Goal: Task Accomplishment & Management: Use online tool/utility

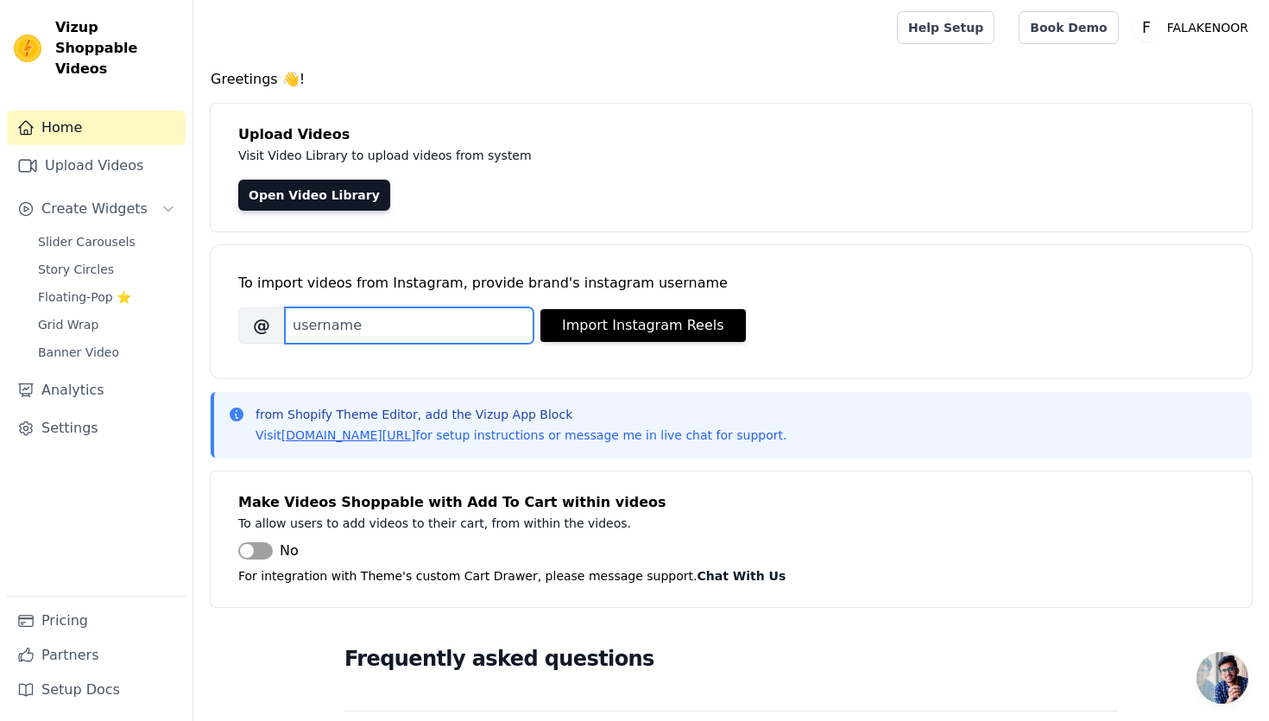
click at [401, 324] on input "Brand's Instagram Username" at bounding box center [409, 325] width 249 height 36
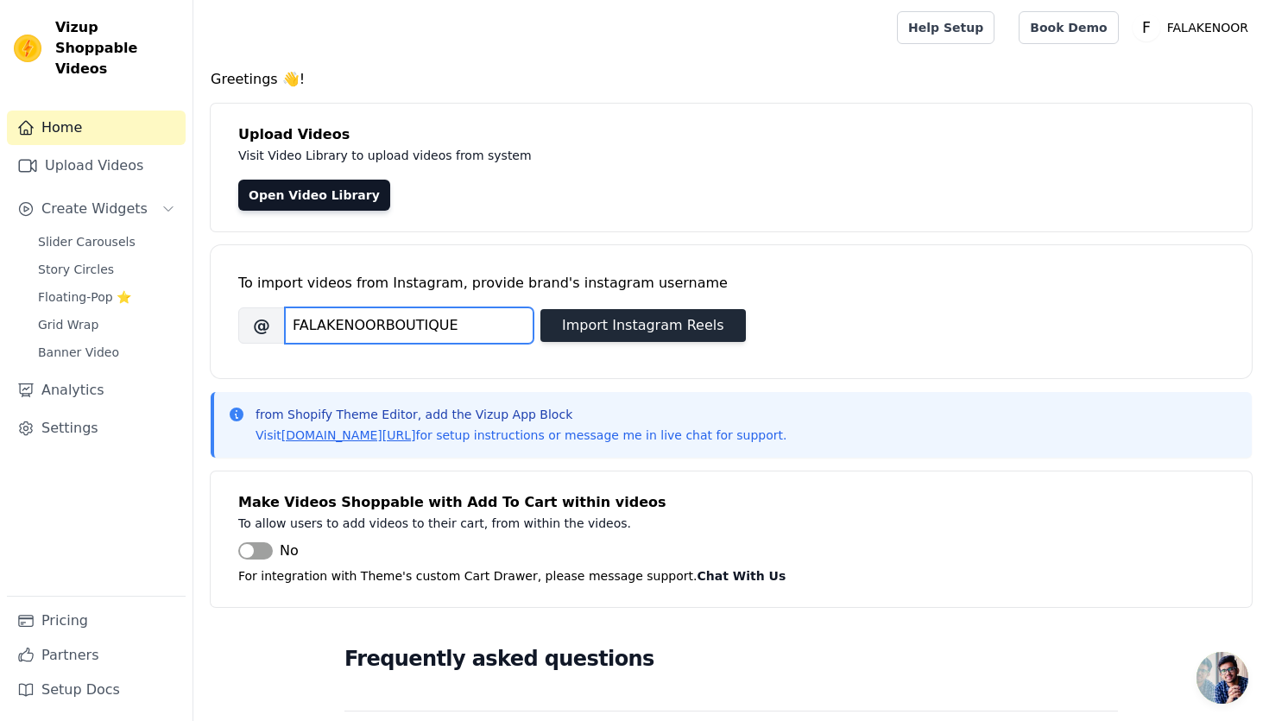
type input "FALAKENOORBOUTIQUE"
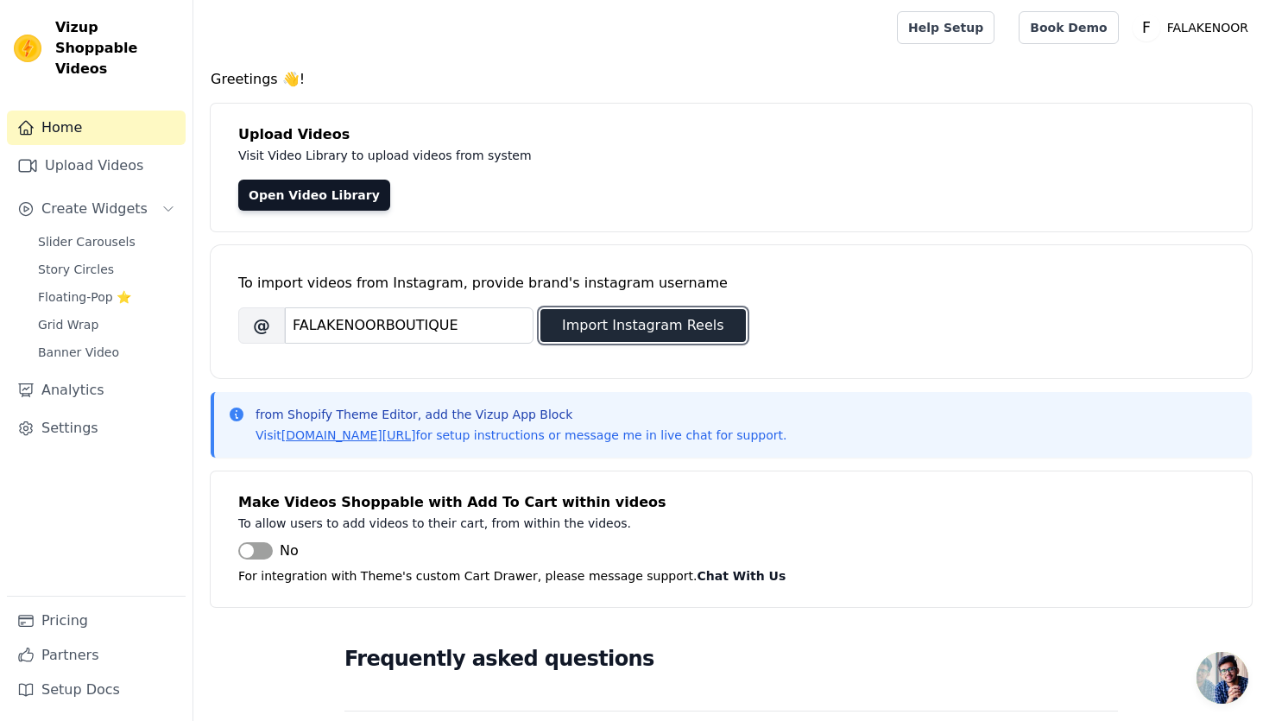
click at [615, 336] on button "Import Instagram Reels" at bounding box center [642, 325] width 205 height 33
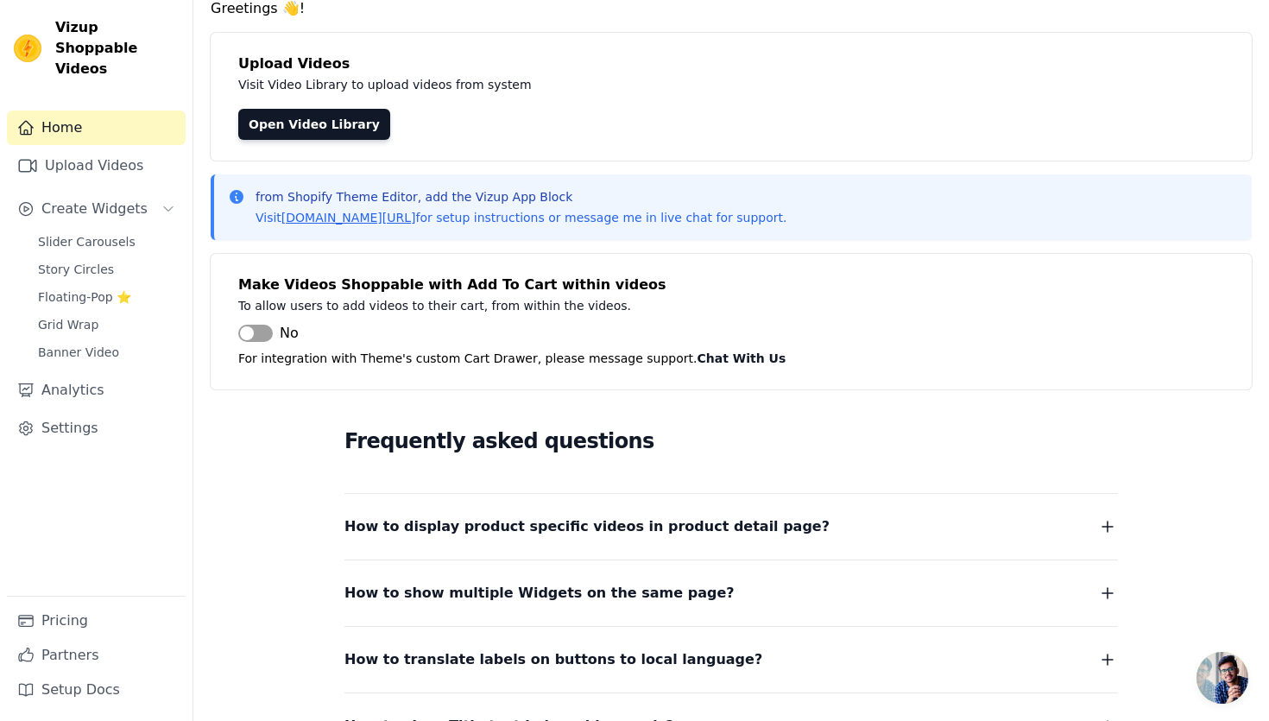
scroll to position [80, 0]
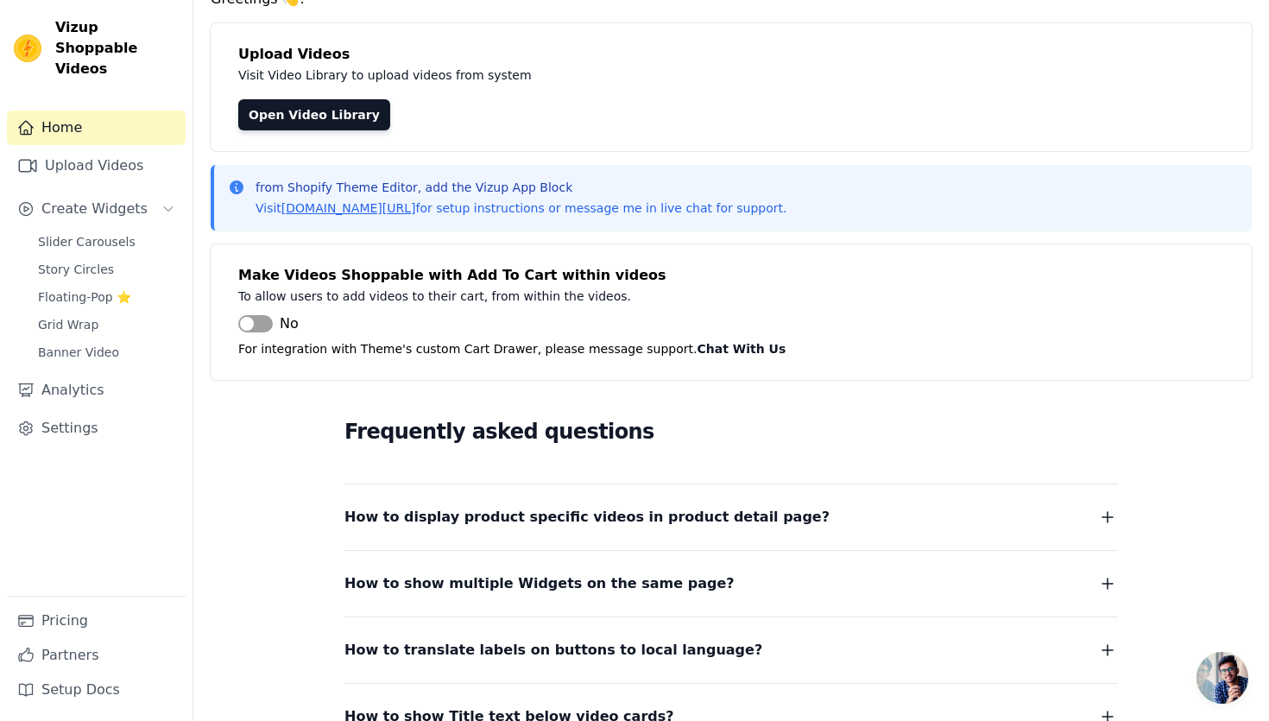
click at [812, 517] on button "How to display product specific videos in product detail page?" at bounding box center [730, 517] width 773 height 24
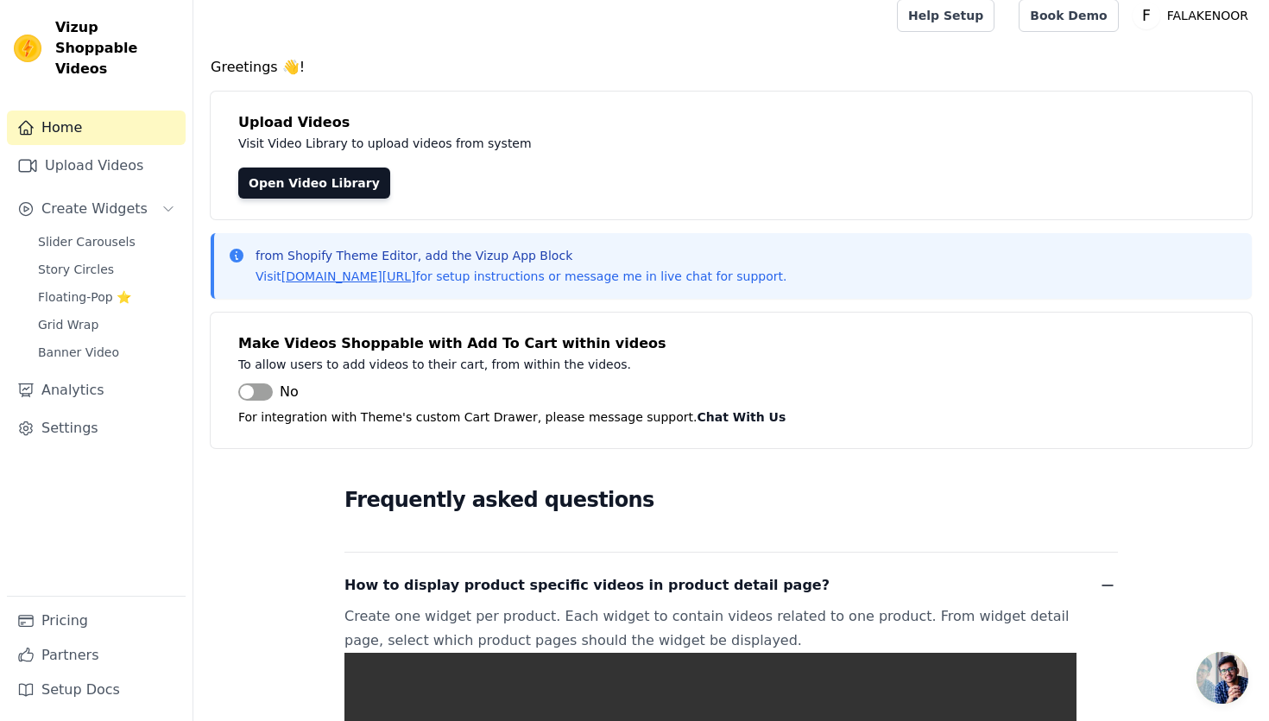
scroll to position [9, 0]
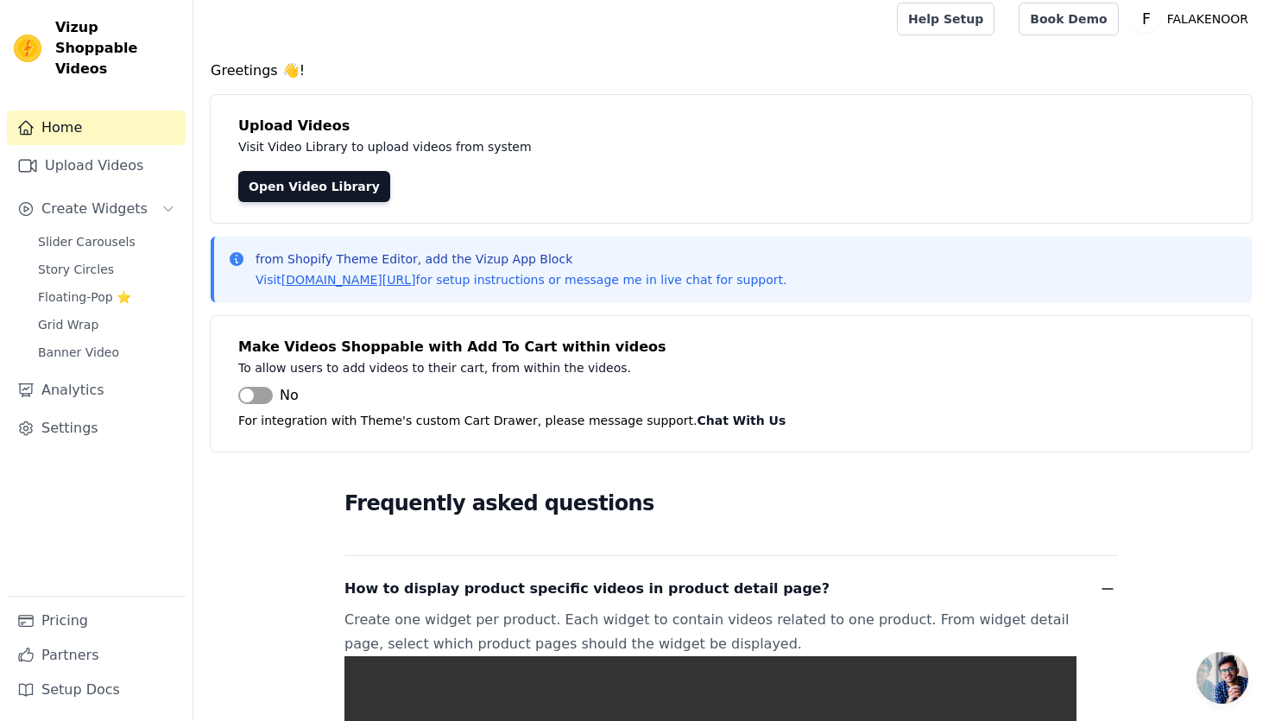
click at [1234, 679] on span "Open chat" at bounding box center [1222, 678] width 52 height 52
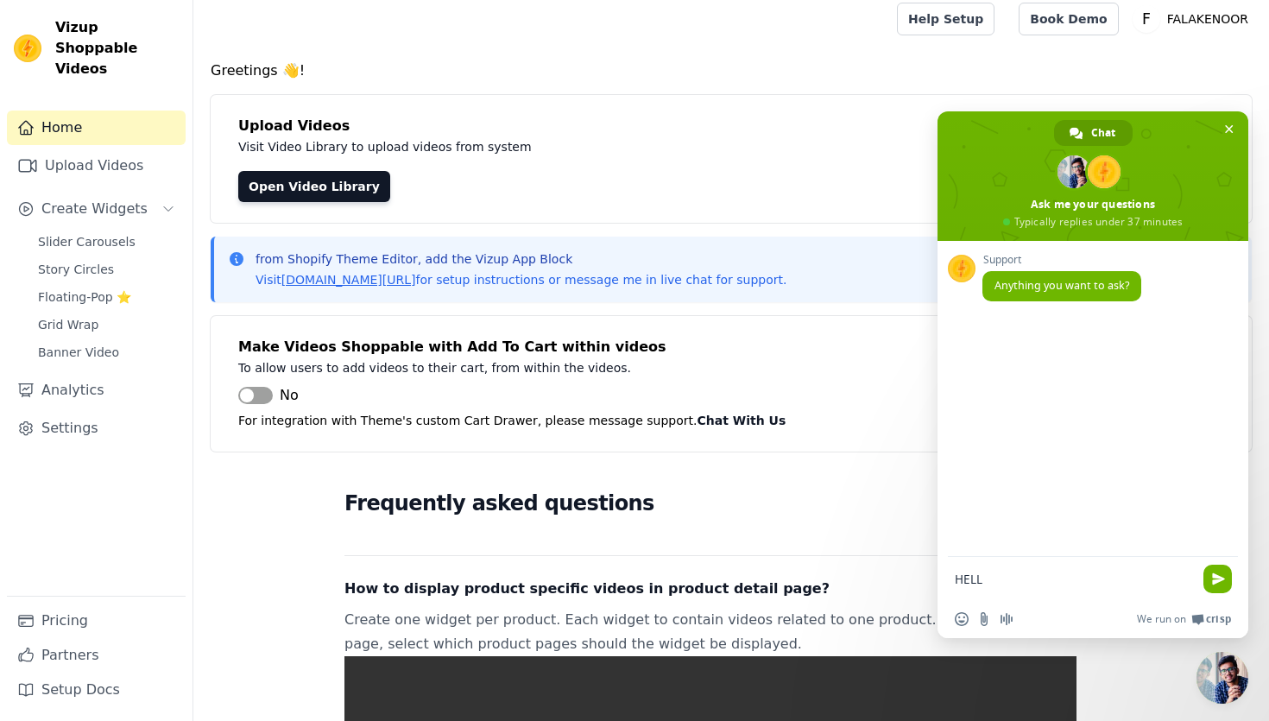
type textarea "HELLO"
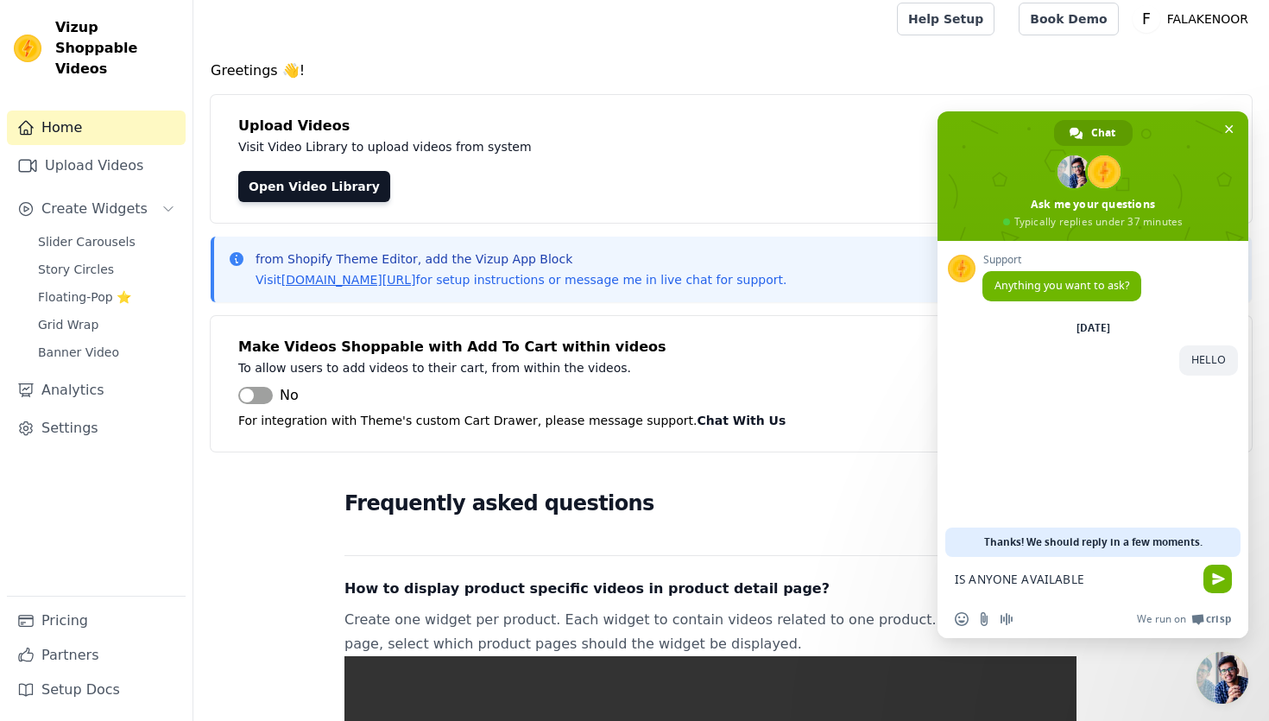
type textarea "IS ANYONE AVAILABLE?"
click at [1106, 574] on textarea "Compose your message..." at bounding box center [1074, 579] width 238 height 16
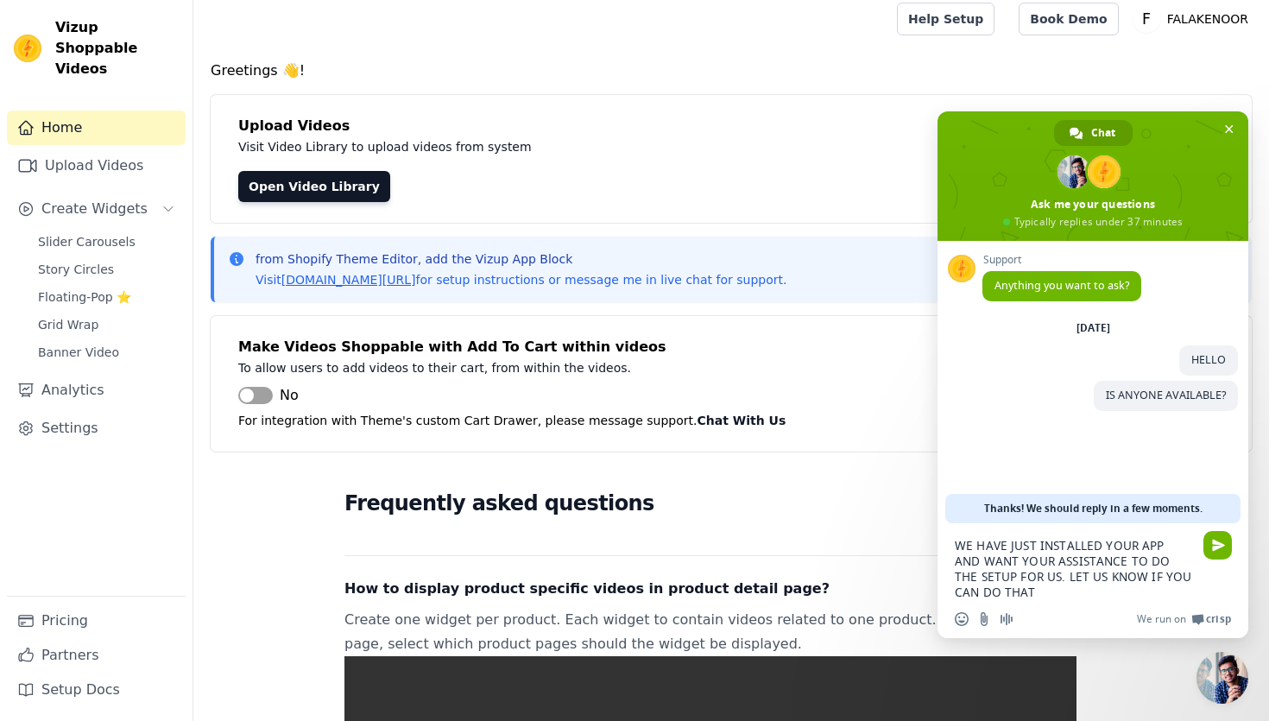
type textarea "WE HAVE JUST INSTALLED YOUR APP AND WANT YOUR ASSISTANCE TO DO THE SETUP FOR US…"
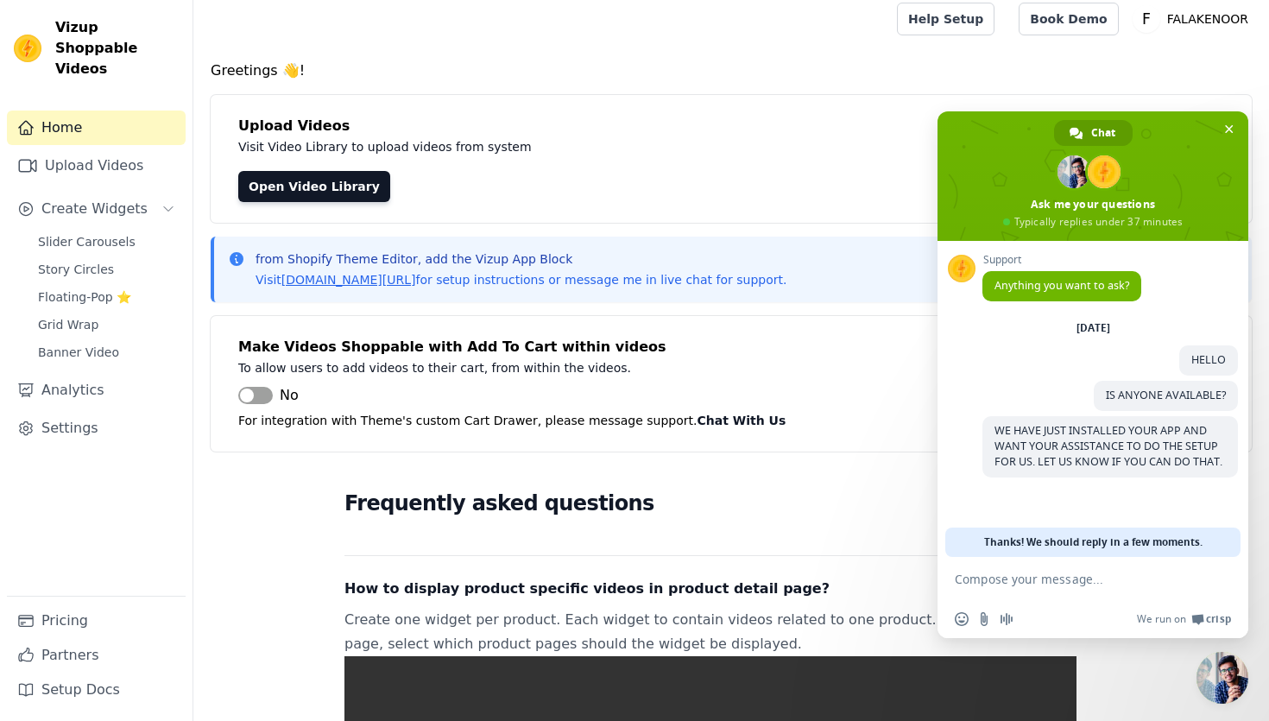
click at [1223, 689] on span "Close chat" at bounding box center [1222, 678] width 52 height 52
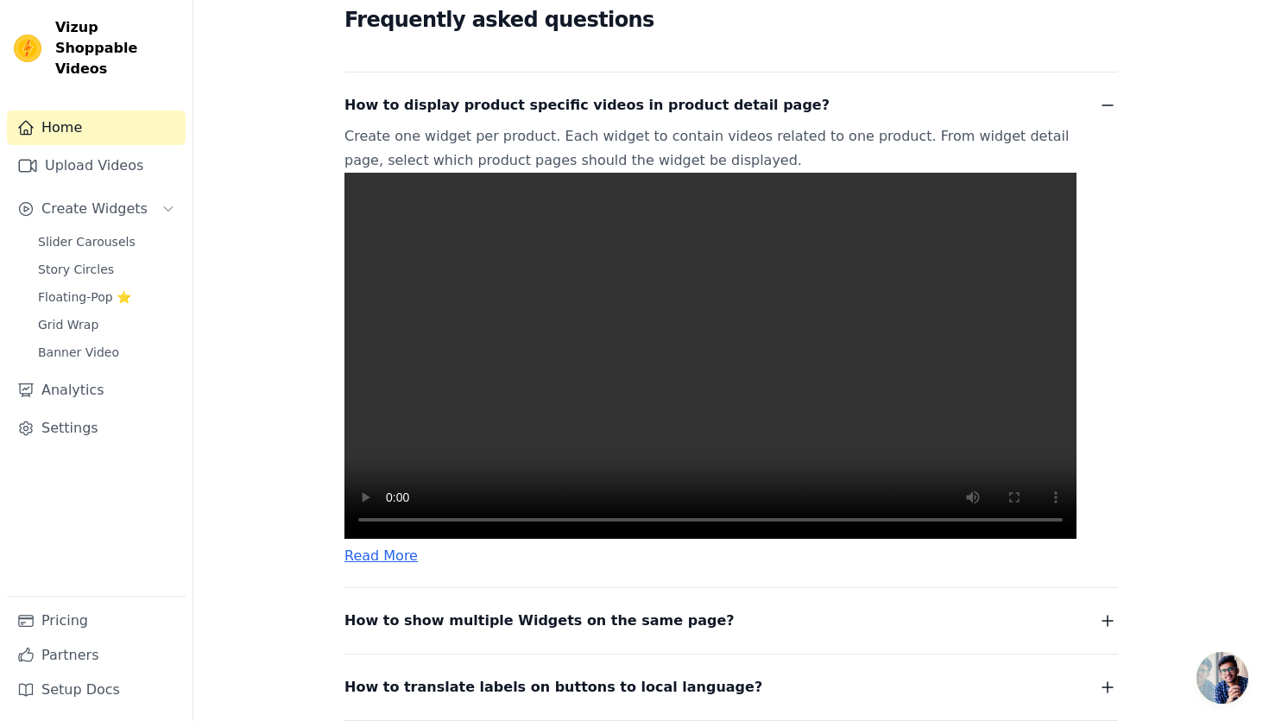
scroll to position [744, 0]
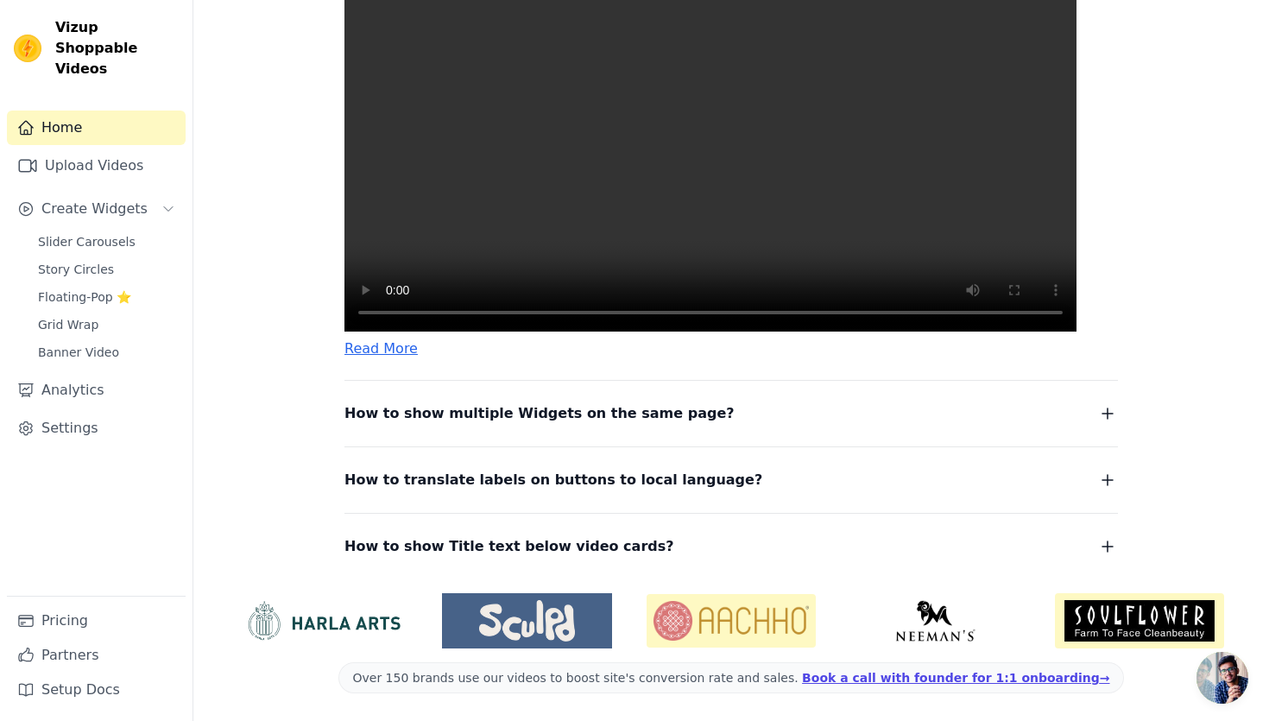
click at [825, 523] on div "How to show Title text below video cards? To tag your videos with a title and c…" at bounding box center [730, 536] width 773 height 46
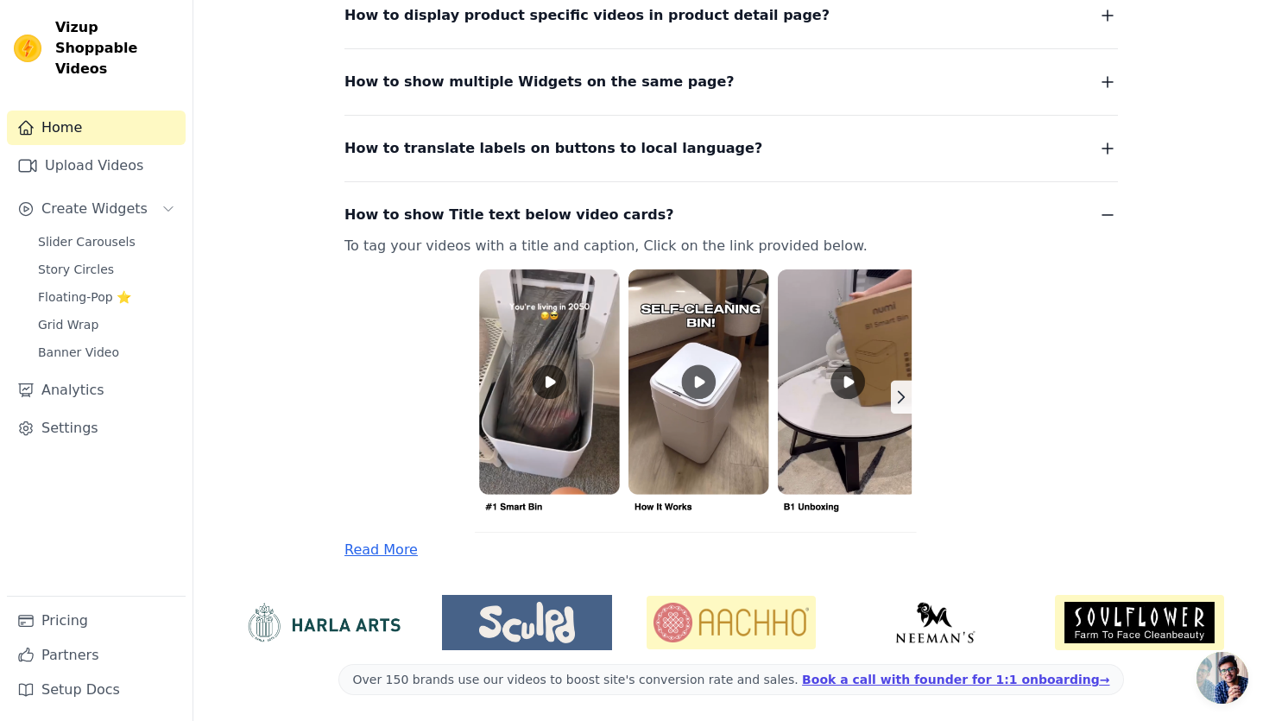
scroll to position [583, 0]
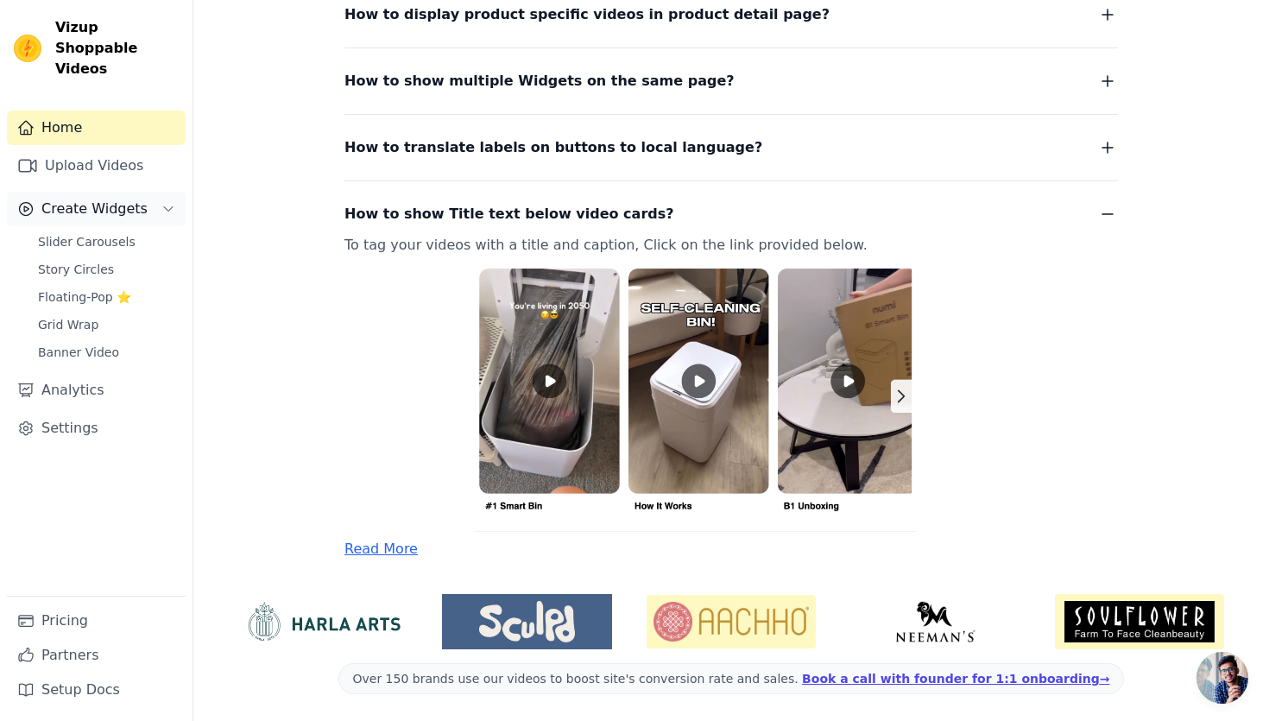
click at [111, 199] on span "Create Widgets" at bounding box center [94, 209] width 106 height 21
click at [109, 233] on span "Slider Carousels" at bounding box center [87, 241] width 98 height 17
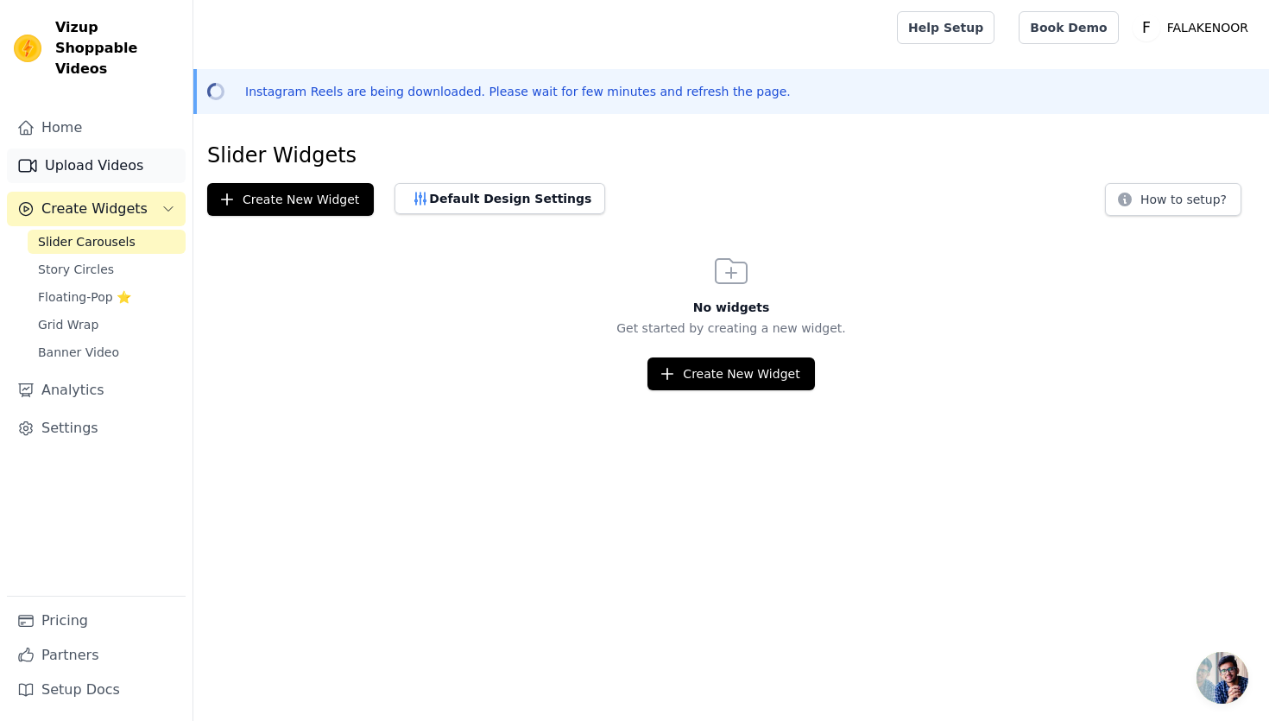
click at [107, 148] on link "Upload Videos" at bounding box center [96, 165] width 179 height 35
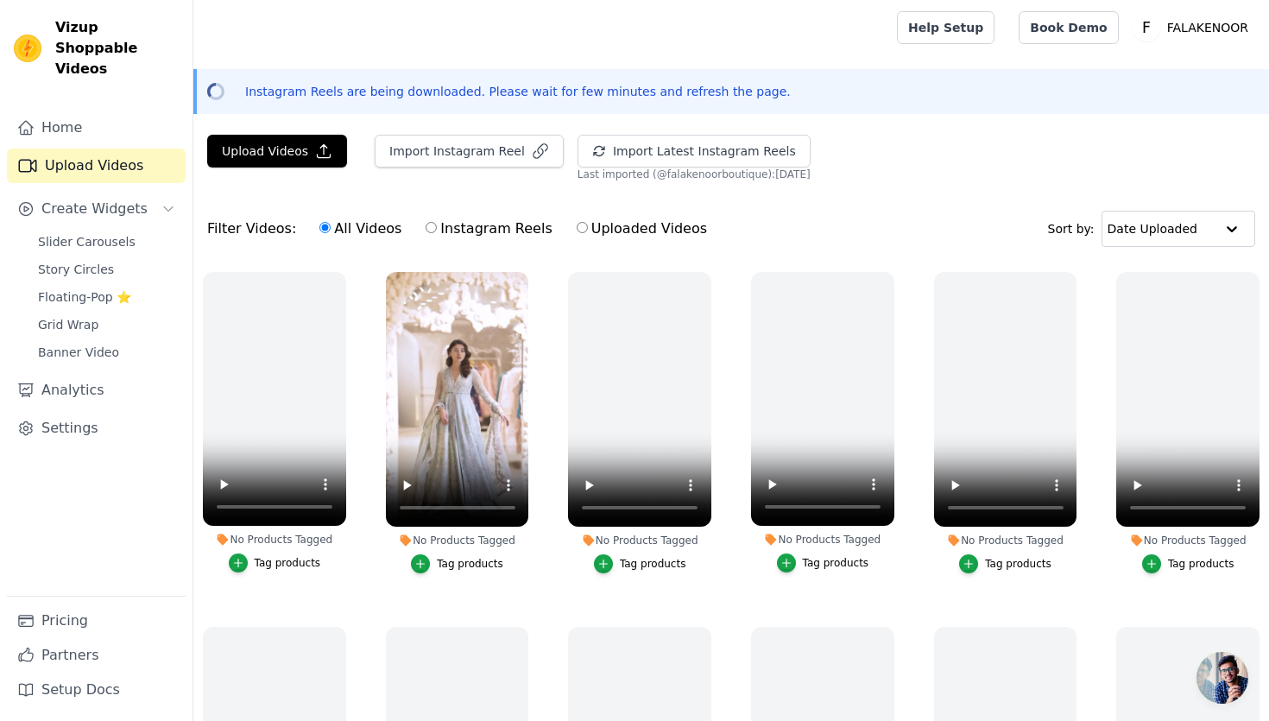
click at [447, 230] on label "Instagram Reels" at bounding box center [489, 229] width 128 height 22
click at [437, 230] on input "Instagram Reels" at bounding box center [431, 227] width 11 height 11
radio input "true"
click at [319, 230] on input "All Videos" at bounding box center [324, 227] width 11 height 11
radio input "true"
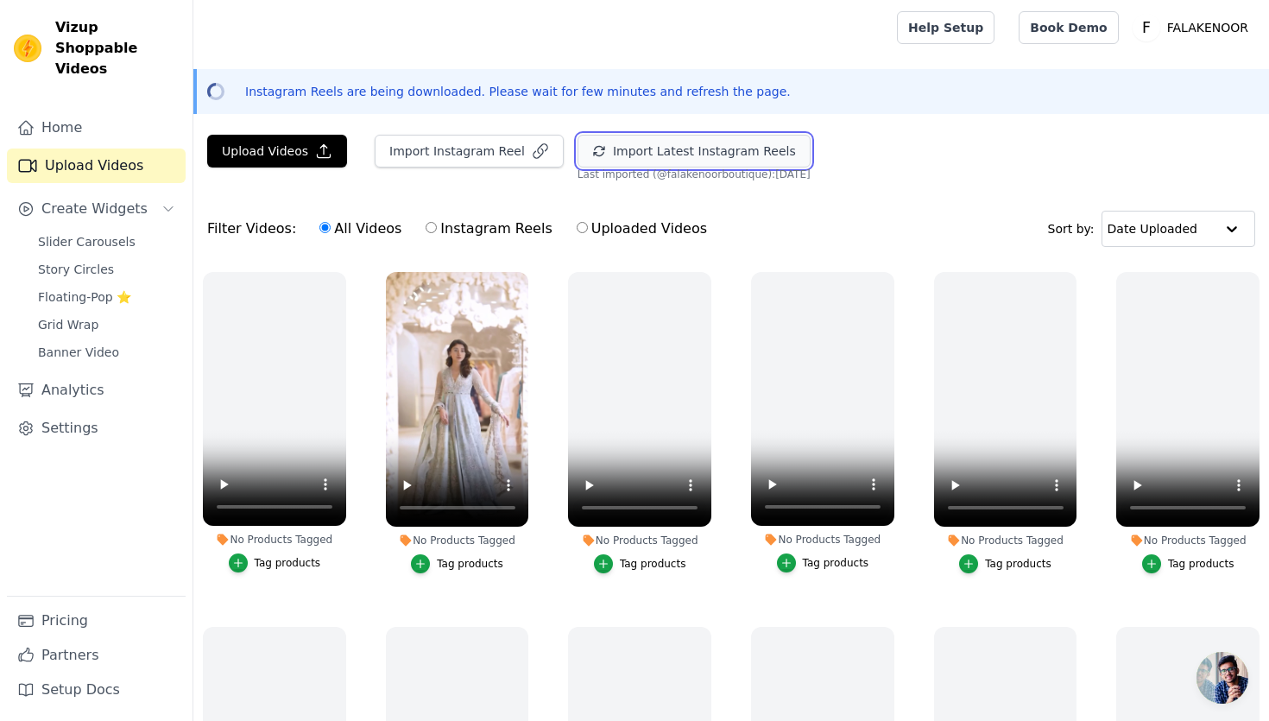
click at [620, 161] on button "Import Latest Instagram Reels" at bounding box center [694, 151] width 233 height 33
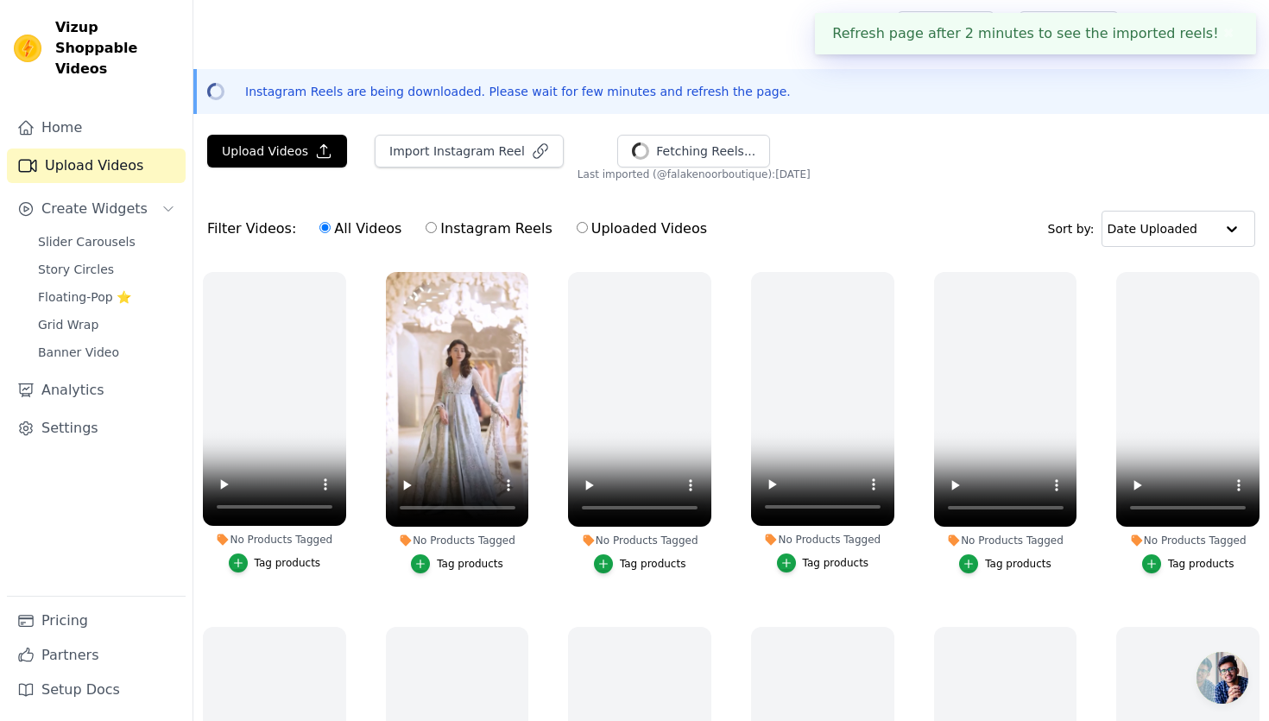
scroll to position [85, 0]
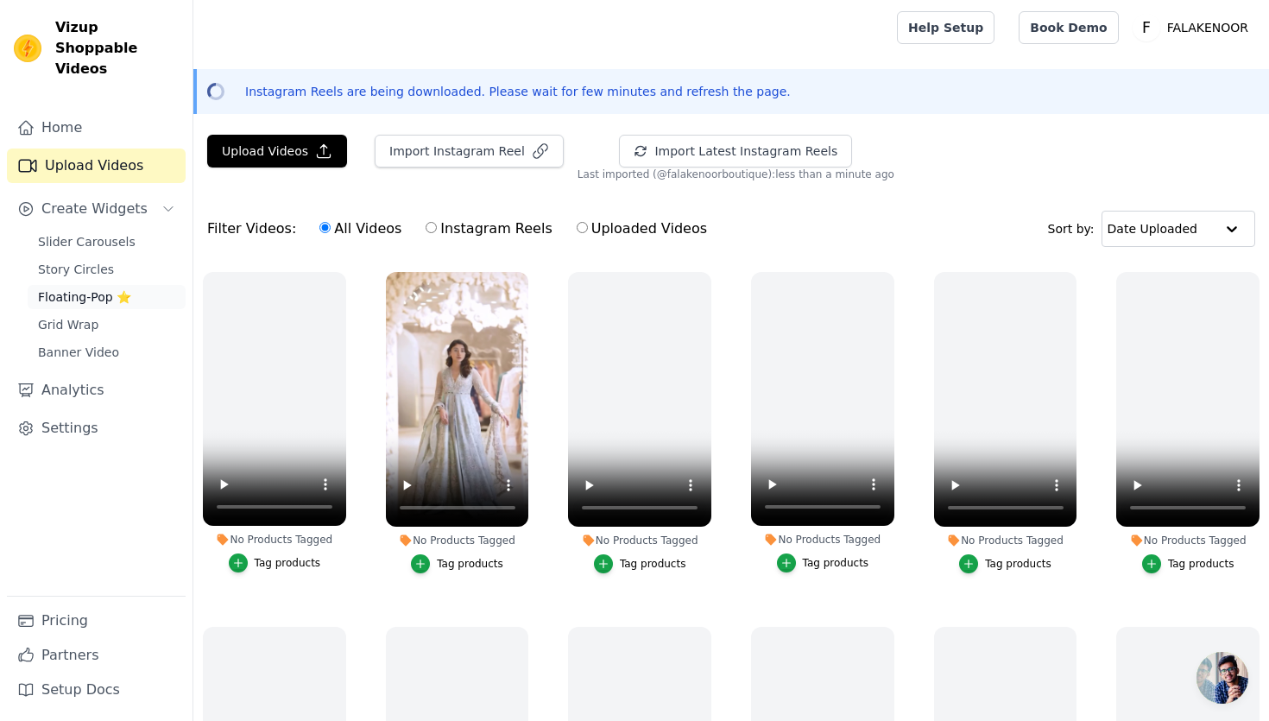
click at [83, 288] on span "Floating-Pop ⭐" at bounding box center [84, 296] width 93 height 17
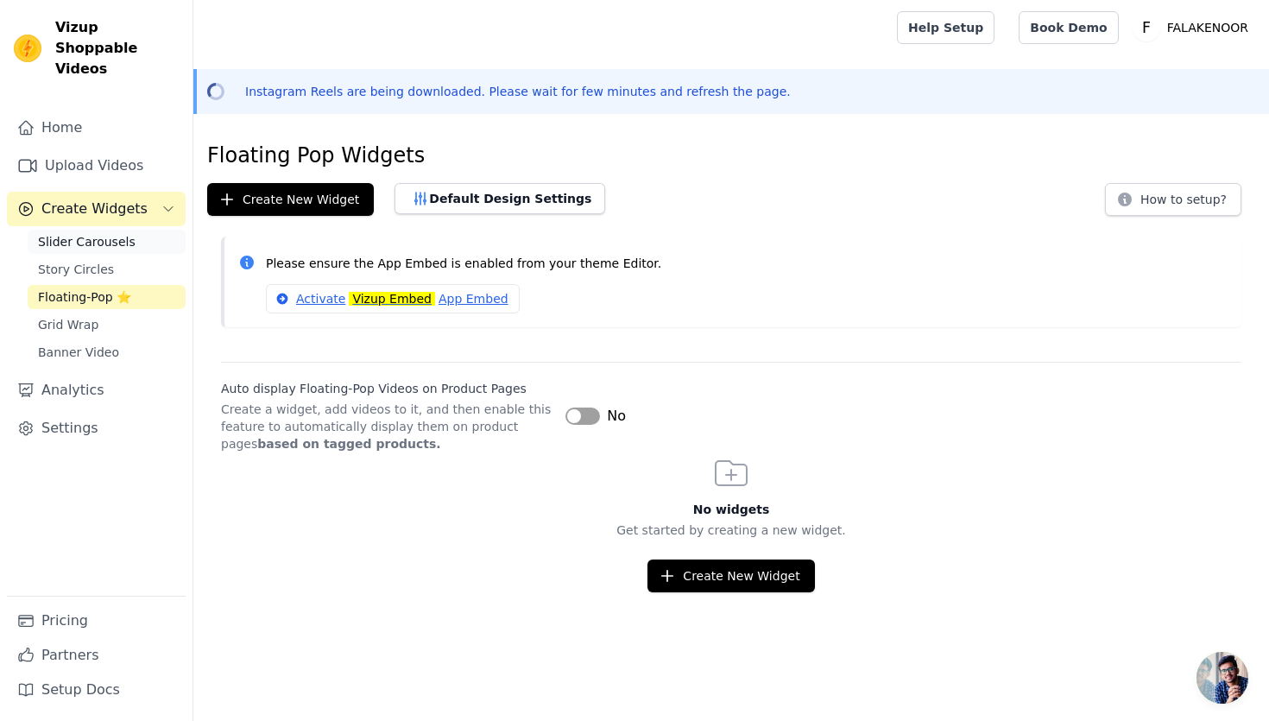
click at [117, 230] on link "Slider Carousels" at bounding box center [107, 242] width 158 height 24
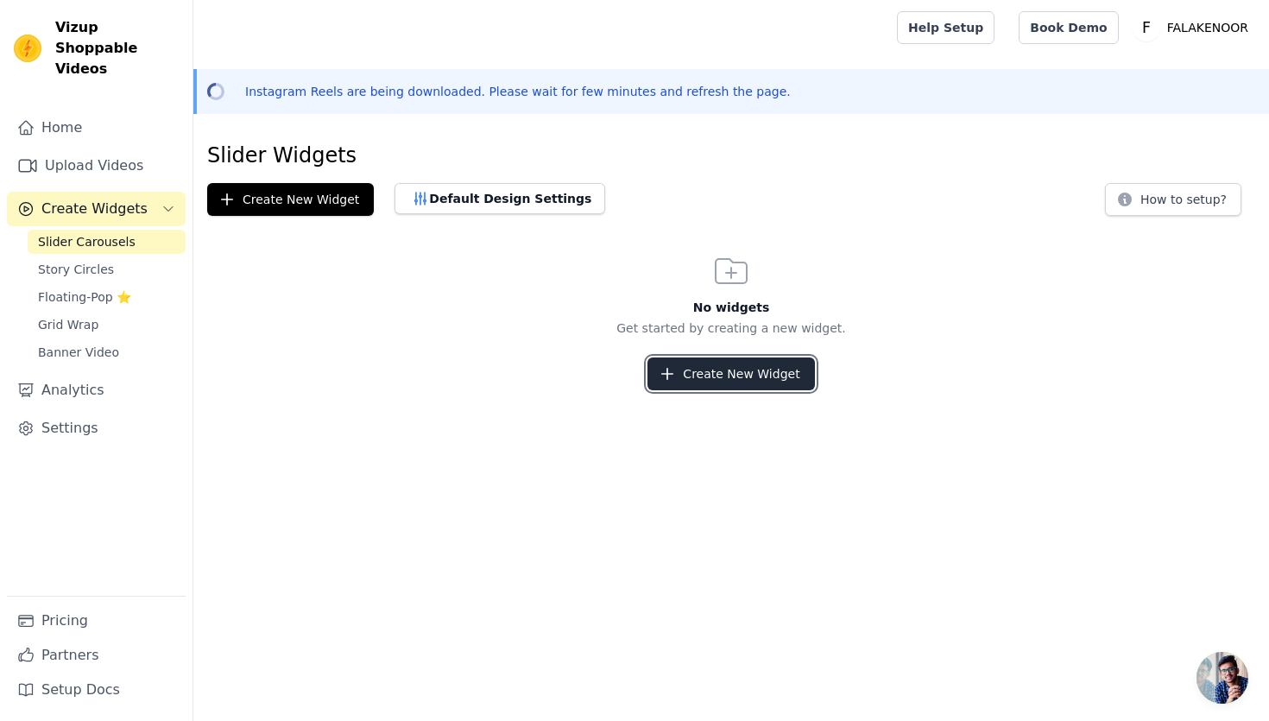
click at [741, 369] on button "Create New Widget" at bounding box center [730, 373] width 167 height 33
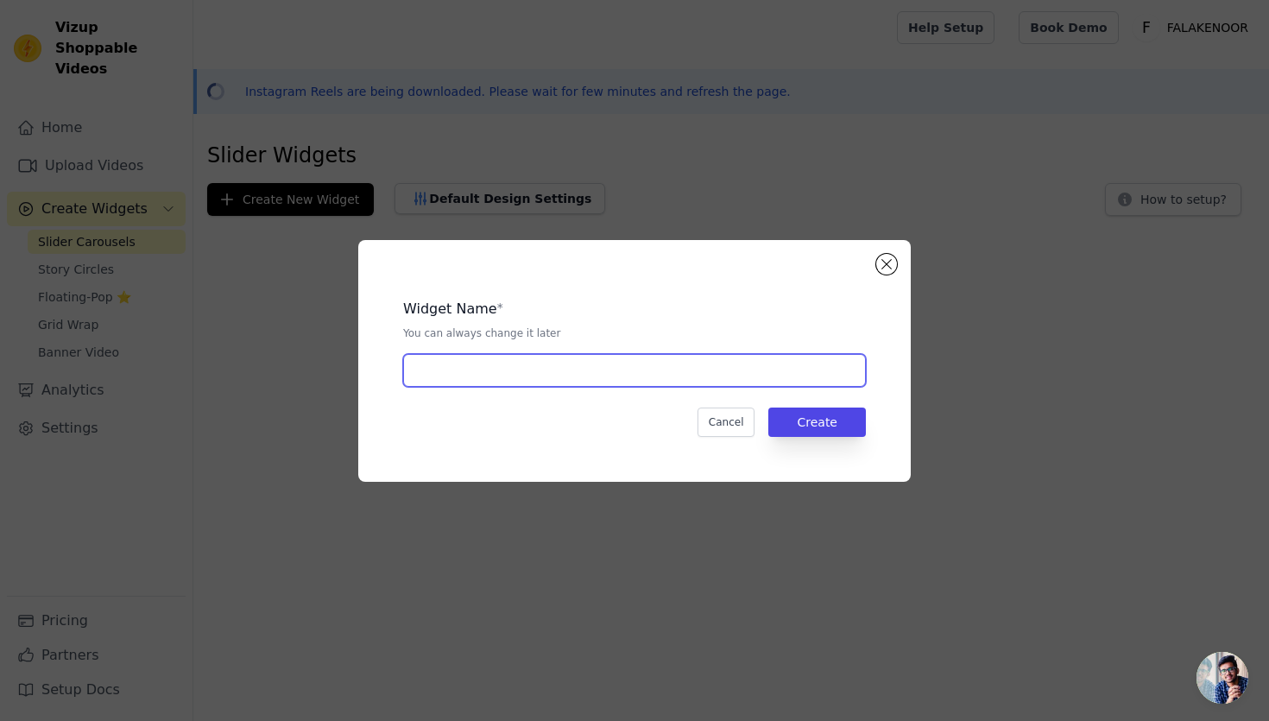
click at [687, 372] on input "text" at bounding box center [634, 370] width 463 height 33
type input "HOMEPAGE"
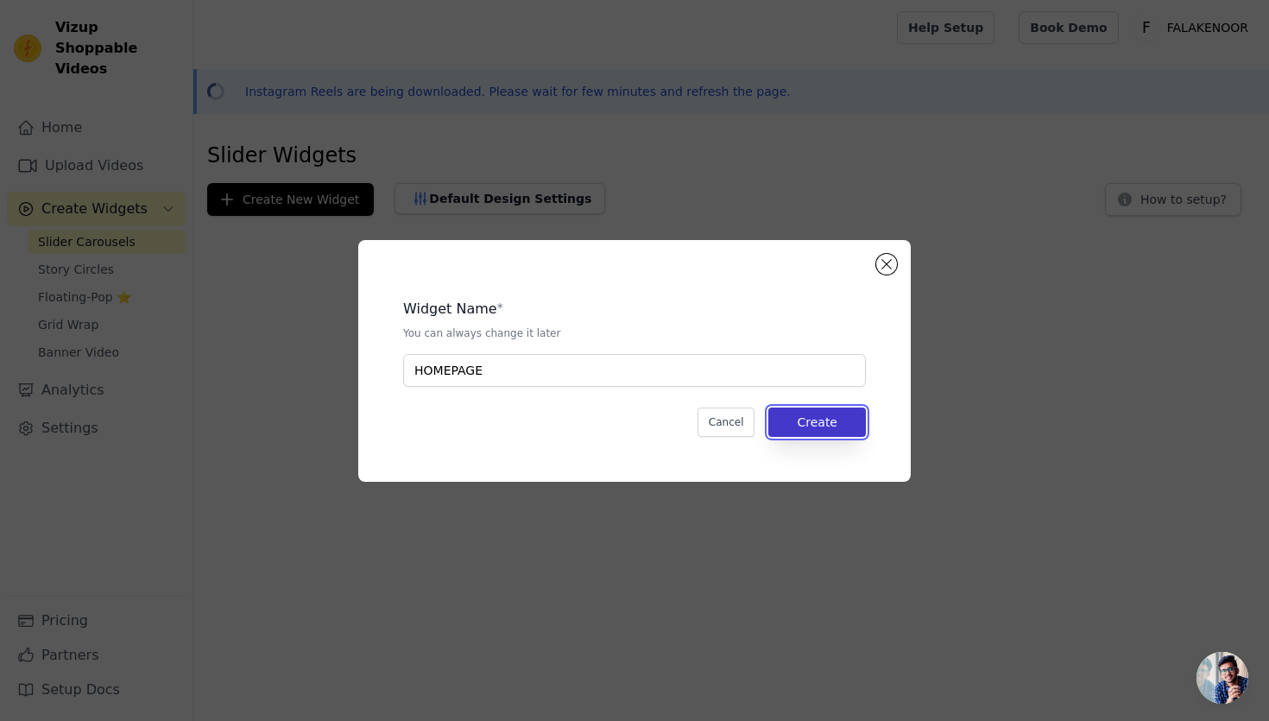
click at [838, 426] on button "Create" at bounding box center [817, 421] width 98 height 29
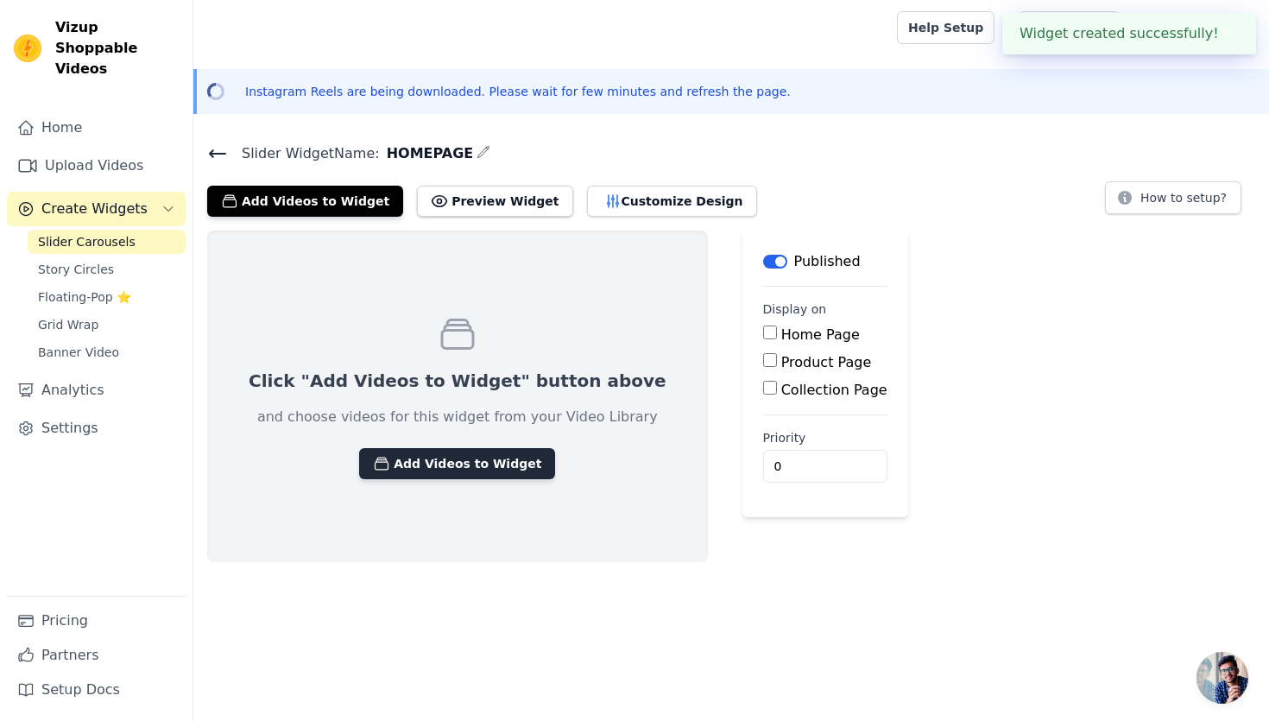
click at [453, 464] on button "Add Videos to Widget" at bounding box center [457, 463] width 196 height 31
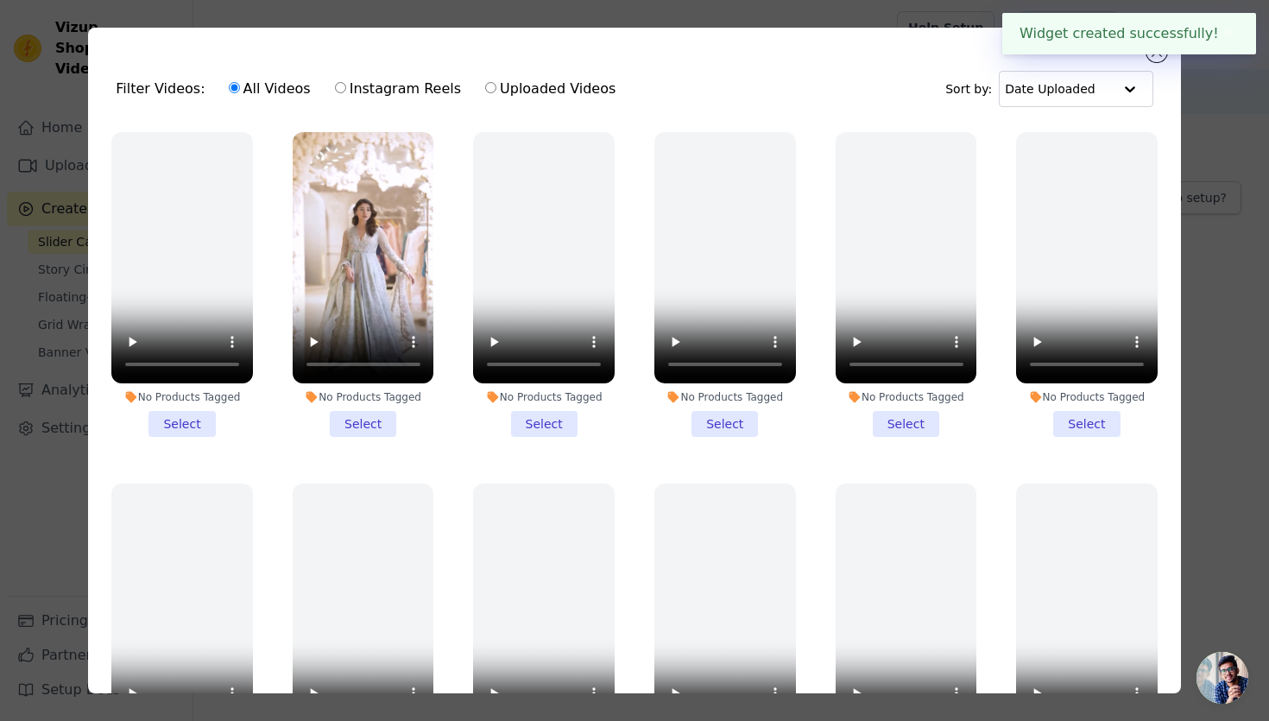
click at [1160, 54] on div "Widget created successfully! ✖" at bounding box center [1129, 33] width 254 height 41
click at [1159, 61] on div "Filter Videos: All Videos Instagram Reels Uploaded Videos Sort by: Date Uploaded" at bounding box center [634, 88] width 1064 height 67
click at [1159, 59] on button "Close modal" at bounding box center [1156, 51] width 21 height 21
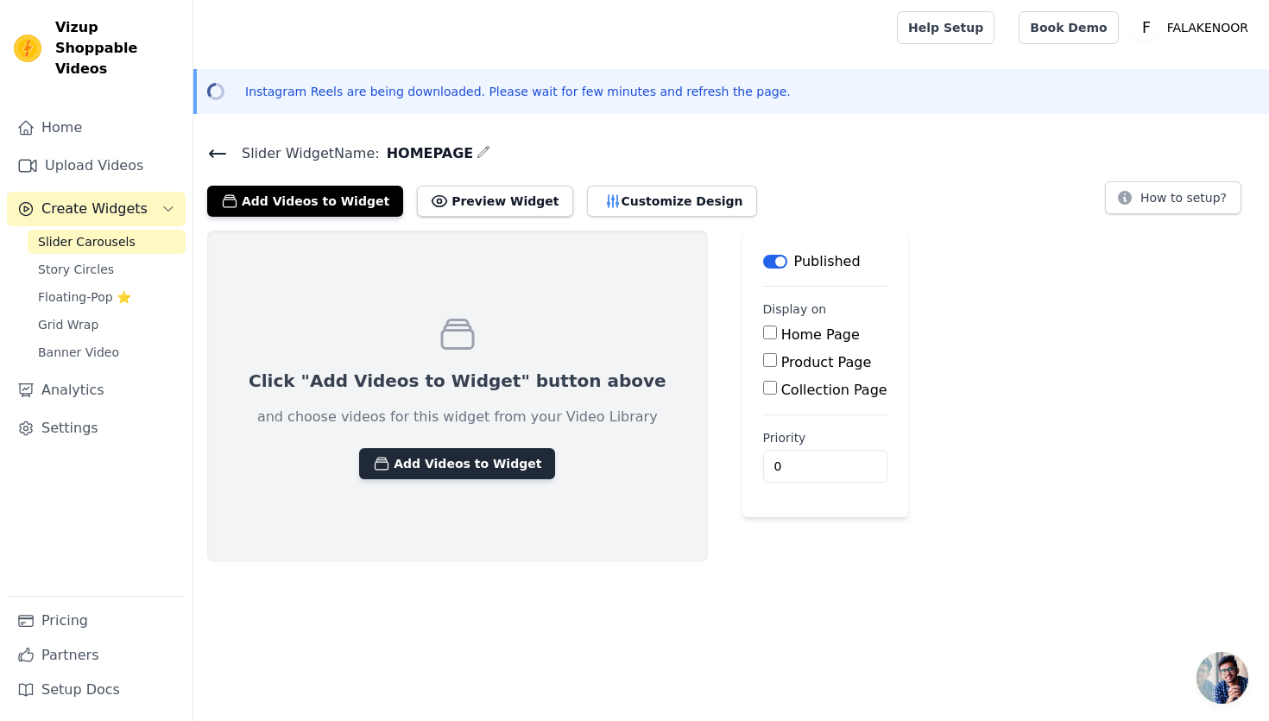
click at [452, 458] on button "Add Videos to Widget" at bounding box center [457, 463] width 196 height 31
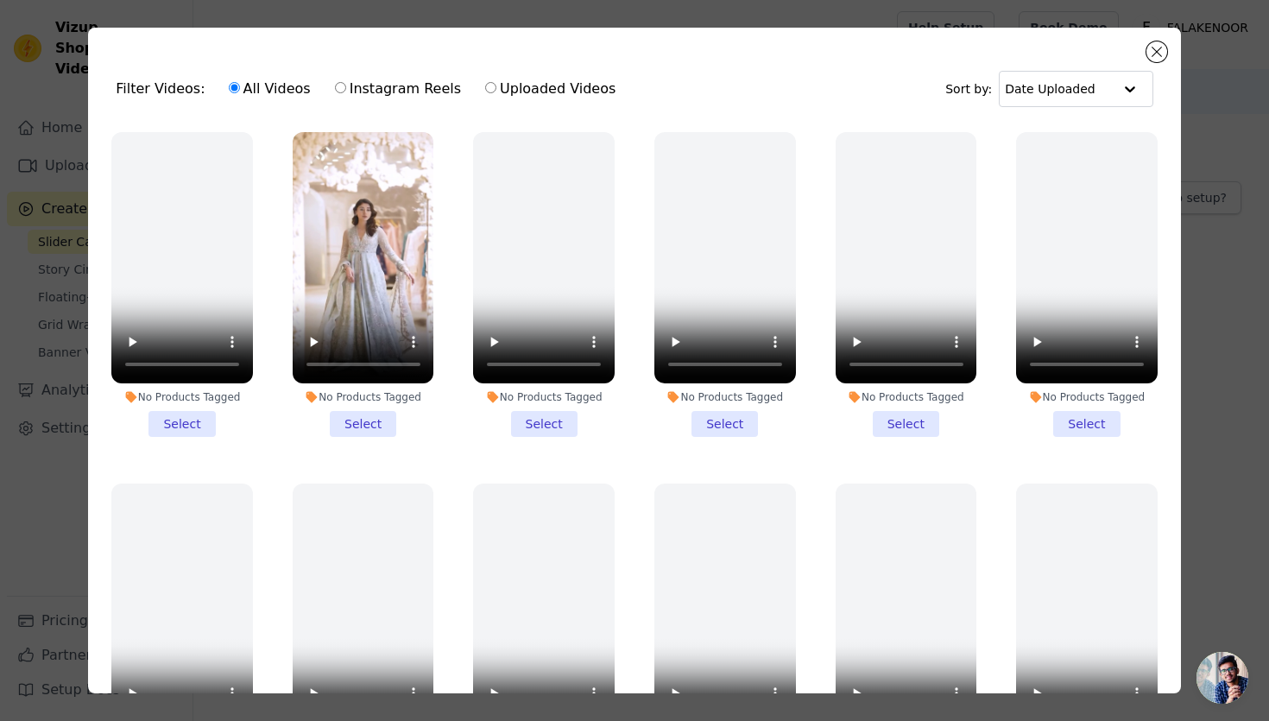
click at [373, 430] on li "No Products Tagged Select" at bounding box center [364, 284] width 142 height 305
click at [0, 0] on input "No Products Tagged Select" at bounding box center [0, 0] width 0 height 0
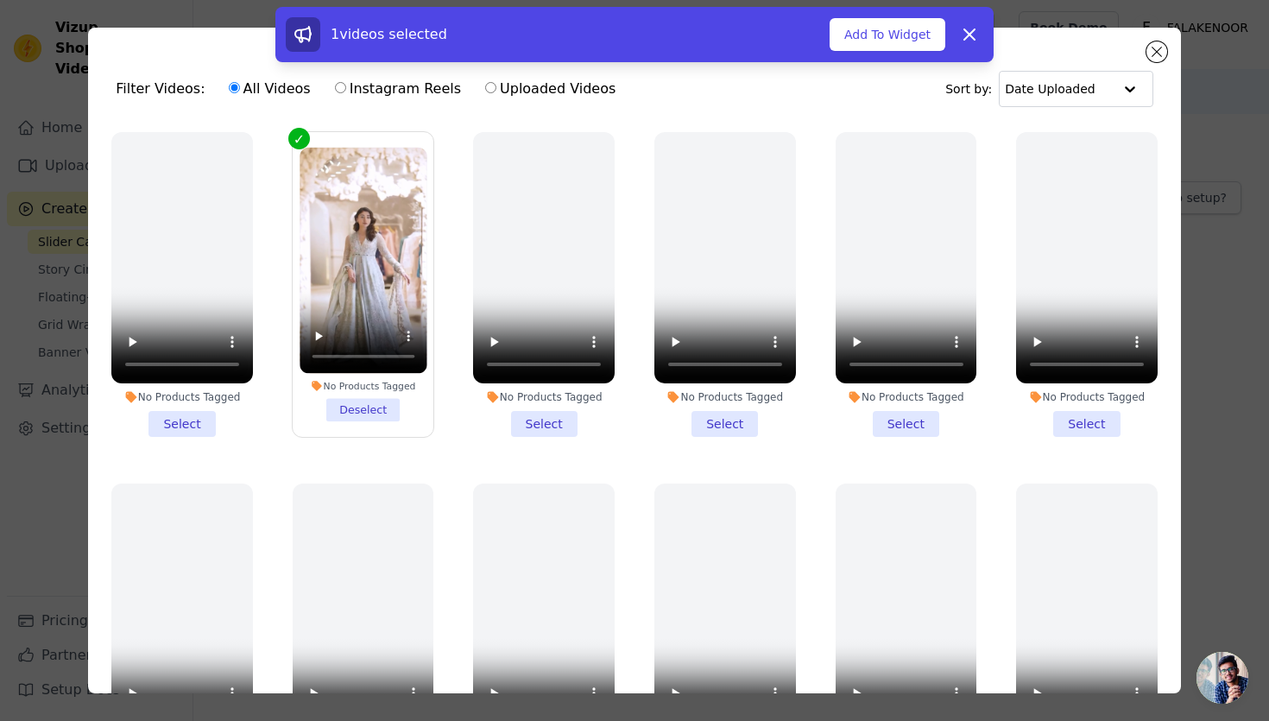
click at [371, 388] on div "No Products Tagged" at bounding box center [363, 386] width 127 height 12
click at [0, 0] on input "No Products Tagged Deselect" at bounding box center [0, 0] width 0 height 0
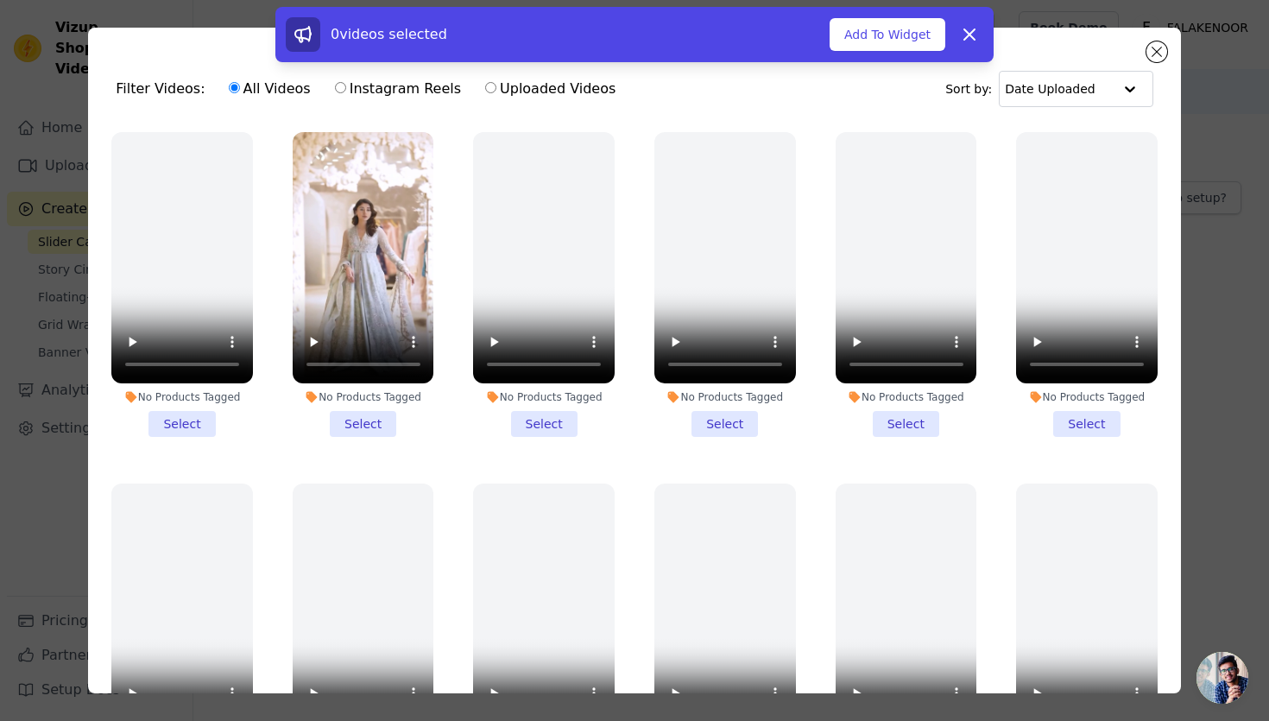
click at [359, 401] on div "No Products Tagged" at bounding box center [364, 397] width 142 height 14
click at [0, 0] on input "No Products Tagged Select" at bounding box center [0, 0] width 0 height 0
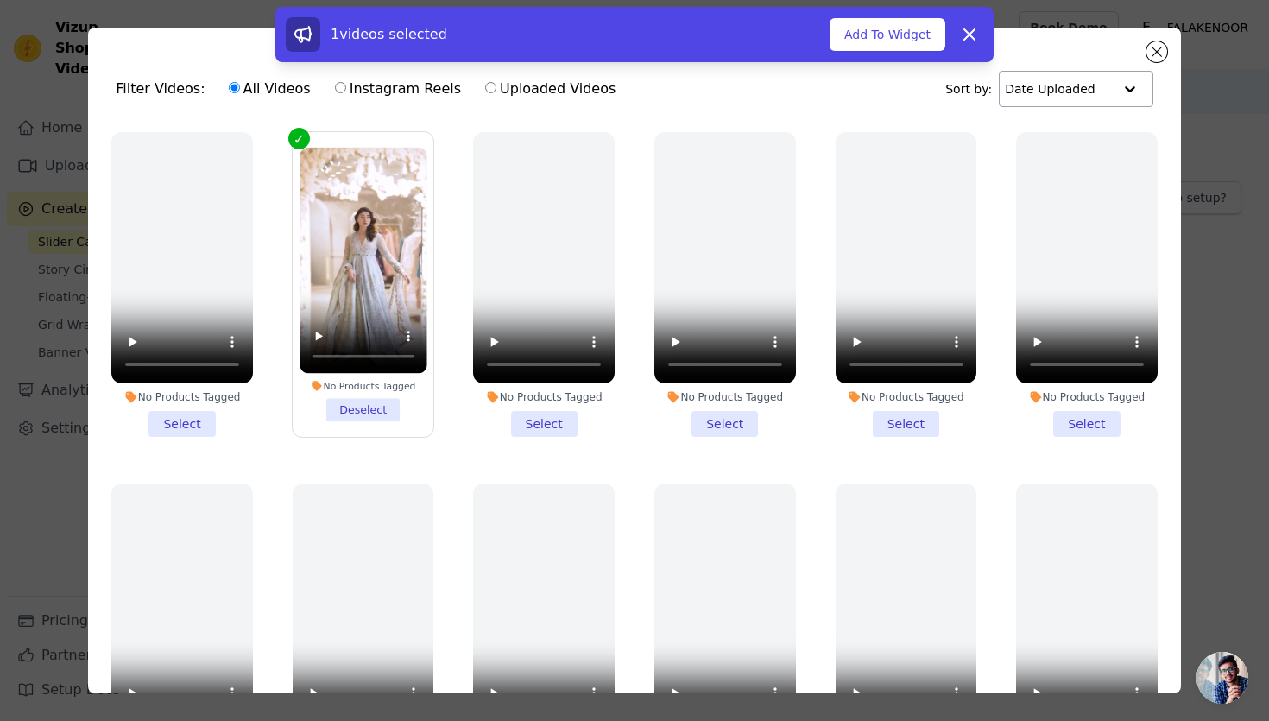
click at [1113, 98] on div at bounding box center [1130, 89] width 35 height 35
click at [1088, 141] on div "Date Created" at bounding box center [1071, 143] width 148 height 21
click at [335, 86] on input "Instagram Reels" at bounding box center [340, 87] width 11 height 11
radio input "true"
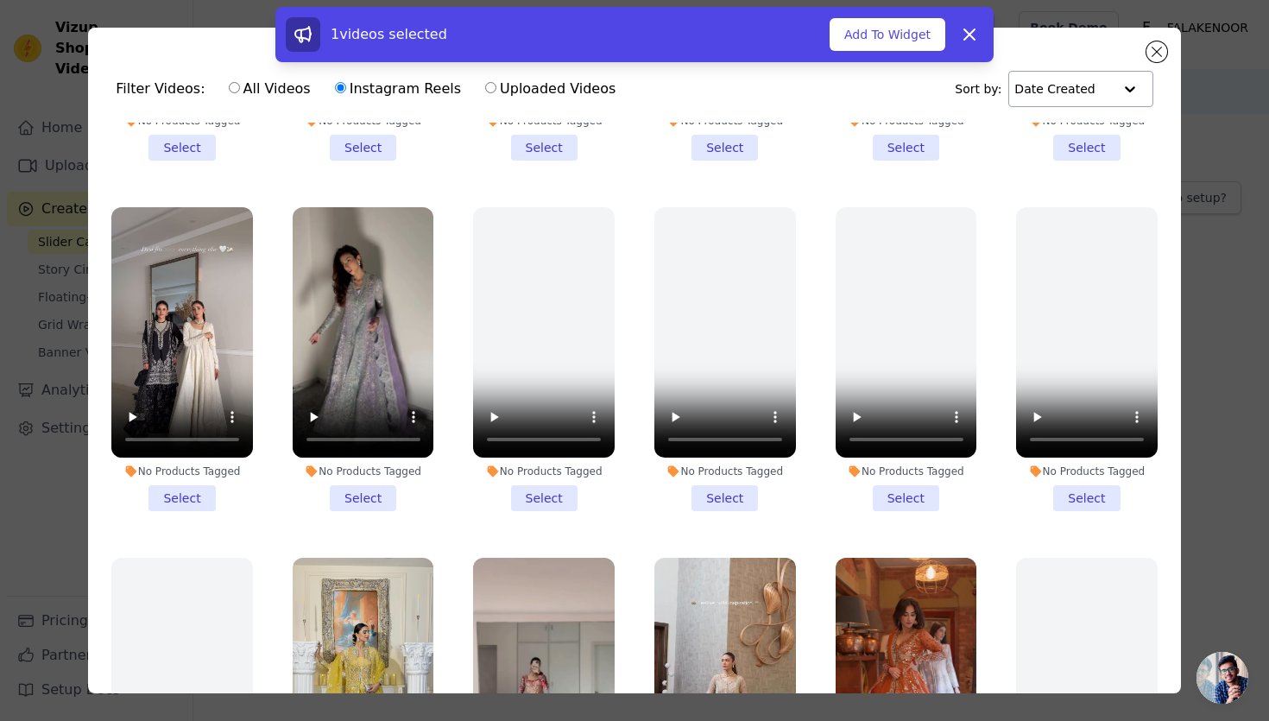
scroll to position [631, 0]
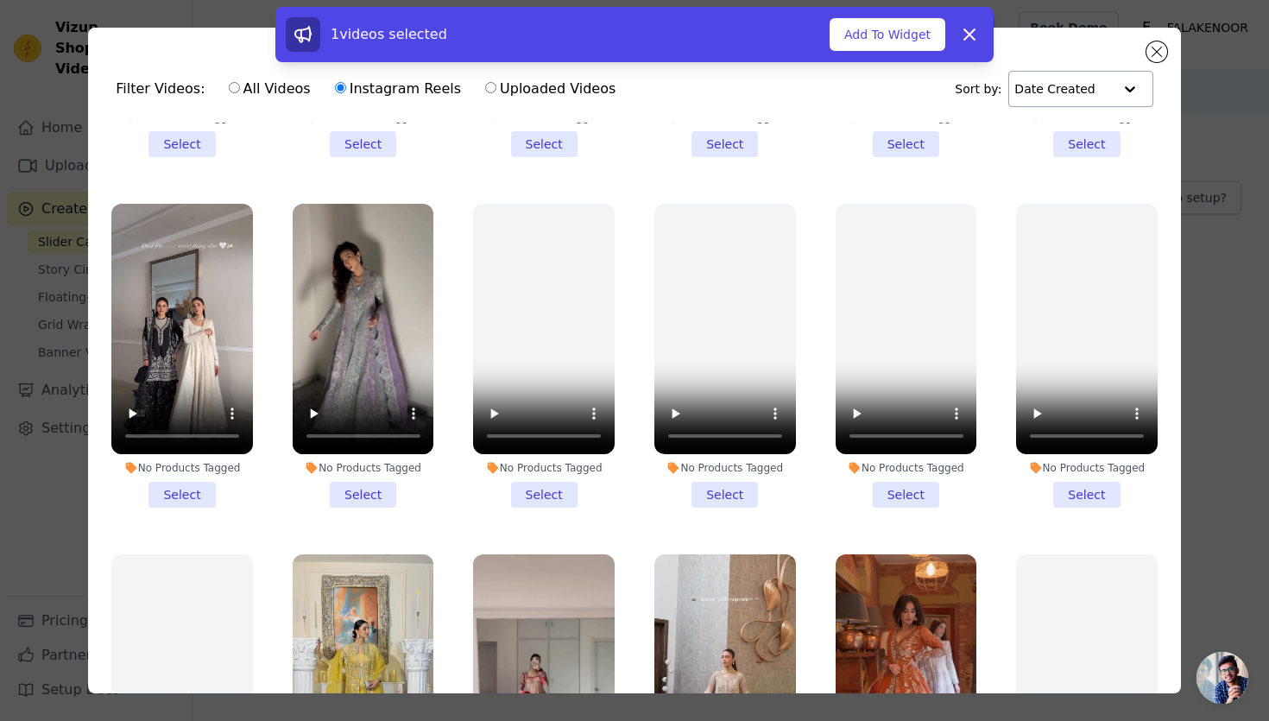
click at [176, 493] on li "No Products Tagged Select" at bounding box center [182, 356] width 142 height 305
click at [0, 0] on input "No Products Tagged Select" at bounding box center [0, 0] width 0 height 0
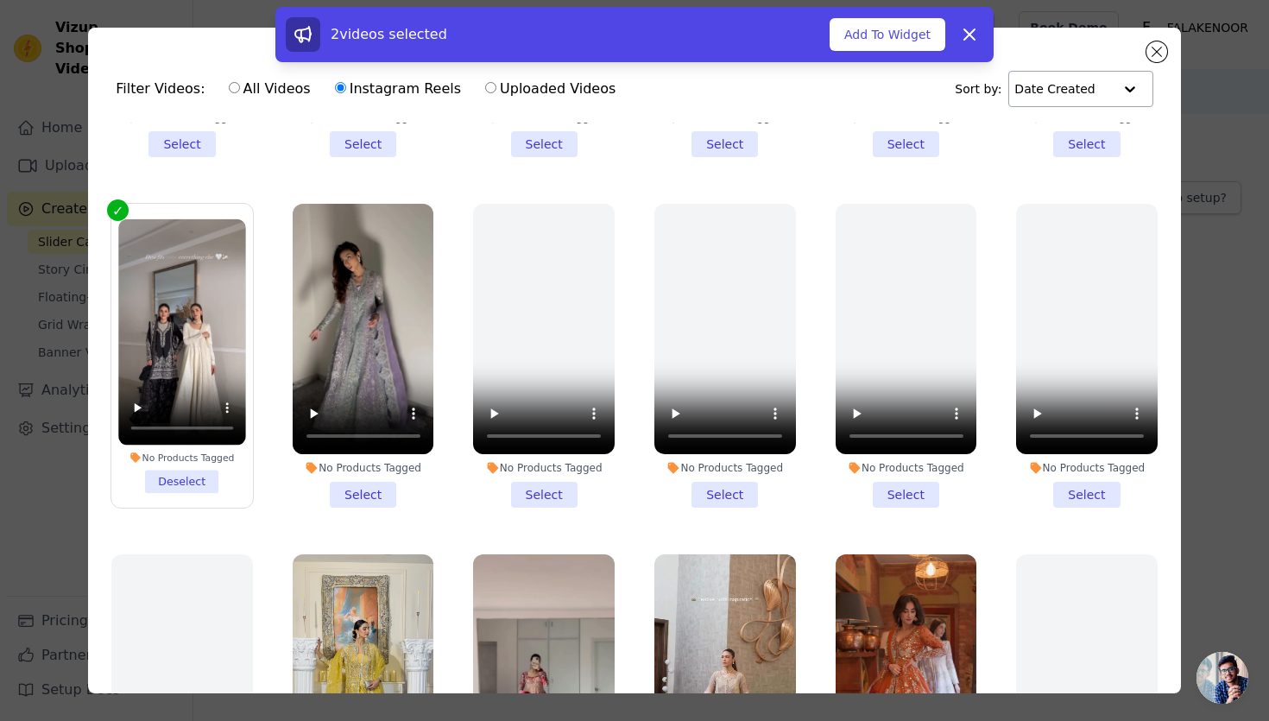
click at [370, 502] on li "No Products Tagged Select" at bounding box center [364, 356] width 142 height 305
click at [0, 0] on input "No Products Tagged Select" at bounding box center [0, 0] width 0 height 0
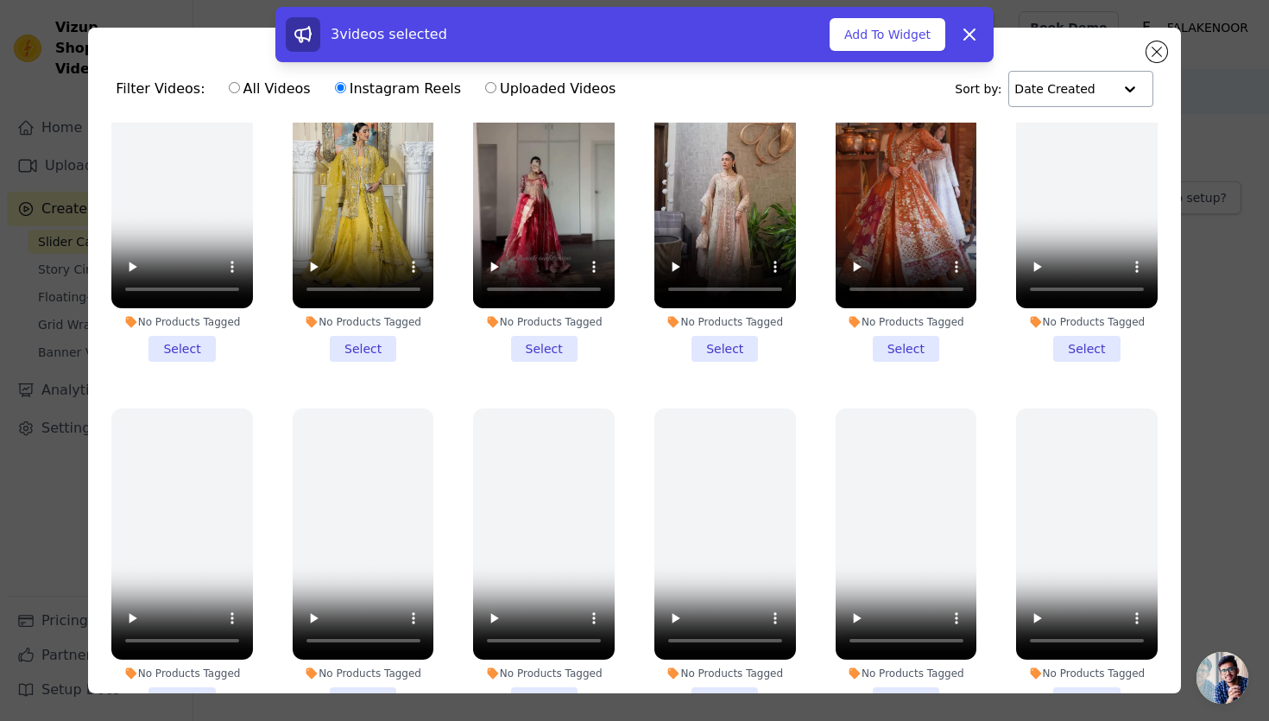
scroll to position [1108, 0]
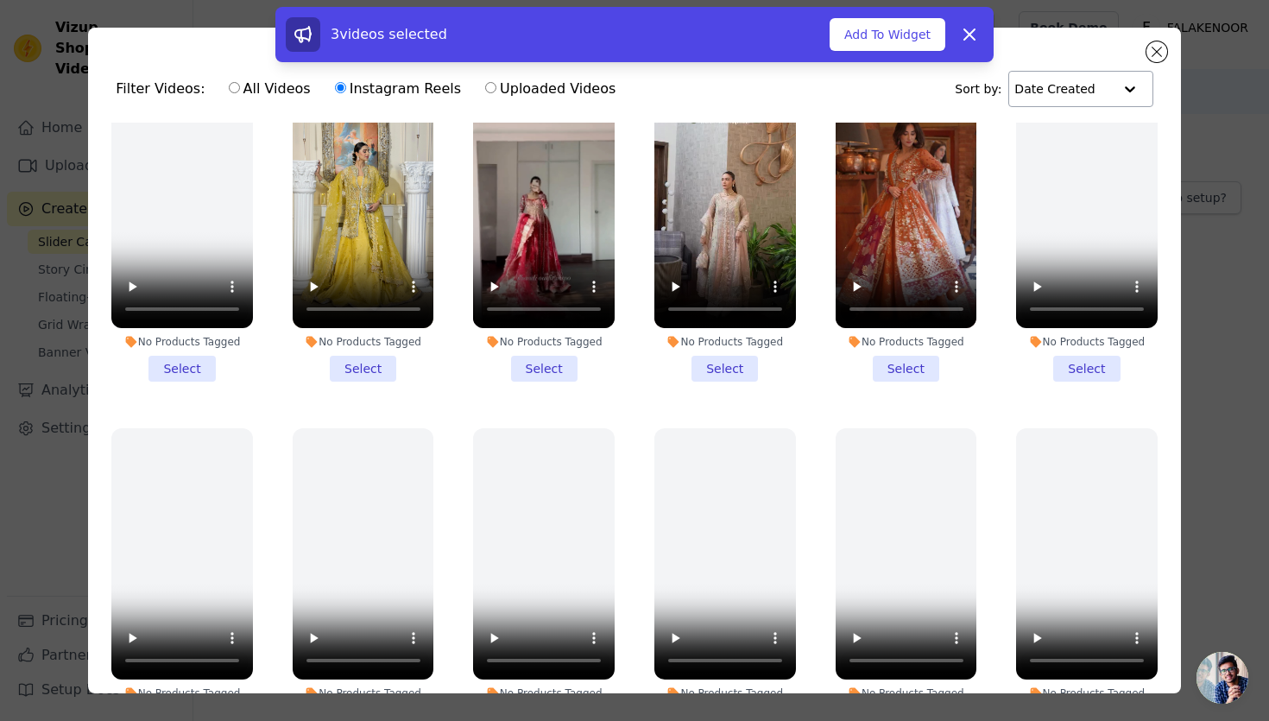
click at [370, 364] on li "No Products Tagged Select" at bounding box center [364, 229] width 142 height 305
click at [0, 0] on input "No Products Tagged Select" at bounding box center [0, 0] width 0 height 0
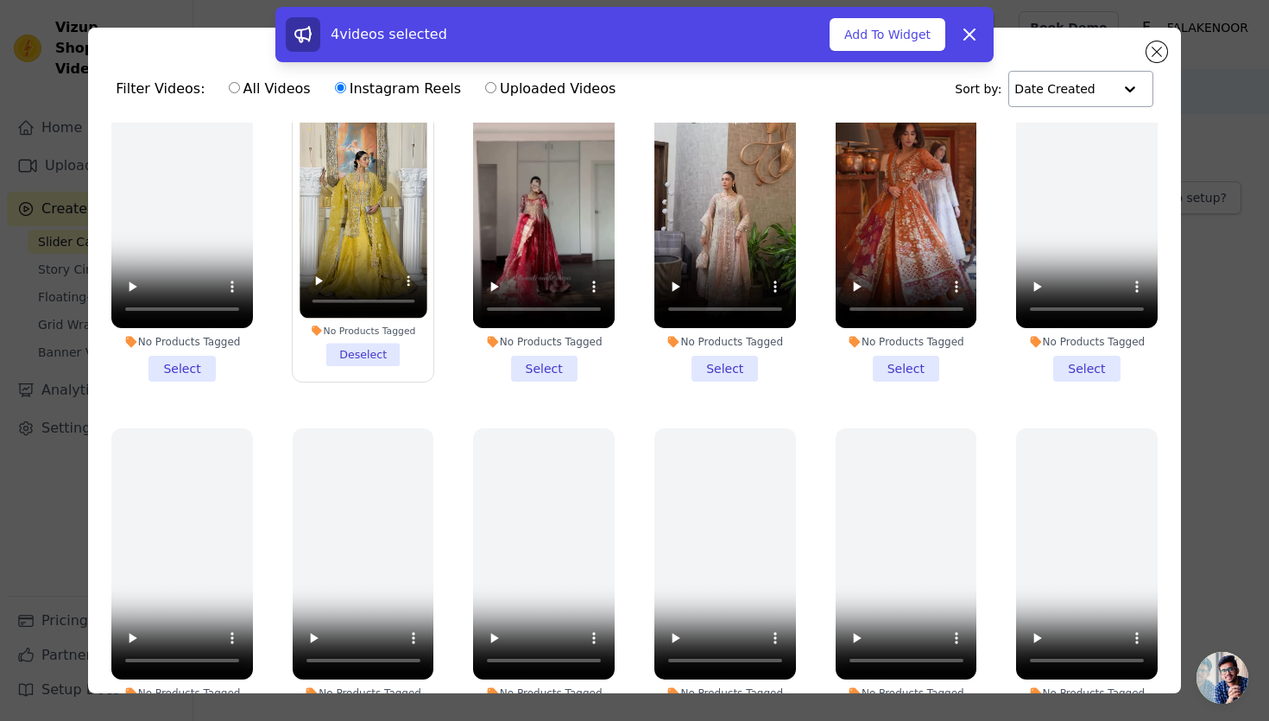
click at [528, 358] on li "No Products Tagged Select" at bounding box center [544, 229] width 142 height 305
click at [0, 0] on input "No Products Tagged Select" at bounding box center [0, 0] width 0 height 0
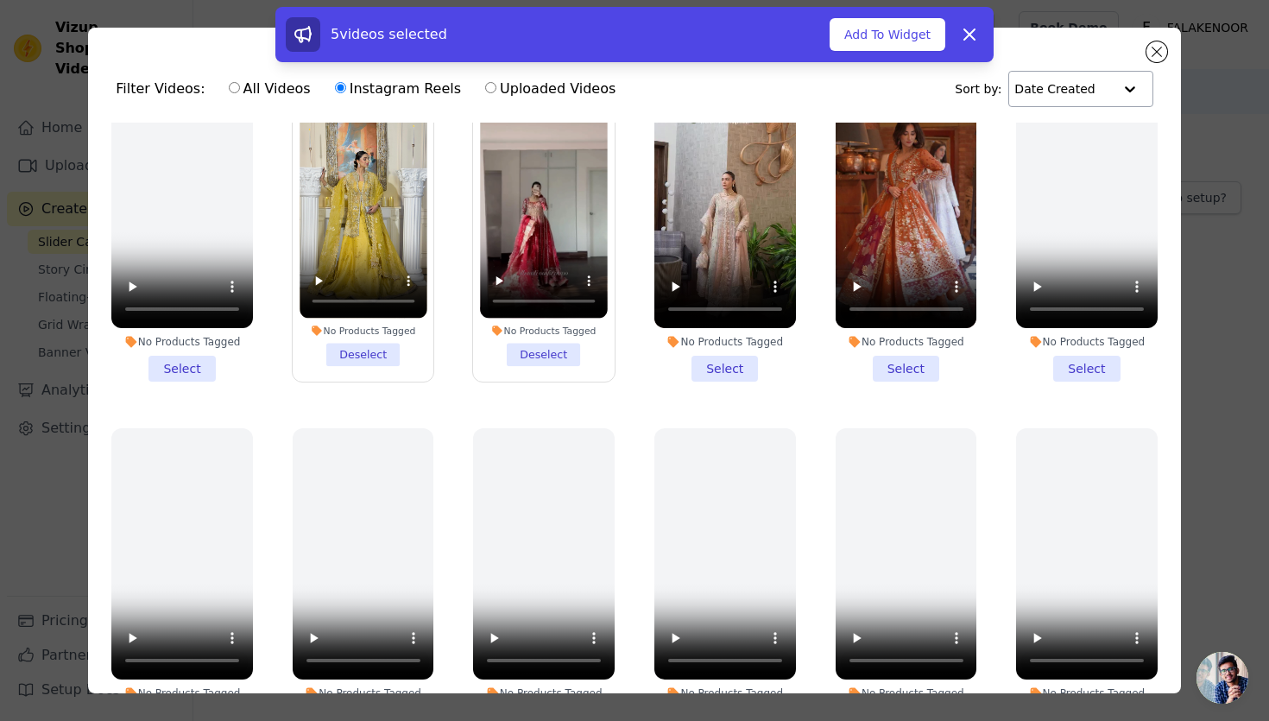
click at [737, 361] on li "No Products Tagged Select" at bounding box center [725, 229] width 142 height 305
click at [0, 0] on input "No Products Tagged Select" at bounding box center [0, 0] width 0 height 0
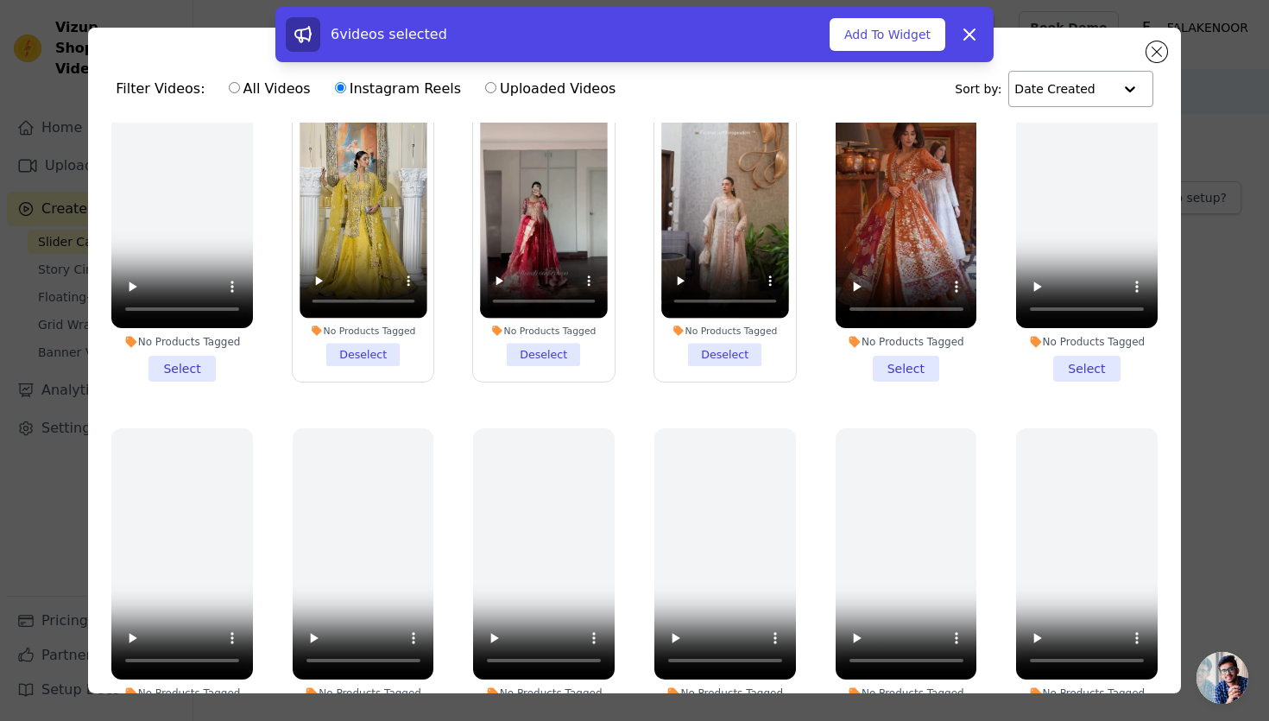
click at [876, 368] on li "No Products Tagged Select" at bounding box center [907, 229] width 142 height 305
click at [0, 0] on input "No Products Tagged Select" at bounding box center [0, 0] width 0 height 0
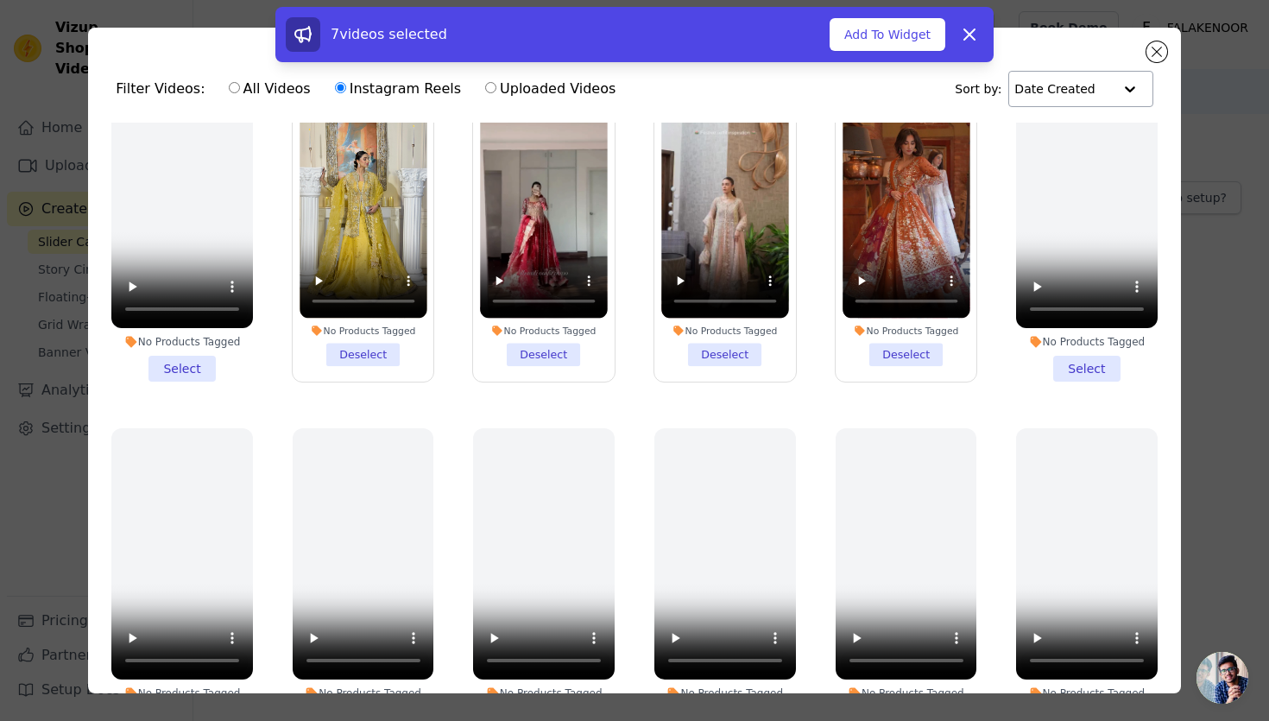
click at [1073, 374] on li "No Products Tagged Select" at bounding box center [1087, 229] width 142 height 305
click at [0, 0] on input "No Products Tagged Select" at bounding box center [0, 0] width 0 height 0
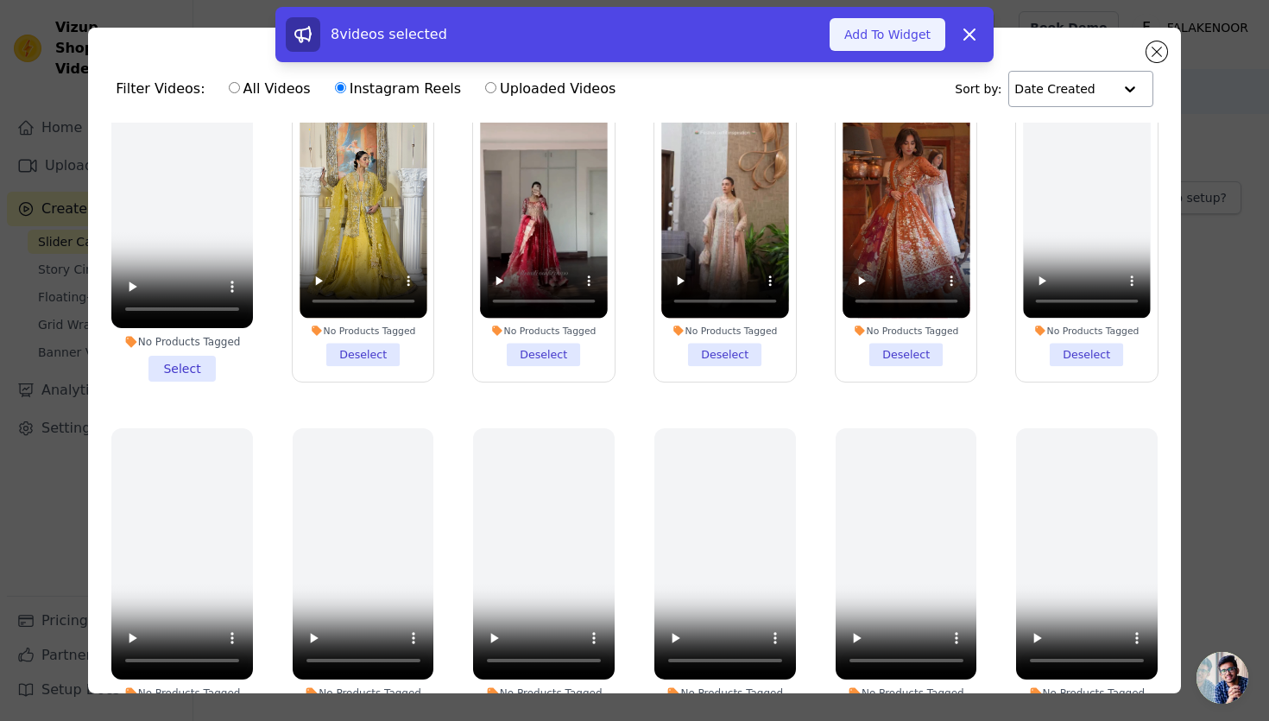
click at [880, 50] on button "Add To Widget" at bounding box center [888, 34] width 116 height 33
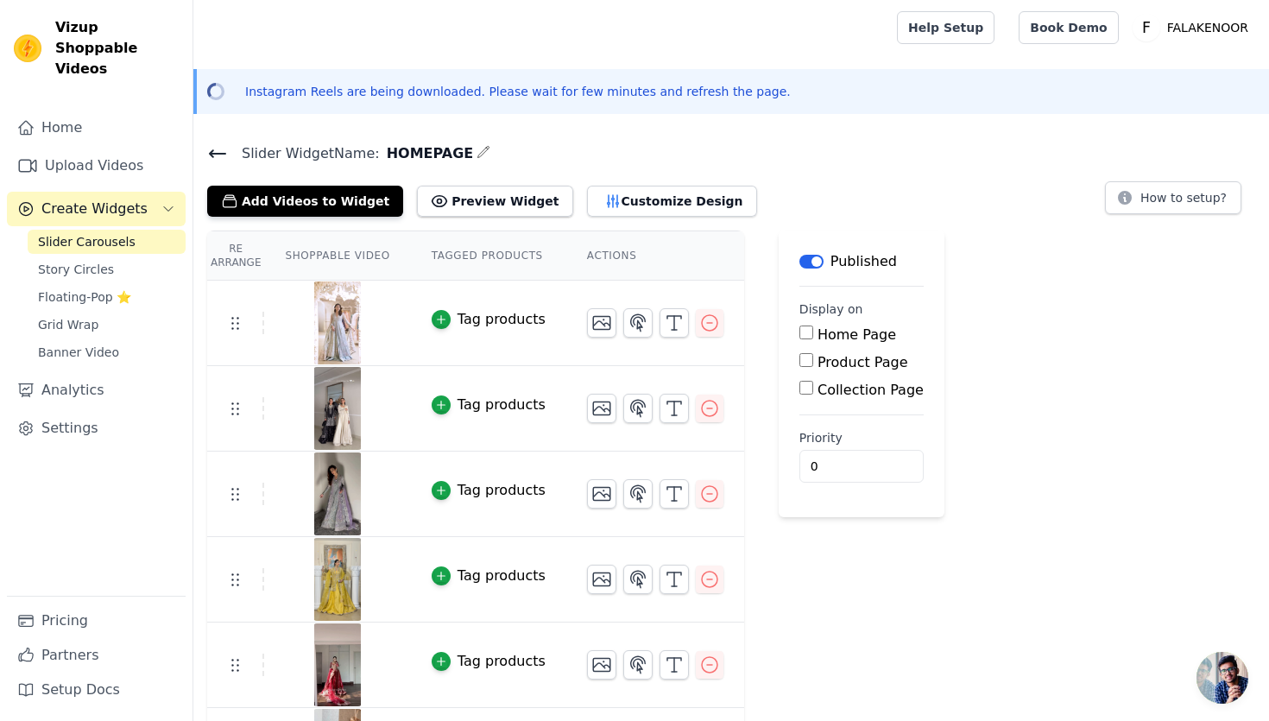
click at [509, 331] on td "Tag products" at bounding box center [488, 323] width 155 height 85
click at [503, 323] on div "Tag products" at bounding box center [502, 319] width 88 height 21
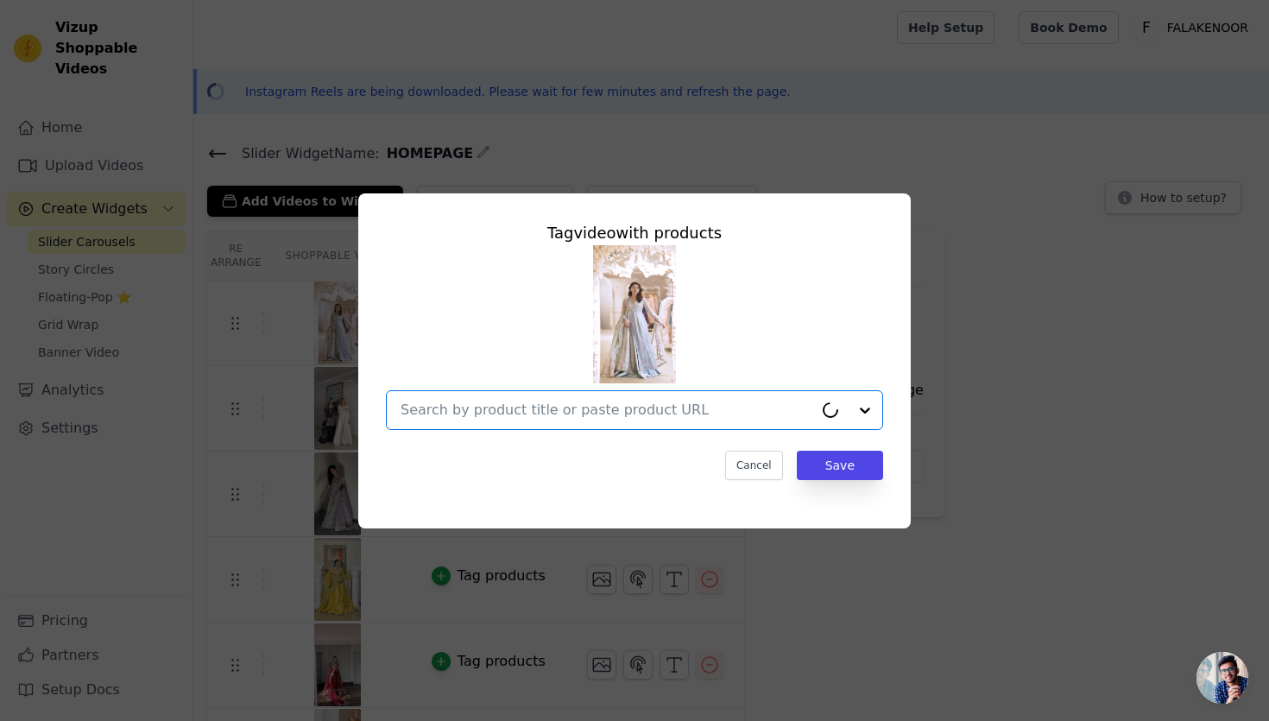
click at [603, 413] on input "text" at bounding box center [607, 410] width 413 height 21
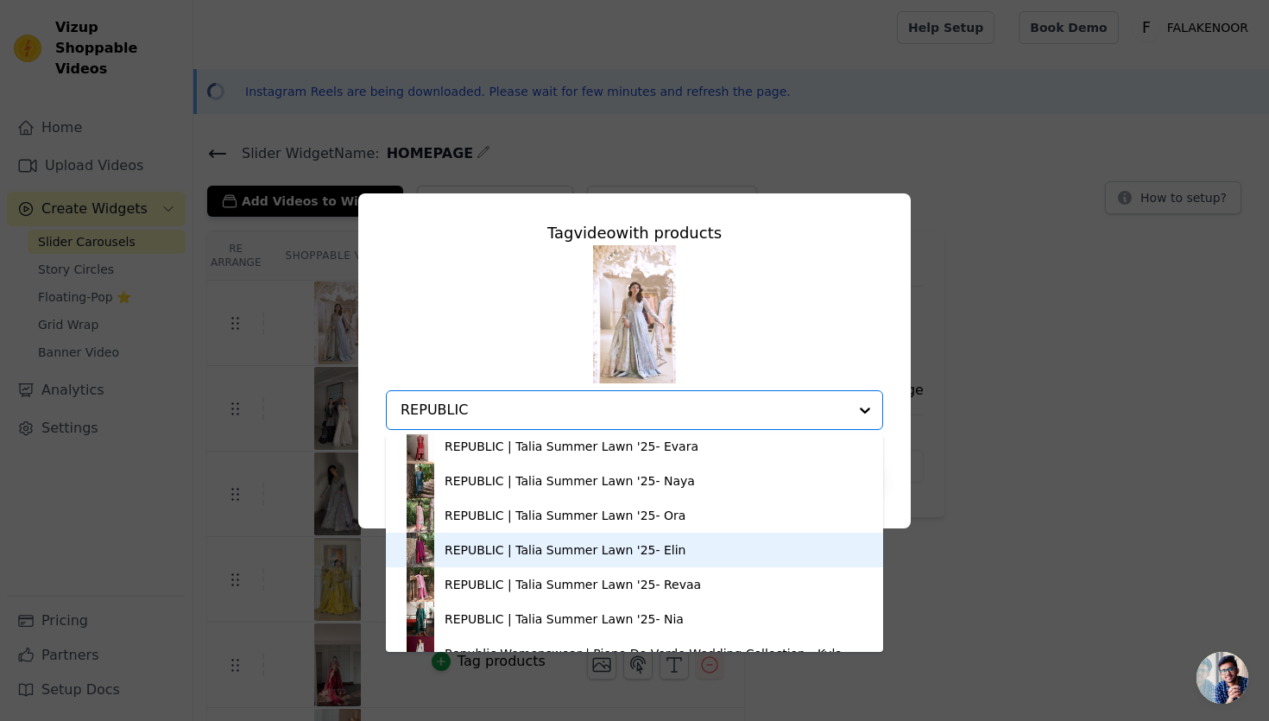
scroll to position [1825, 0]
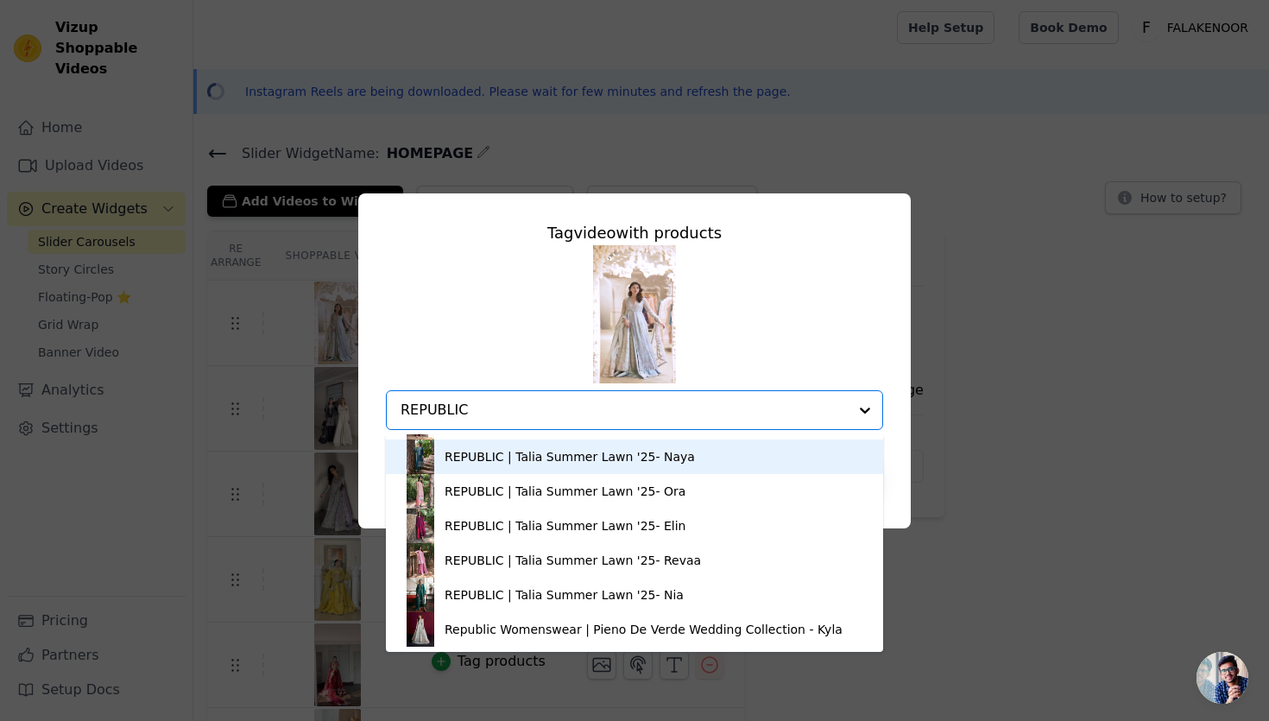
click at [625, 416] on input "REPUBLIC" at bounding box center [624, 410] width 447 height 21
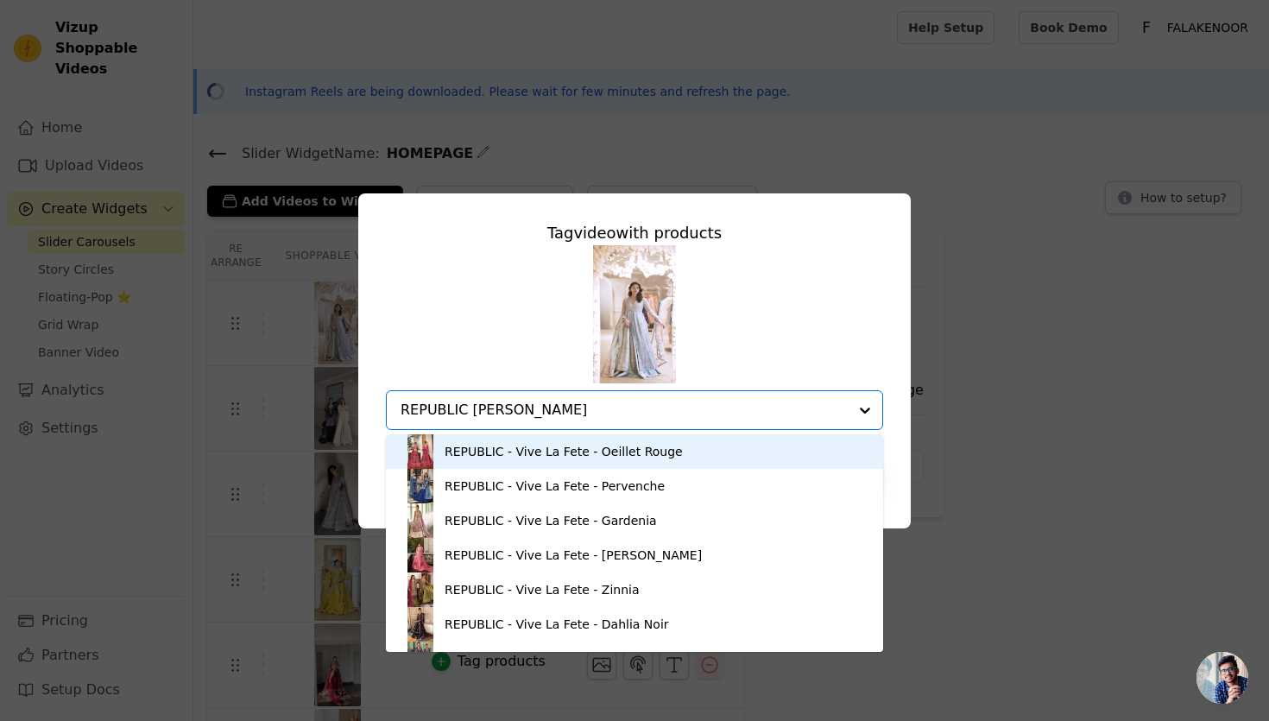
type input "REPUBLIC KYLA"
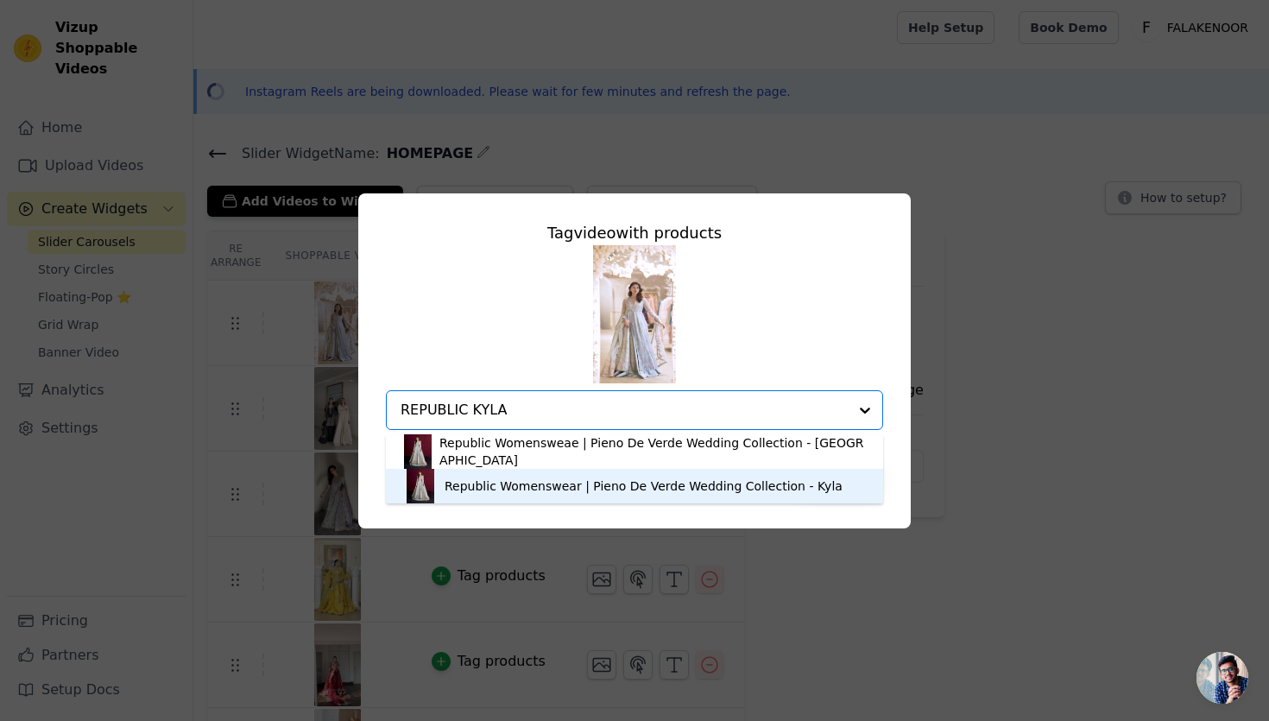
click at [640, 483] on div "Republic Womenswear | Pieno De Verde Wedding Collection - Kyla" at bounding box center [644, 485] width 398 height 17
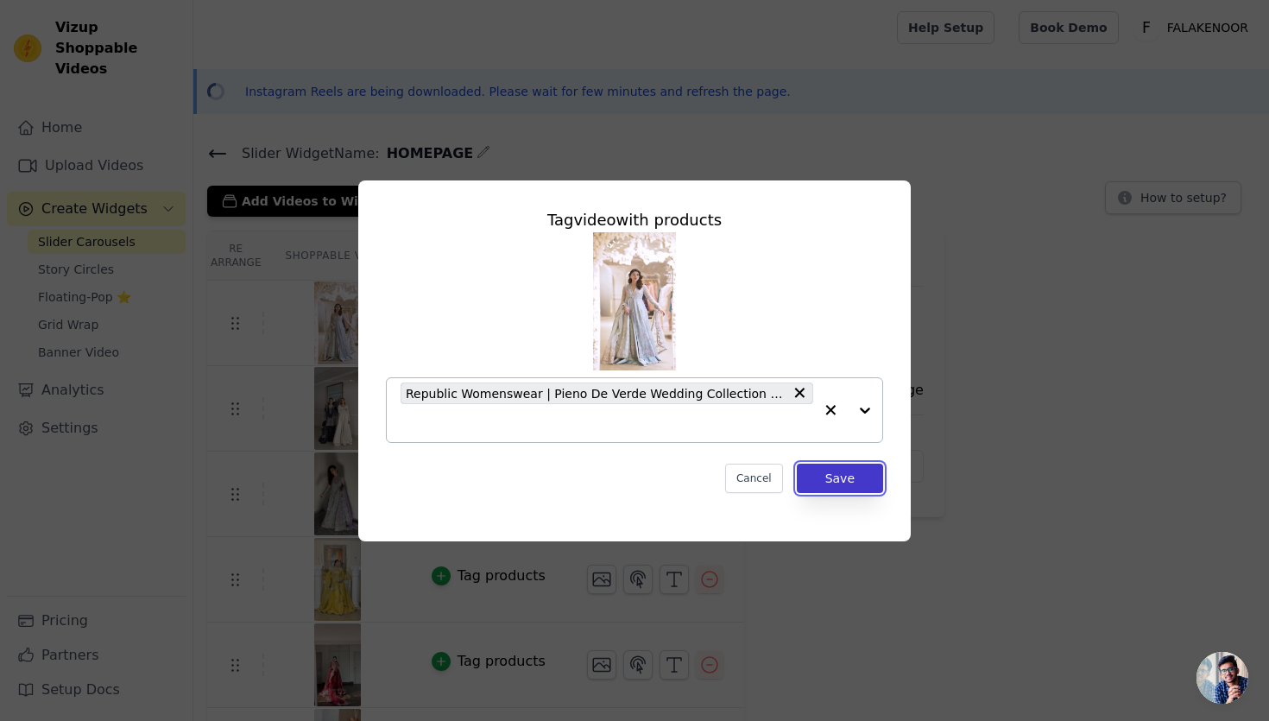
click at [840, 470] on button "Save" at bounding box center [840, 478] width 86 height 29
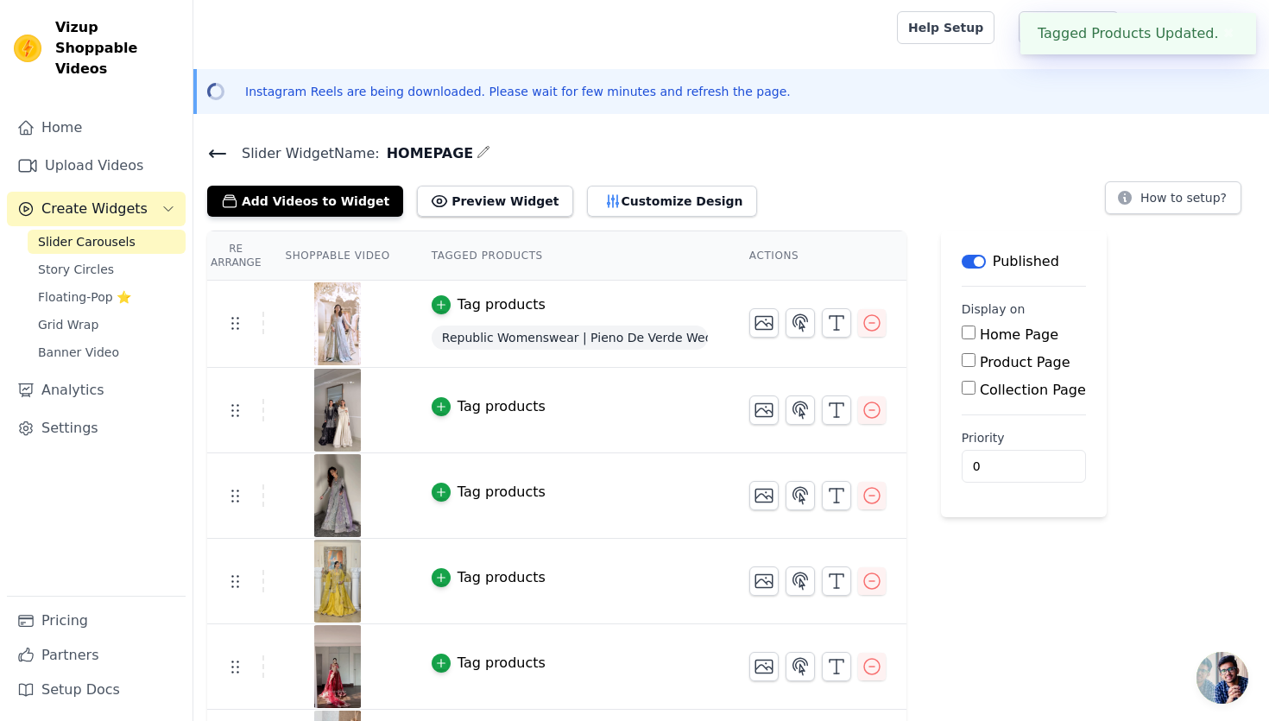
click at [964, 338] on input "Home Page" at bounding box center [969, 332] width 14 height 14
checkbox input "true"
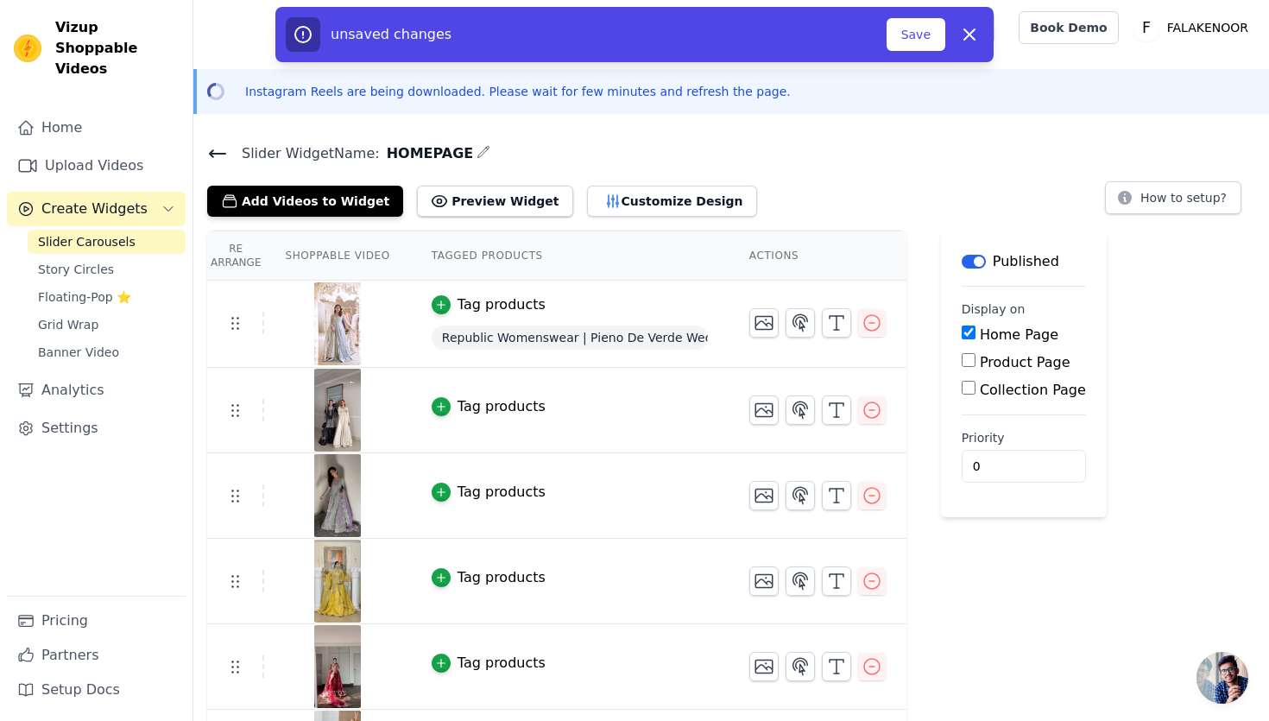
click at [970, 359] on input "Product Page" at bounding box center [969, 360] width 14 height 14
checkbox input "true"
click at [492, 400] on div "Tag products" at bounding box center [502, 406] width 88 height 21
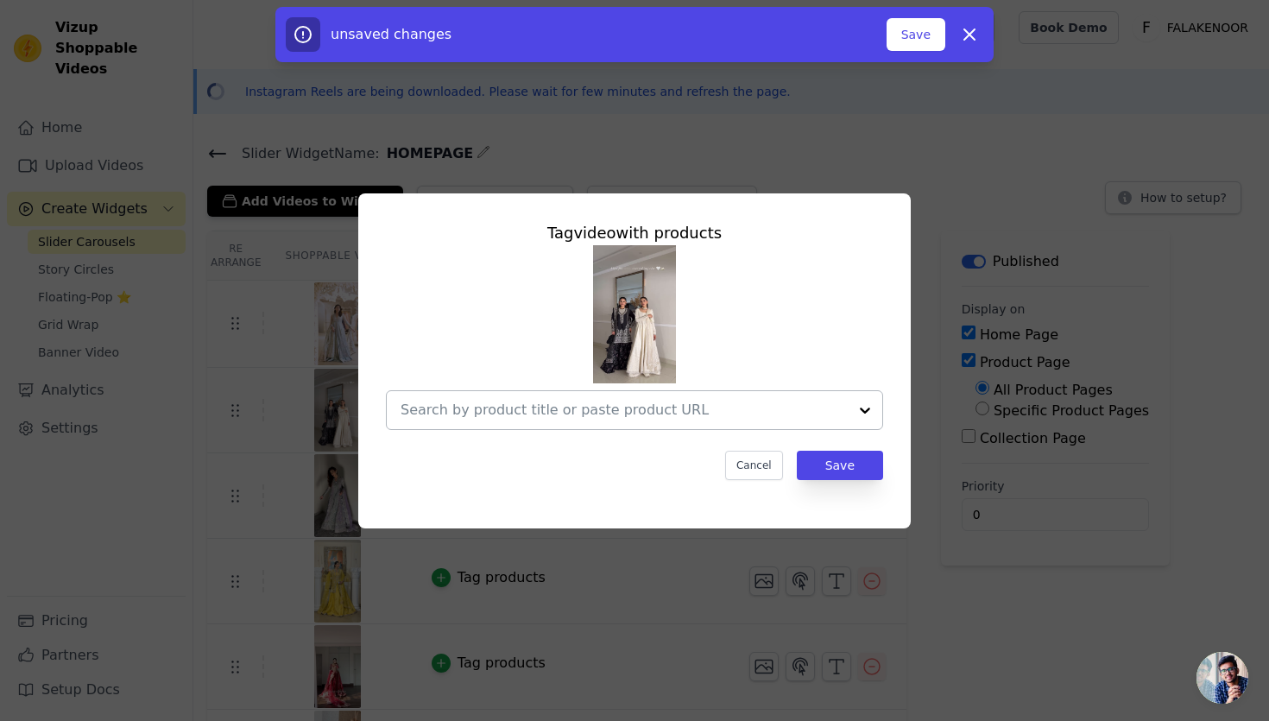
click at [608, 416] on input "text" at bounding box center [624, 410] width 447 height 21
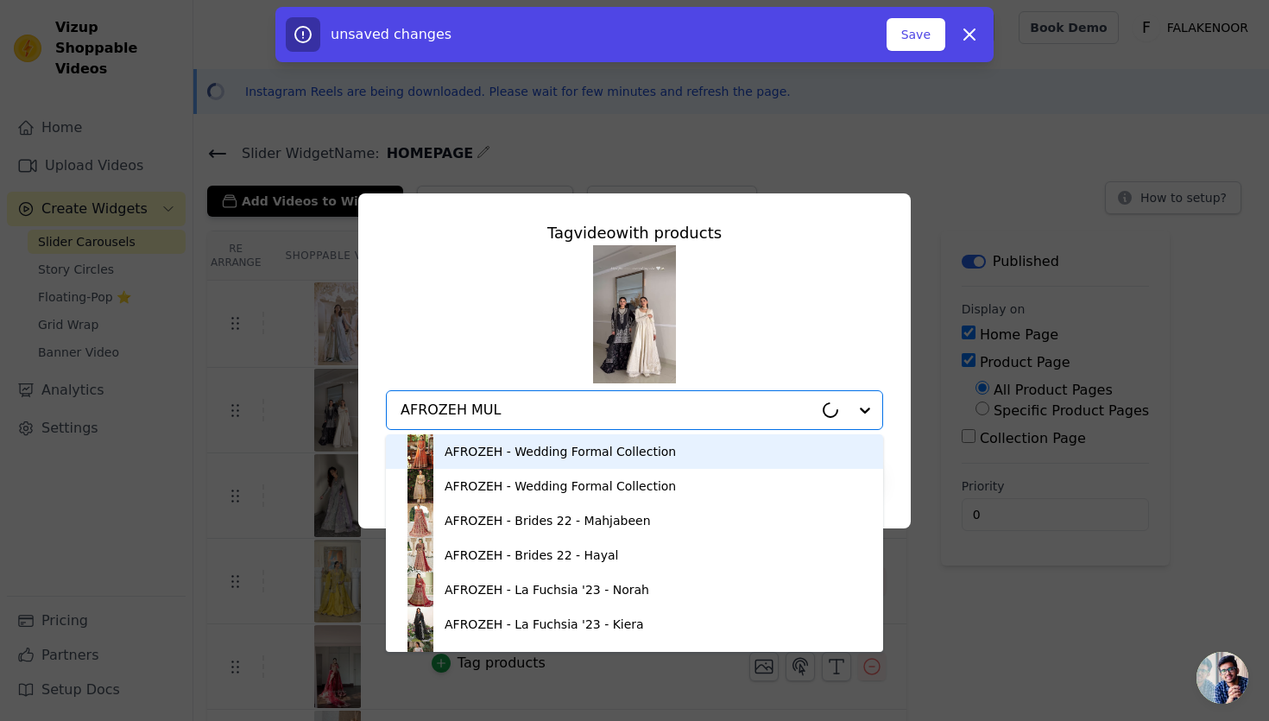
type input "AFROZEH MULA"
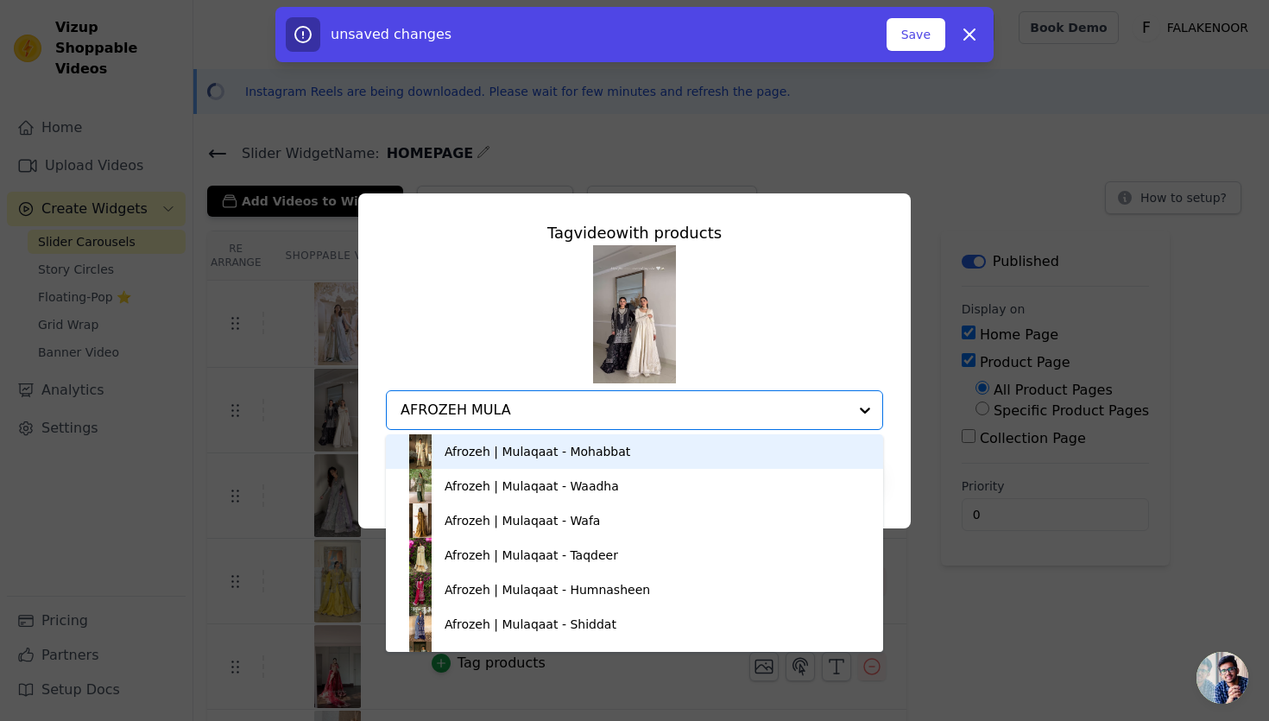
click at [501, 448] on div "Afrozeh | Mulaqaat - Mohabbat" at bounding box center [538, 451] width 186 height 17
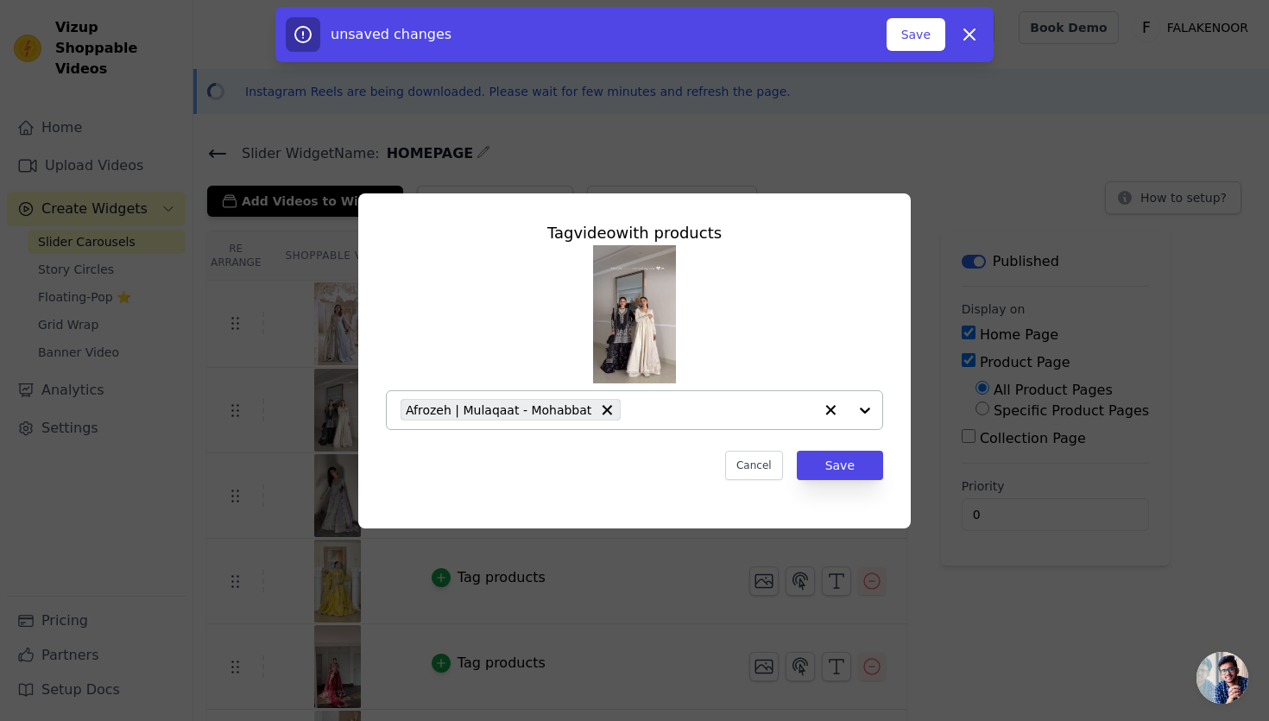
click at [697, 402] on input "text" at bounding box center [721, 410] width 184 height 21
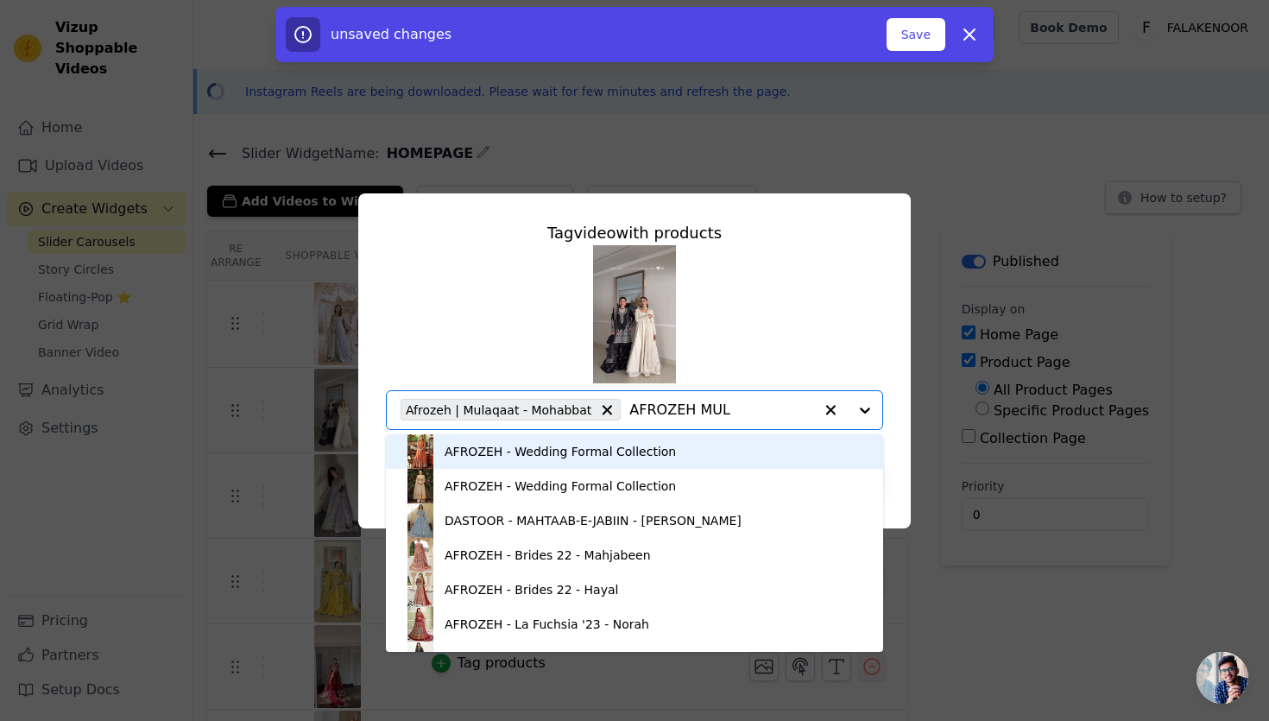
type input "AFROZEH MULA"
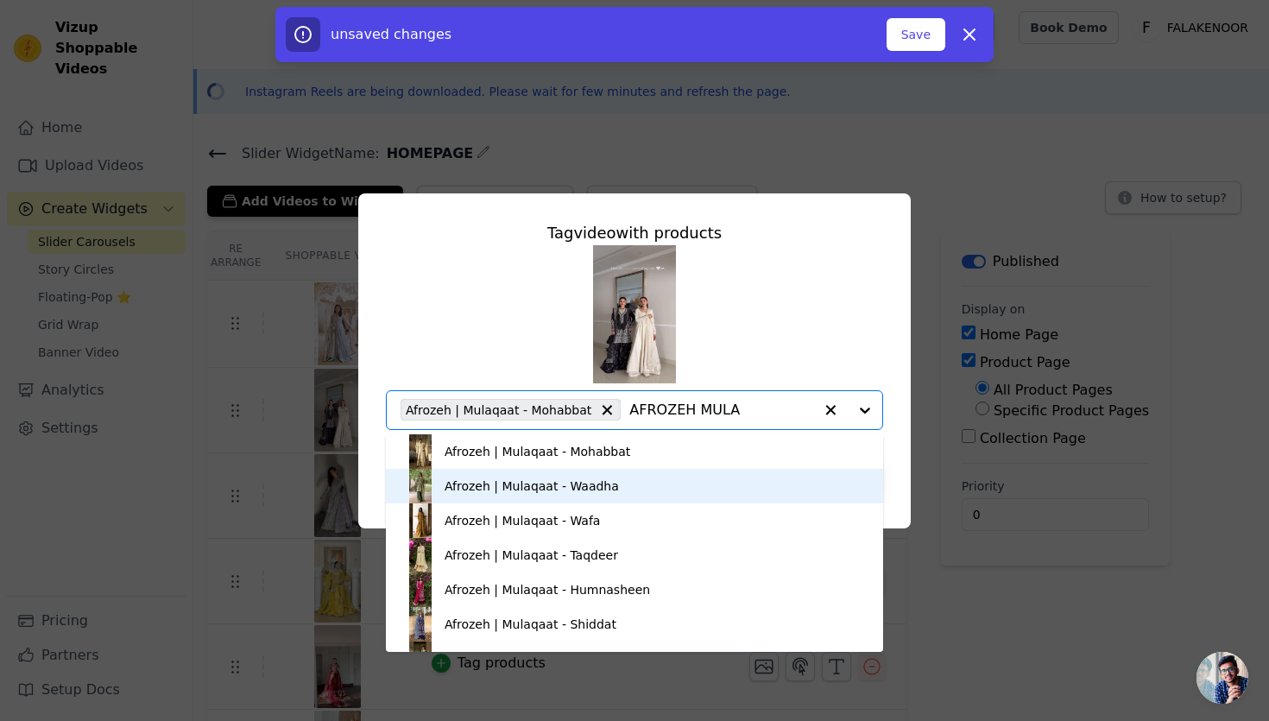
scroll to position [29, 0]
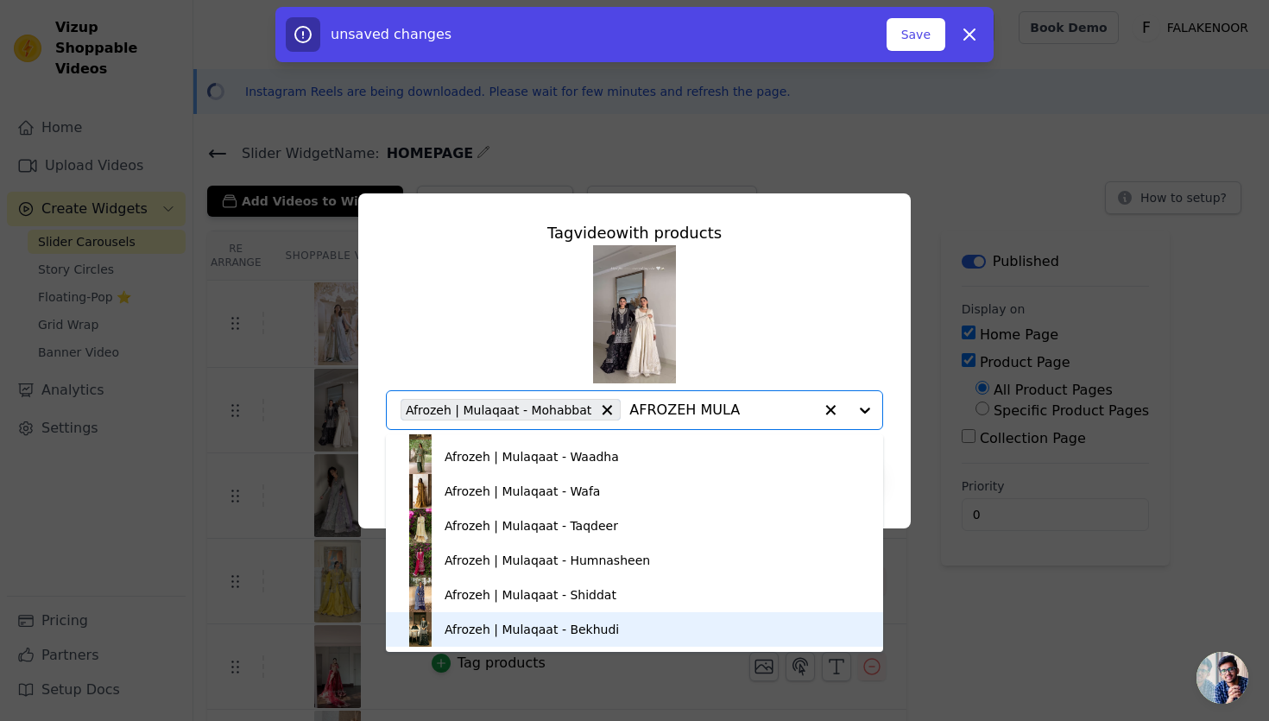
click at [533, 632] on div "Afrozeh | Mulaqaat - Bekhudi" at bounding box center [532, 629] width 174 height 17
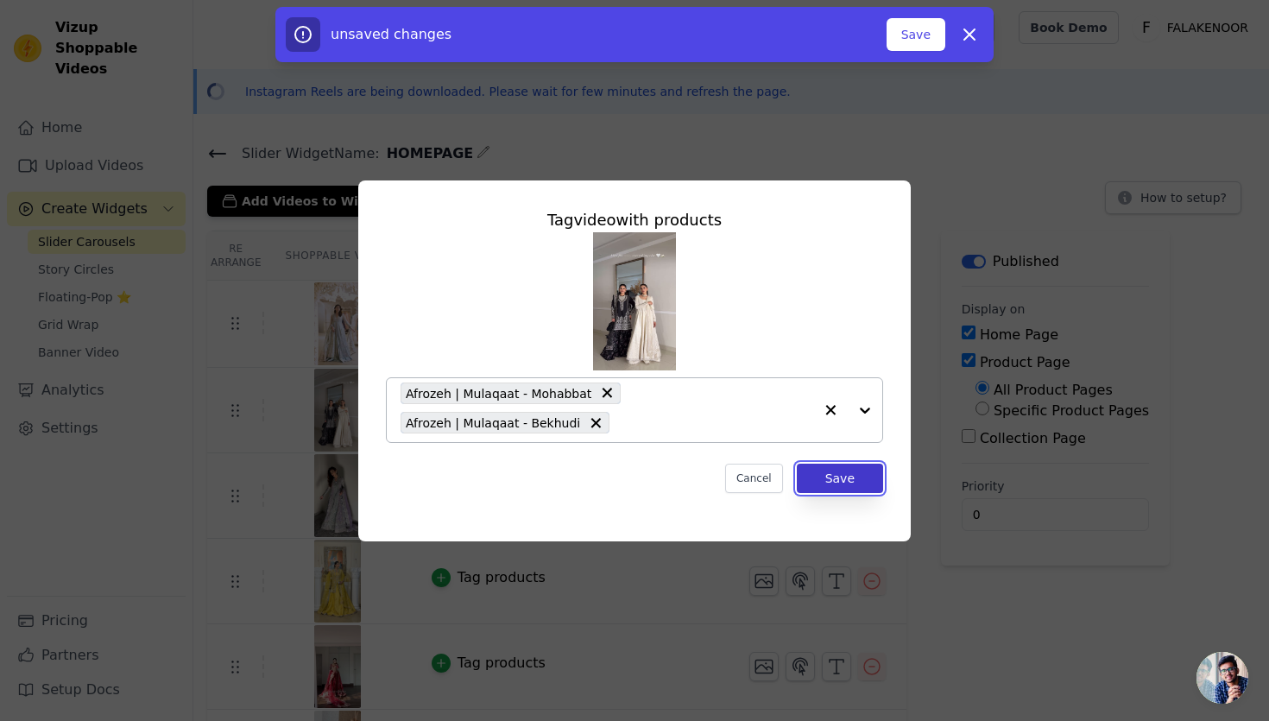
click at [843, 485] on button "Save" at bounding box center [840, 478] width 86 height 29
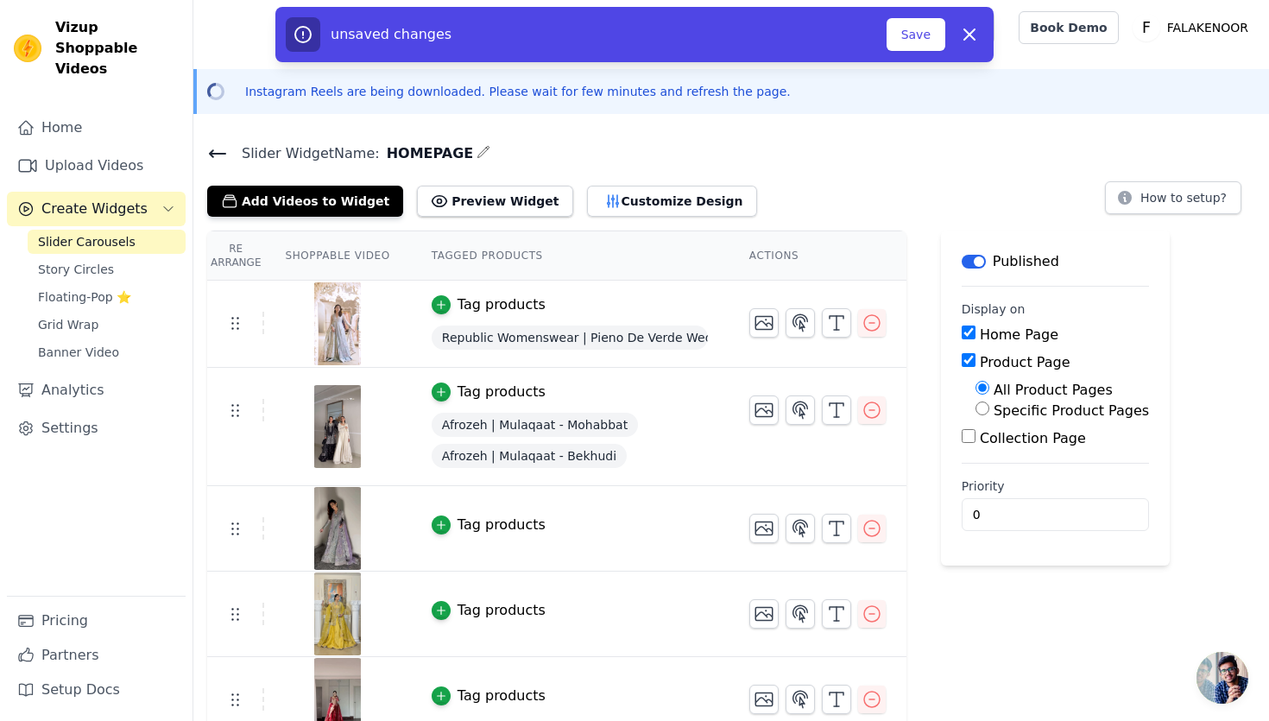
click at [983, 413] on input "Specific Product Pages" at bounding box center [982, 408] width 14 height 14
radio input "true"
click at [983, 413] on input "Specific Product Pages" at bounding box center [982, 408] width 14 height 14
click at [982, 387] on input "All Product Pages" at bounding box center [982, 388] width 14 height 14
radio input "true"
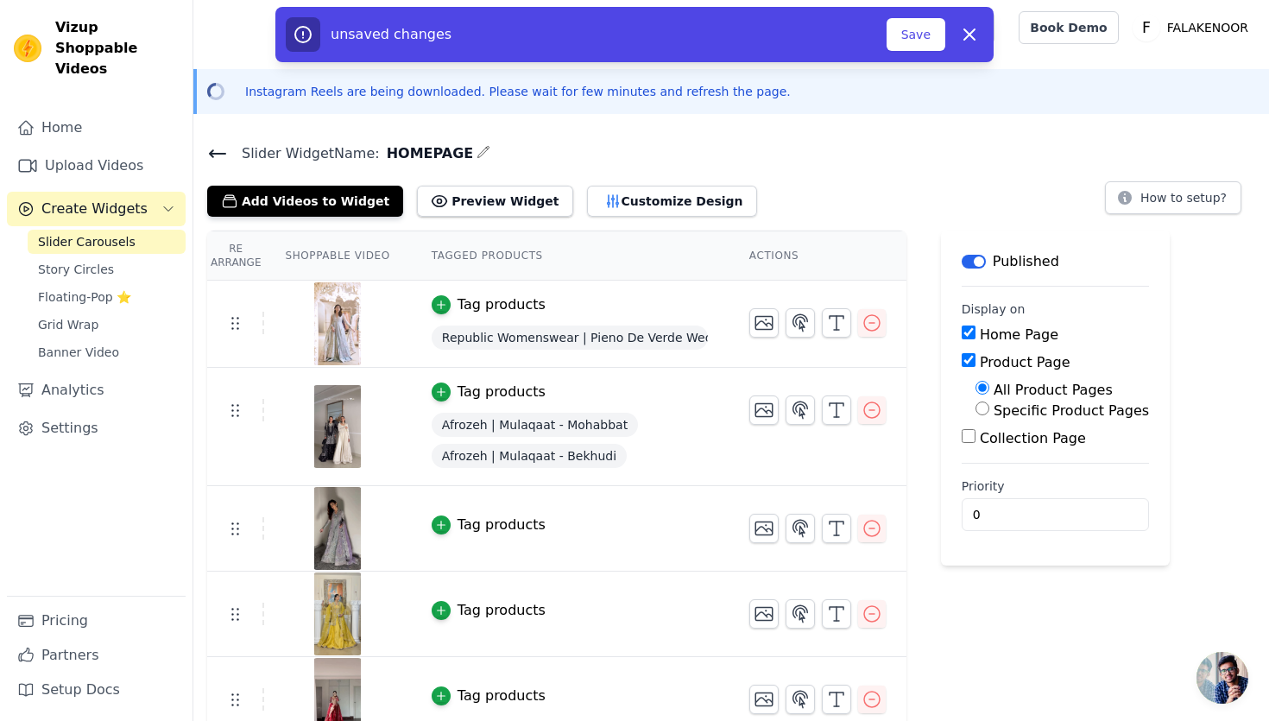
click at [982, 387] on input "All Product Pages" at bounding box center [982, 388] width 14 height 14
click at [985, 408] on input "Specific Product Pages" at bounding box center [982, 408] width 14 height 14
radio input "true"
click at [969, 360] on input "Product Page" at bounding box center [969, 360] width 14 height 14
checkbox input "false"
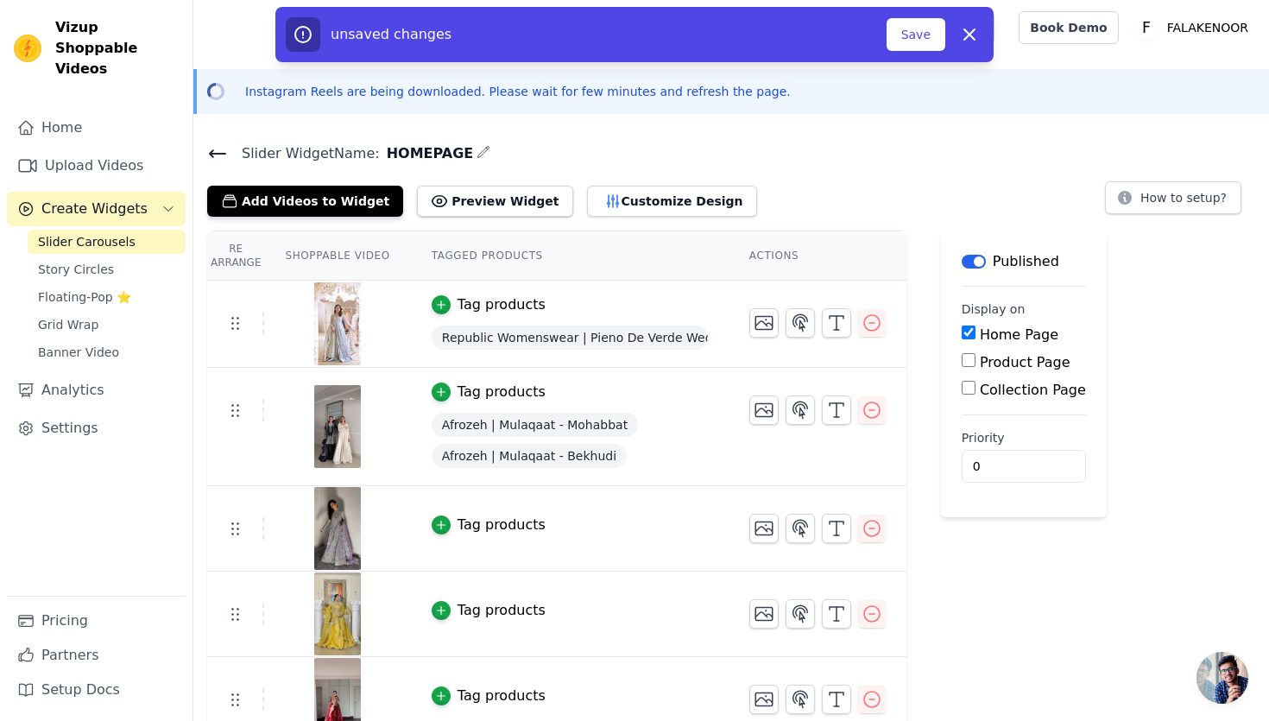
click at [501, 518] on div "Tag products" at bounding box center [502, 524] width 88 height 21
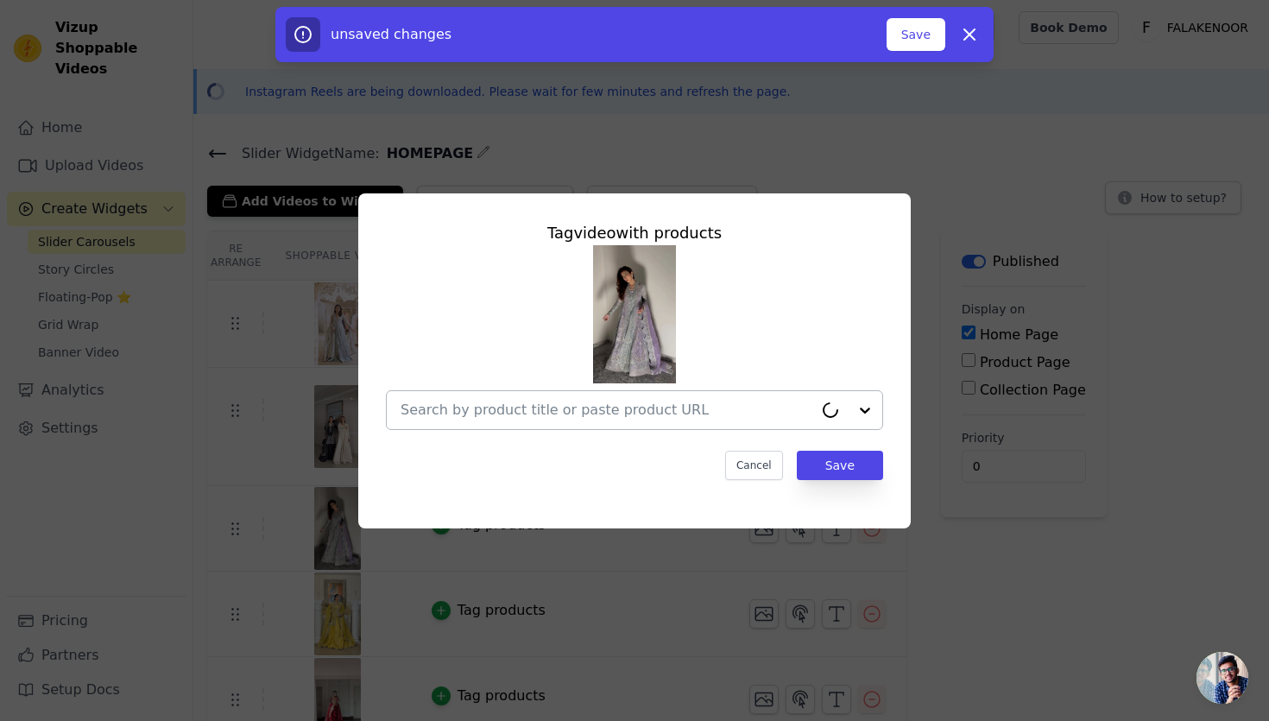
click at [580, 407] on input "text" at bounding box center [607, 410] width 413 height 21
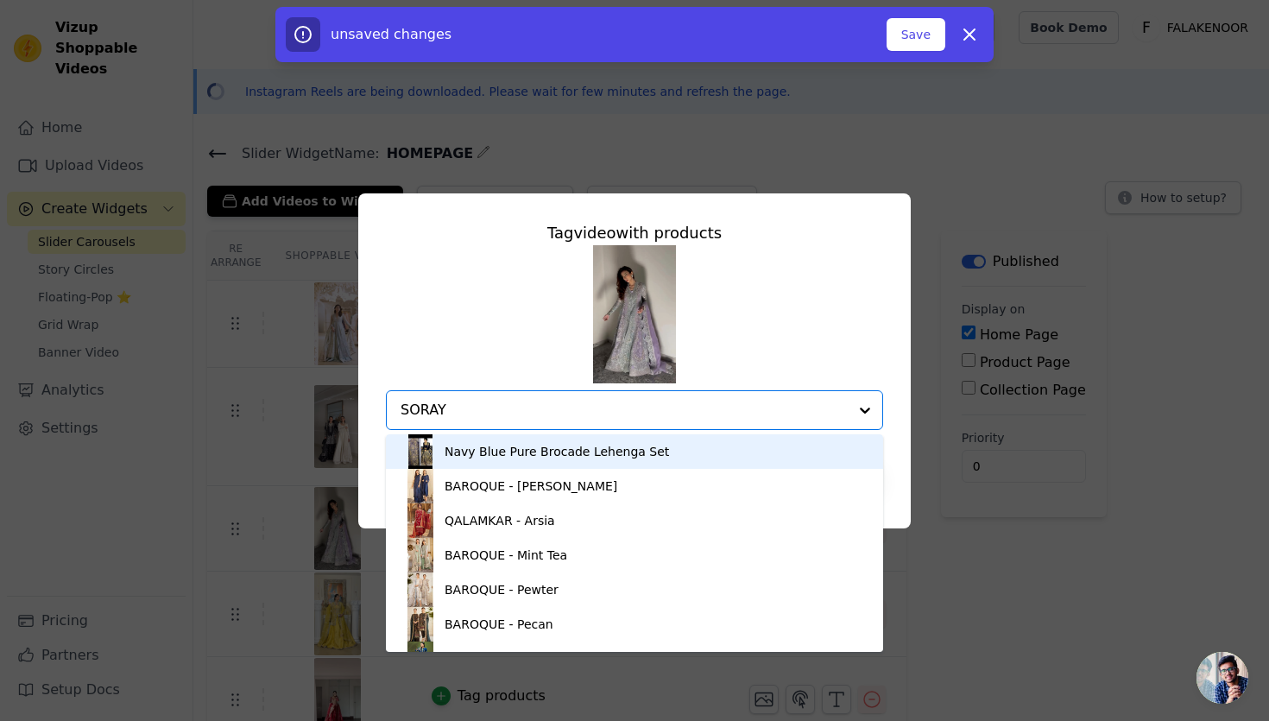
type input "SORAYA"
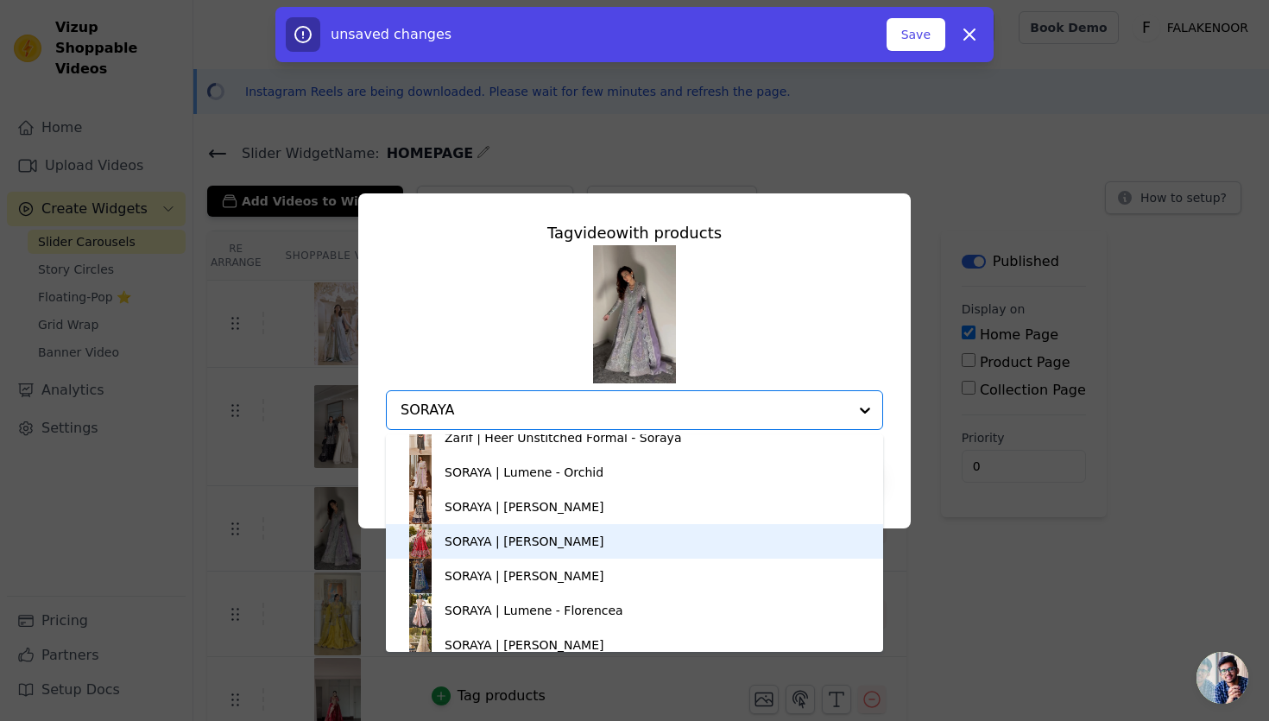
scroll to position [319, 0]
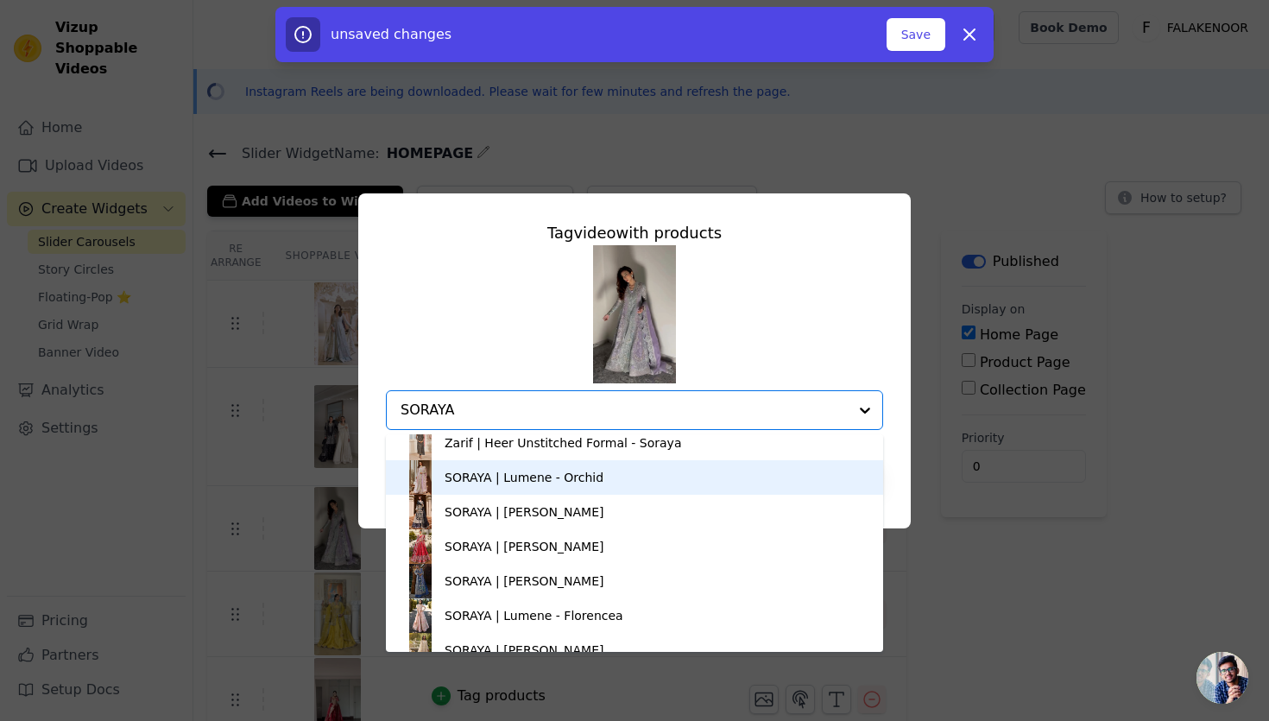
click at [589, 479] on div "SORAYA | Lumene - Orchid" at bounding box center [524, 477] width 159 height 17
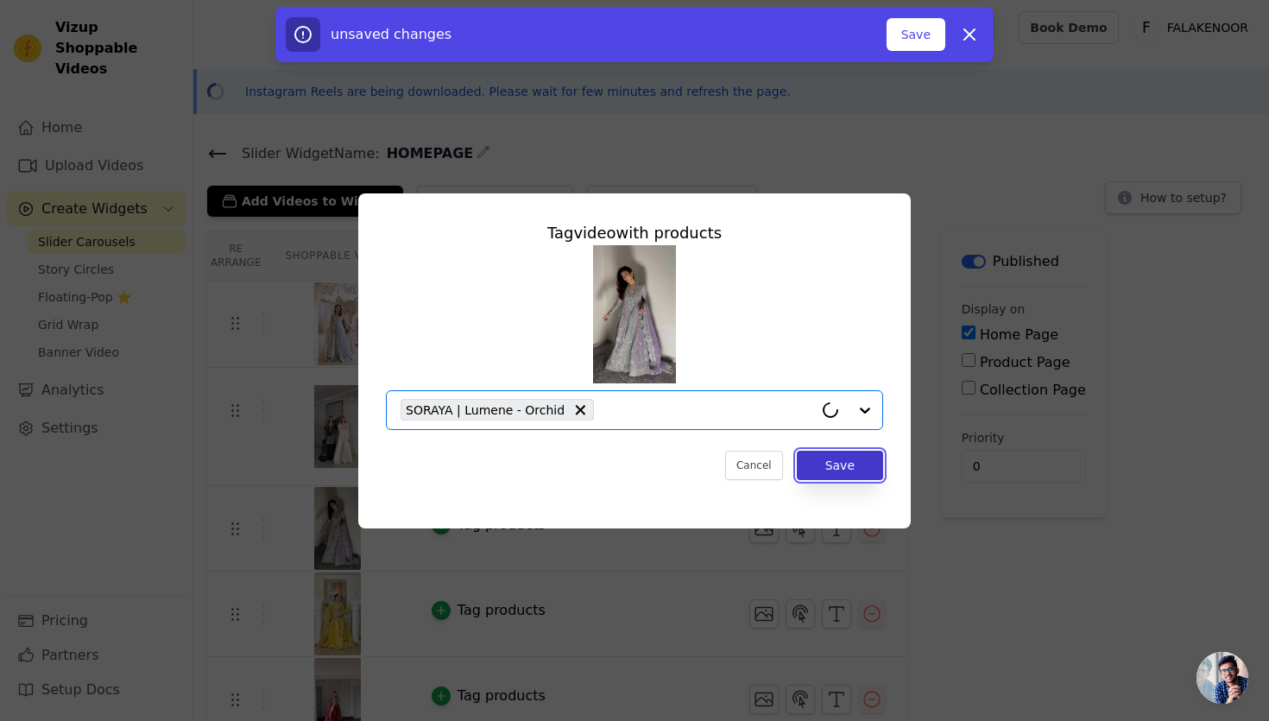
click at [838, 459] on button "Save" at bounding box center [840, 465] width 86 height 29
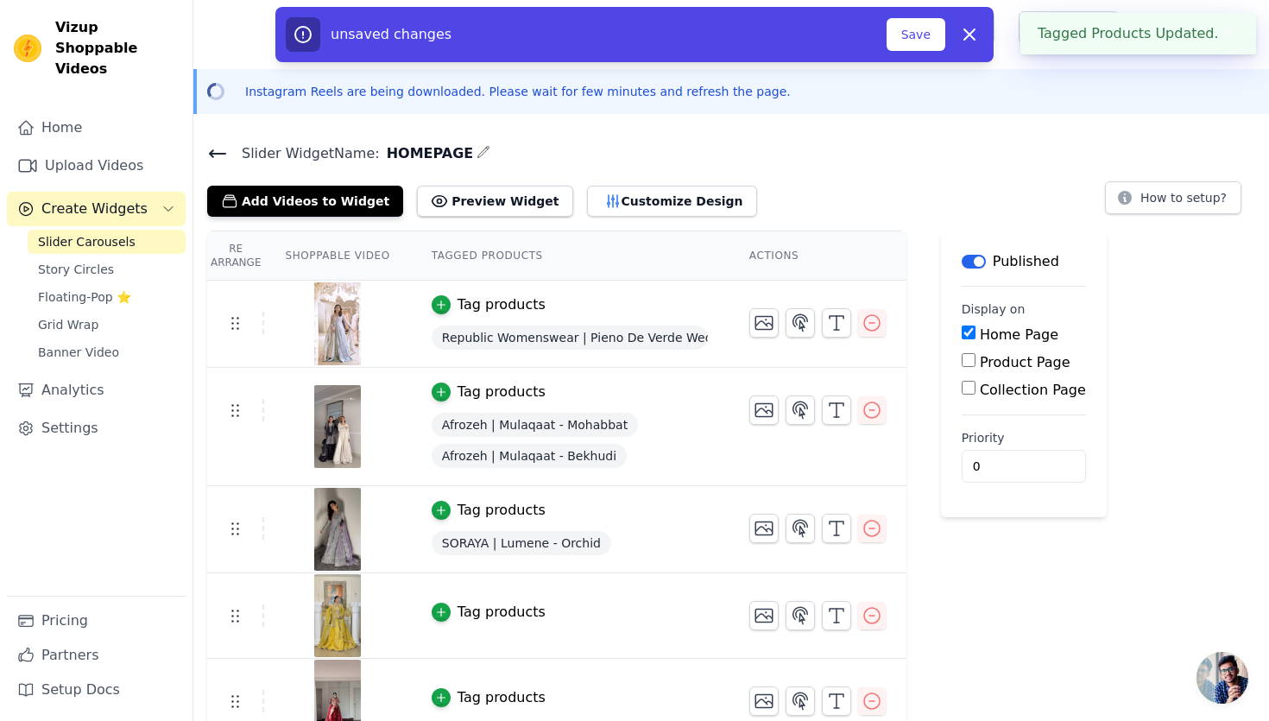
scroll to position [121, 0]
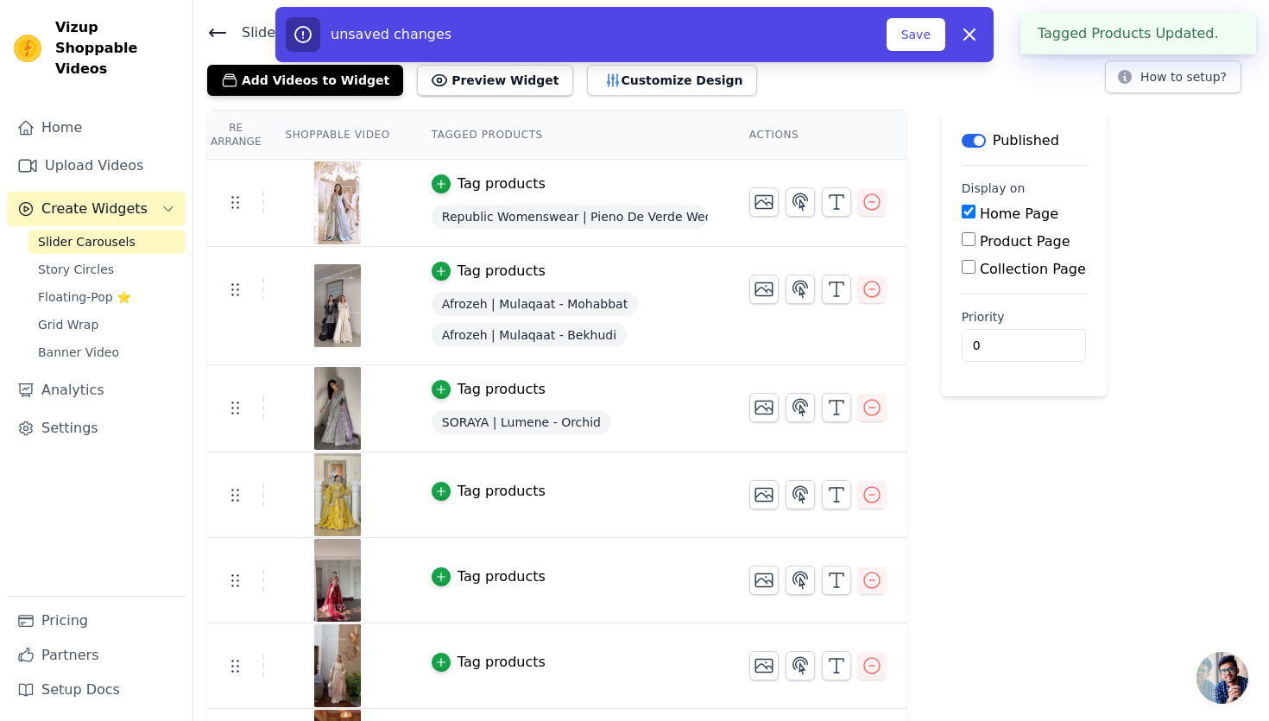
click at [504, 501] on td "Tag products" at bounding box center [570, 494] width 318 height 85
click at [508, 490] on div "Tag products" at bounding box center [502, 491] width 88 height 21
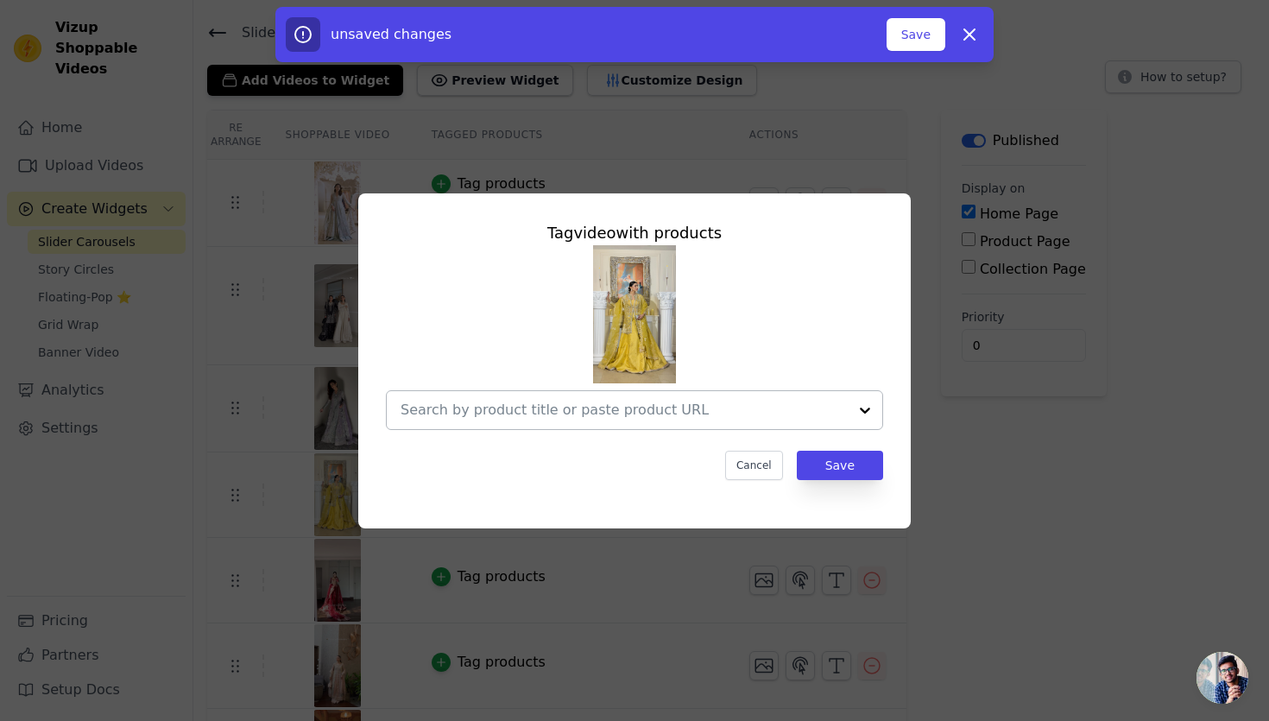
click at [569, 422] on div at bounding box center [624, 410] width 447 height 38
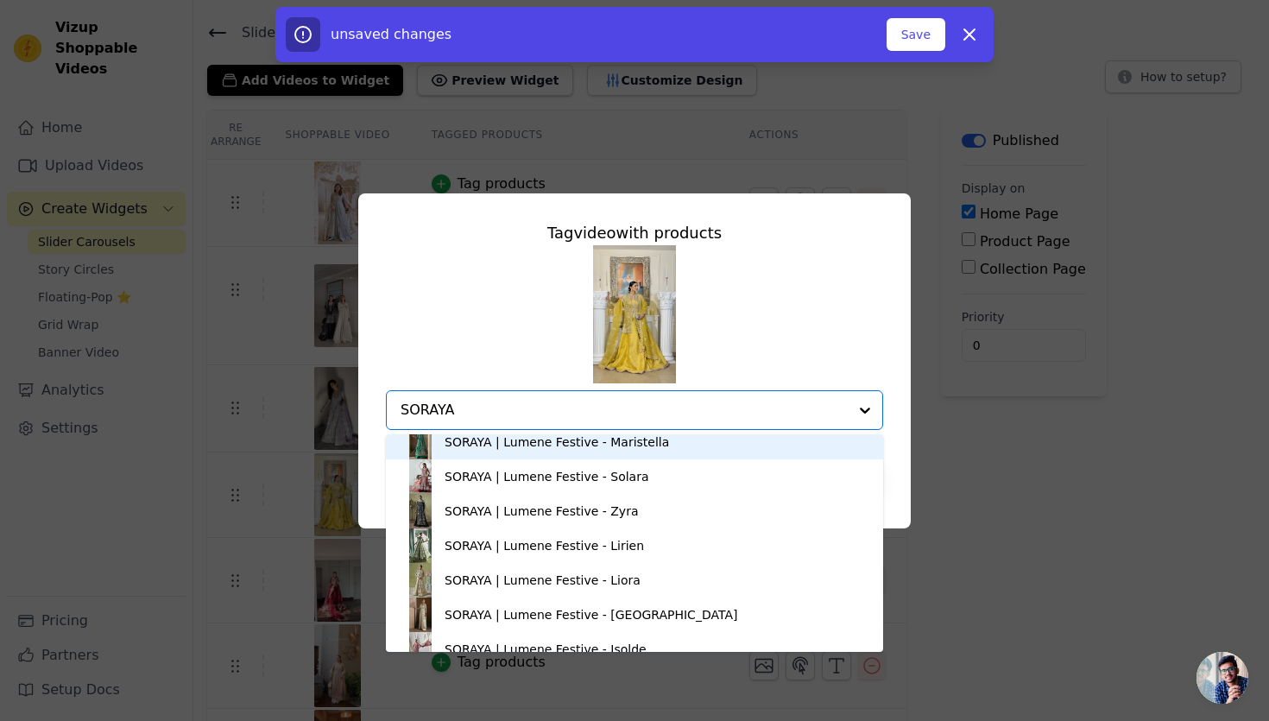
scroll to position [656, 0]
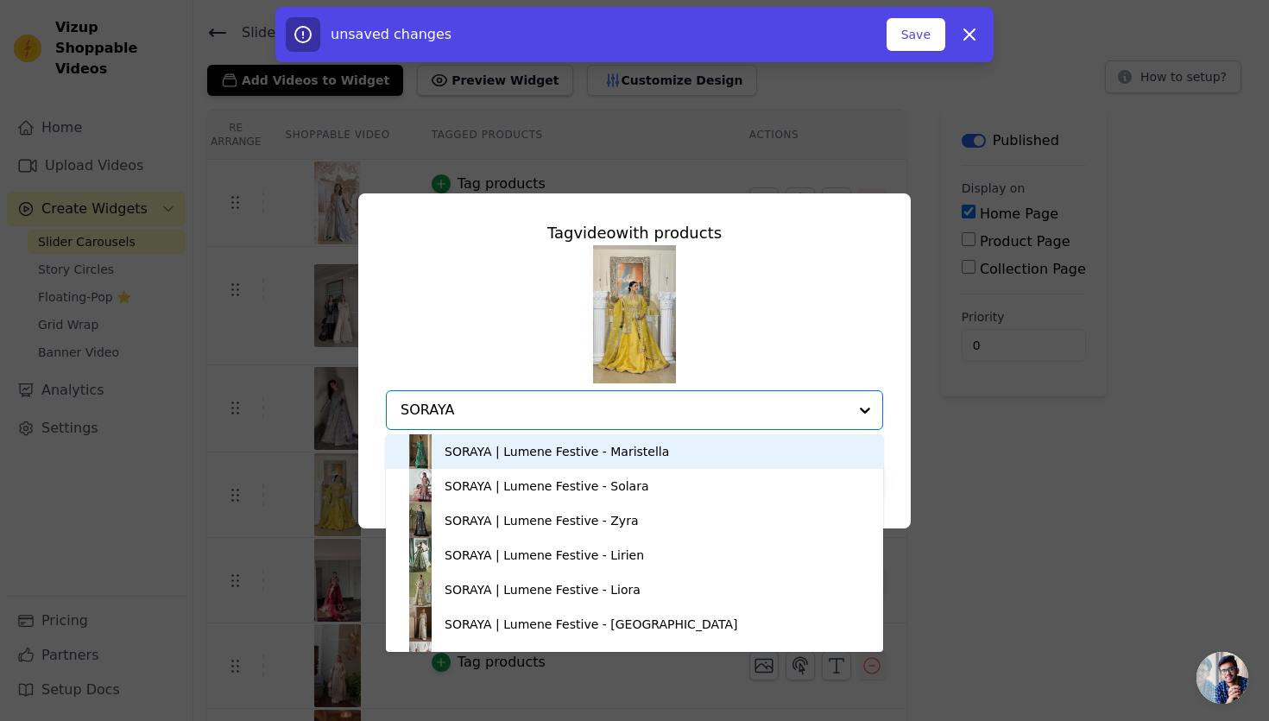
click at [523, 415] on input "SORAYA" at bounding box center [624, 410] width 447 height 21
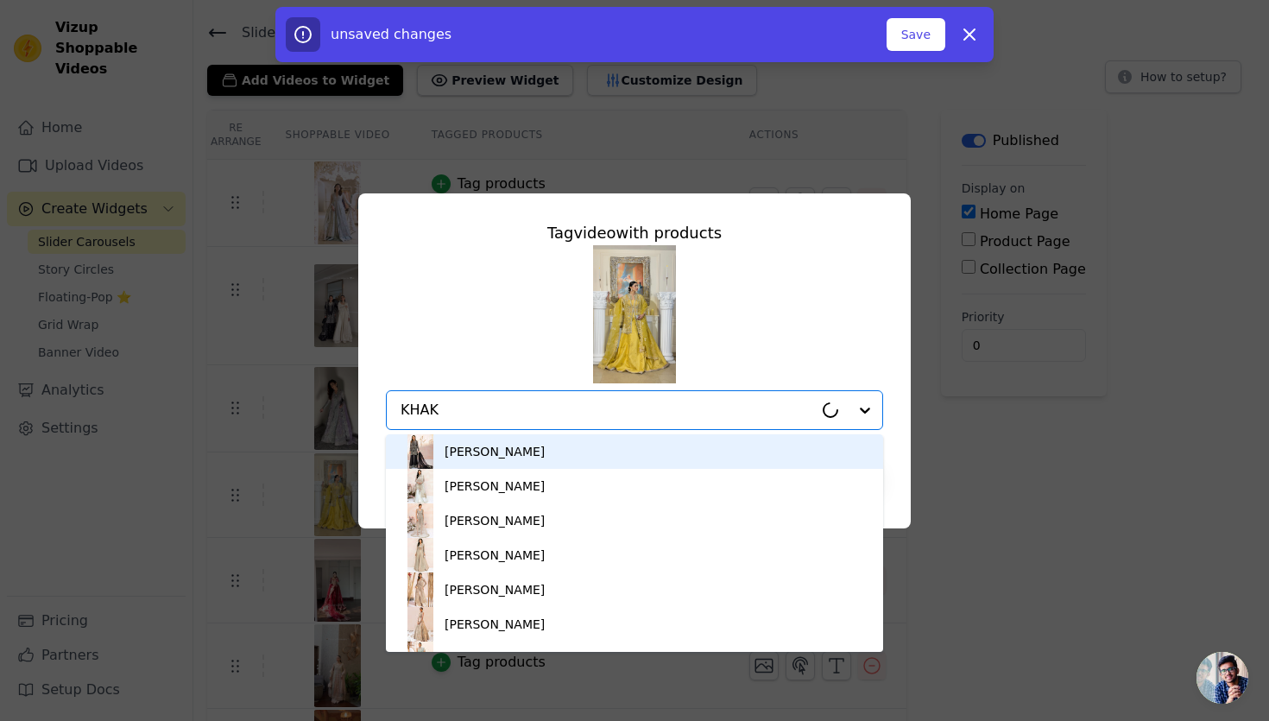
type input "KHAKA"
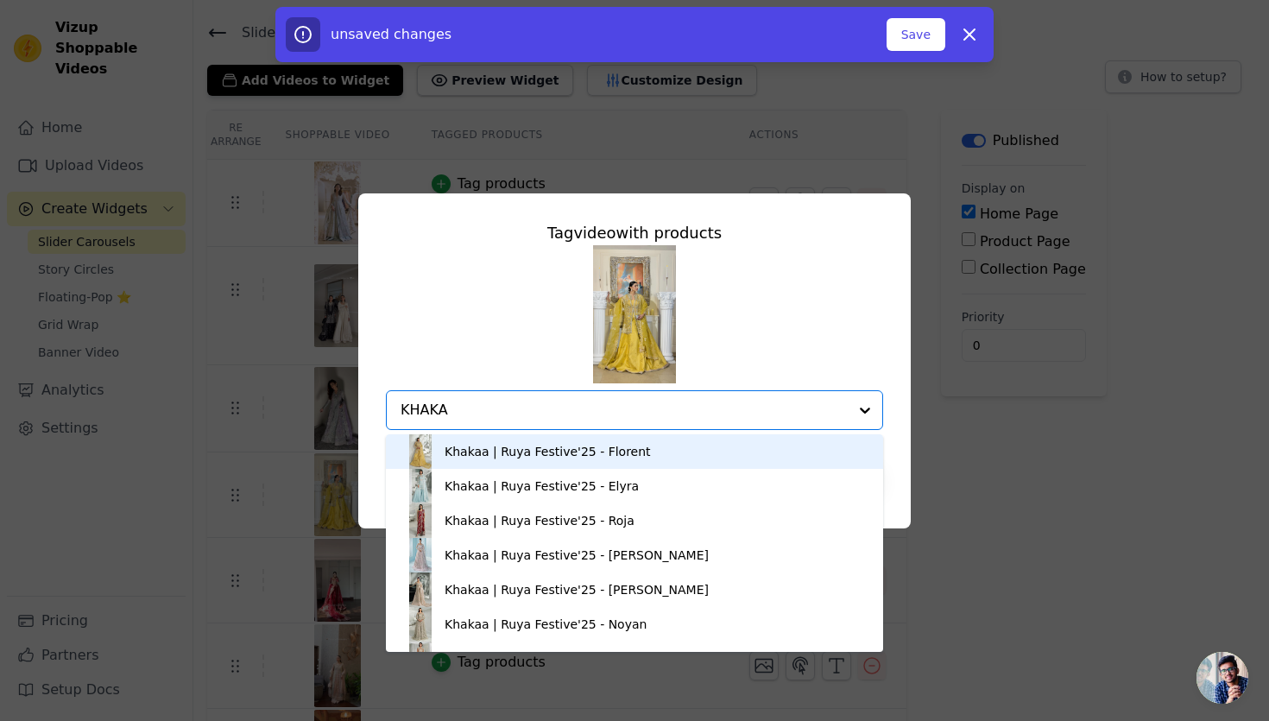
click at [516, 449] on div "Khakaa | Ruya Festive'25 - Florent" at bounding box center [548, 451] width 206 height 17
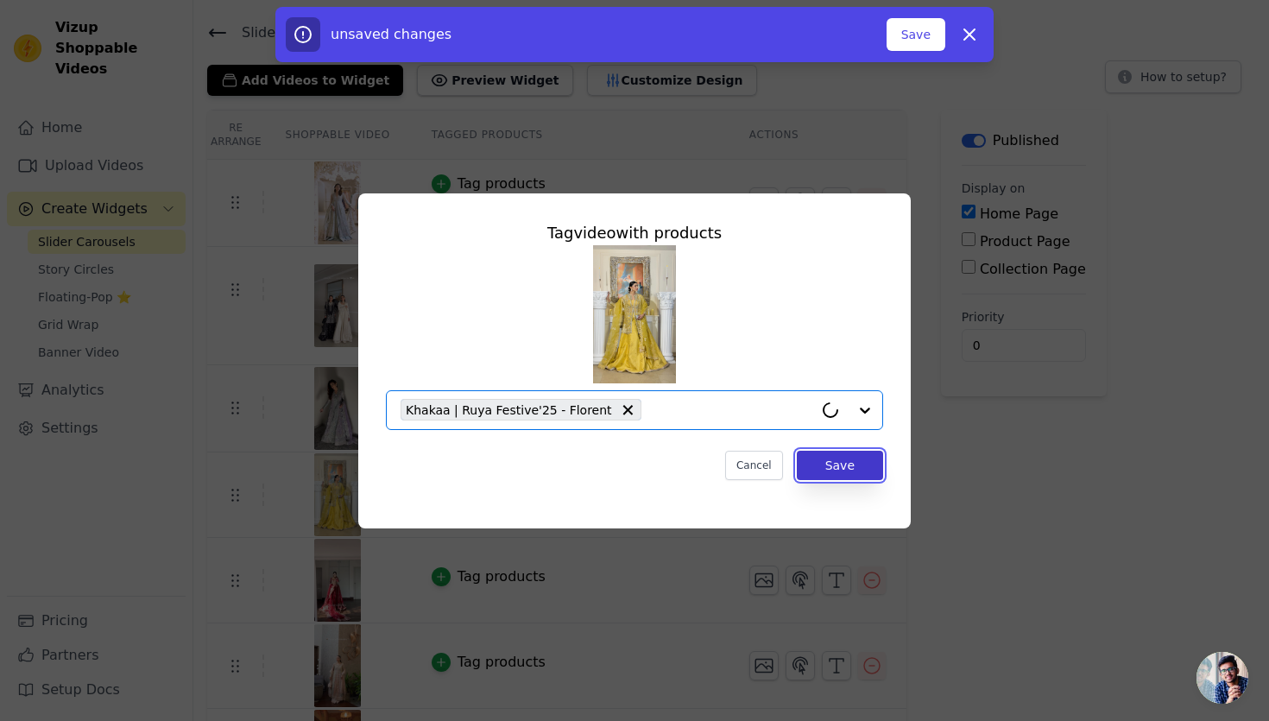
click at [847, 472] on button "Save" at bounding box center [840, 465] width 86 height 29
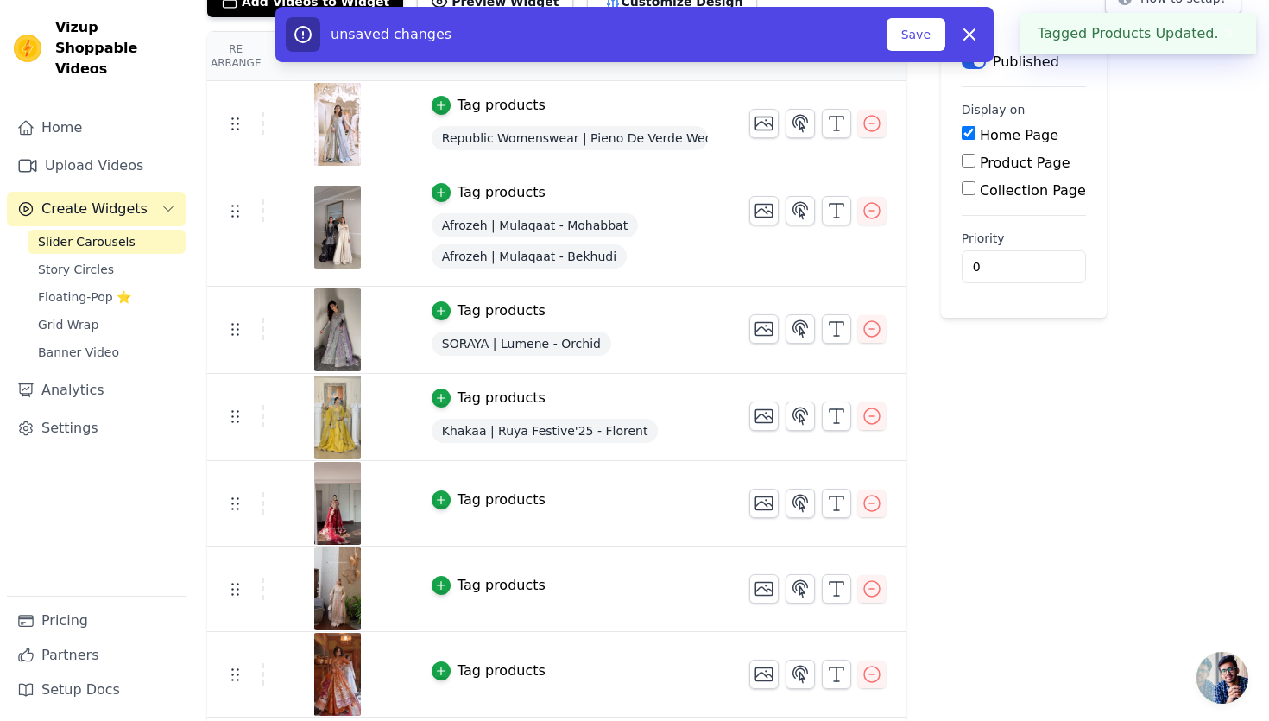
scroll to position [201, 0]
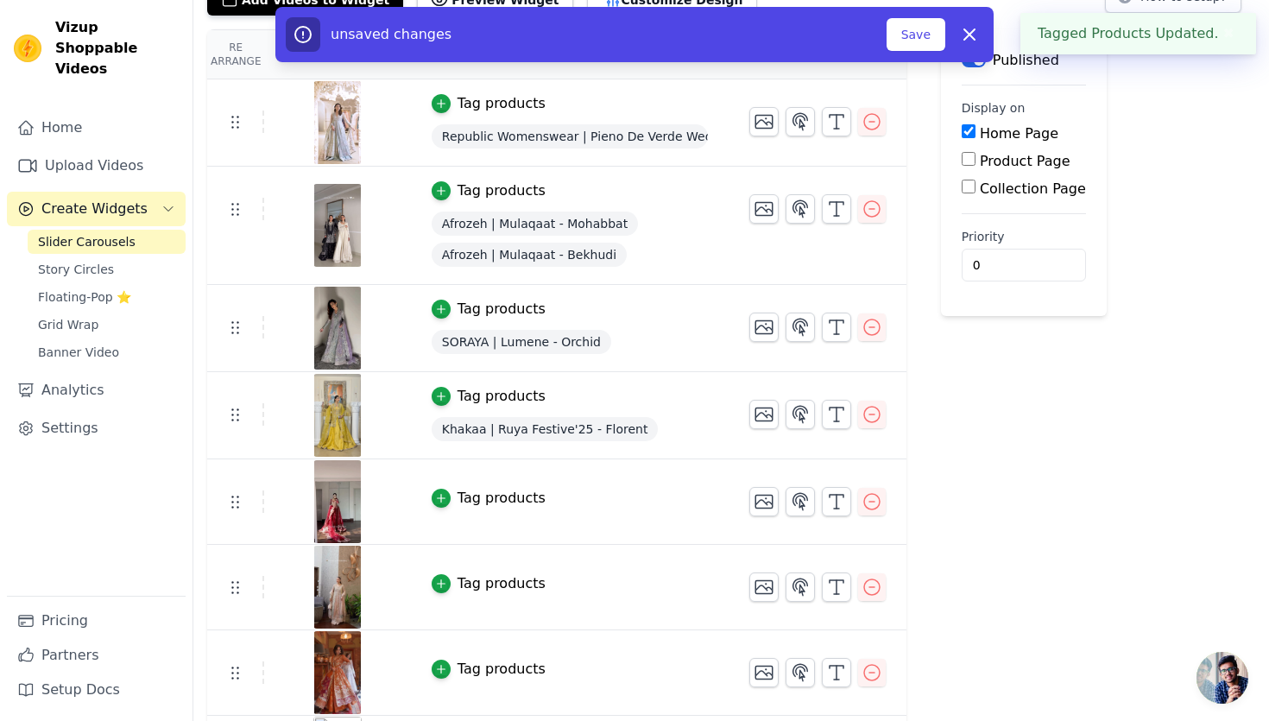
click at [490, 494] on div "Tag products" at bounding box center [502, 498] width 88 height 21
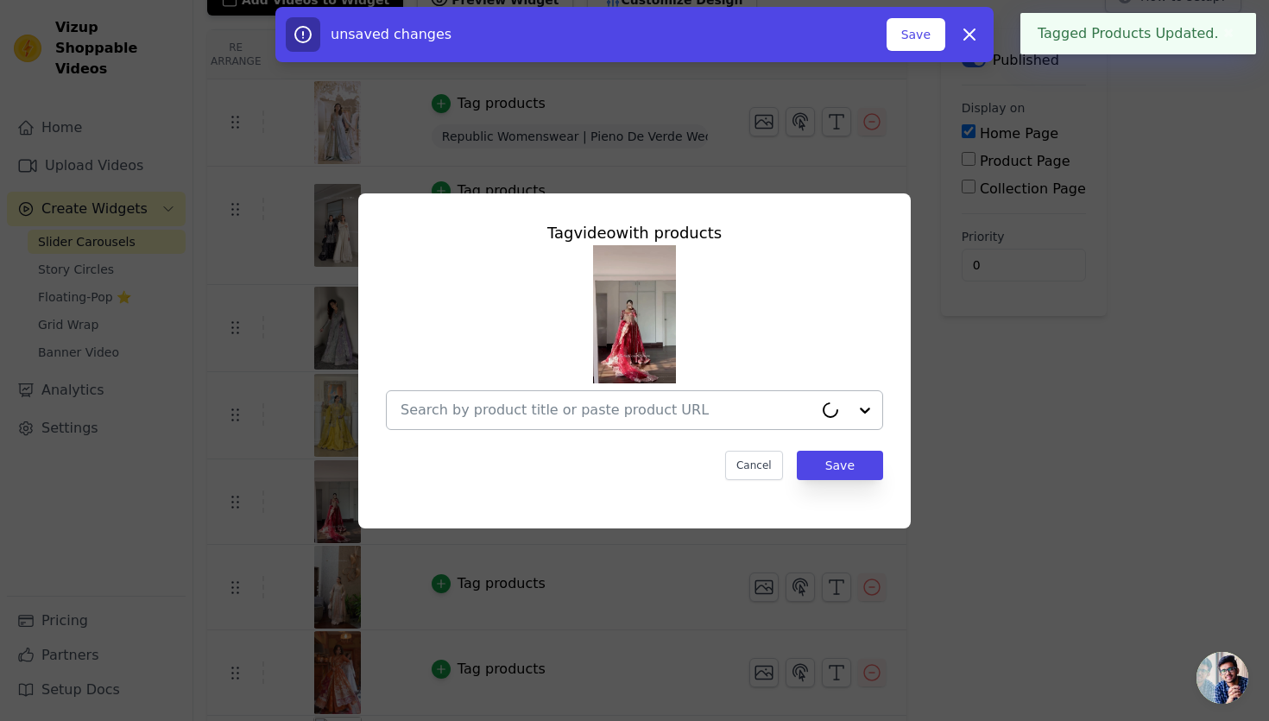
click at [578, 410] on input "text" at bounding box center [607, 410] width 413 height 21
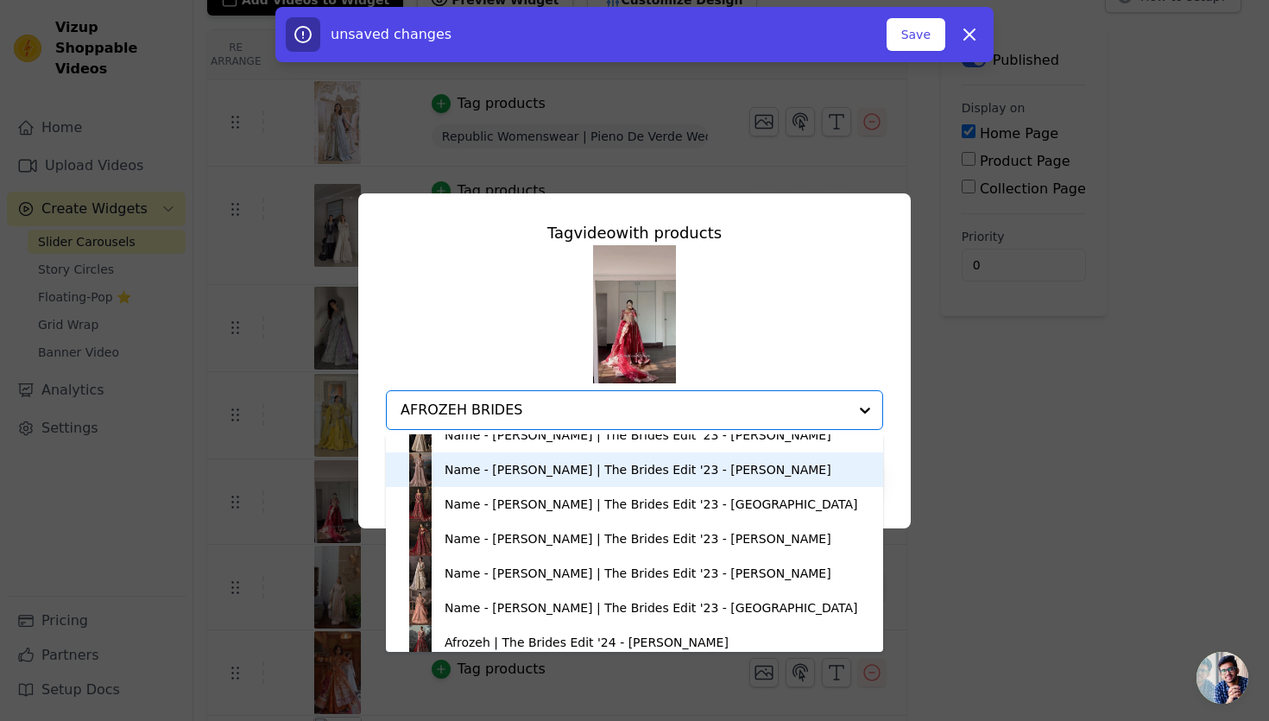
scroll to position [88, 0]
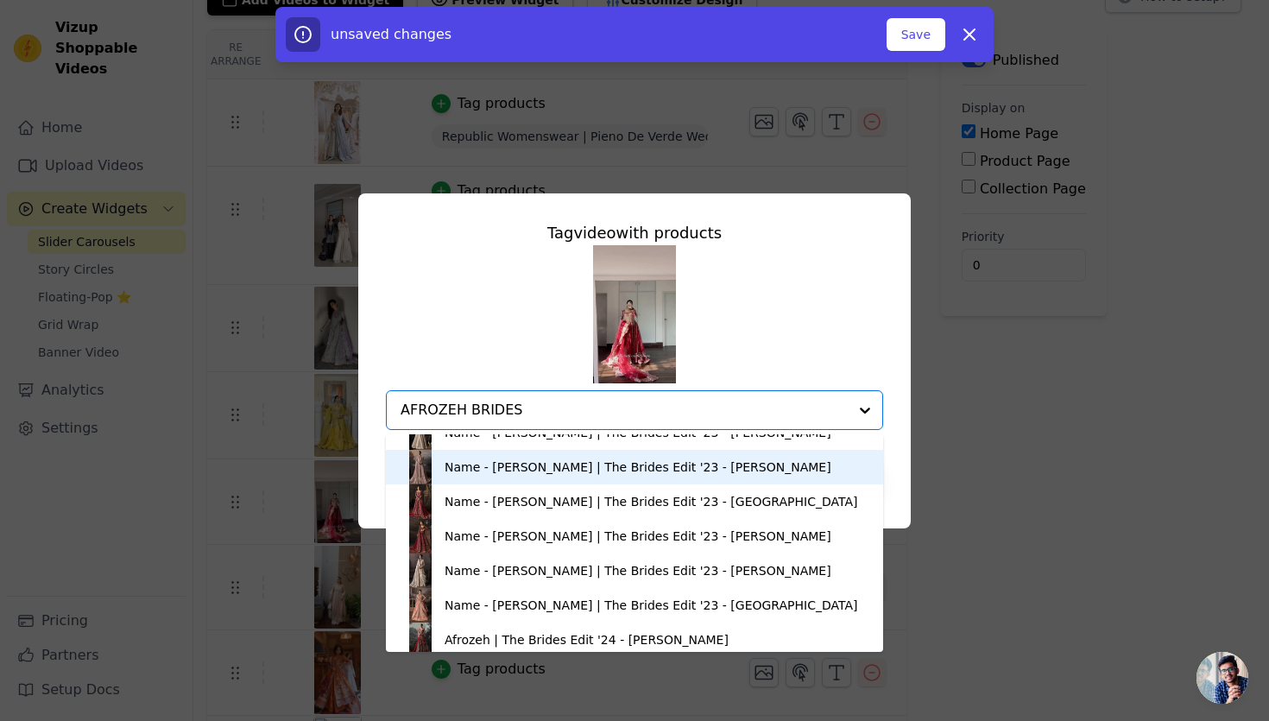
click at [665, 407] on input "AFROZEH BRIDES" at bounding box center [624, 410] width 447 height 21
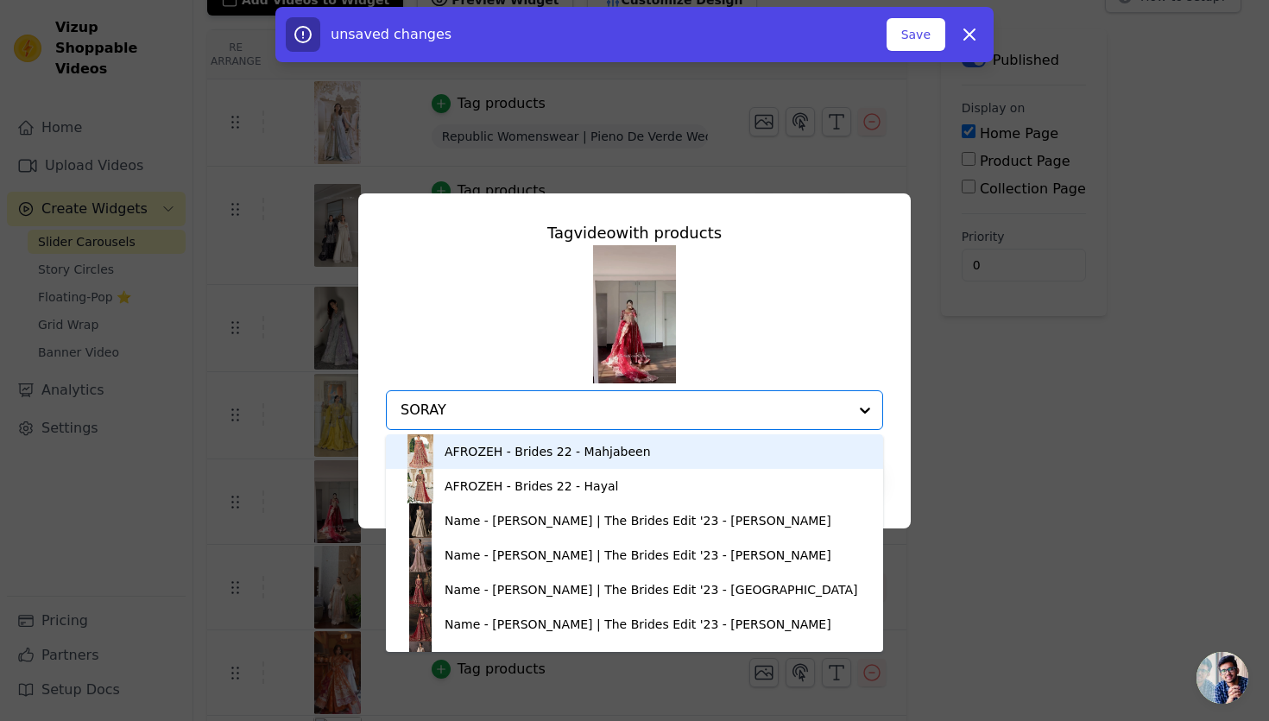
type input "SORAYA"
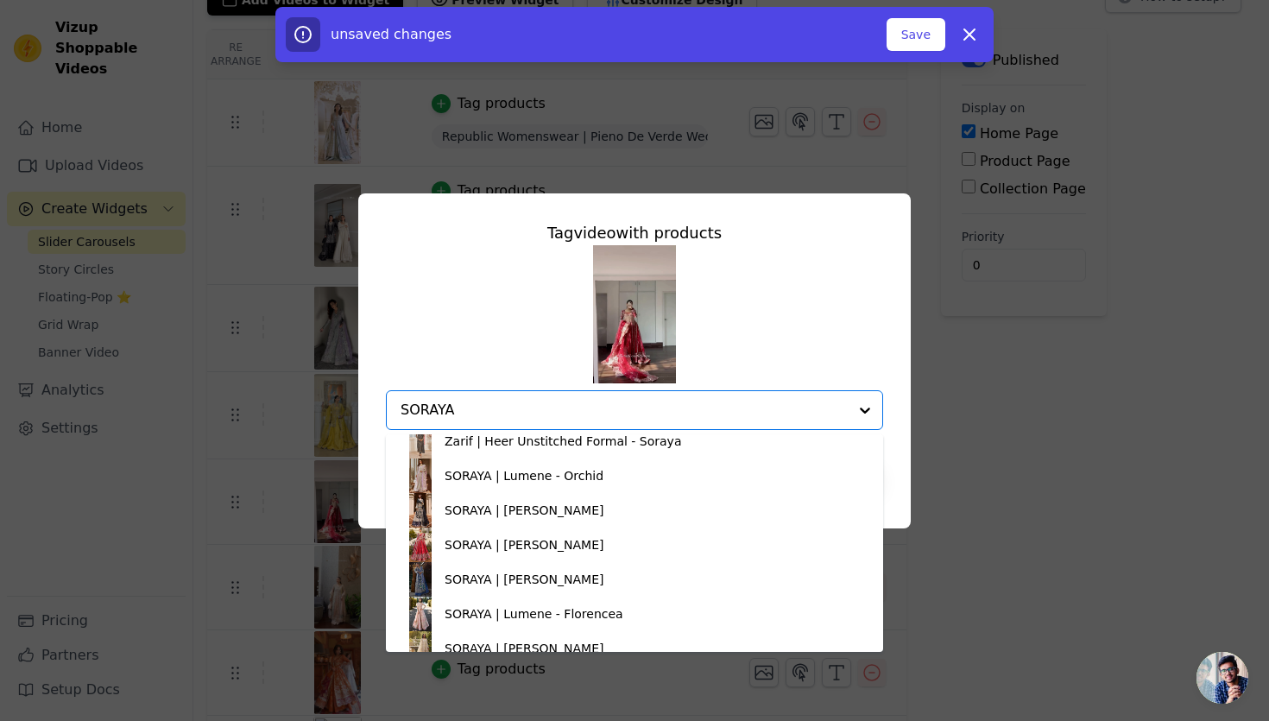
scroll to position [341, 0]
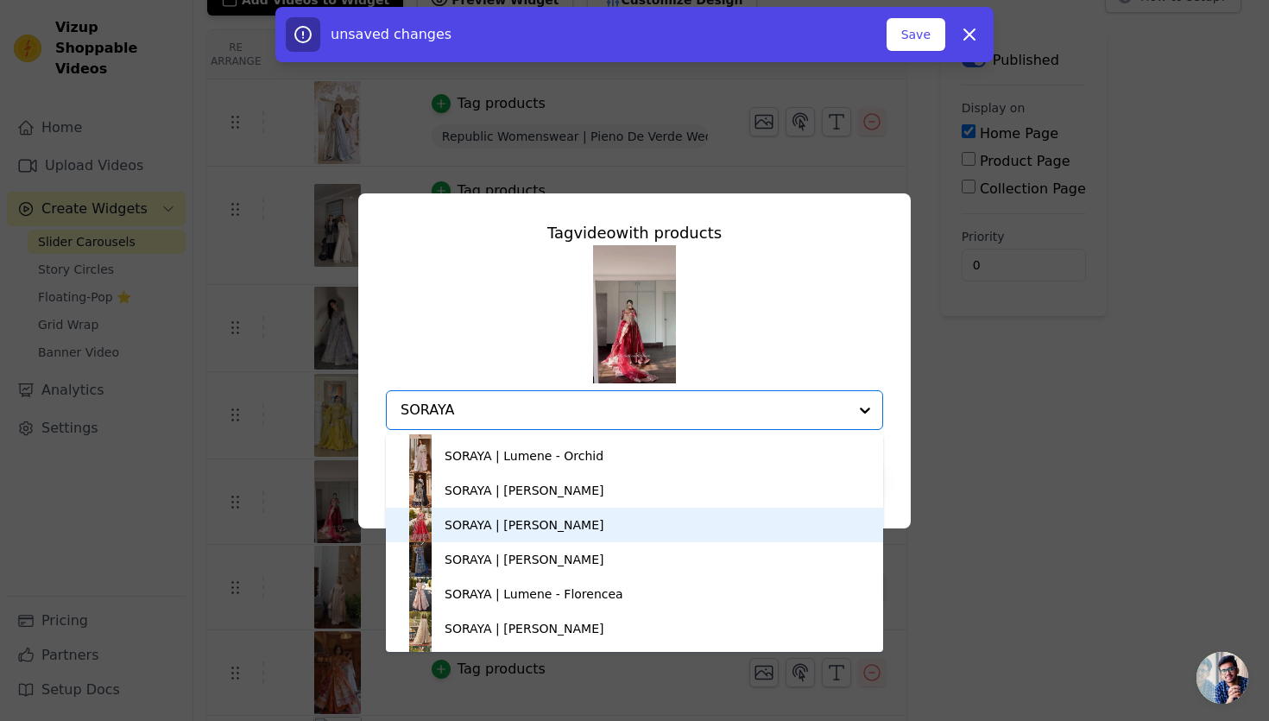
click at [572, 522] on div "SORAYA | [PERSON_NAME]" at bounding box center [525, 524] width 160 height 17
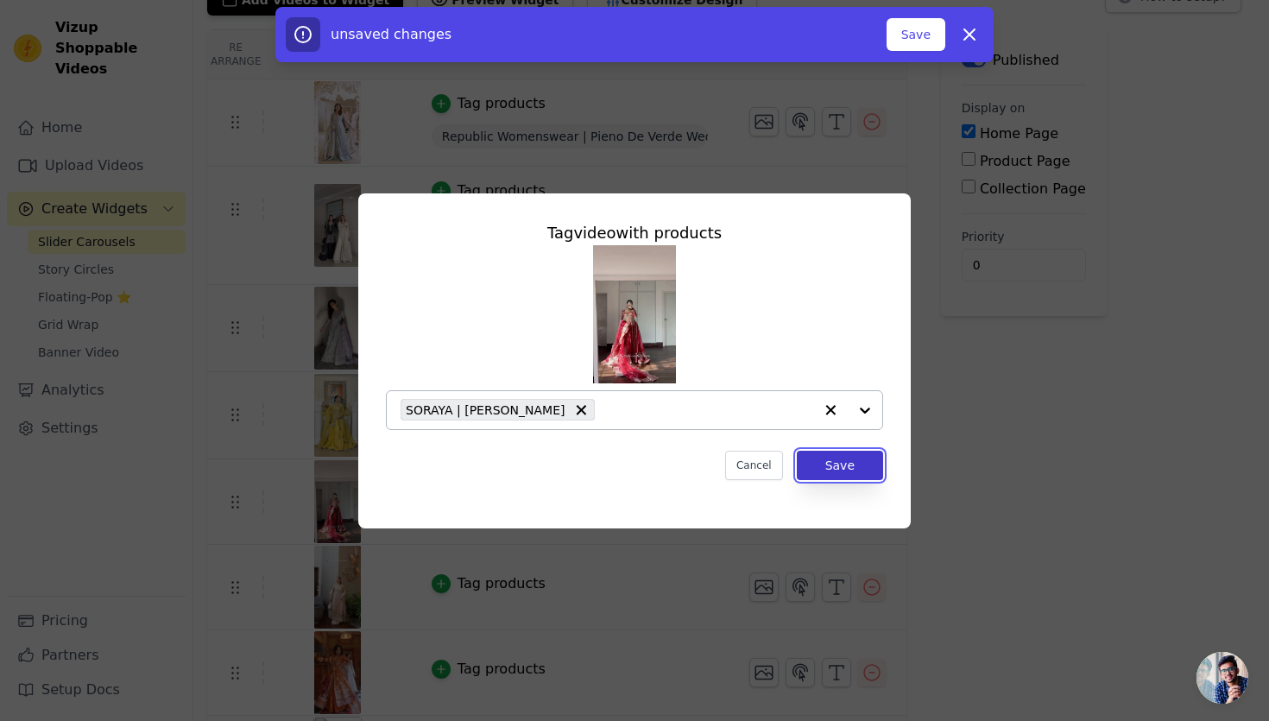
click at [837, 464] on button "Save" at bounding box center [840, 465] width 86 height 29
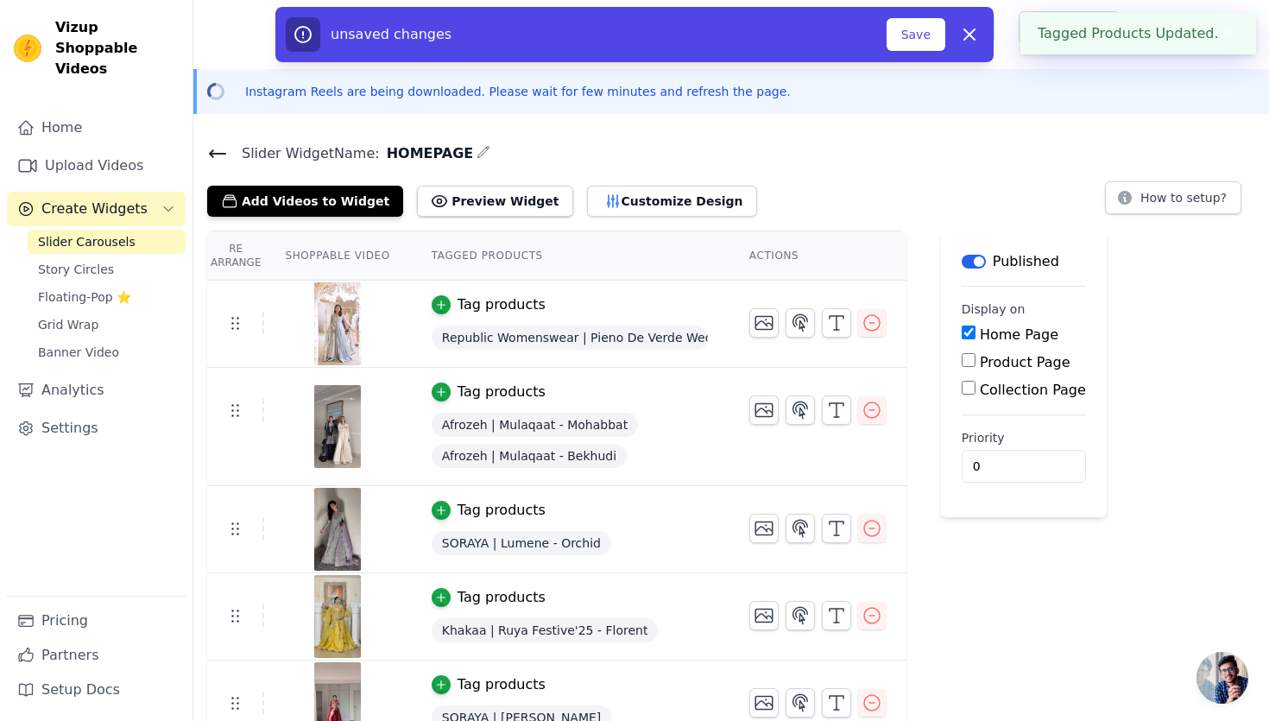
scroll to position [282, 0]
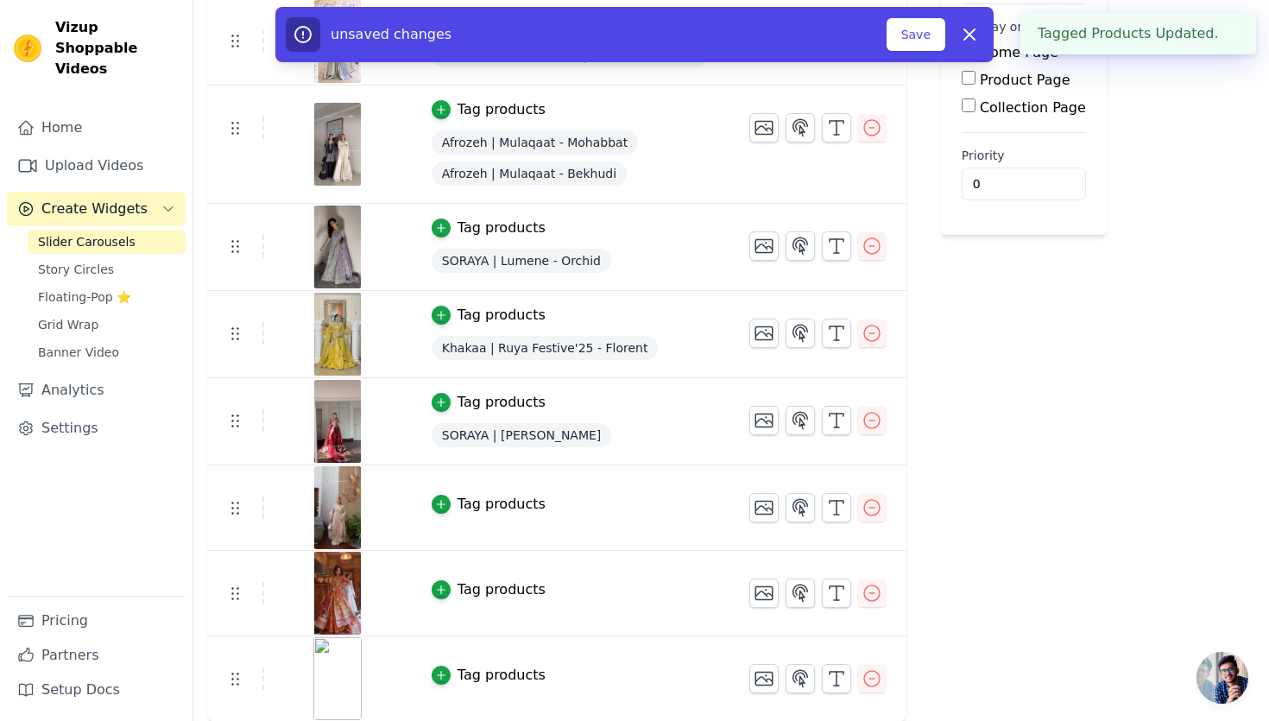
click at [451, 495] on button "Tag products" at bounding box center [489, 504] width 114 height 21
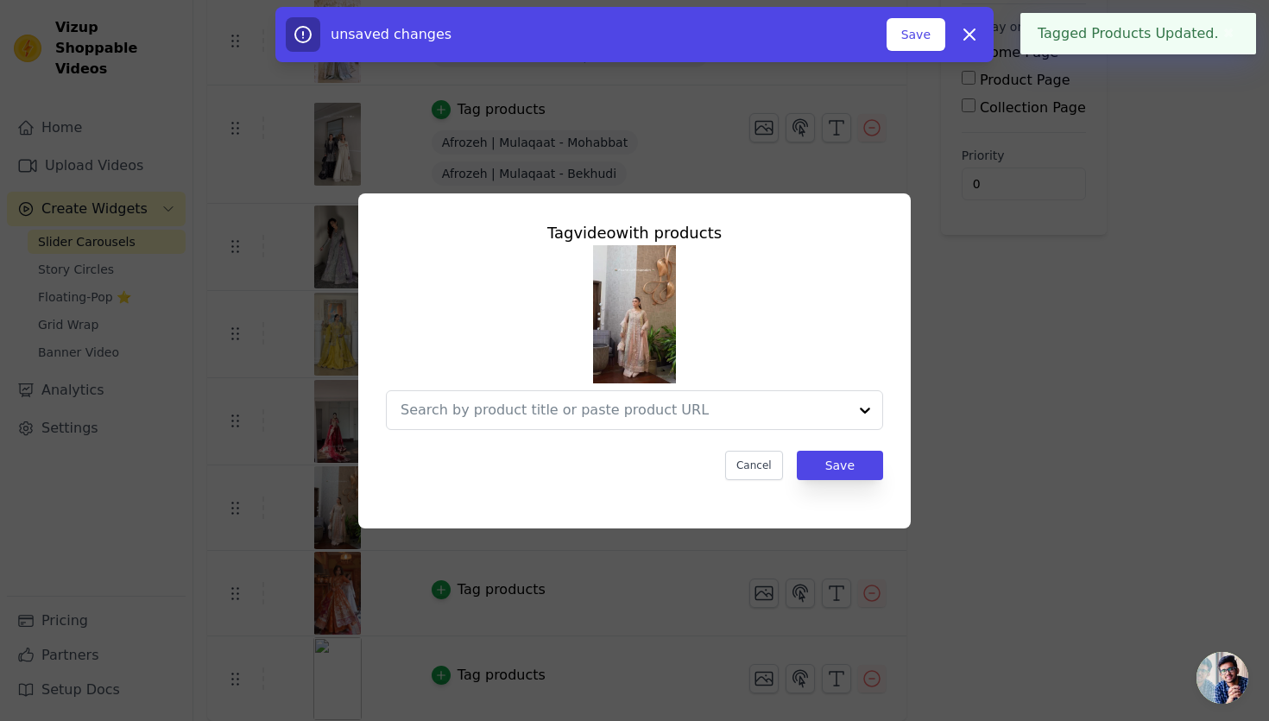
scroll to position [0, 0]
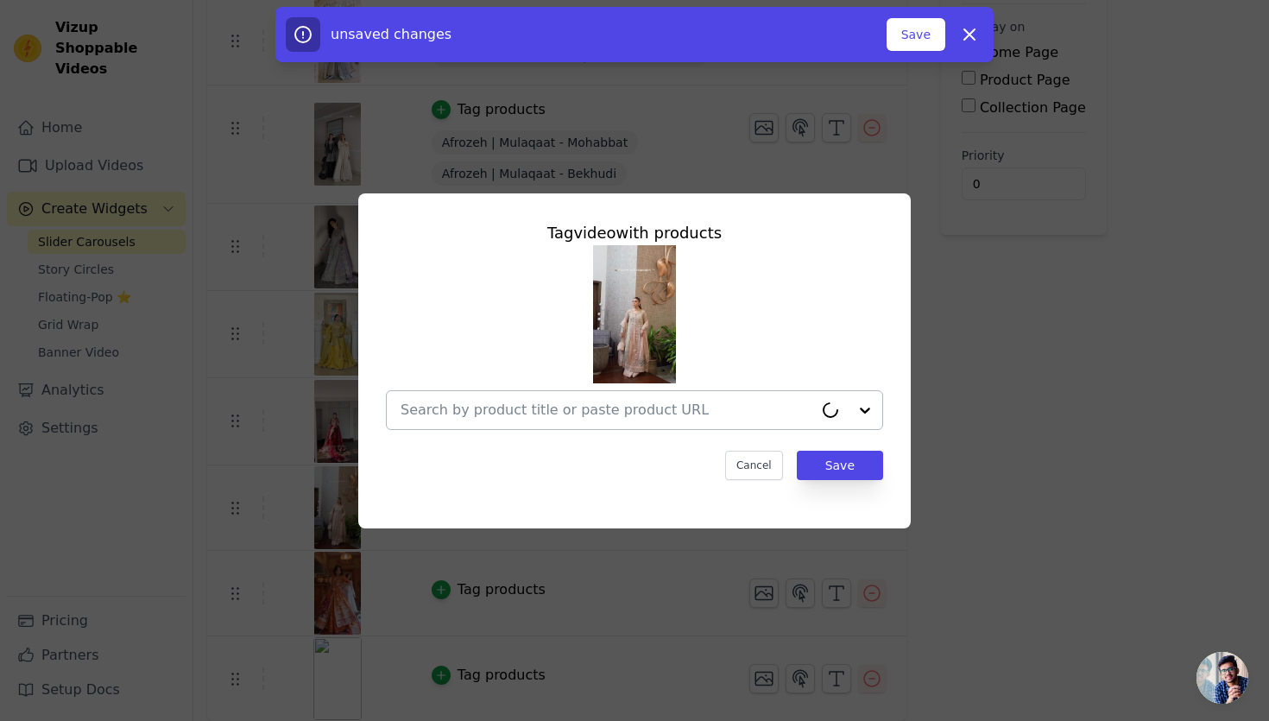
click at [639, 418] on input "text" at bounding box center [607, 410] width 413 height 21
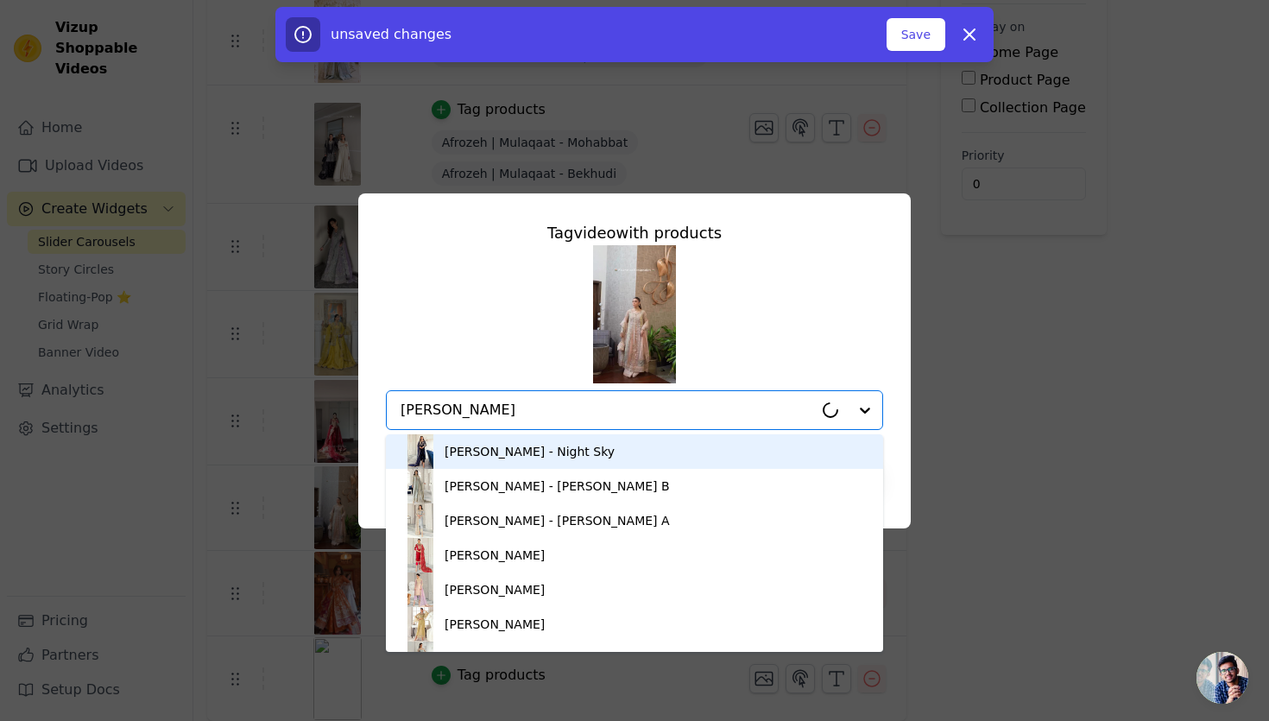
type input "[PERSON_NAME]"
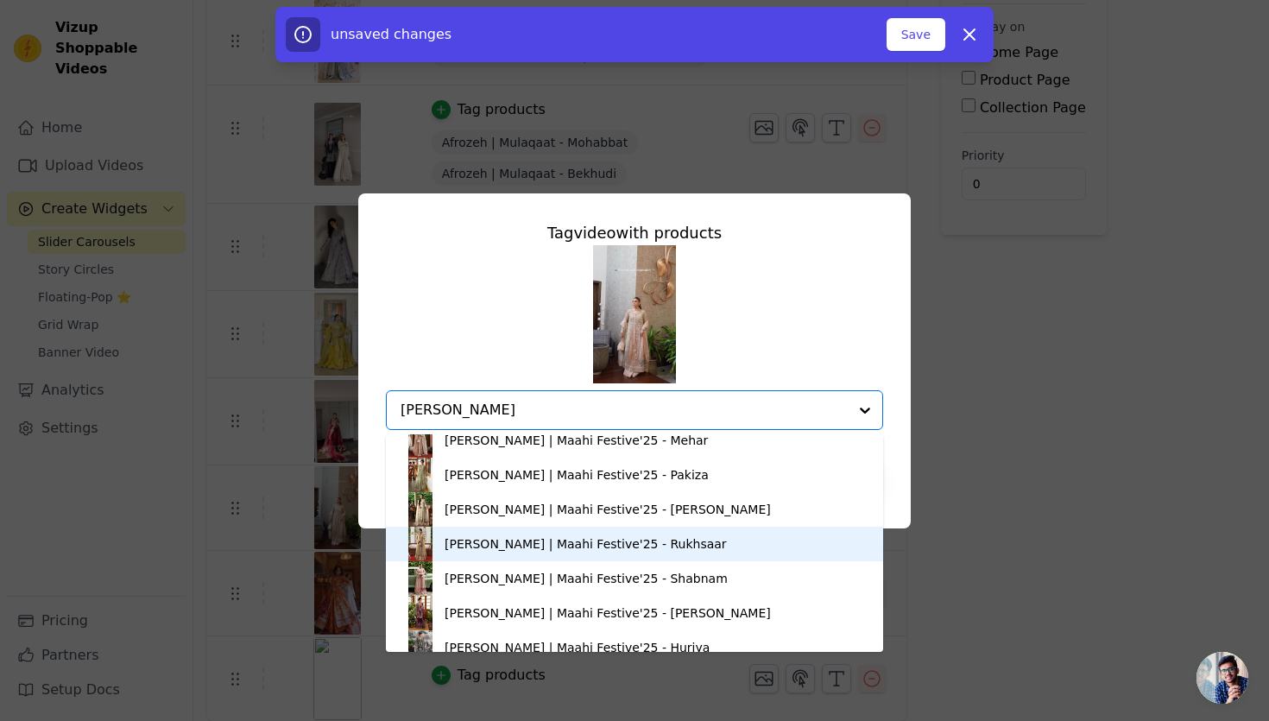
scroll to position [98, 0]
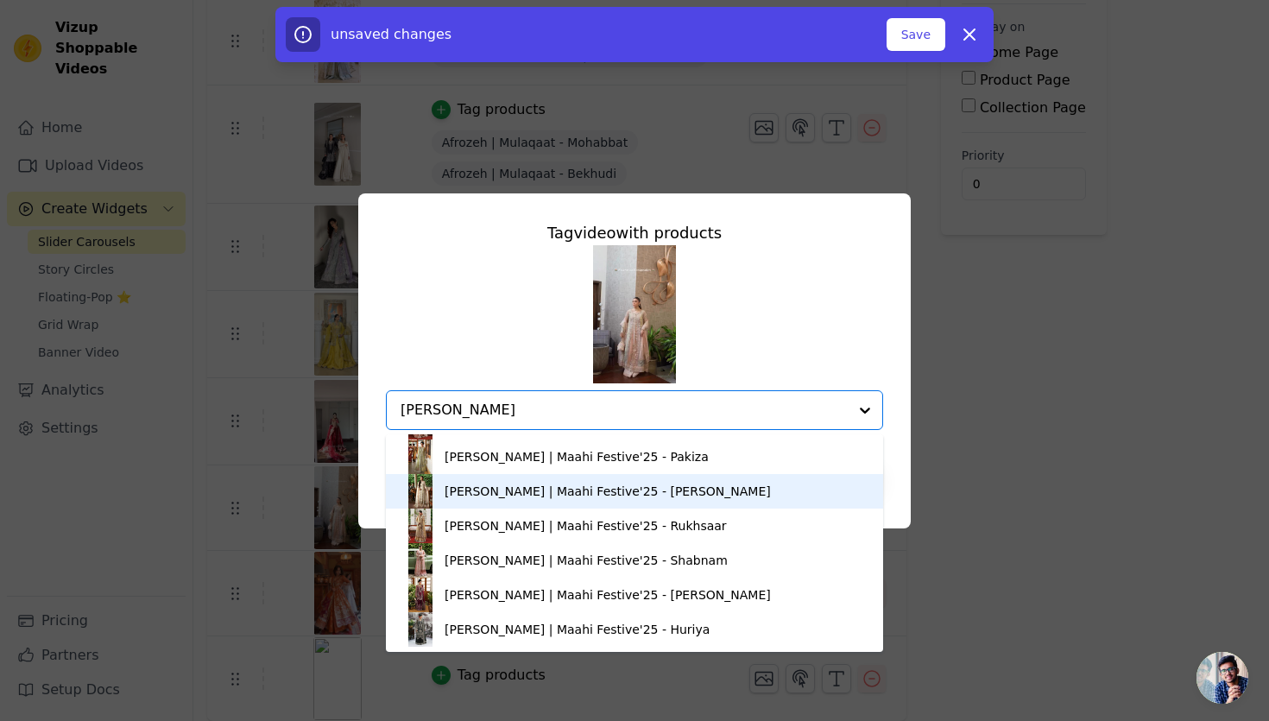
drag, startPoint x: 518, startPoint y: 521, endPoint x: 579, endPoint y: 487, distance: 69.9
click at [579, 487] on div "[PERSON_NAME] | [PERSON_NAME] | Maahi Festive'25 - [PERSON_NAME] | Maahi Festiv…" at bounding box center [634, 543] width 497 height 218
click at [579, 487] on div "[PERSON_NAME] | Maahi Festive'25 - [PERSON_NAME]" at bounding box center [608, 491] width 326 height 17
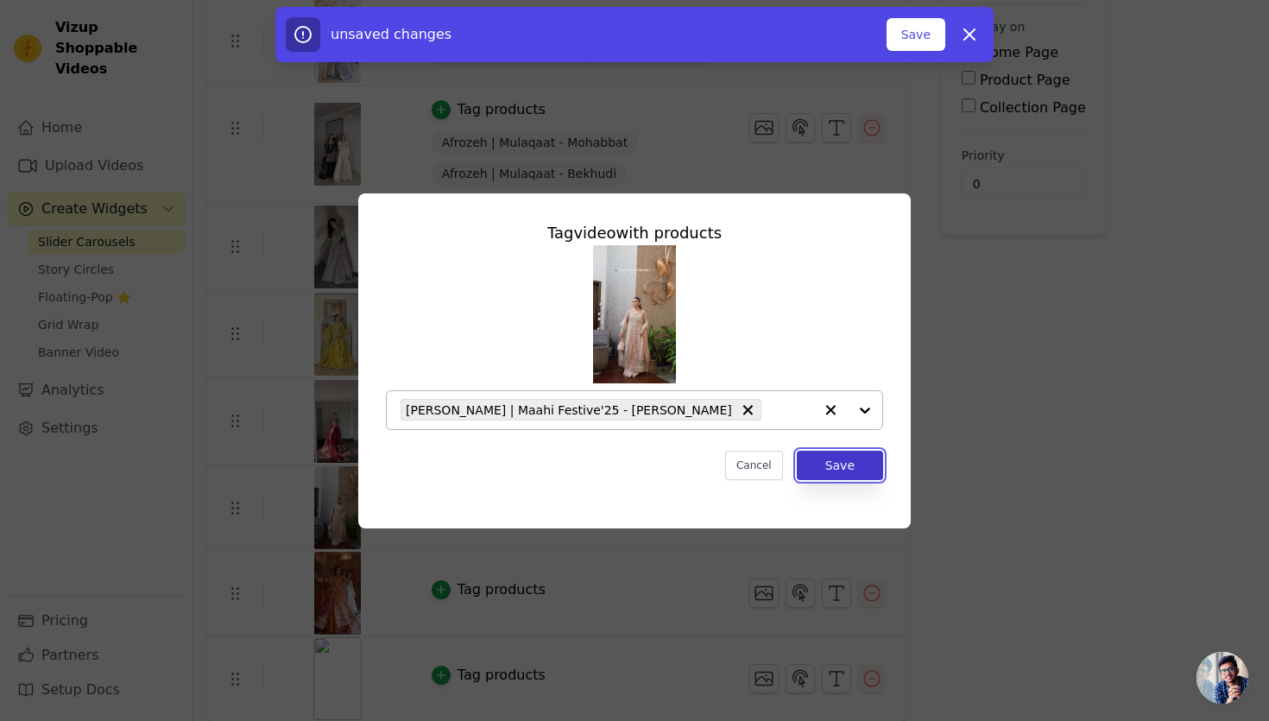
click at [855, 471] on button "Save" at bounding box center [840, 465] width 86 height 29
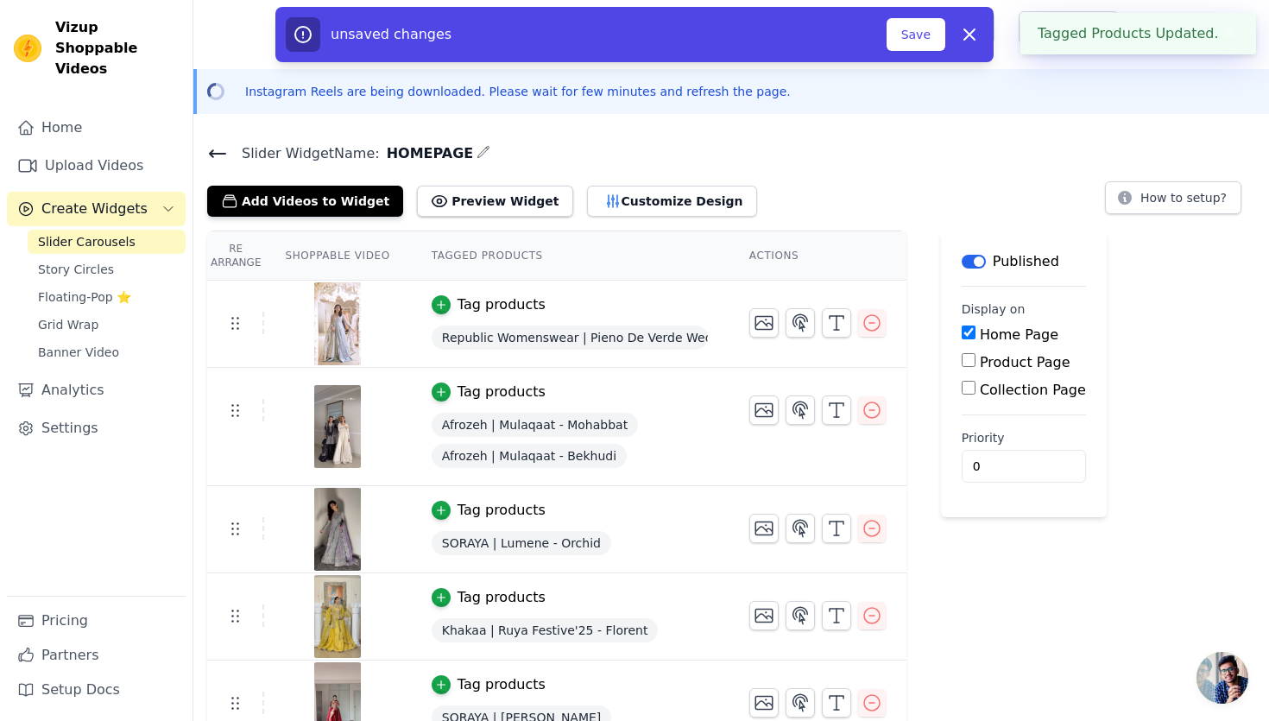
scroll to position [284, 0]
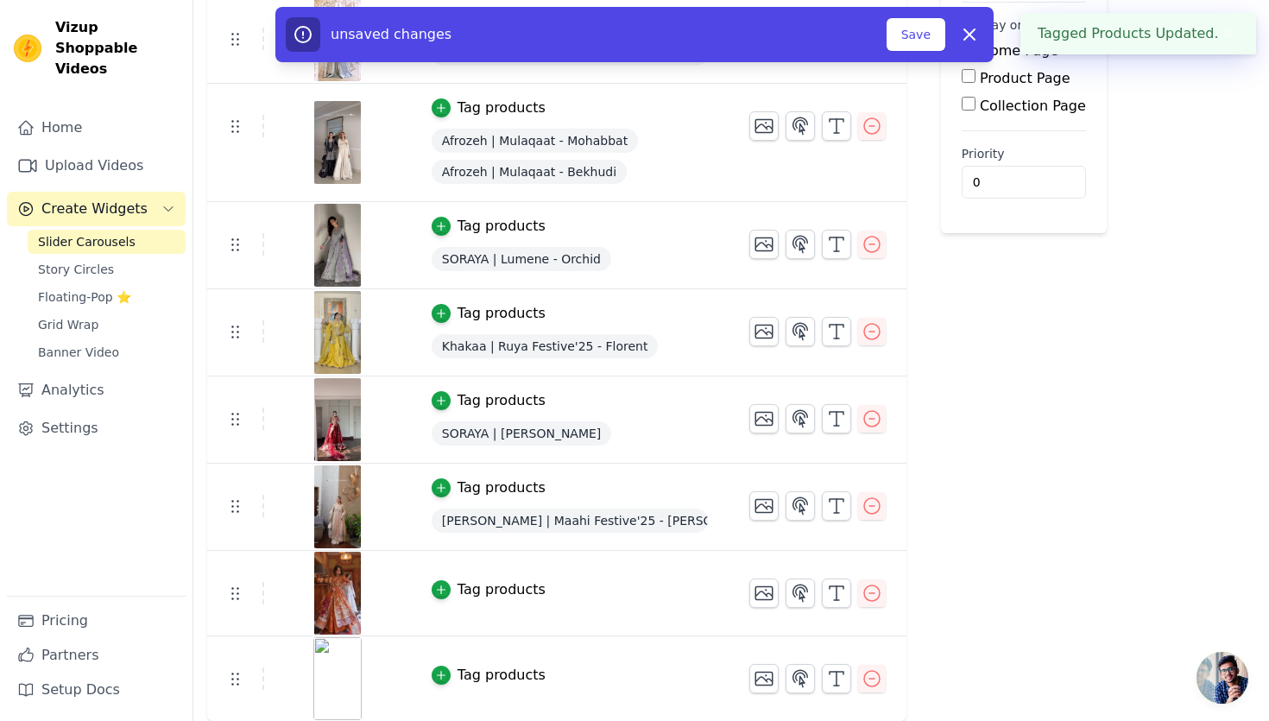
click at [492, 593] on div "Tag products" at bounding box center [502, 589] width 88 height 21
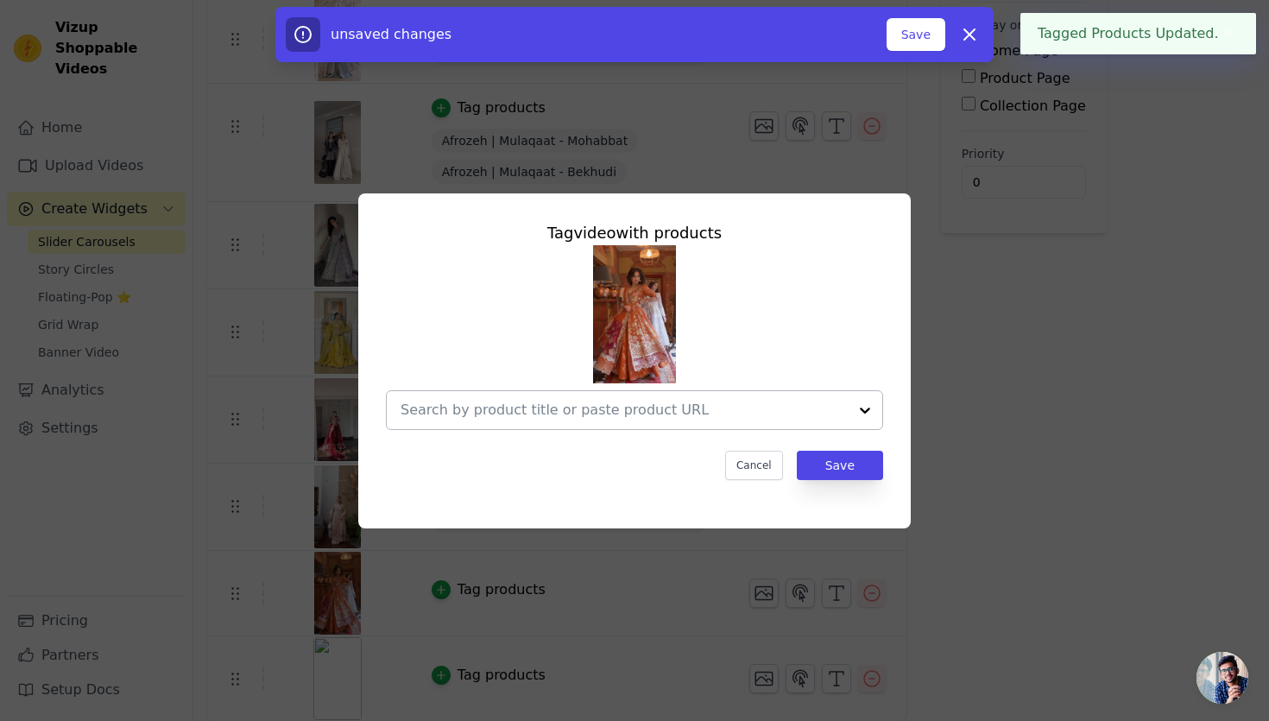
click at [584, 421] on div at bounding box center [624, 410] width 447 height 38
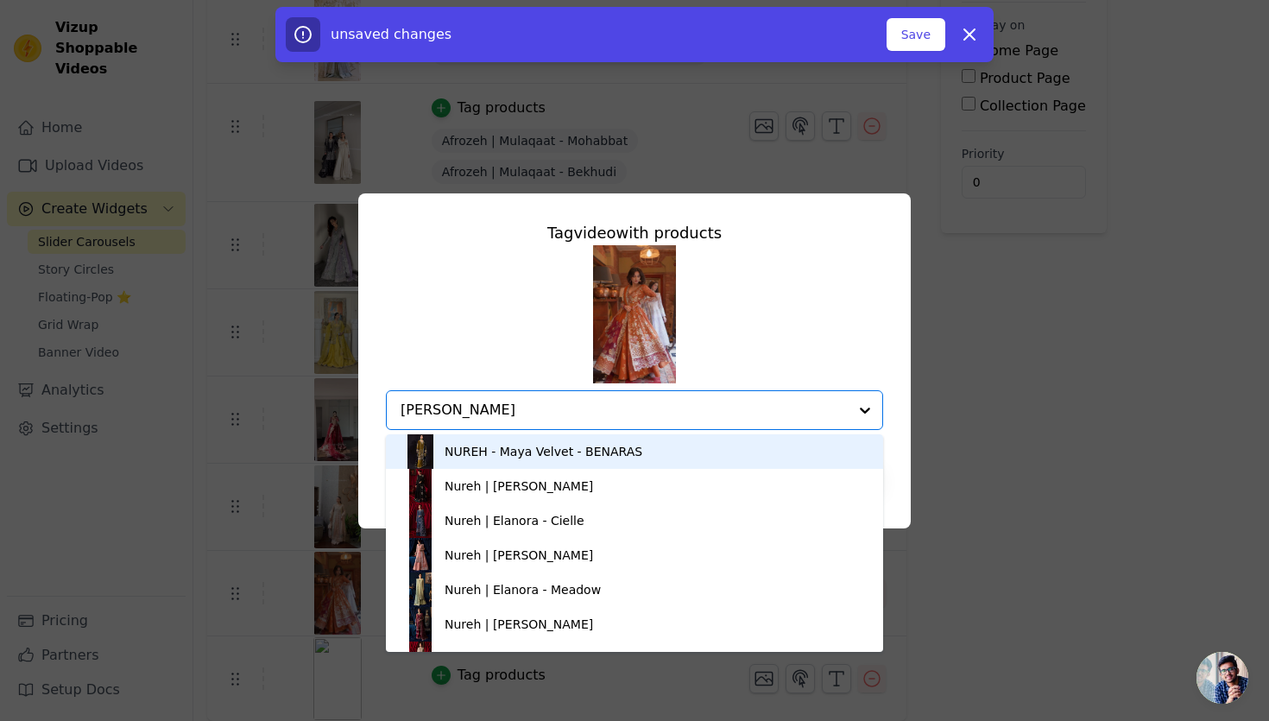
type input "[PERSON_NAME]"
click at [549, 460] on div "Nureh | [PERSON_NAME]" at bounding box center [634, 451] width 463 height 35
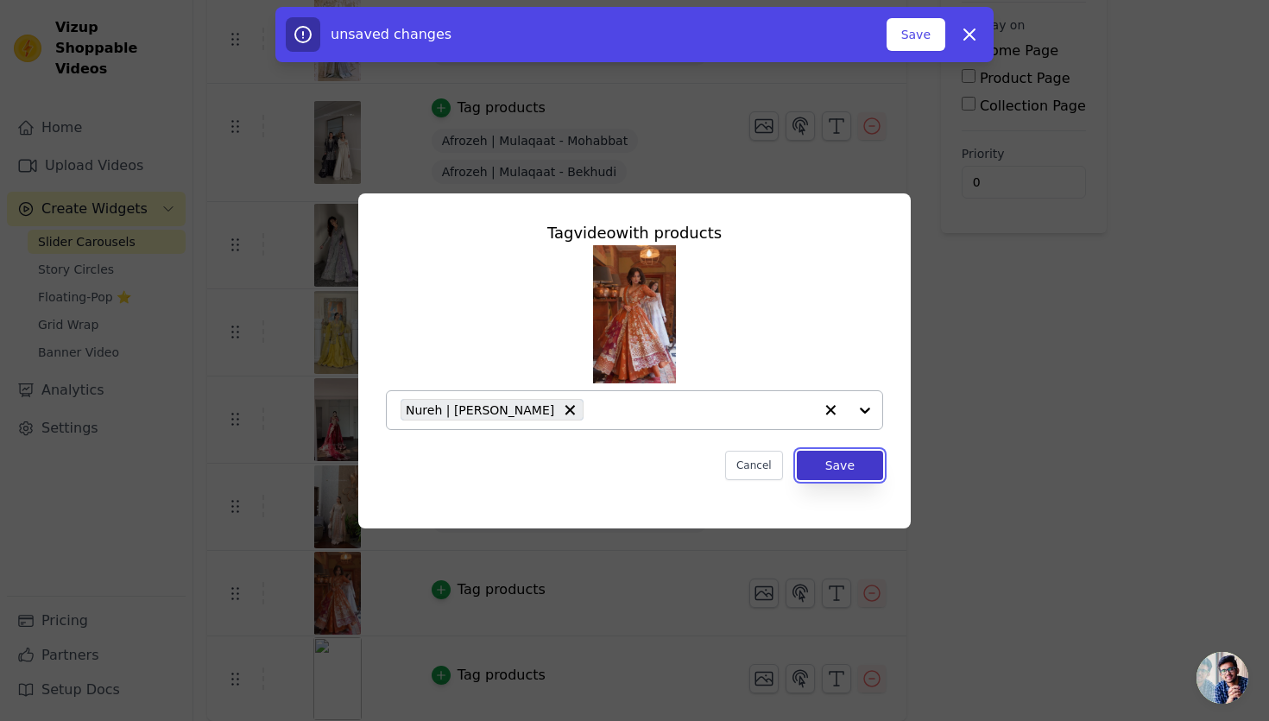
click at [815, 464] on button "Save" at bounding box center [840, 465] width 86 height 29
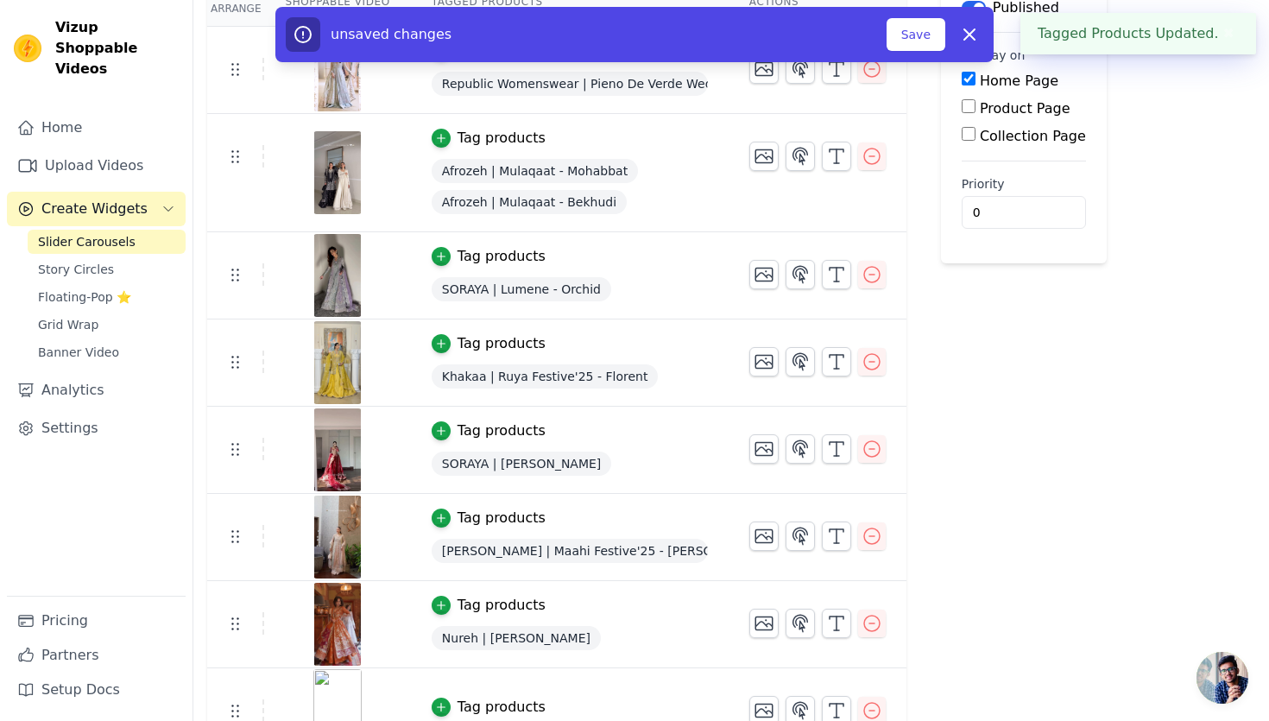
scroll to position [286, 0]
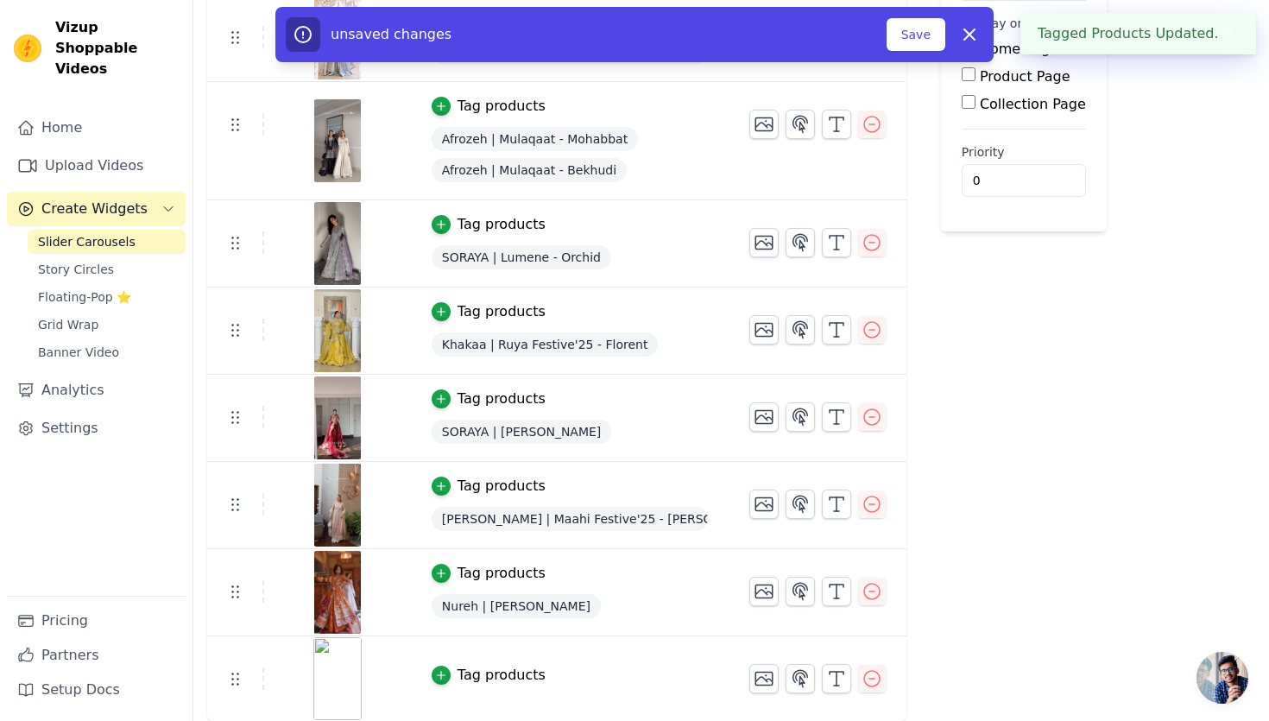
click at [502, 677] on div "Tag products" at bounding box center [502, 675] width 88 height 21
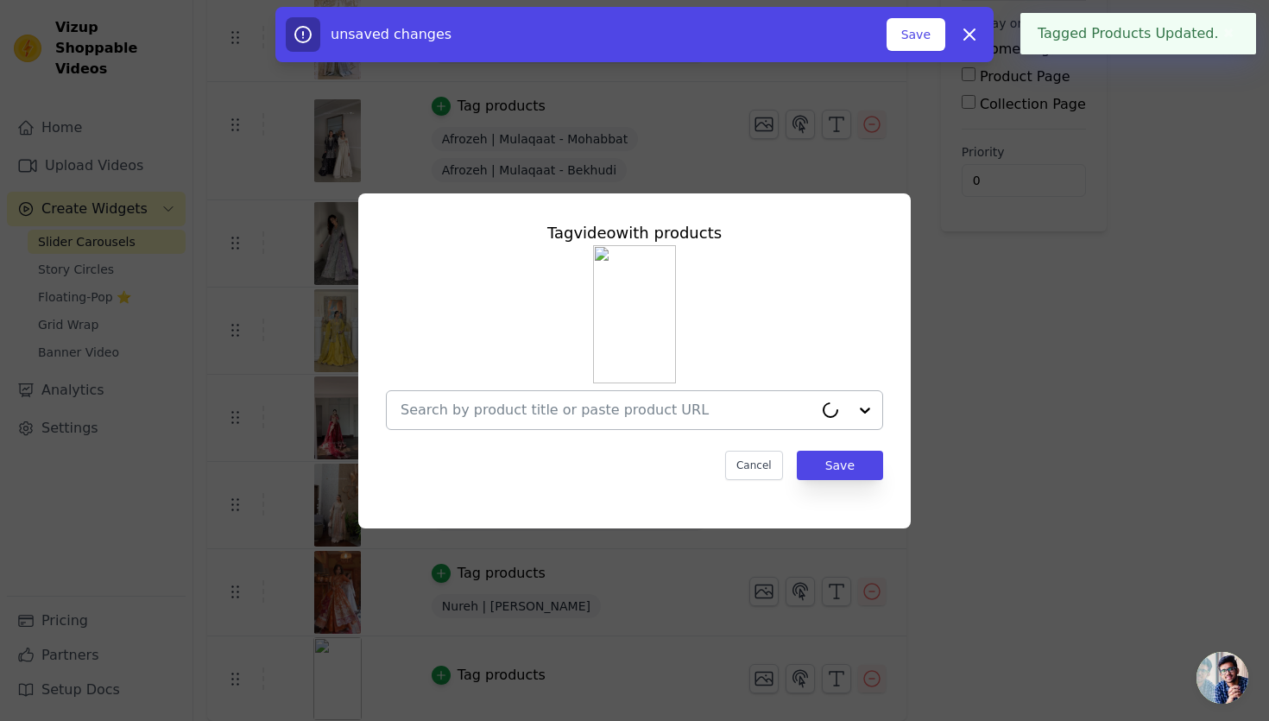
click at [601, 418] on input "text" at bounding box center [607, 410] width 413 height 21
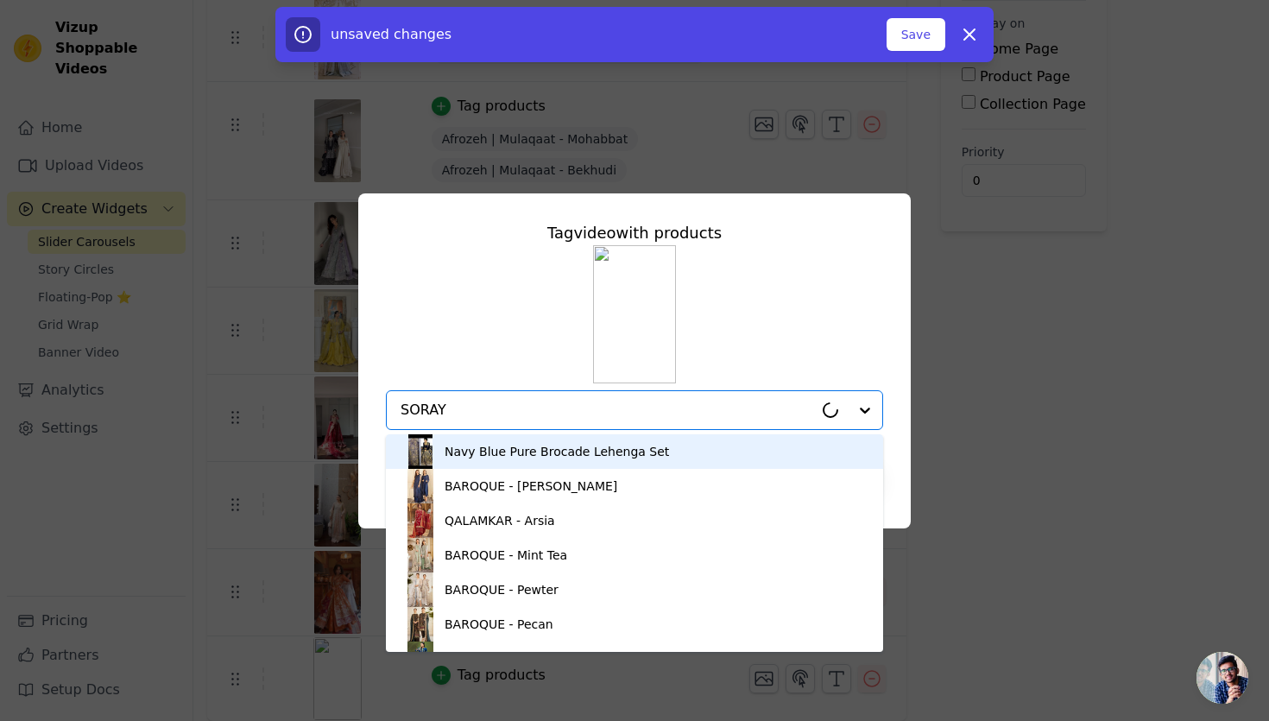
type input "SORAYA"
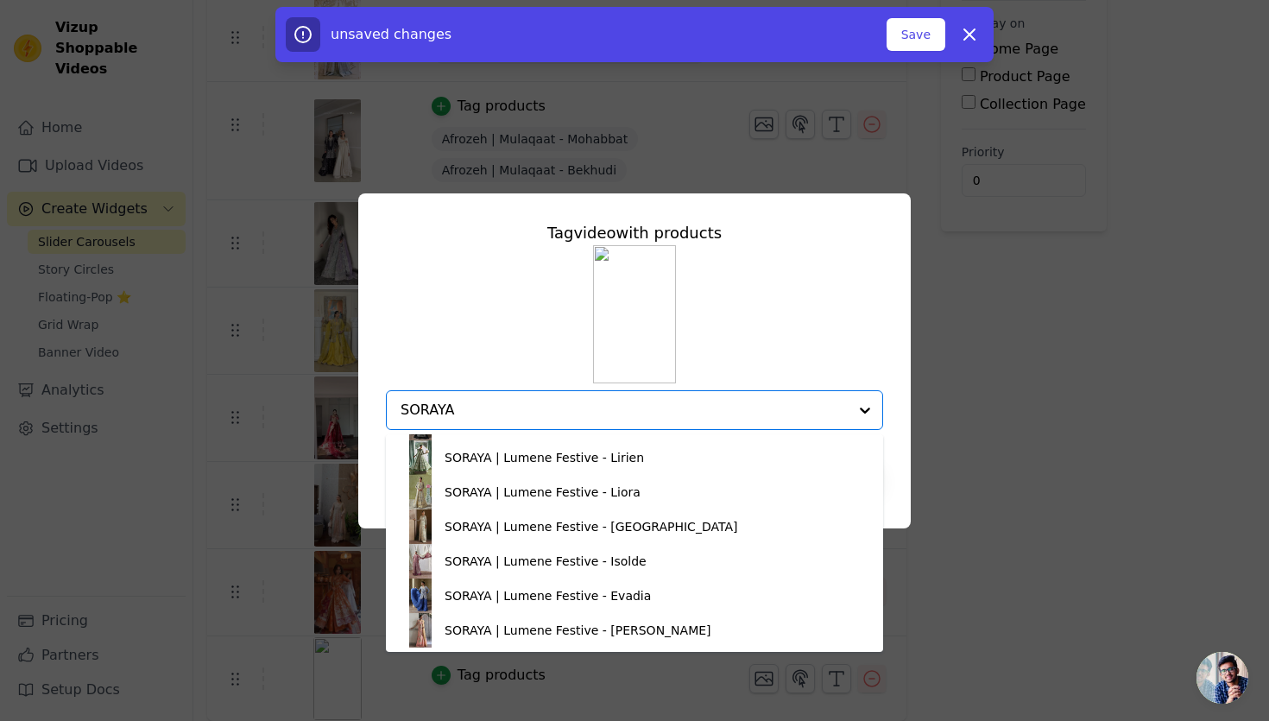
scroll to position [754, 0]
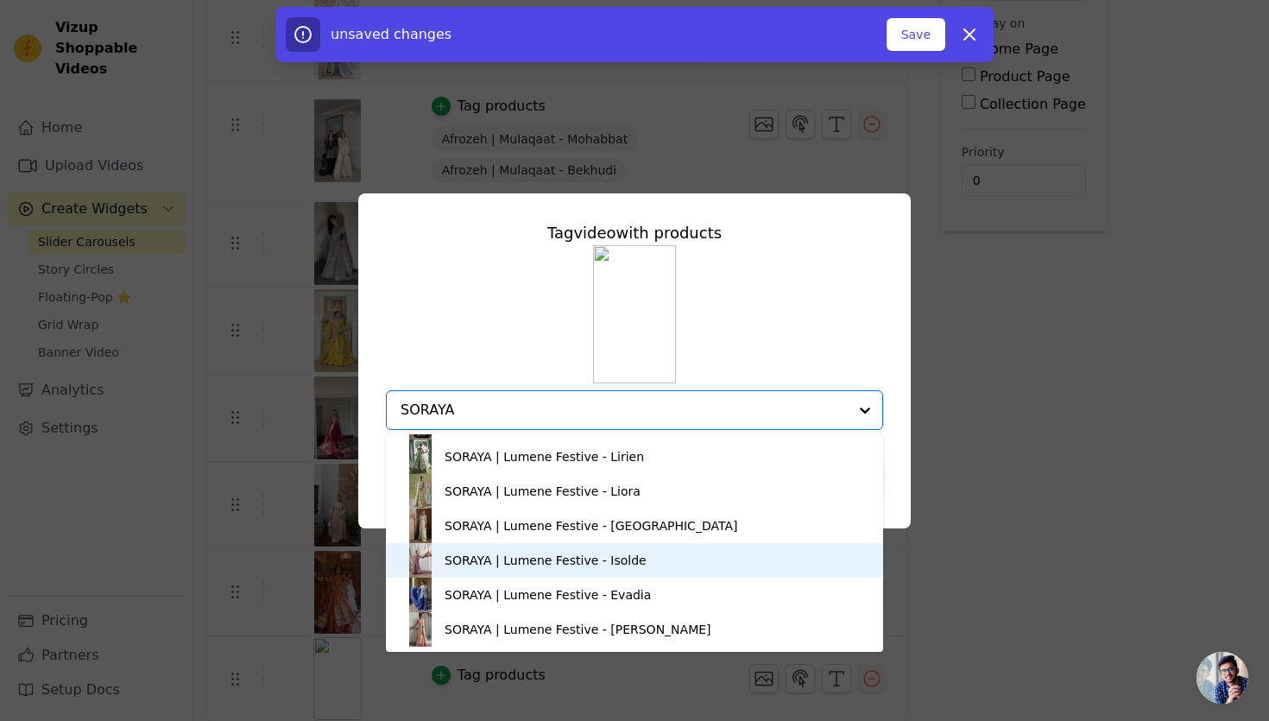
click at [570, 560] on div "SORAYA | Lumene Festive - Isolde" at bounding box center [546, 560] width 202 height 17
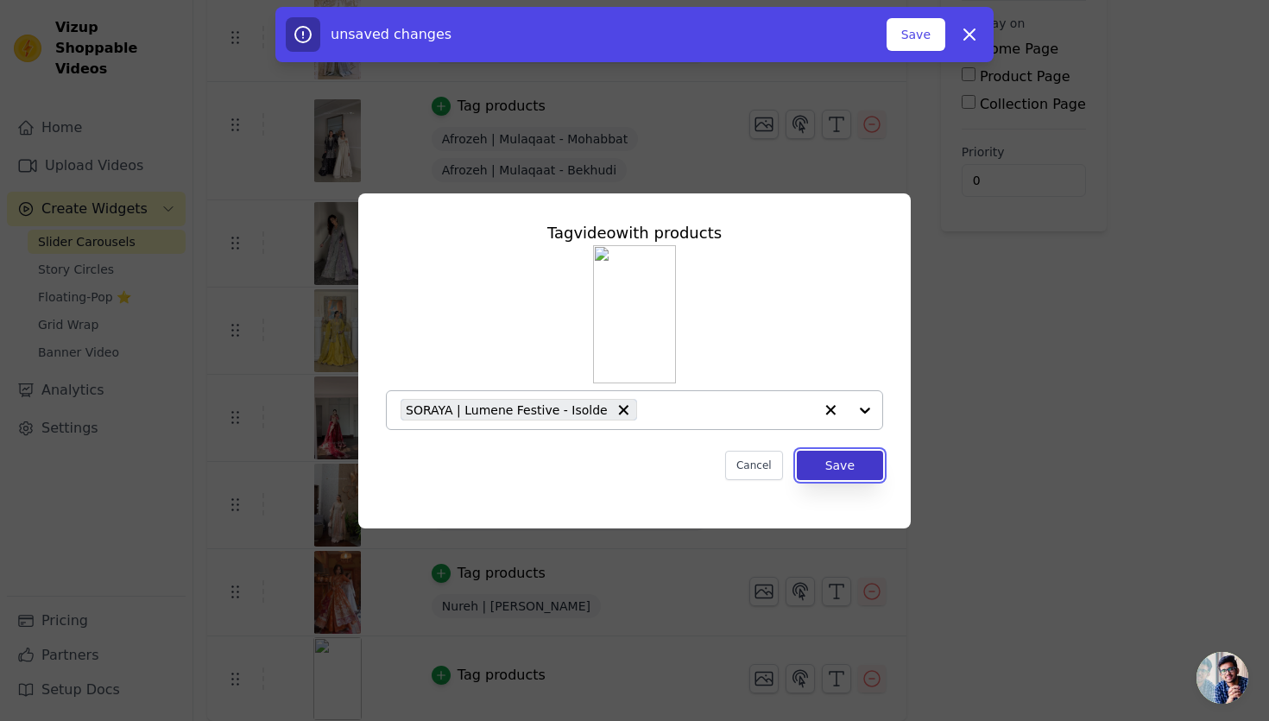
click at [843, 477] on button "Save" at bounding box center [840, 465] width 86 height 29
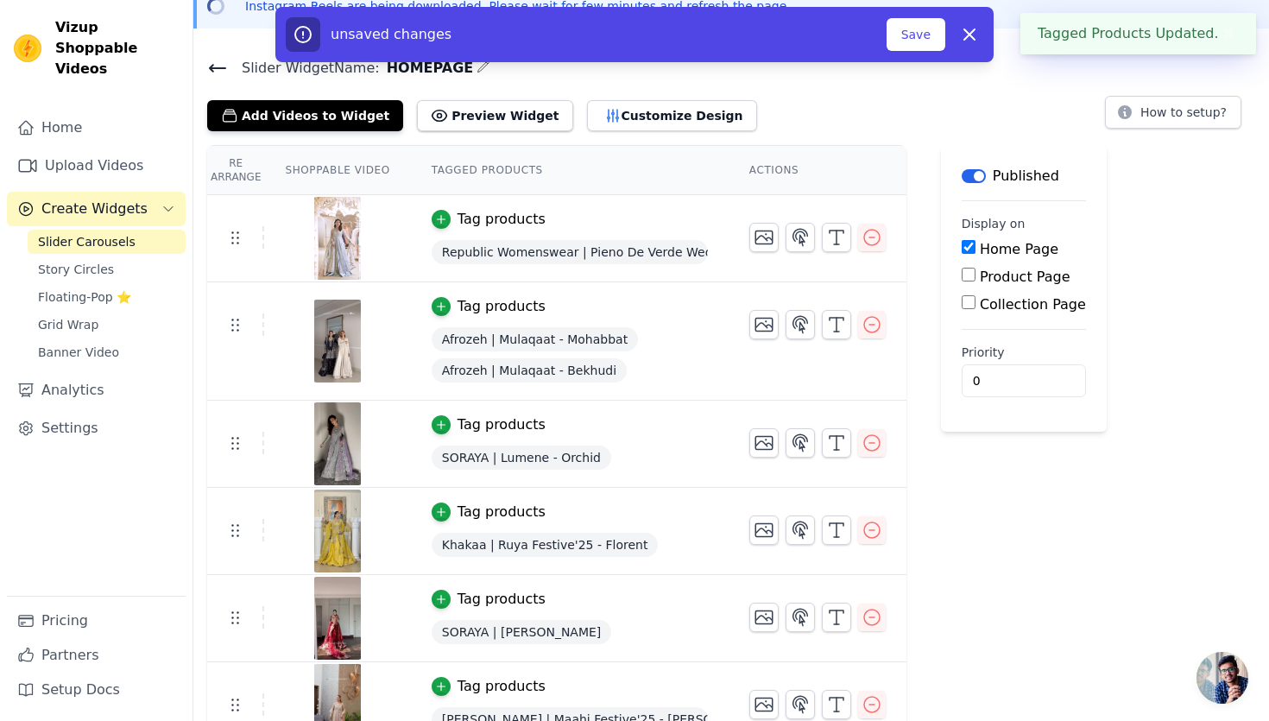
scroll to position [84, 0]
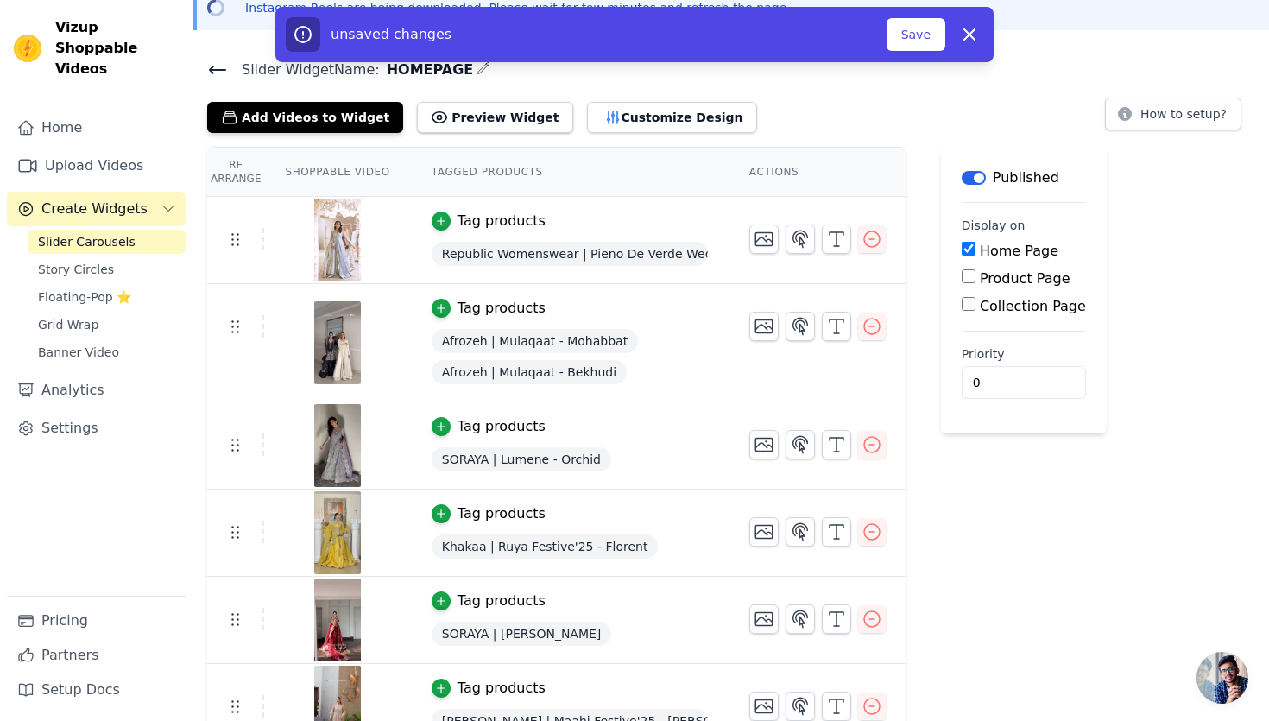
click at [1009, 282] on label "Product Page" at bounding box center [1025, 278] width 91 height 16
click at [975, 282] on input "Product Page" at bounding box center [969, 276] width 14 height 14
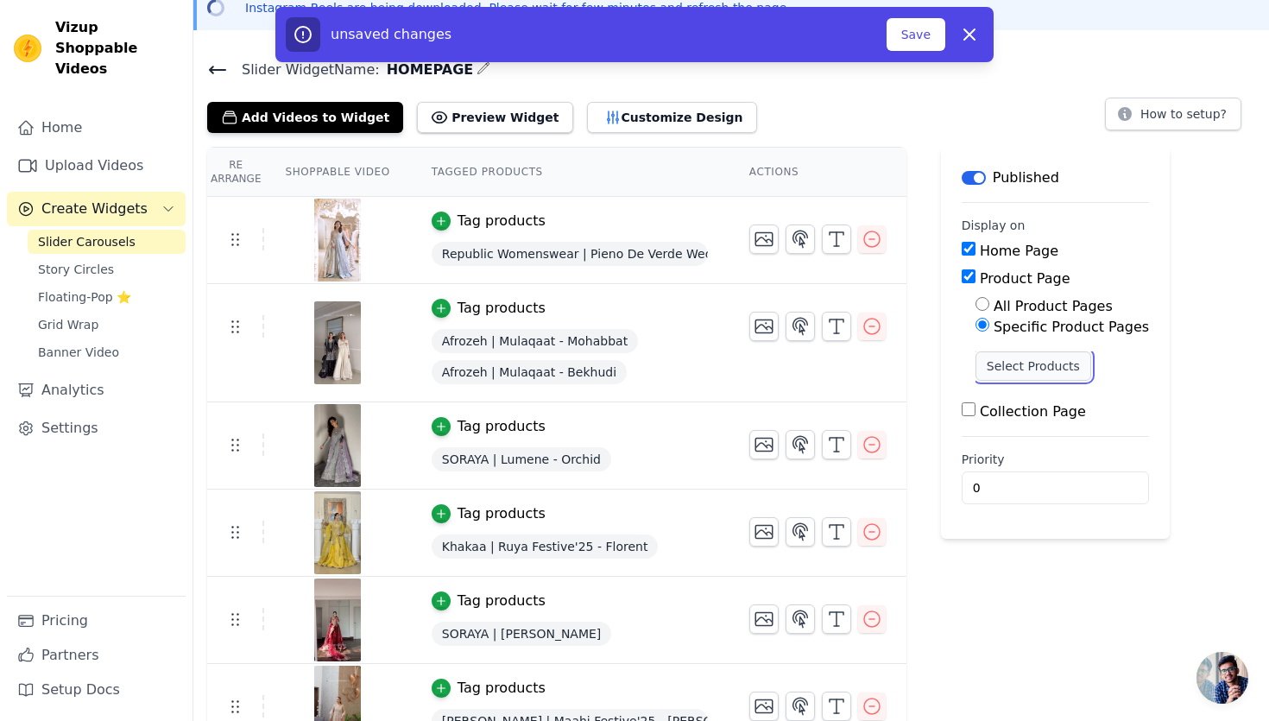
click at [1019, 356] on button "Select Products" at bounding box center [1033, 365] width 116 height 29
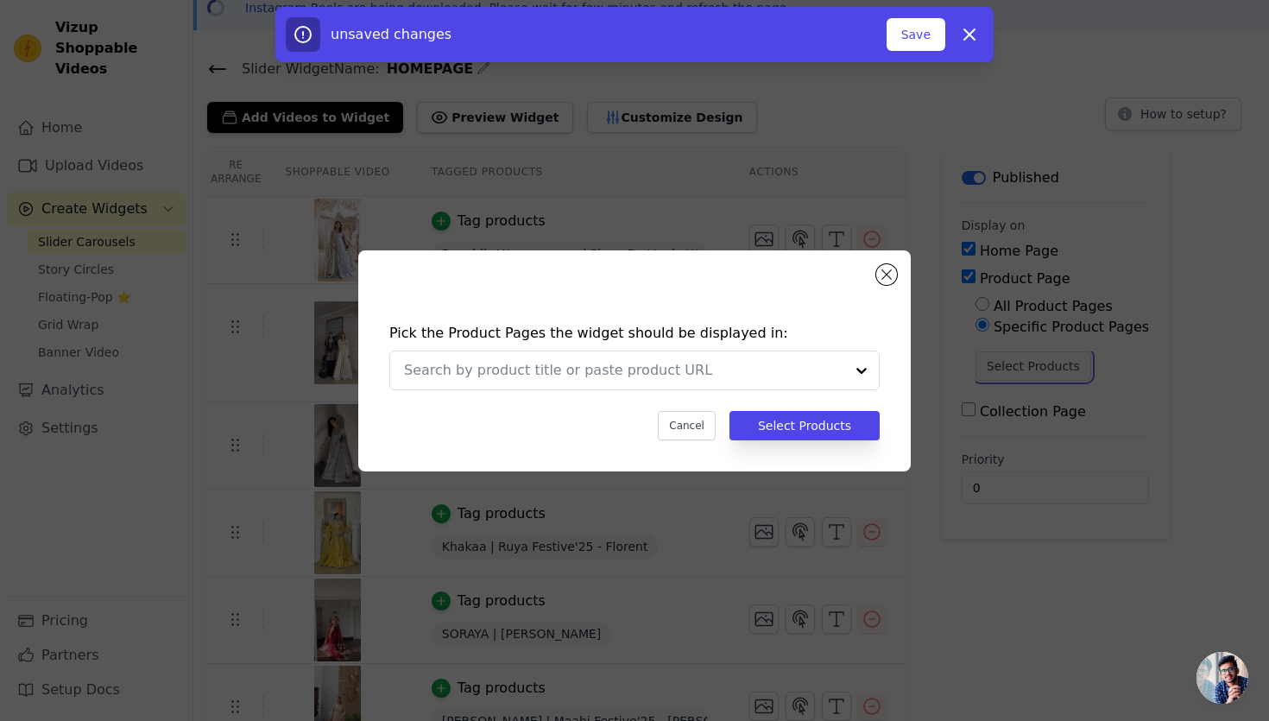
scroll to position [0, 0]
click at [892, 271] on button "Close modal" at bounding box center [886, 274] width 21 height 21
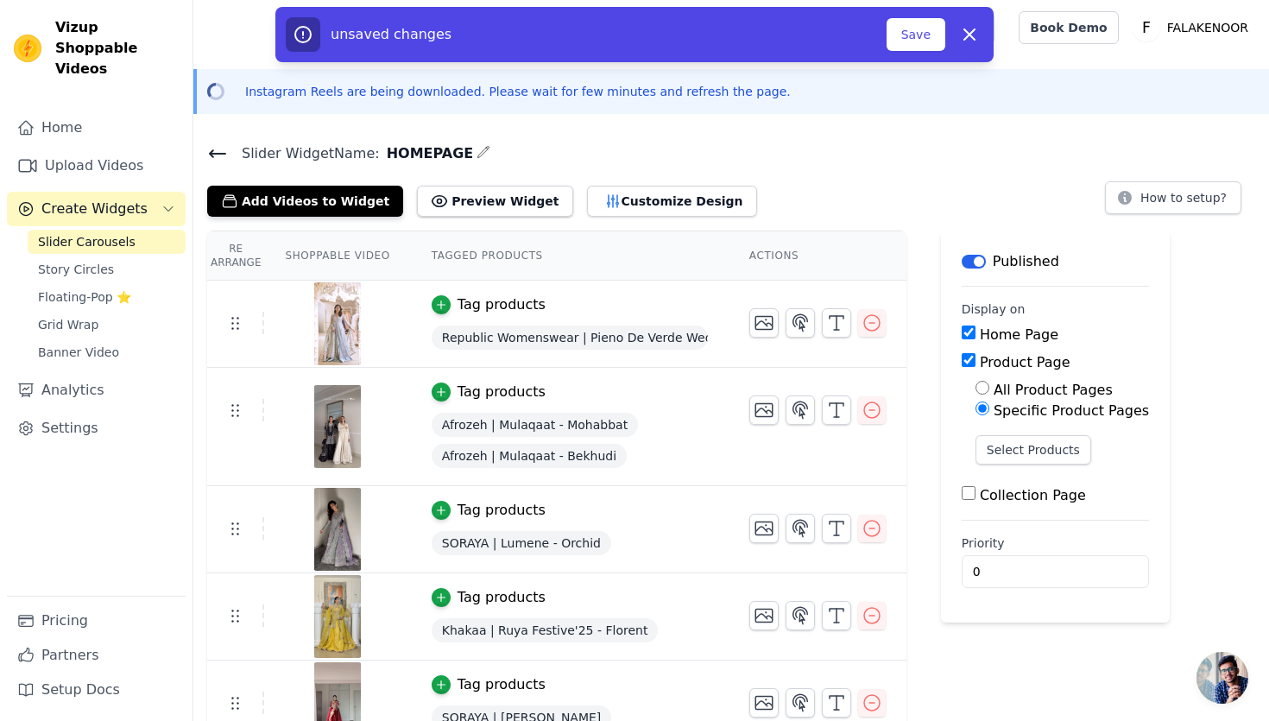
scroll to position [84, 0]
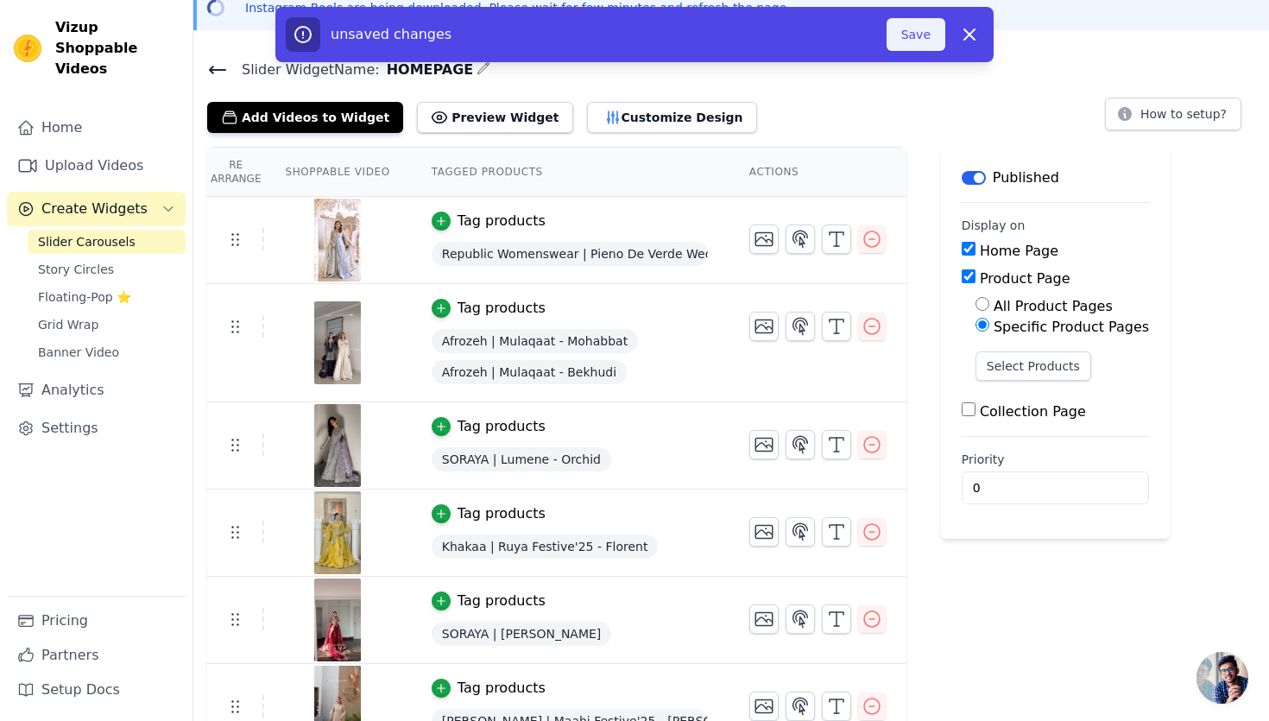
click at [930, 30] on button "Save" at bounding box center [916, 34] width 59 height 33
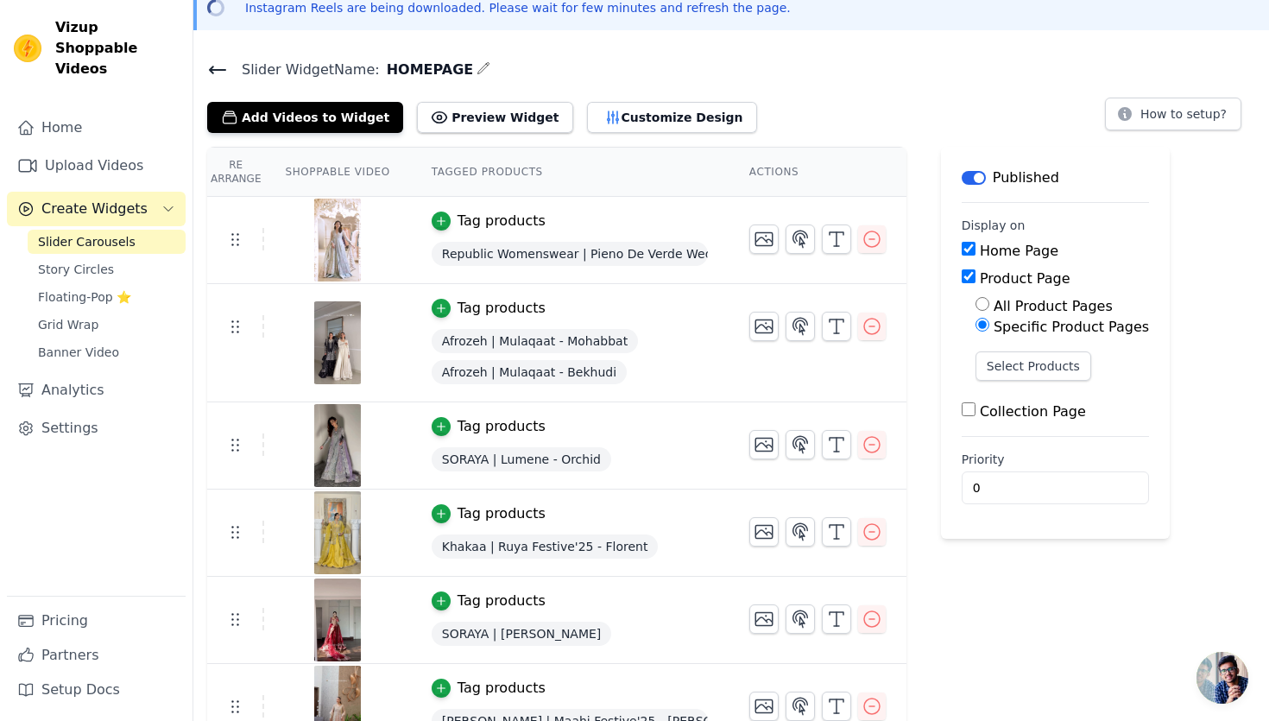
click at [1015, 272] on label "Product Page" at bounding box center [1025, 278] width 91 height 16
click at [975, 272] on input "Product Page" at bounding box center [969, 276] width 14 height 14
checkbox input "false"
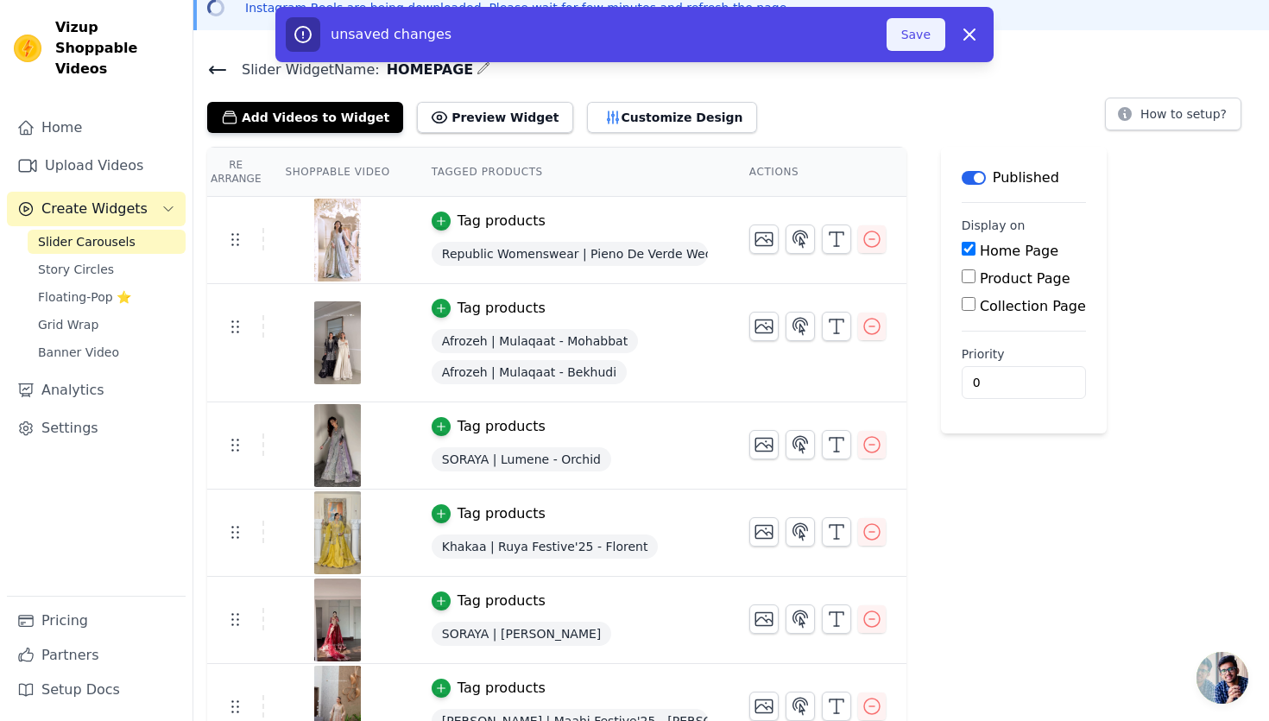
click at [918, 37] on button "Save" at bounding box center [916, 34] width 59 height 33
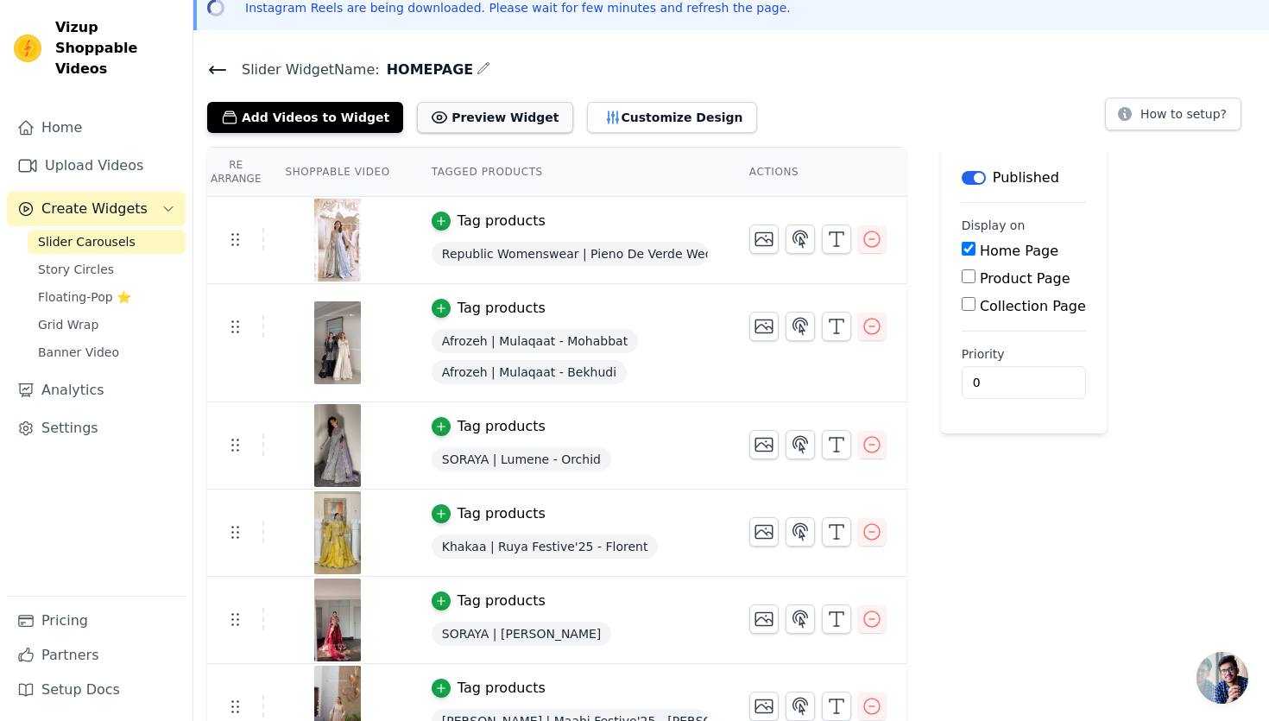
click at [482, 114] on button "Preview Widget" at bounding box center [494, 117] width 155 height 31
click at [1234, 685] on span "Open chat" at bounding box center [1222, 678] width 52 height 52
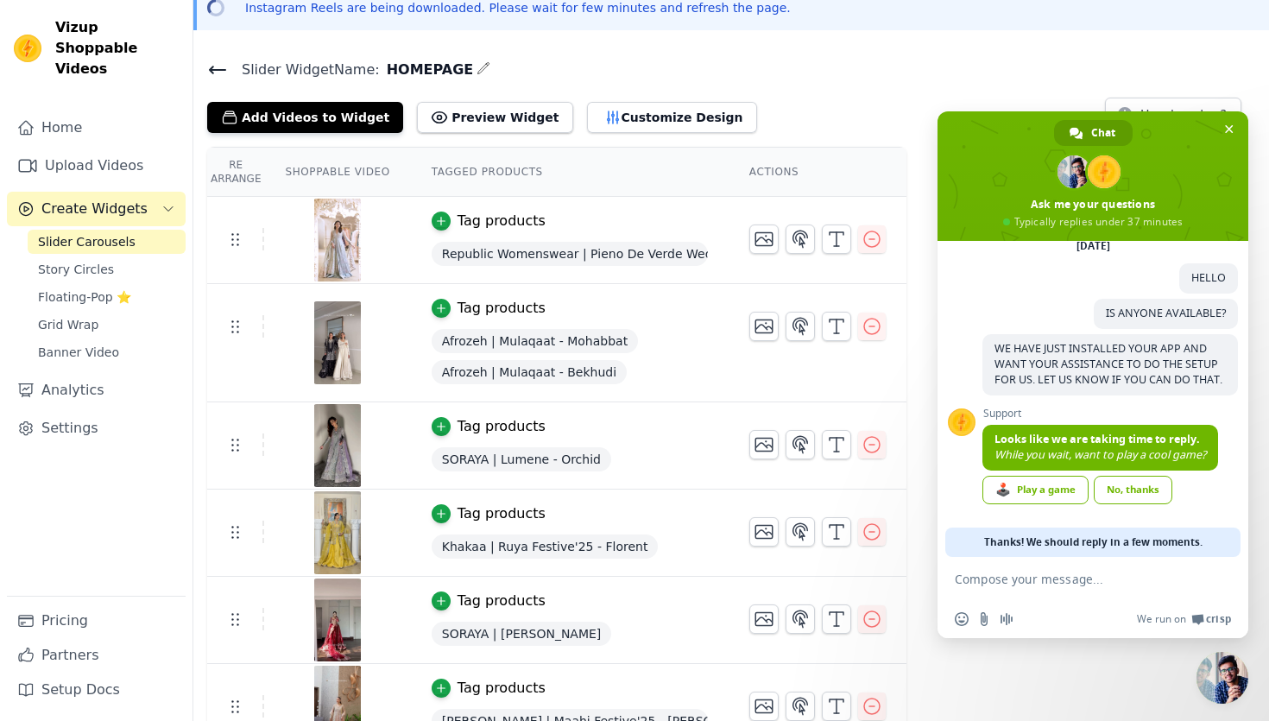
click at [1234, 685] on span "Close chat" at bounding box center [1222, 678] width 52 height 52
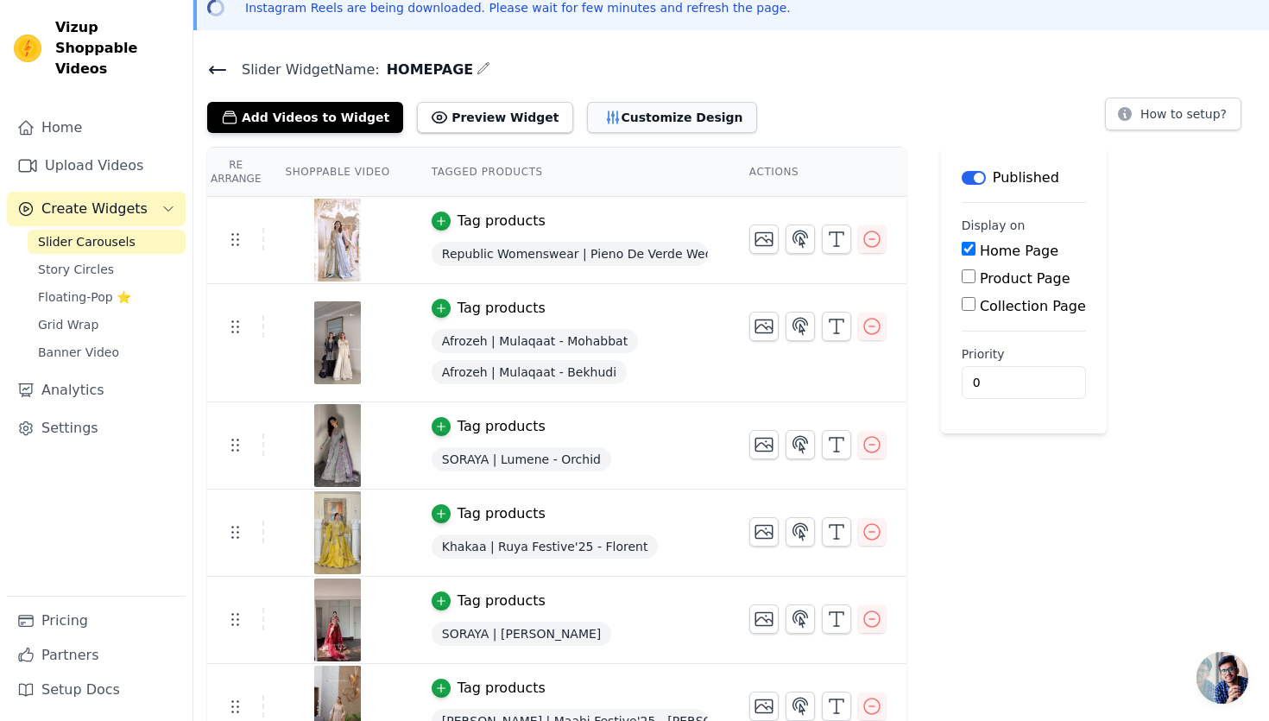
click at [589, 127] on button "Customize Design" at bounding box center [672, 117] width 170 height 31
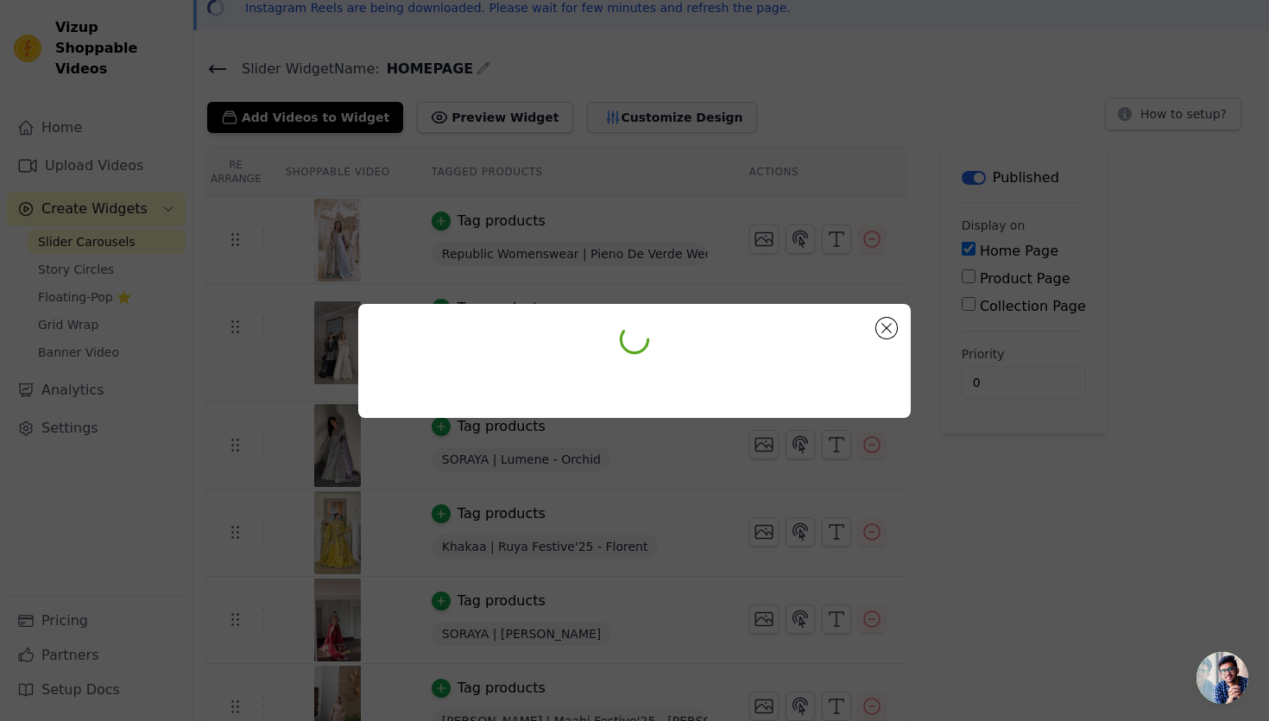
scroll to position [0, 0]
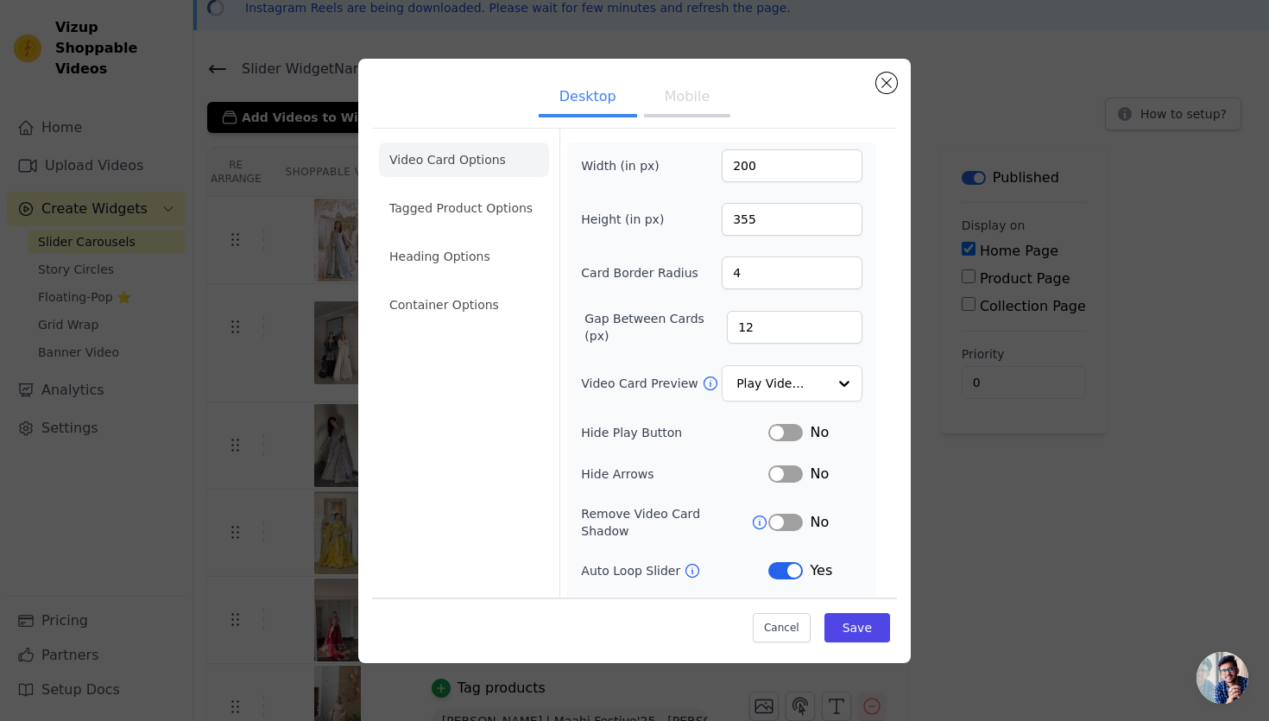
click at [678, 95] on button "Mobile" at bounding box center [687, 98] width 86 height 38
click at [595, 102] on button "Desktop" at bounding box center [588, 98] width 98 height 38
click at [830, 379] on div at bounding box center [843, 384] width 35 height 35
click at [831, 395] on div at bounding box center [843, 384] width 35 height 35
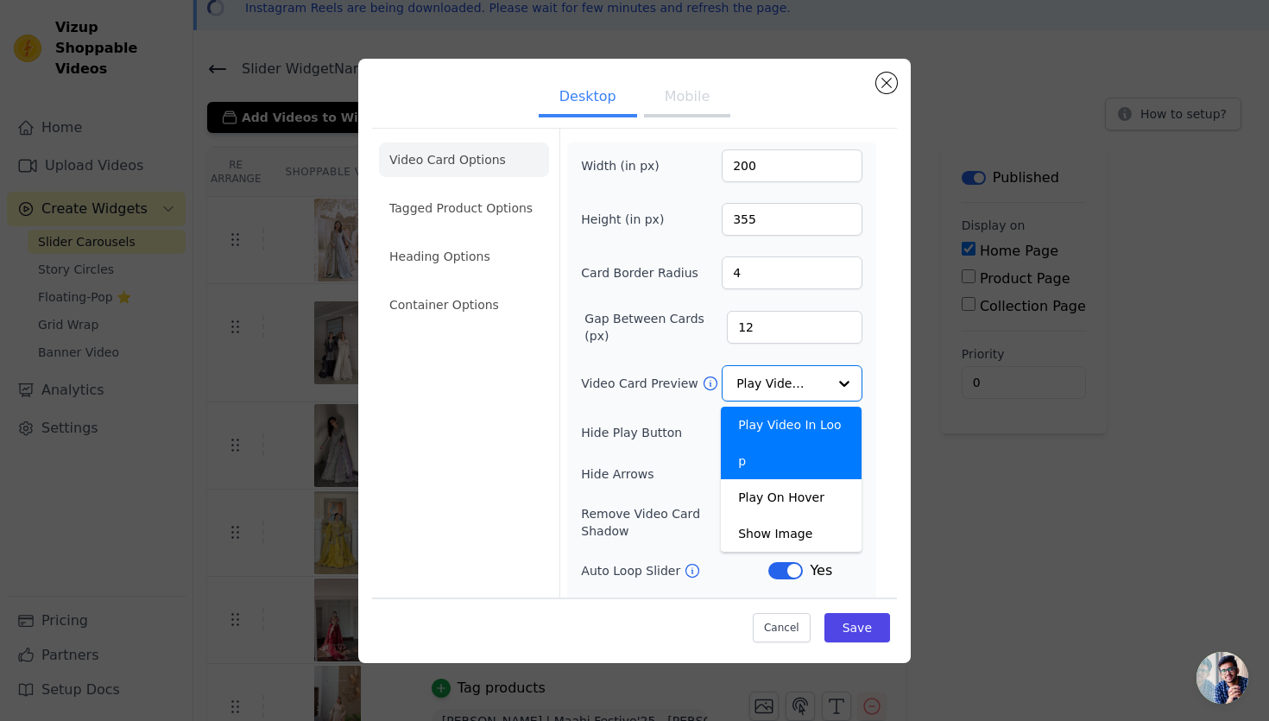
click at [868, 369] on div "Width (in px) 200 Height (in px) 355 Card Border Radius 4 Gap Between Cards (px…" at bounding box center [721, 406] width 309 height 528
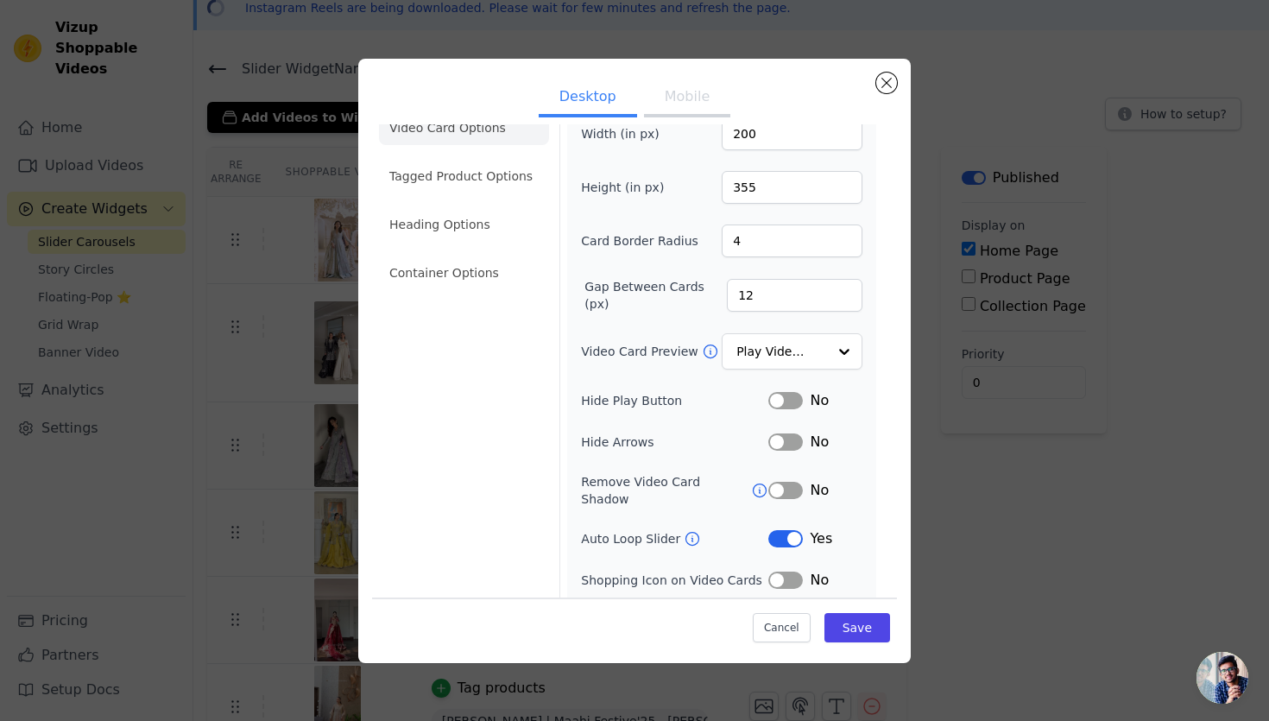
scroll to position [66, 0]
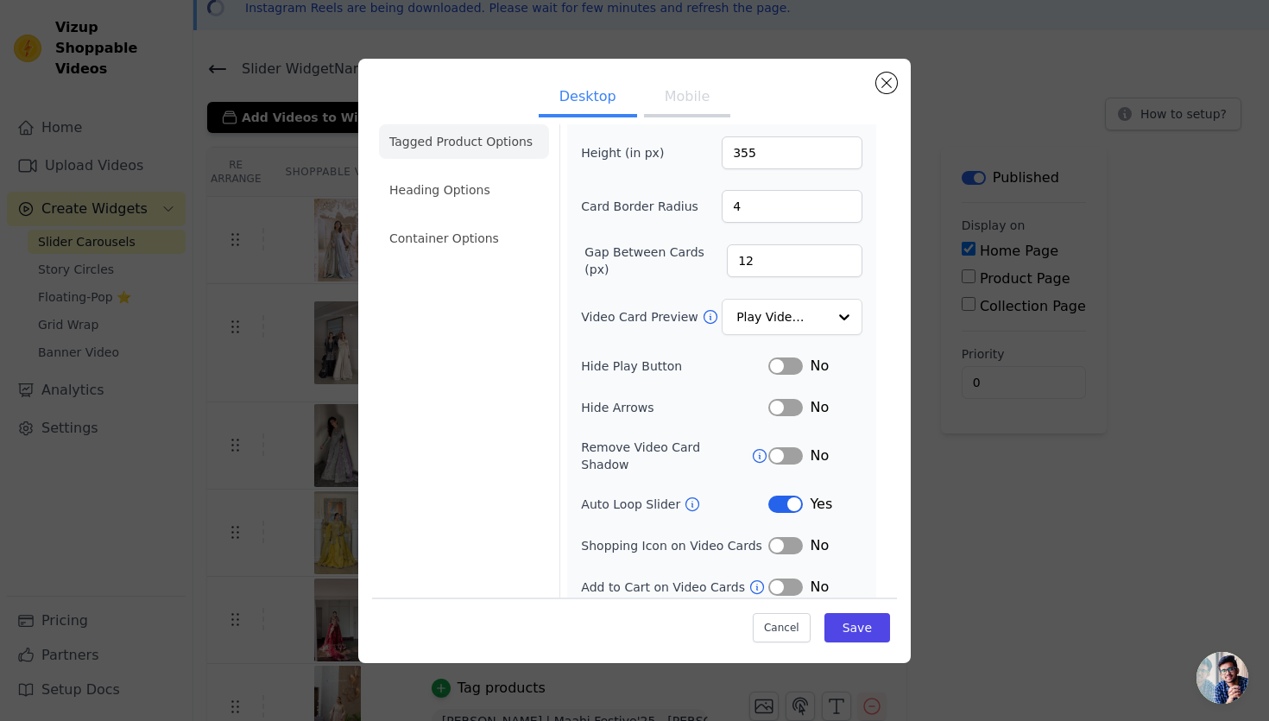
click at [502, 142] on li "Tagged Product Options" at bounding box center [464, 141] width 170 height 35
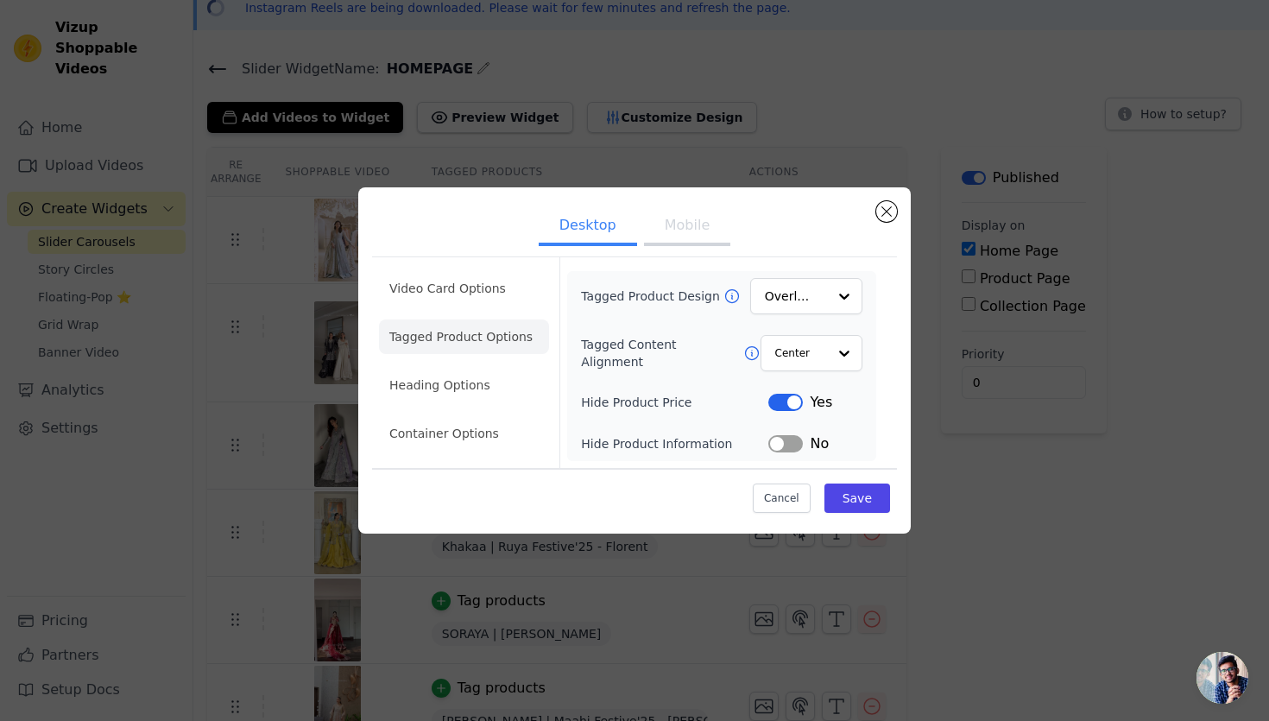
click at [897, 212] on div "Desktop Mobile Video Card Options Tagged Product Options Heading Options Contai…" at bounding box center [634, 360] width 552 height 346
click at [895, 212] on button "Close modal" at bounding box center [886, 211] width 21 height 21
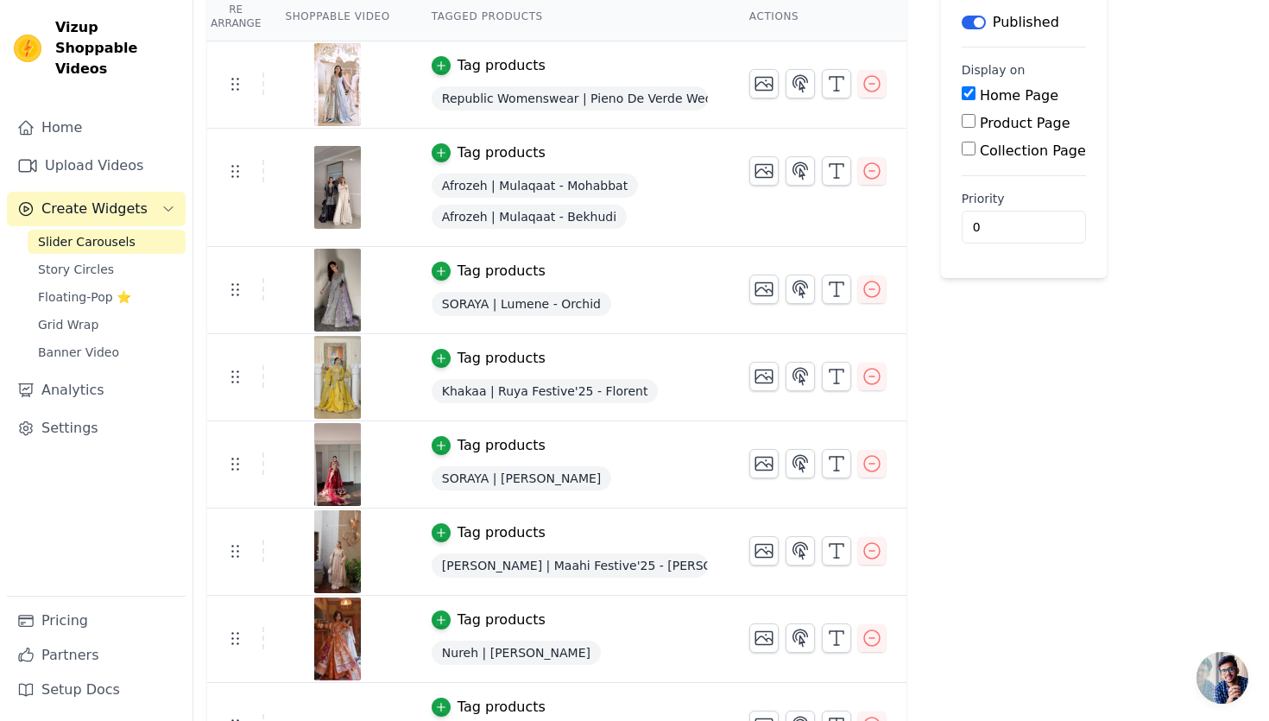
scroll to position [287, 0]
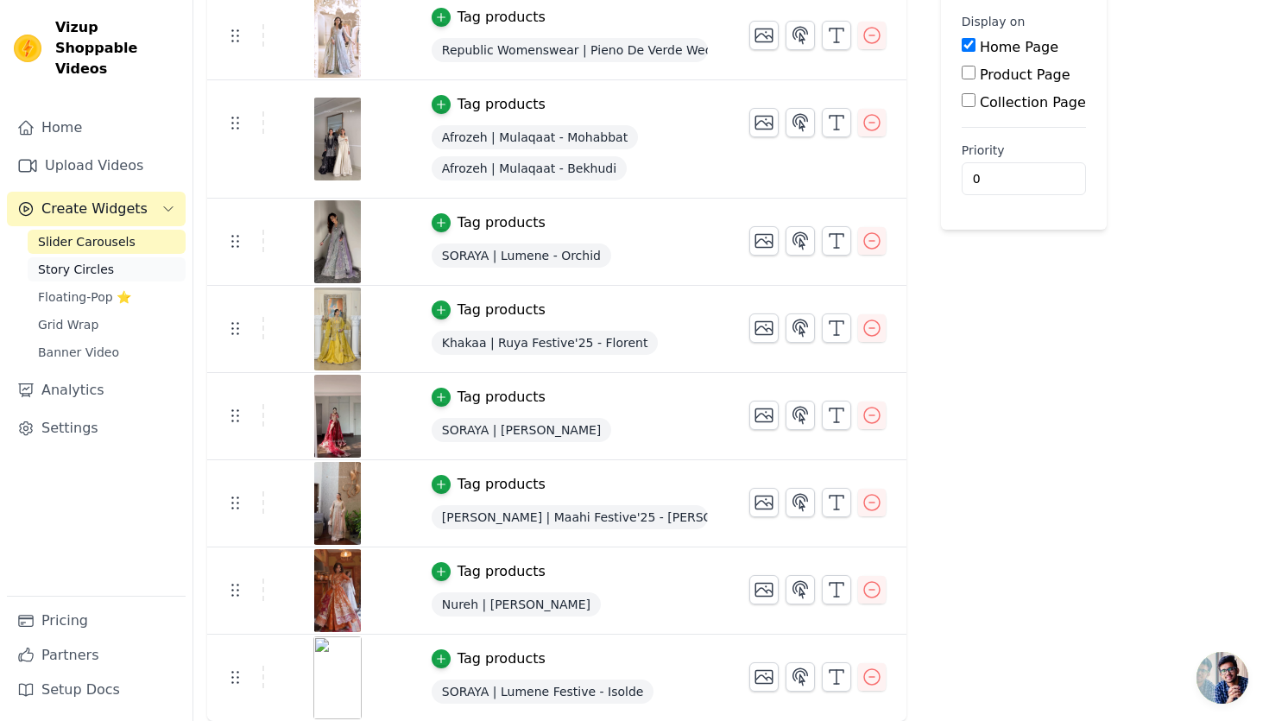
click at [92, 261] on span "Story Circles" at bounding box center [76, 269] width 76 height 17
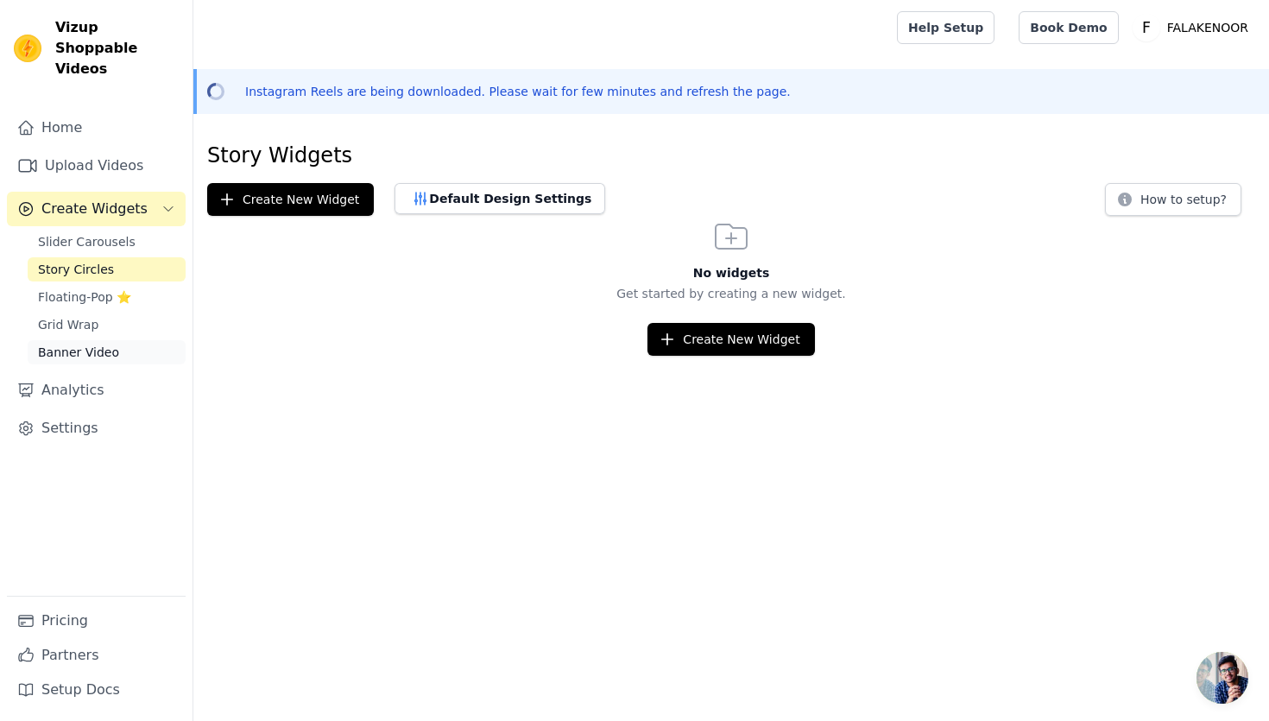
click at [67, 344] on span "Banner Video" at bounding box center [78, 352] width 81 height 17
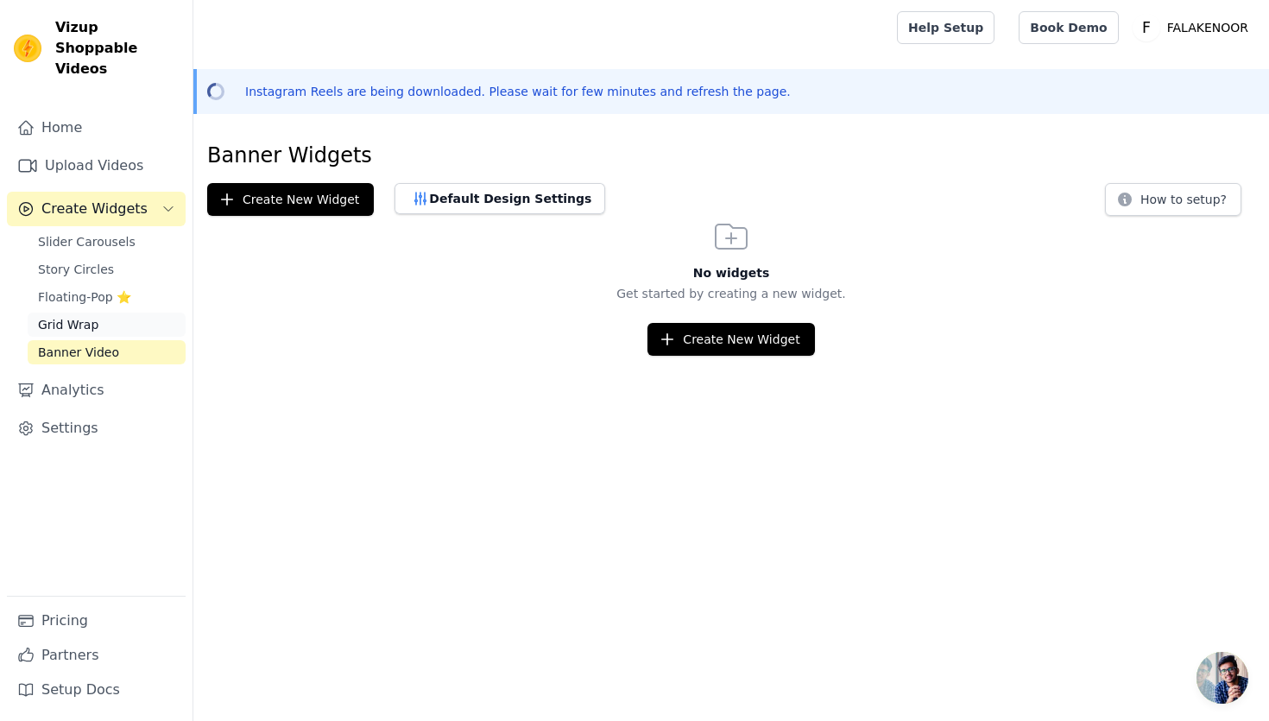
click at [73, 316] on span "Grid Wrap" at bounding box center [68, 324] width 60 height 17
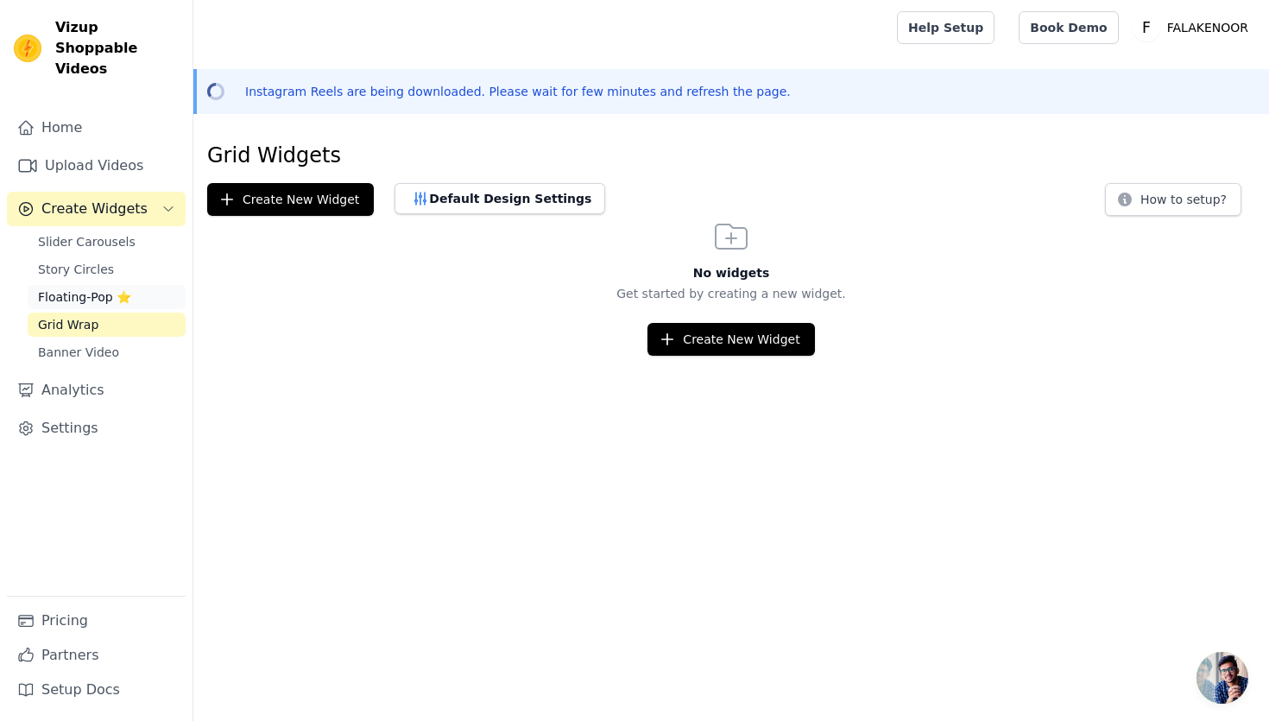
click at [96, 288] on span "Floating-Pop ⭐" at bounding box center [84, 296] width 93 height 17
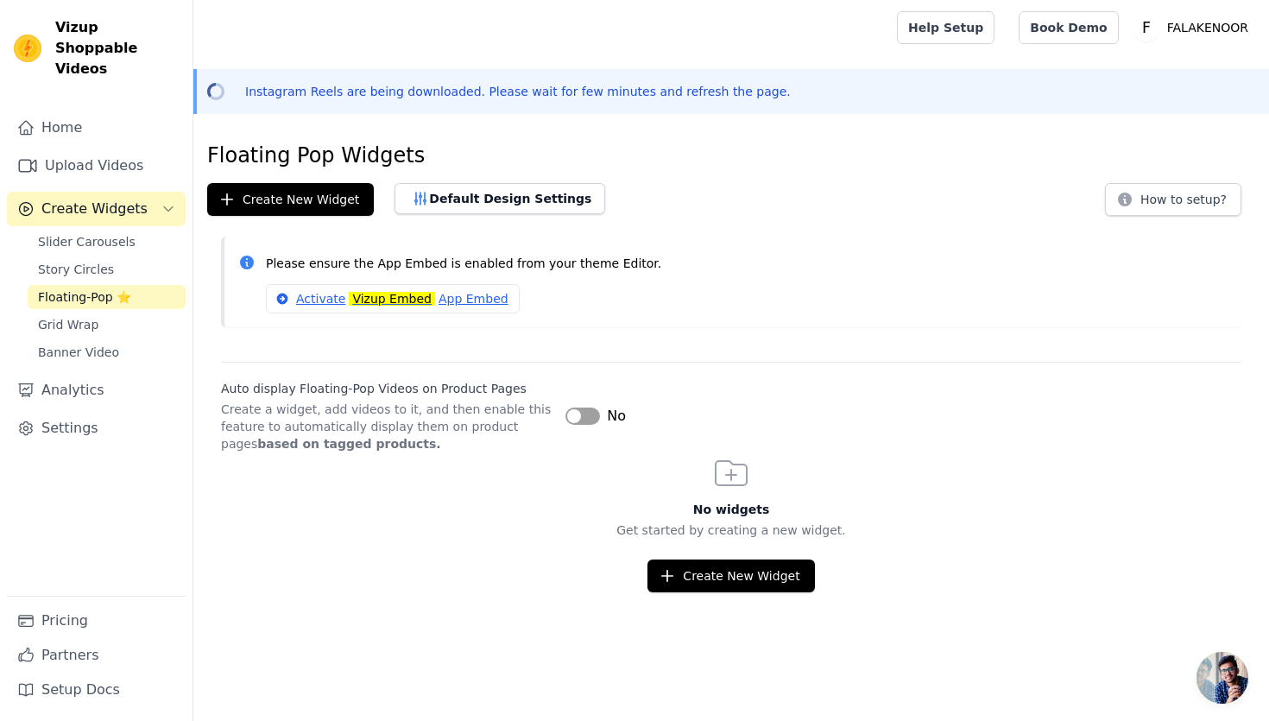
click at [593, 422] on button "Label" at bounding box center [582, 415] width 35 height 17
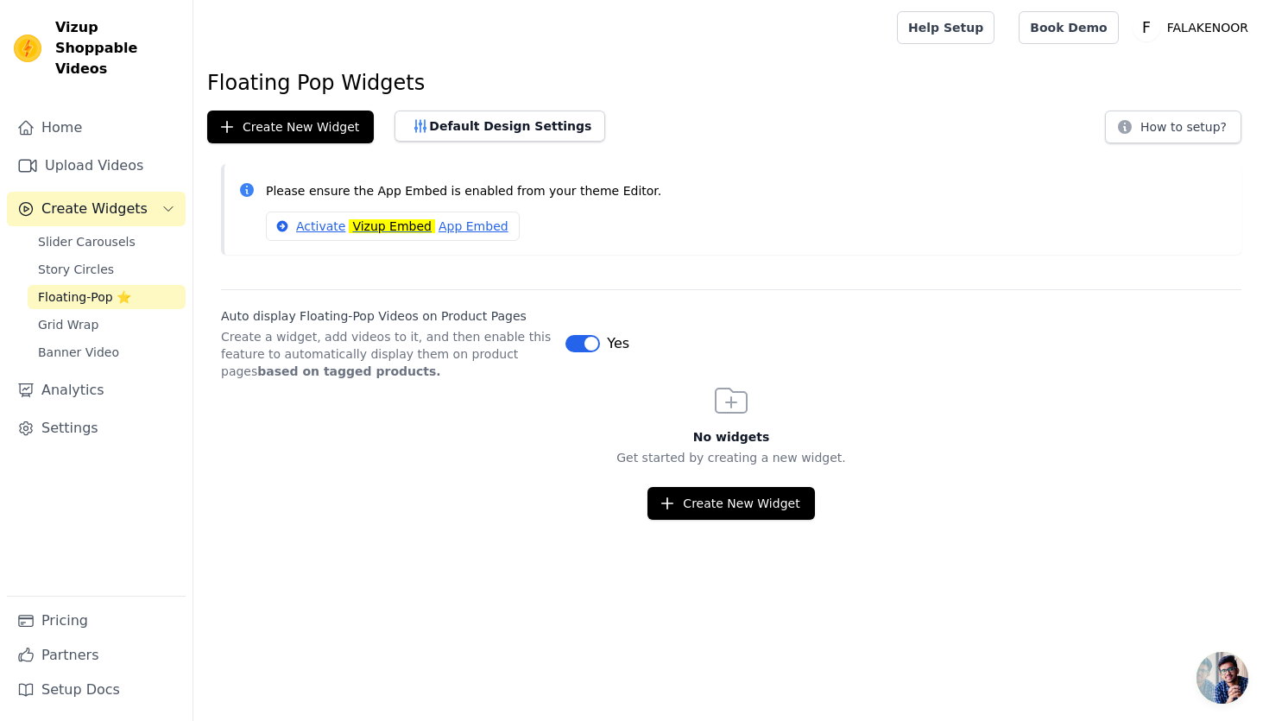
scroll to position [85, 0]
click at [83, 148] on link "Upload Videos" at bounding box center [96, 165] width 179 height 35
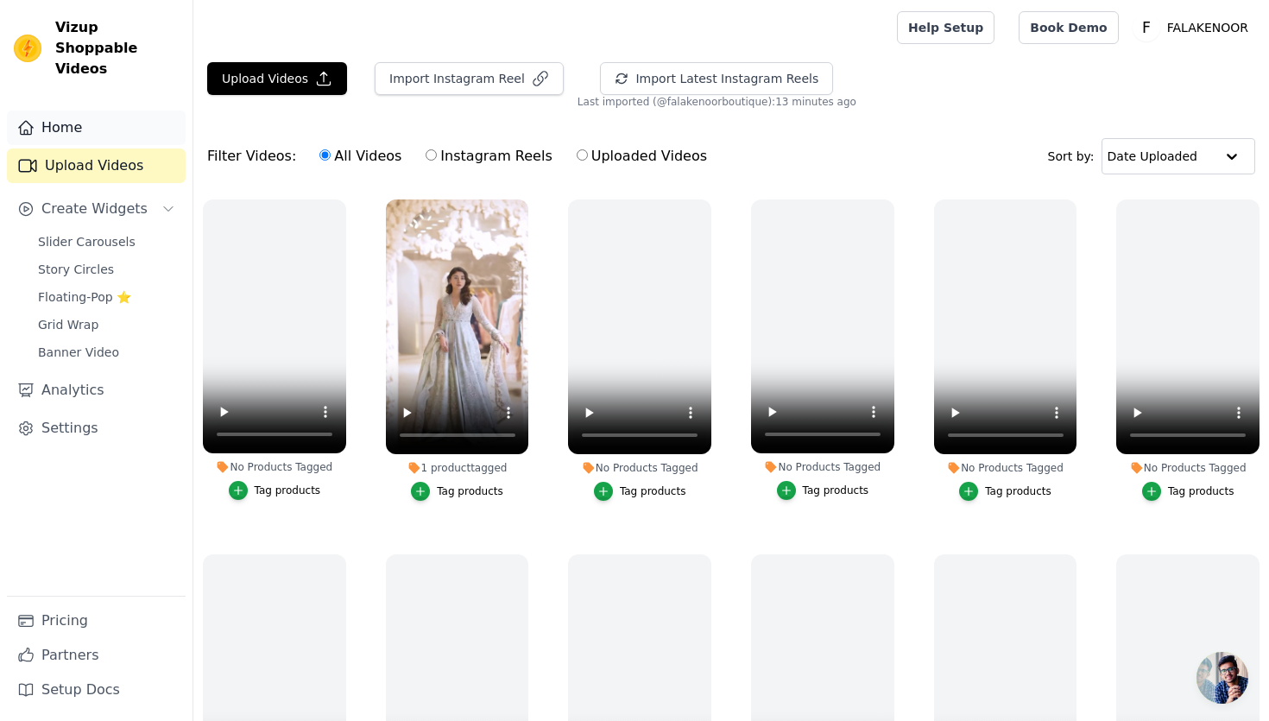
click at [87, 116] on link "Home" at bounding box center [96, 127] width 179 height 35
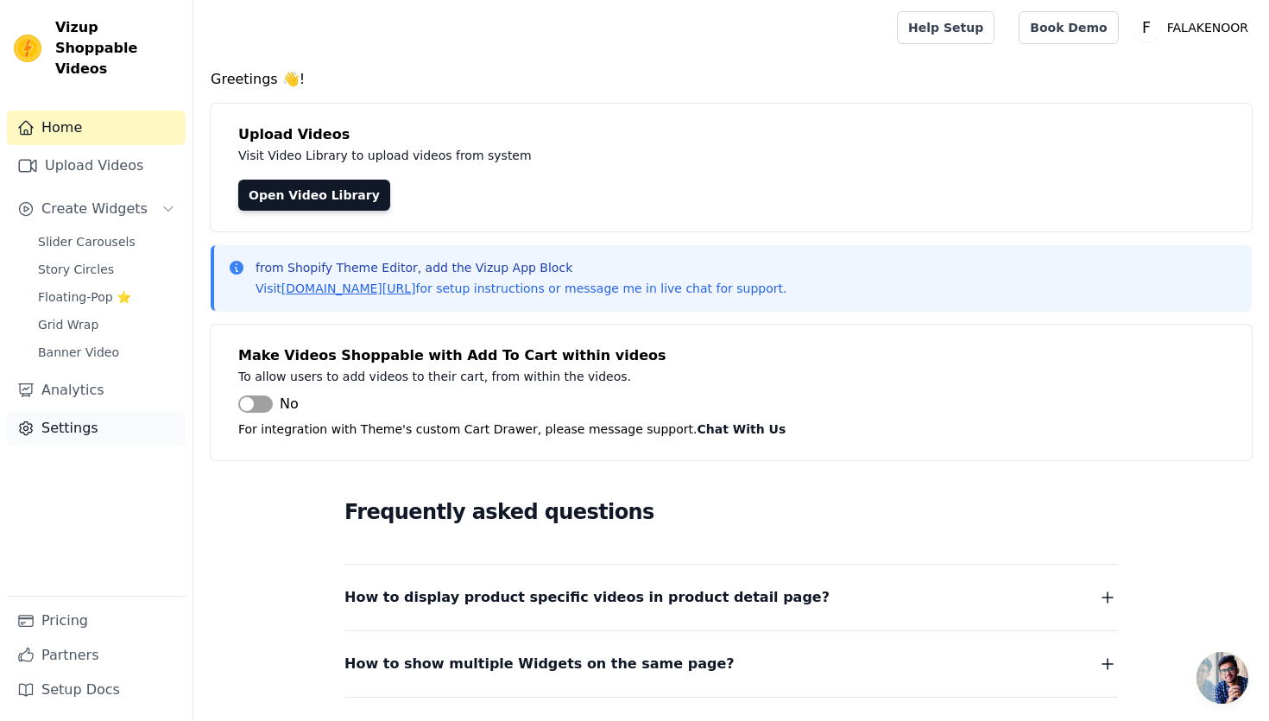
click at [97, 411] on link "Settings" at bounding box center [96, 428] width 179 height 35
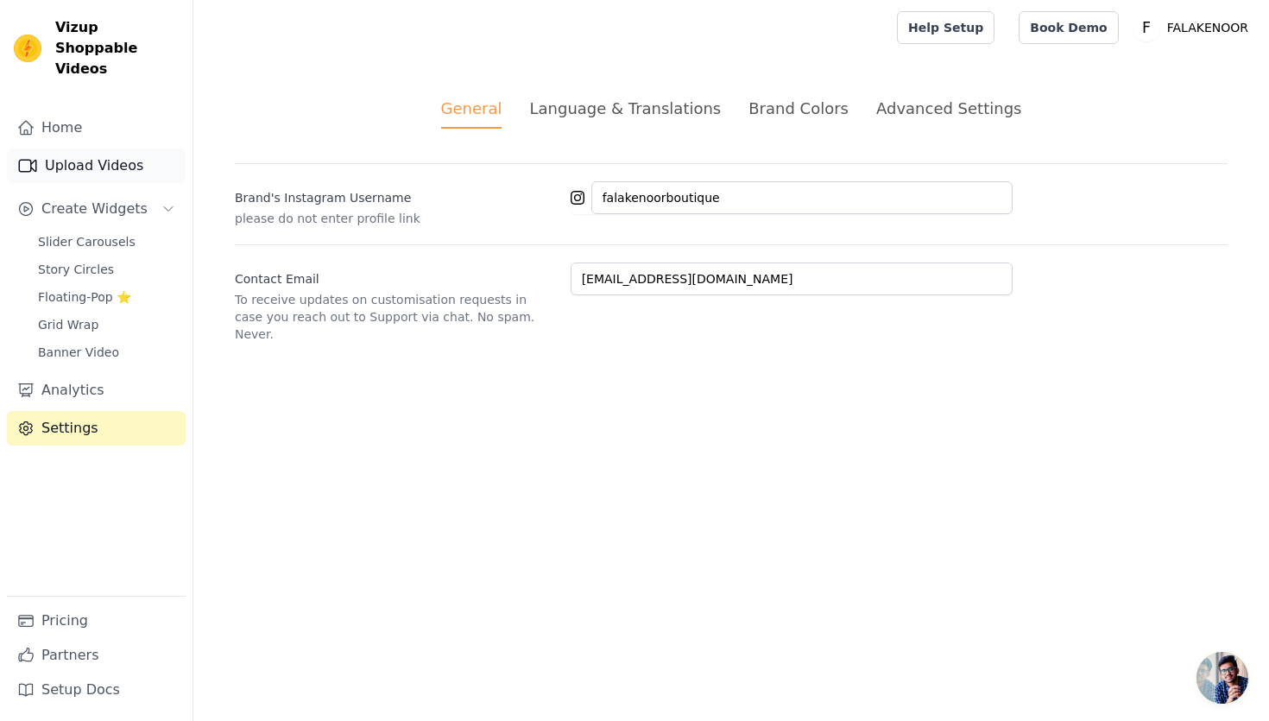
click at [84, 148] on link "Upload Videos" at bounding box center [96, 165] width 179 height 35
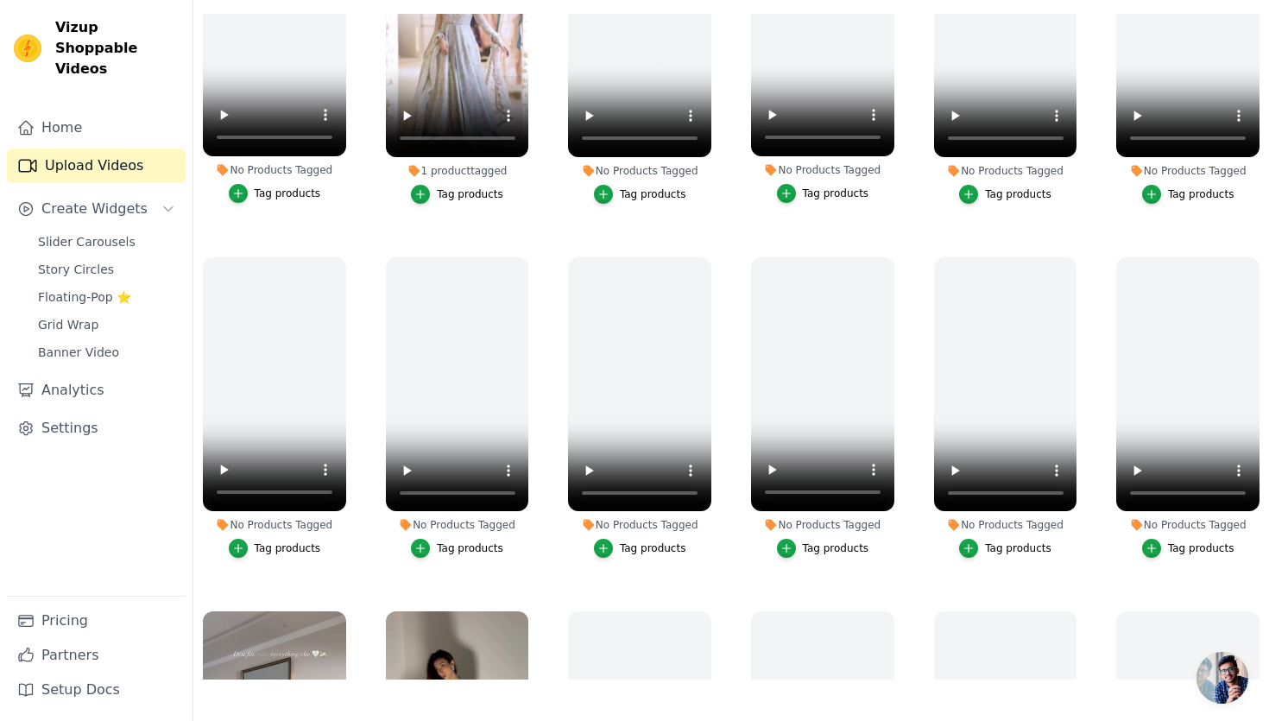
scroll to position [64, 0]
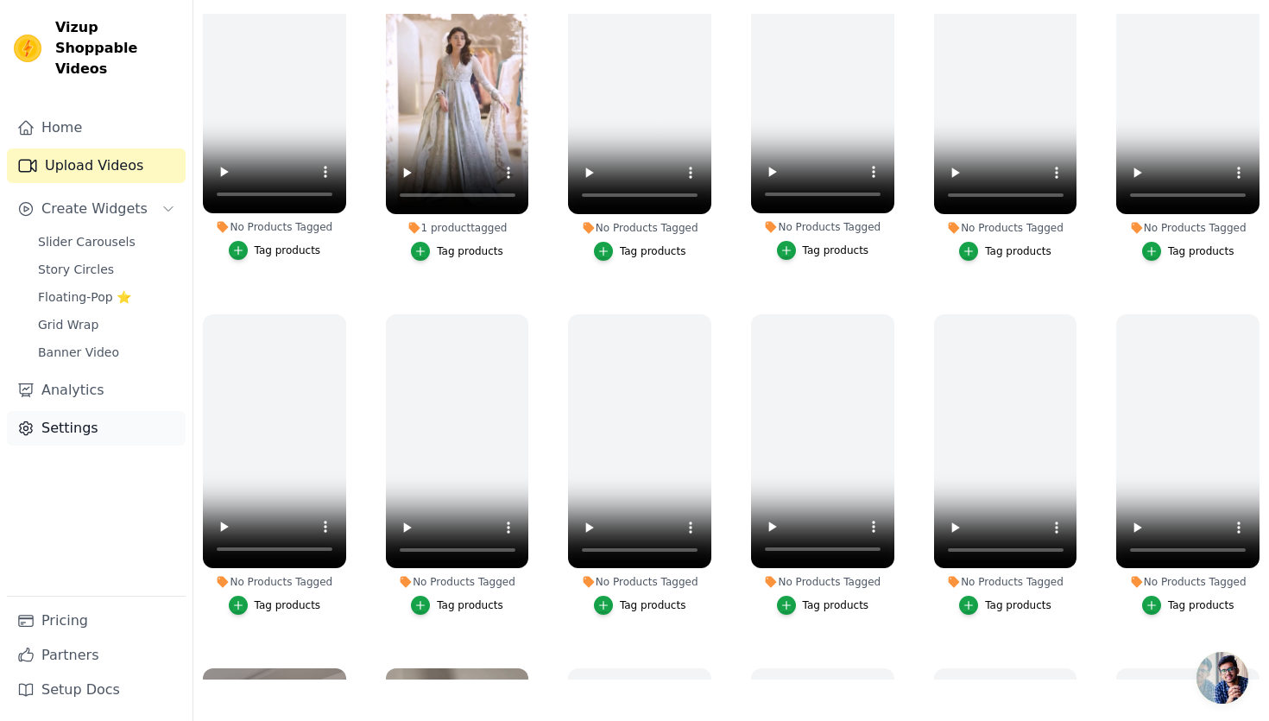
click at [76, 411] on link "Settings" at bounding box center [96, 428] width 179 height 35
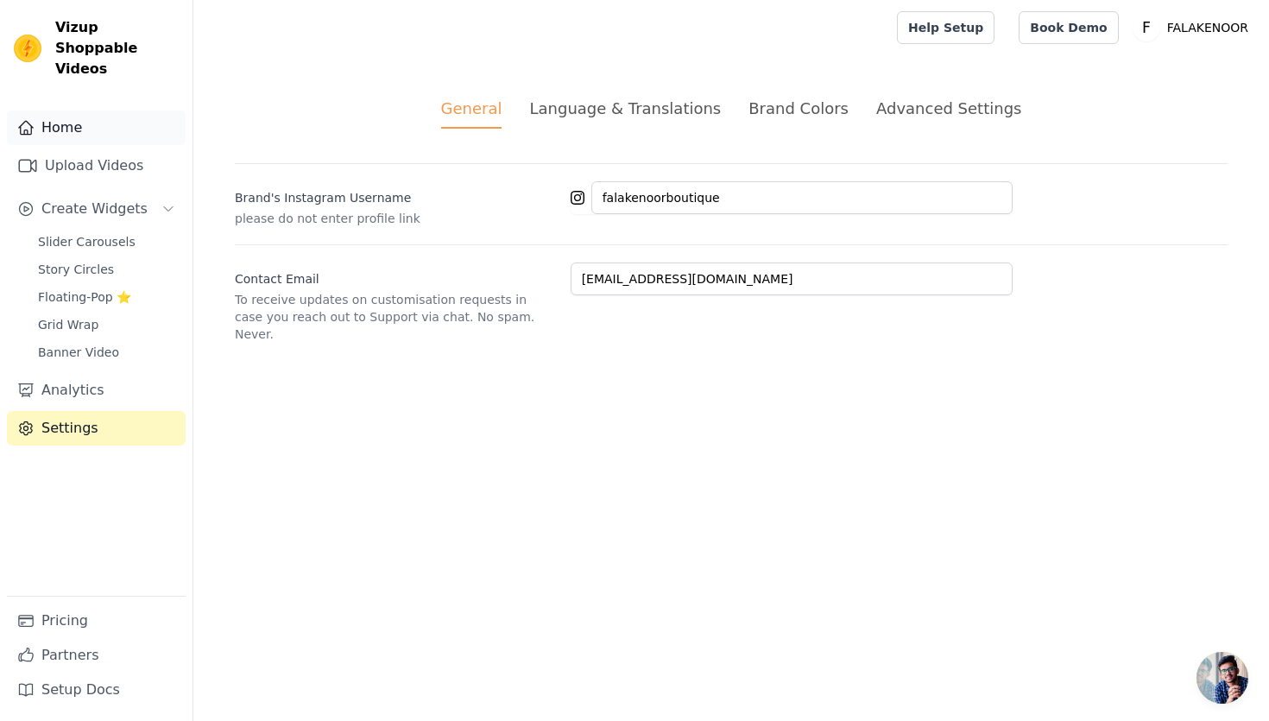
click at [109, 110] on link "Home" at bounding box center [96, 127] width 179 height 35
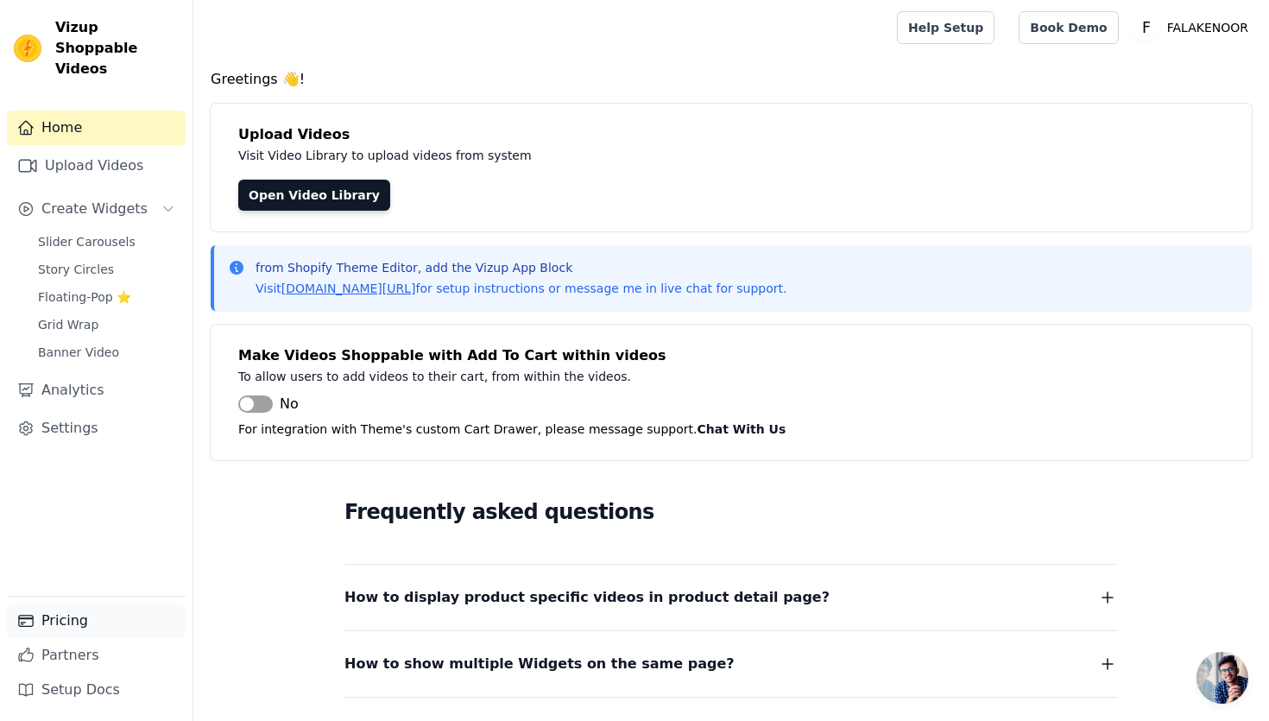
click at [66, 624] on link "Pricing" at bounding box center [96, 620] width 179 height 35
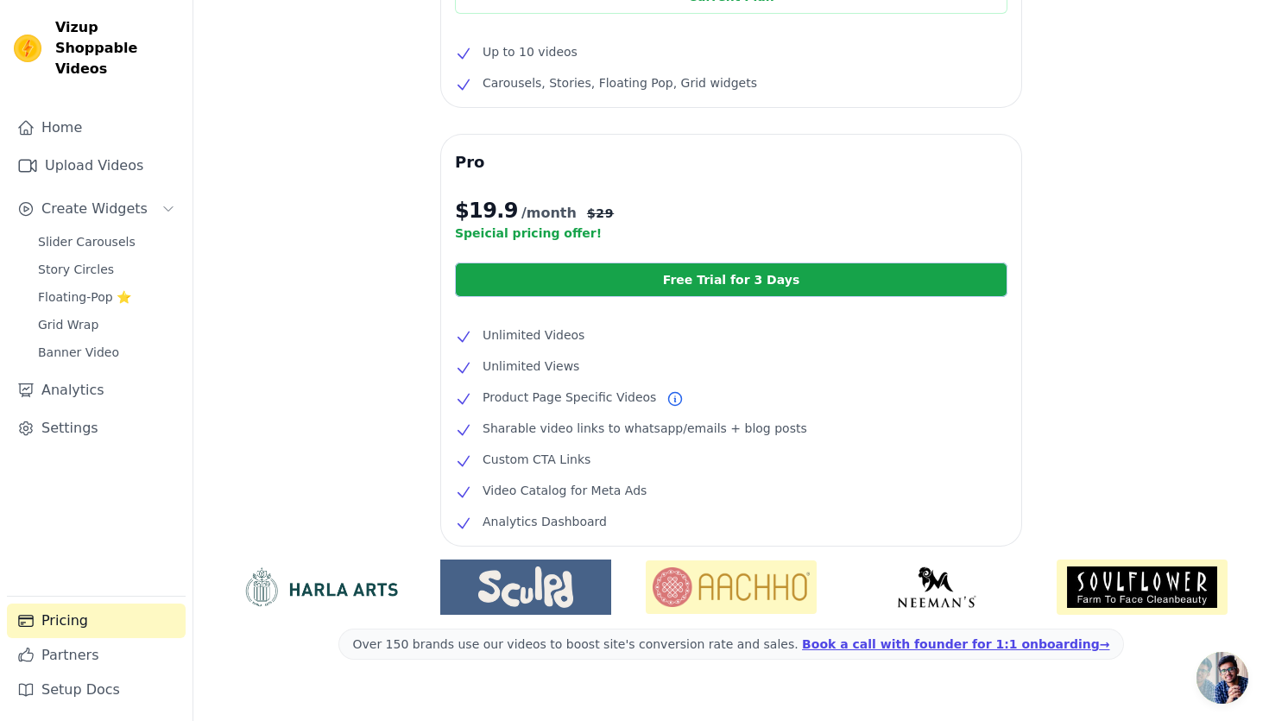
scroll to position [216, 0]
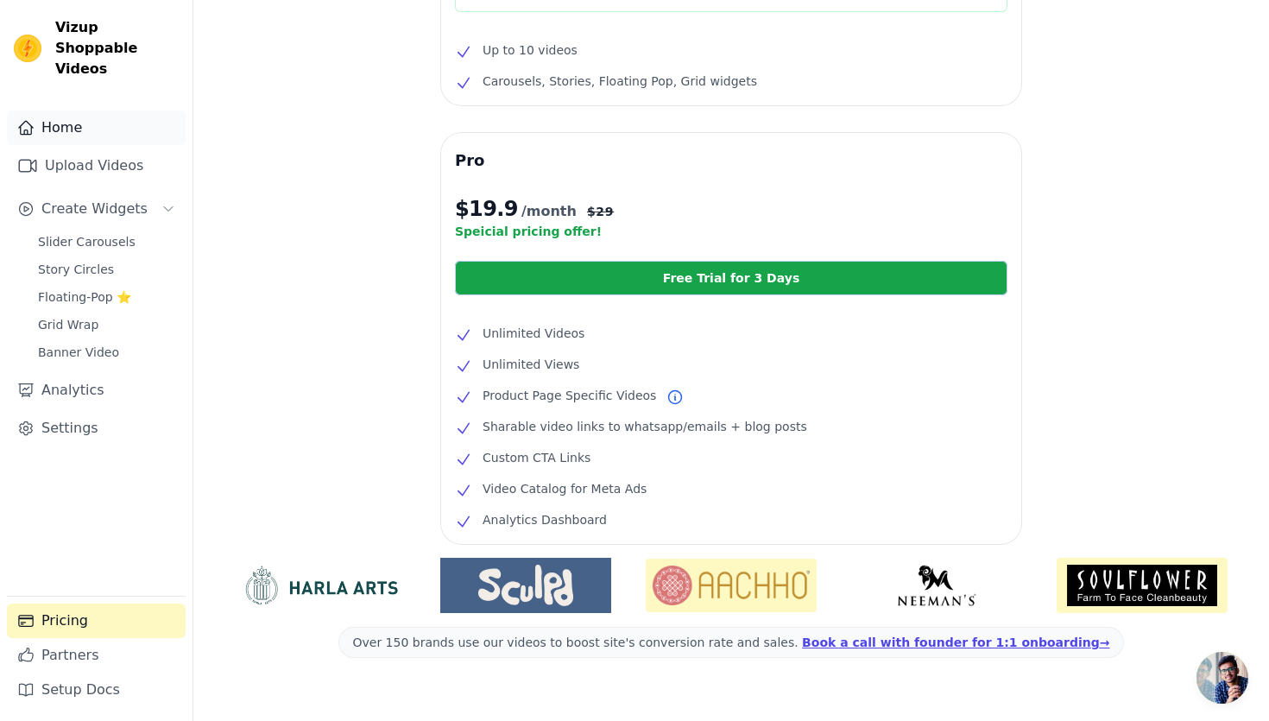
click at [108, 110] on link "Home" at bounding box center [96, 127] width 179 height 35
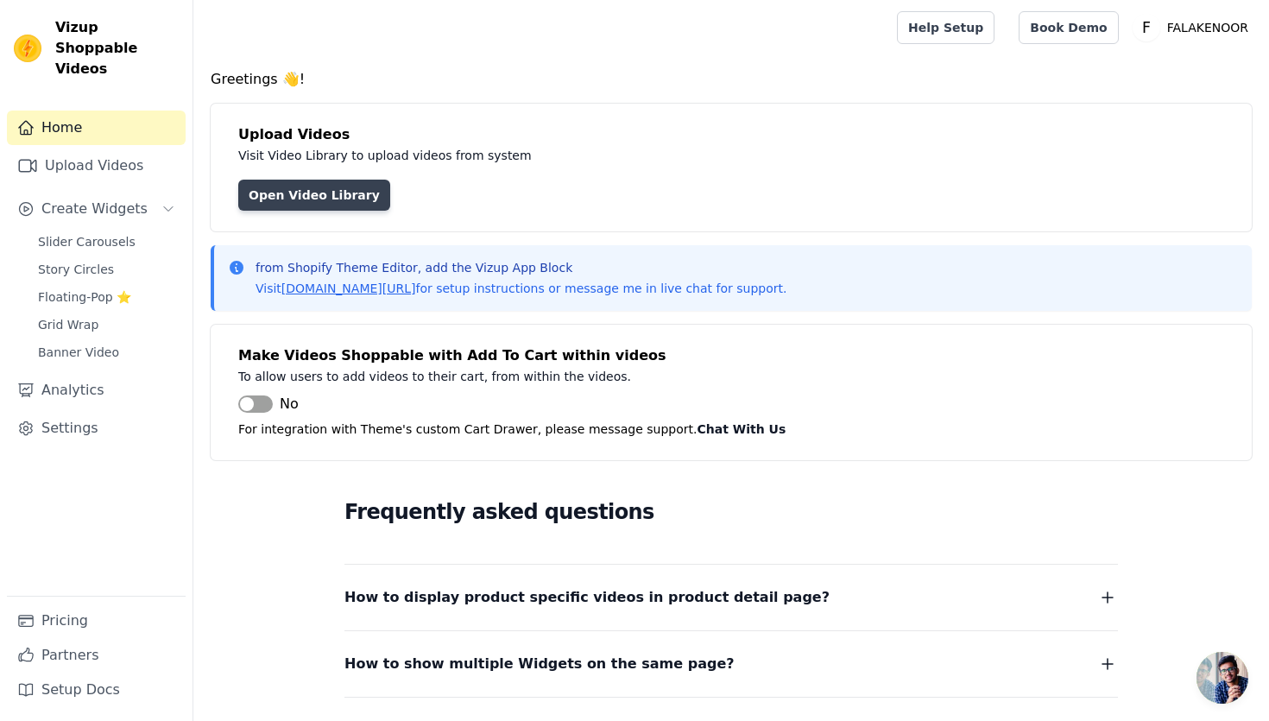
click at [295, 195] on link "Open Video Library" at bounding box center [314, 195] width 152 height 31
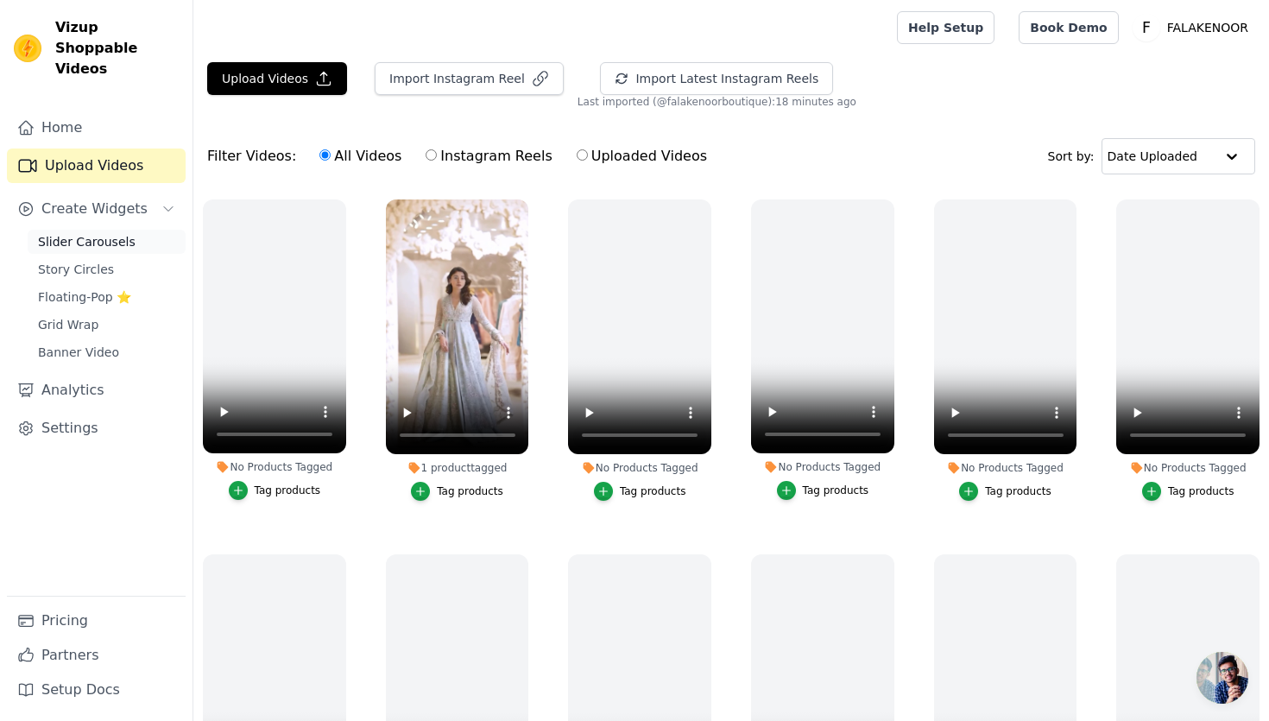
click at [92, 233] on span "Slider Carousels" at bounding box center [87, 241] width 98 height 17
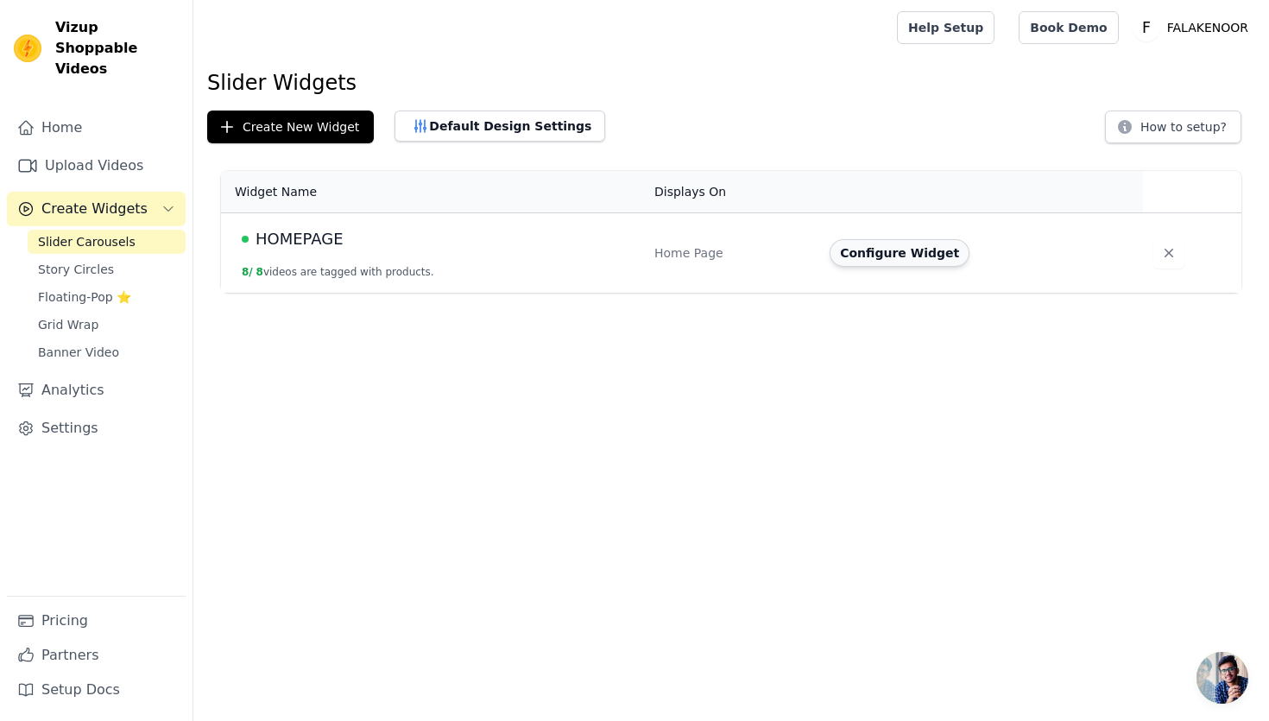
click at [890, 251] on button "Configure Widget" at bounding box center [900, 253] width 140 height 28
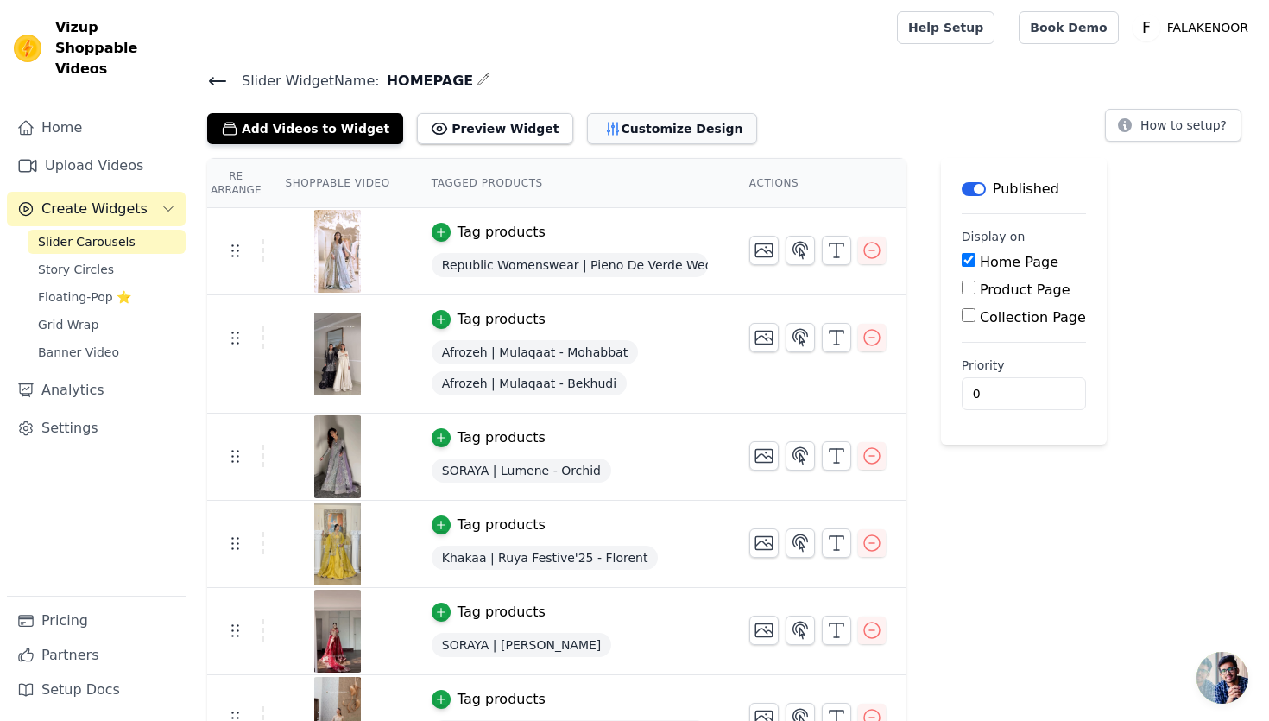
click at [643, 131] on button "Customize Design" at bounding box center [672, 128] width 170 height 31
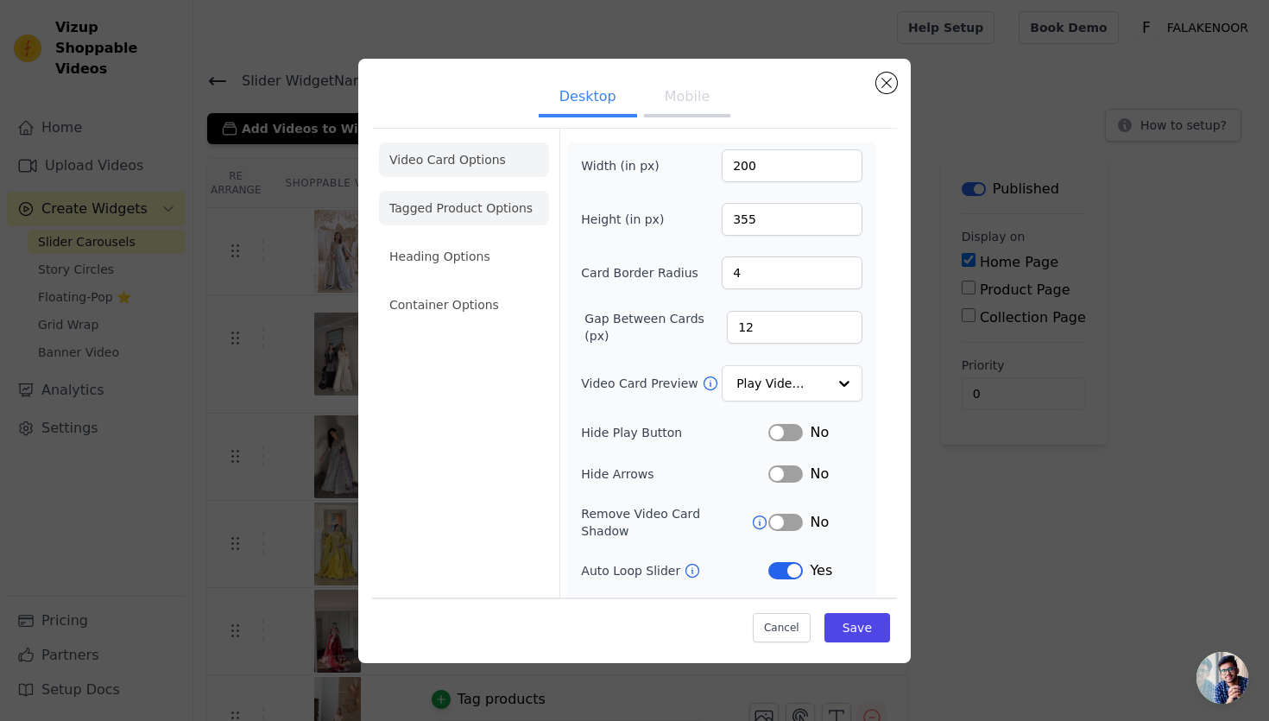
click at [486, 211] on li "Tagged Product Options" at bounding box center [464, 208] width 170 height 35
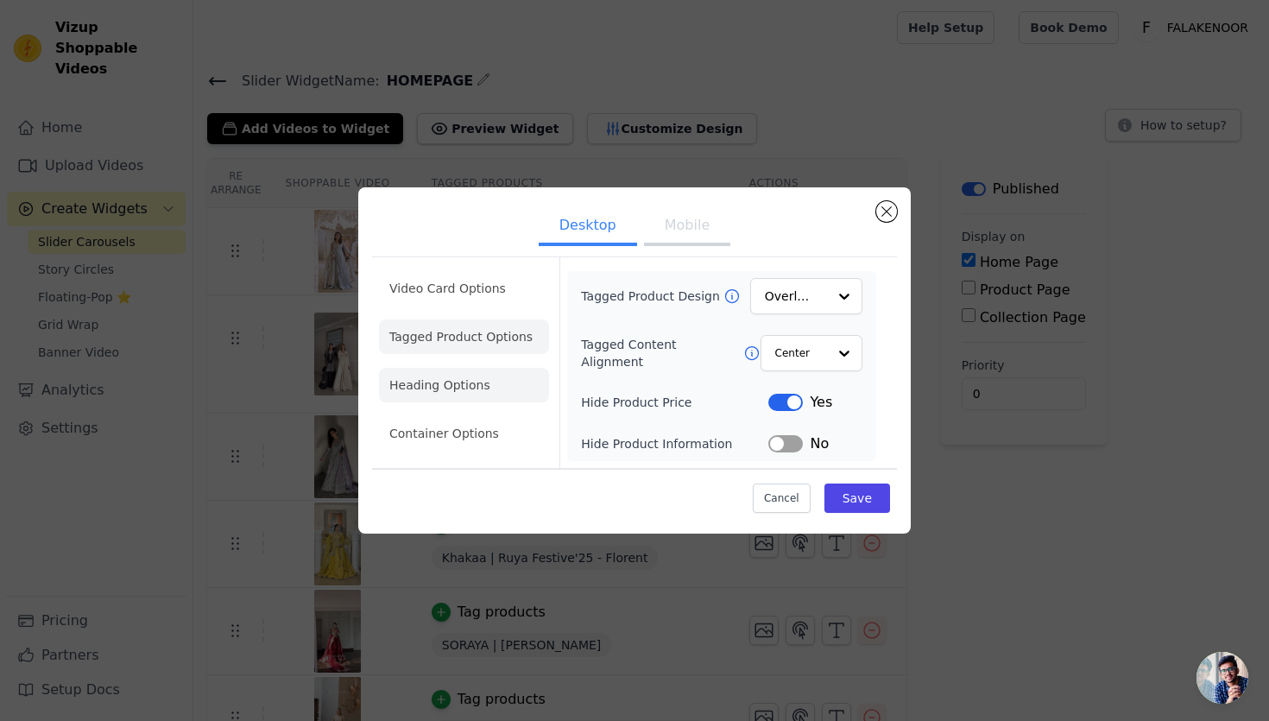
click at [501, 386] on li "Heading Options" at bounding box center [464, 385] width 170 height 35
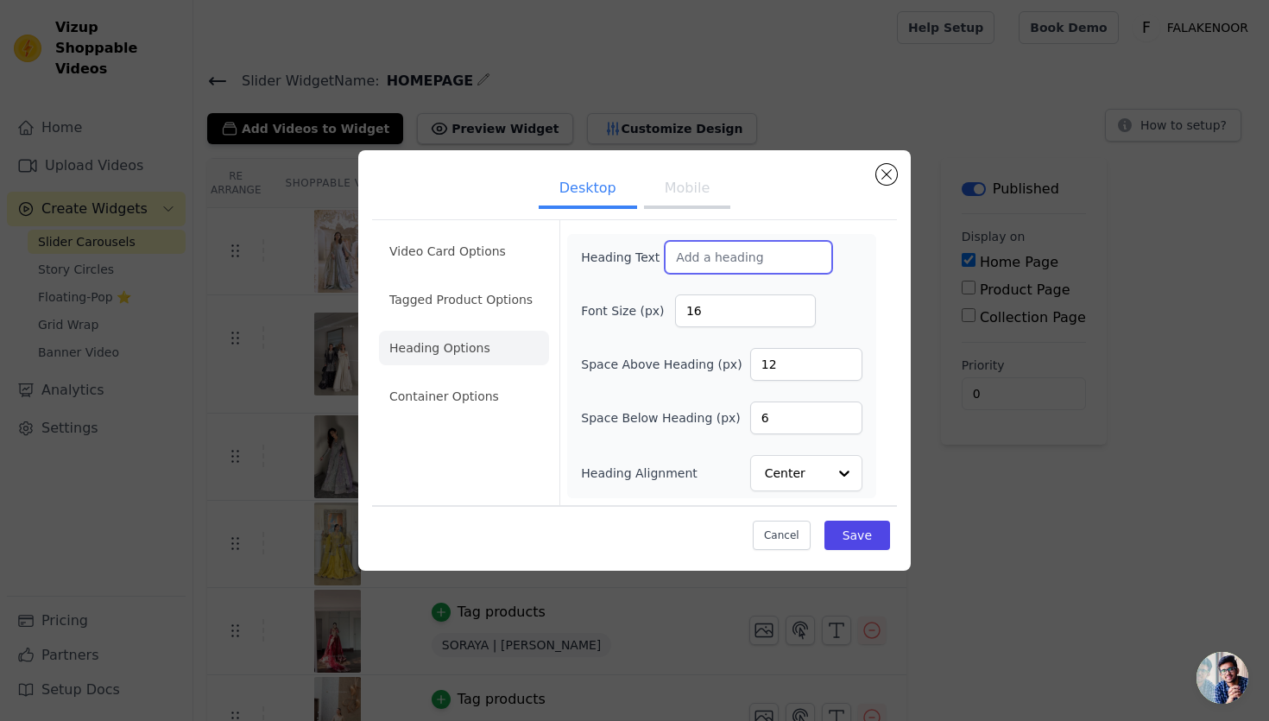
click at [773, 259] on input "Heading Text" at bounding box center [748, 257] width 167 height 33
click at [663, 188] on button "Mobile" at bounding box center [687, 190] width 86 height 38
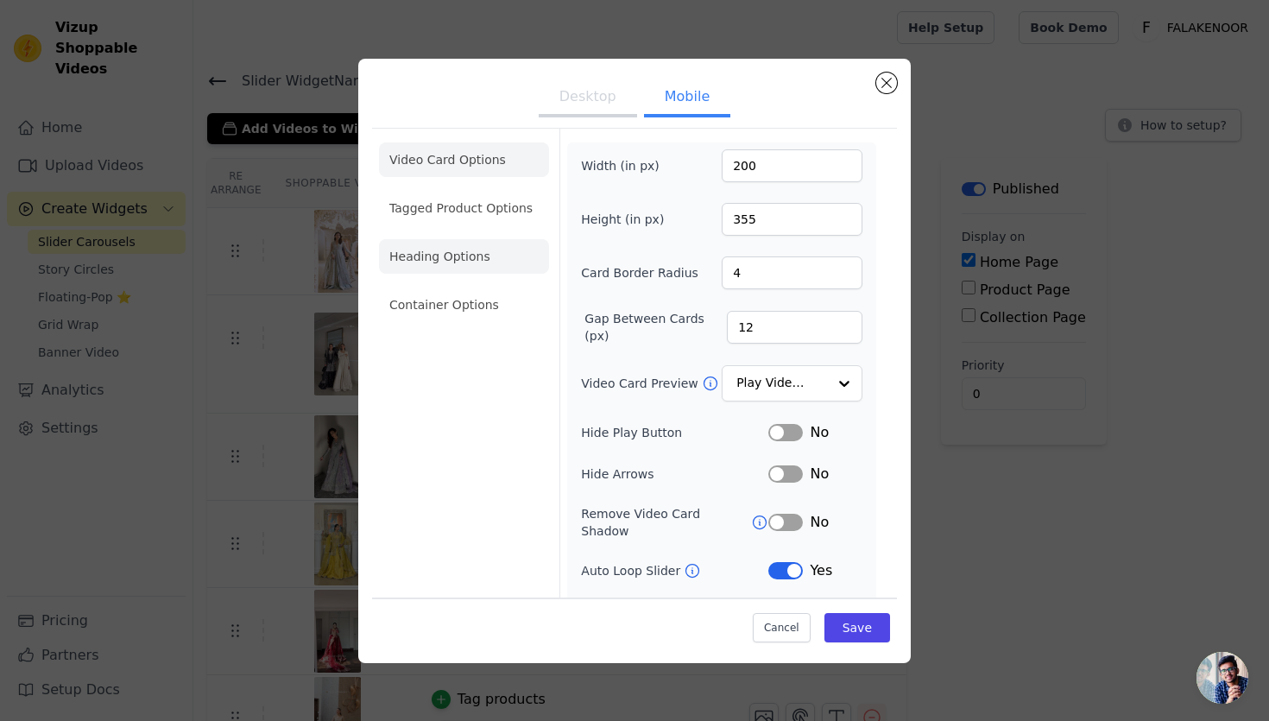
click at [470, 256] on li "Heading Options" at bounding box center [464, 256] width 170 height 35
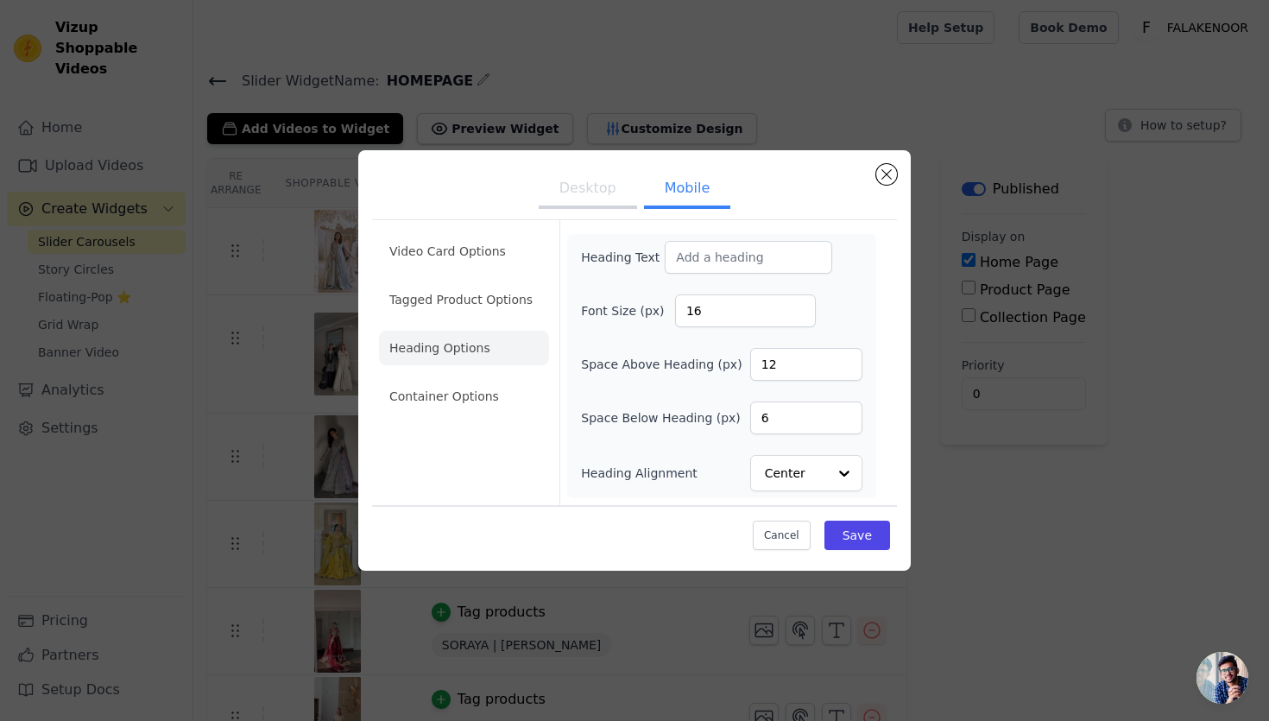
click at [600, 195] on button "Desktop" at bounding box center [588, 190] width 98 height 38
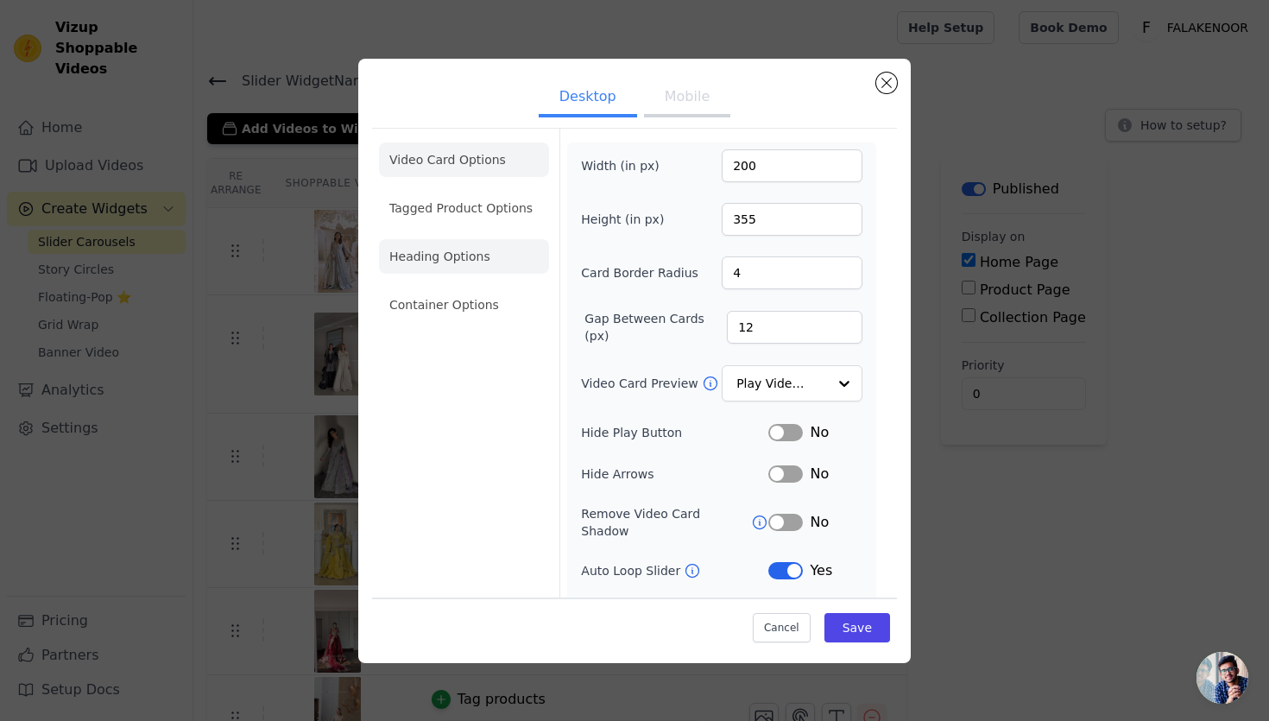
click at [430, 267] on li "Heading Options" at bounding box center [464, 256] width 170 height 35
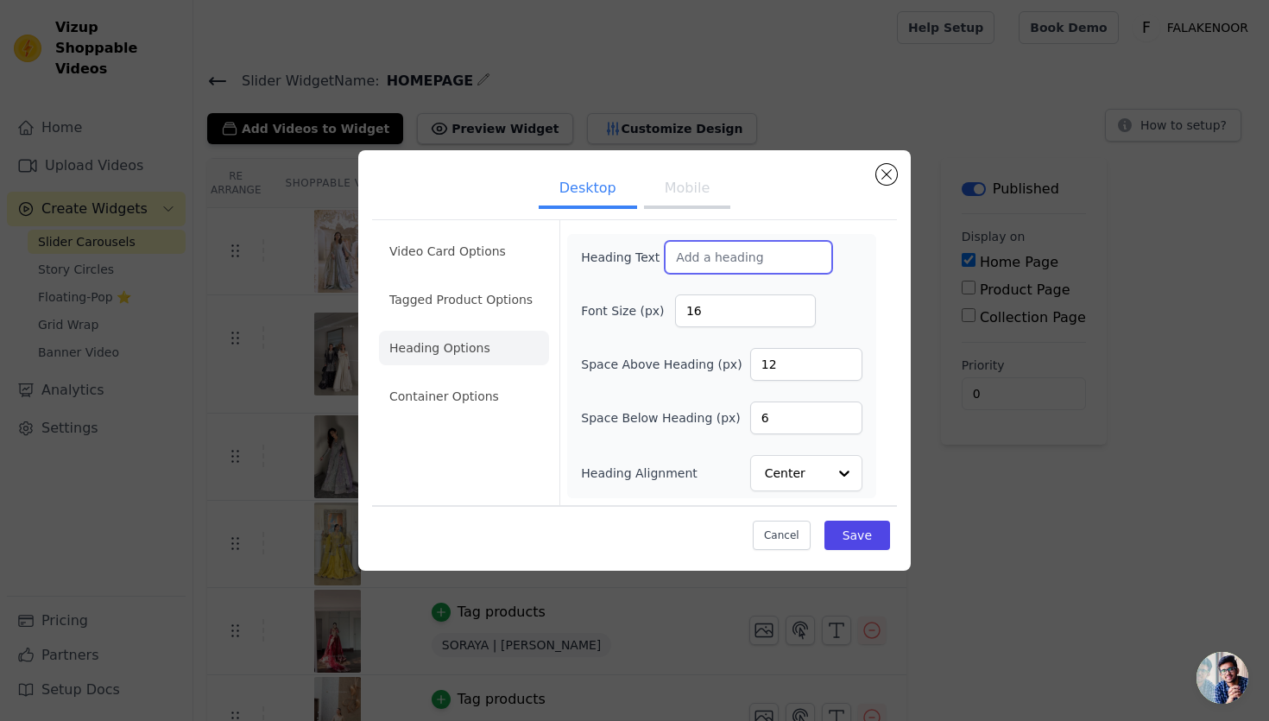
click at [703, 261] on input "Heading Text" at bounding box center [748, 257] width 167 height 33
type input "WATCH AND BUY"
click at [745, 317] on input "16" at bounding box center [745, 310] width 141 height 33
click at [800, 315] on input "15" at bounding box center [745, 310] width 141 height 33
type input "14"
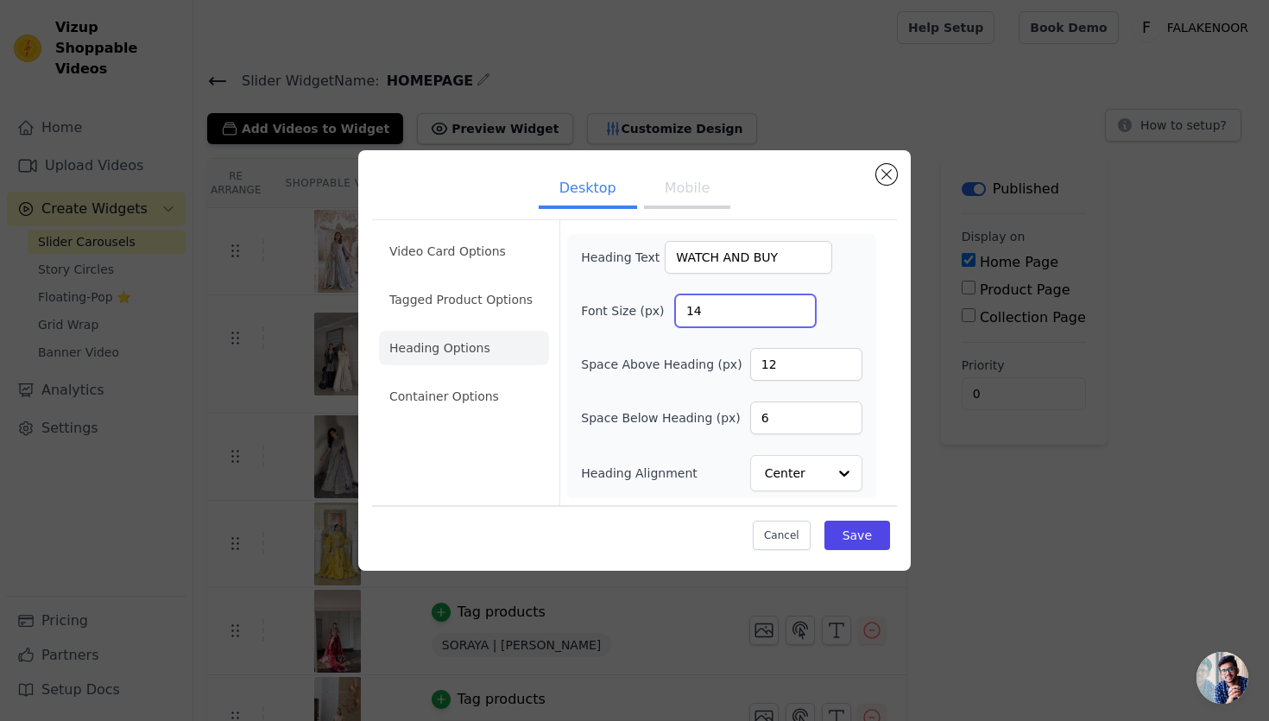
click at [800, 315] on input "14" at bounding box center [745, 310] width 141 height 33
click at [840, 537] on button "Save" at bounding box center [857, 535] width 66 height 29
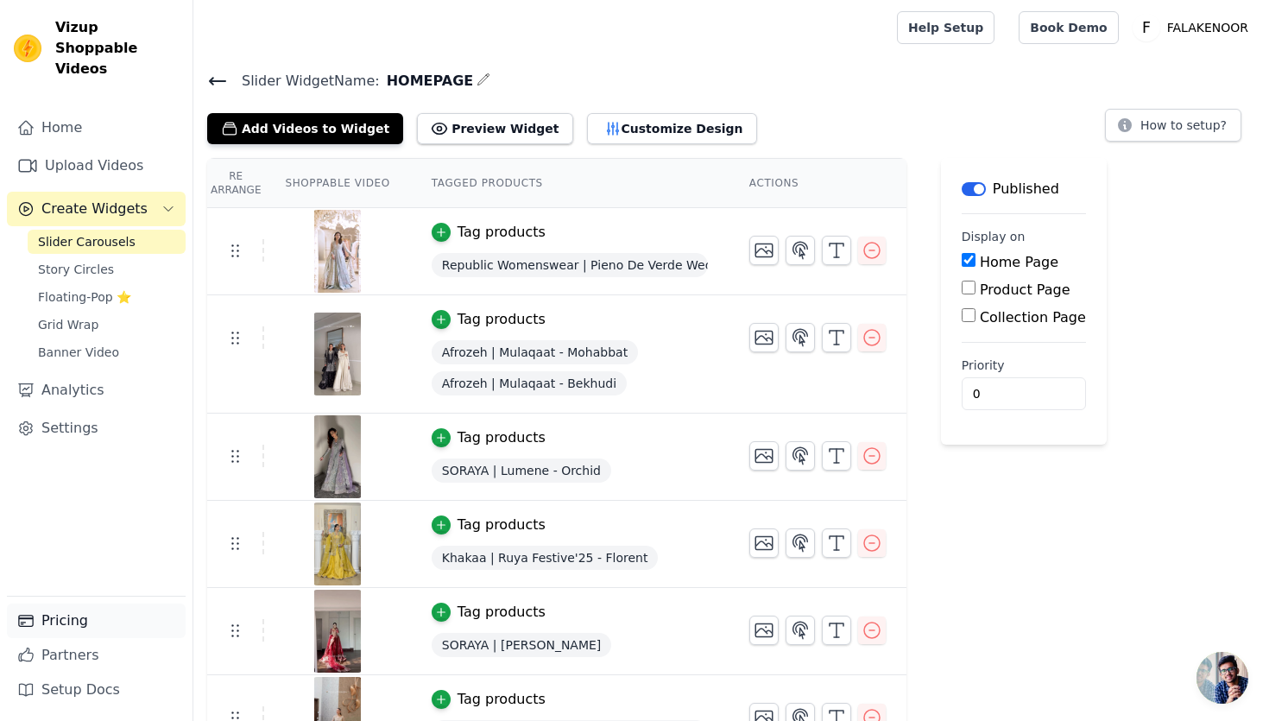
click at [94, 625] on link "Pricing" at bounding box center [96, 620] width 179 height 35
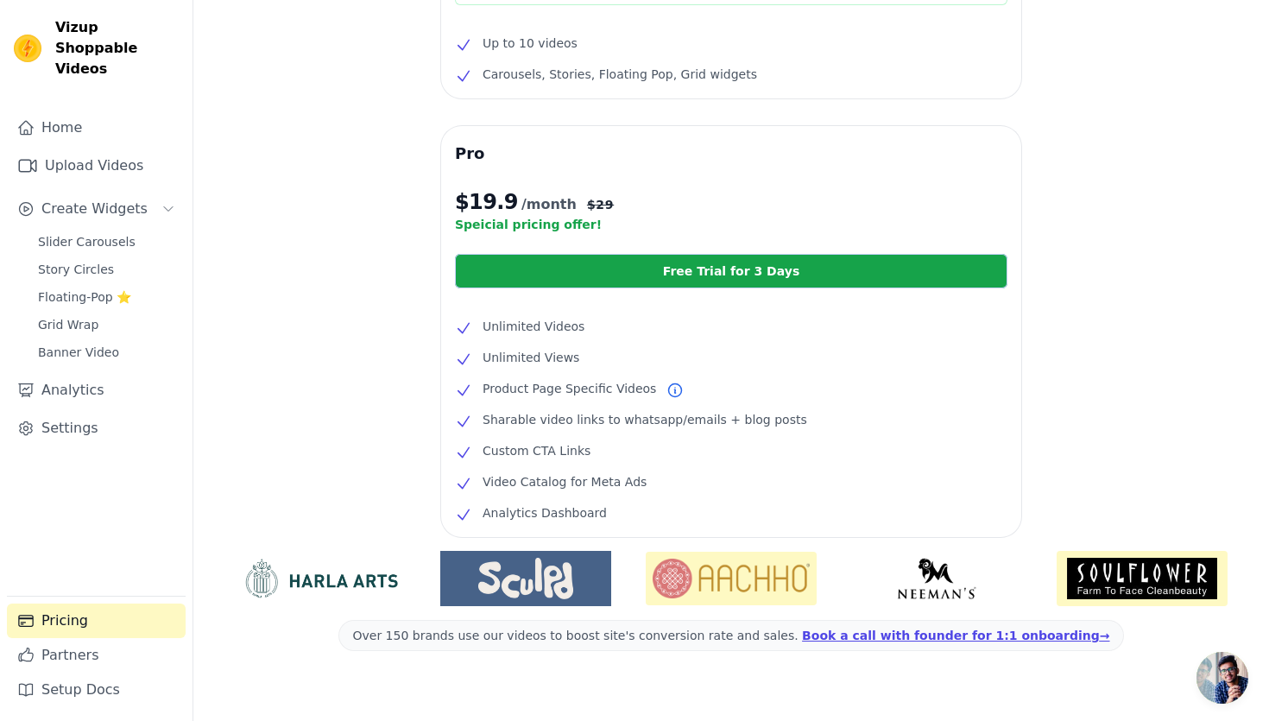
scroll to position [249, 0]
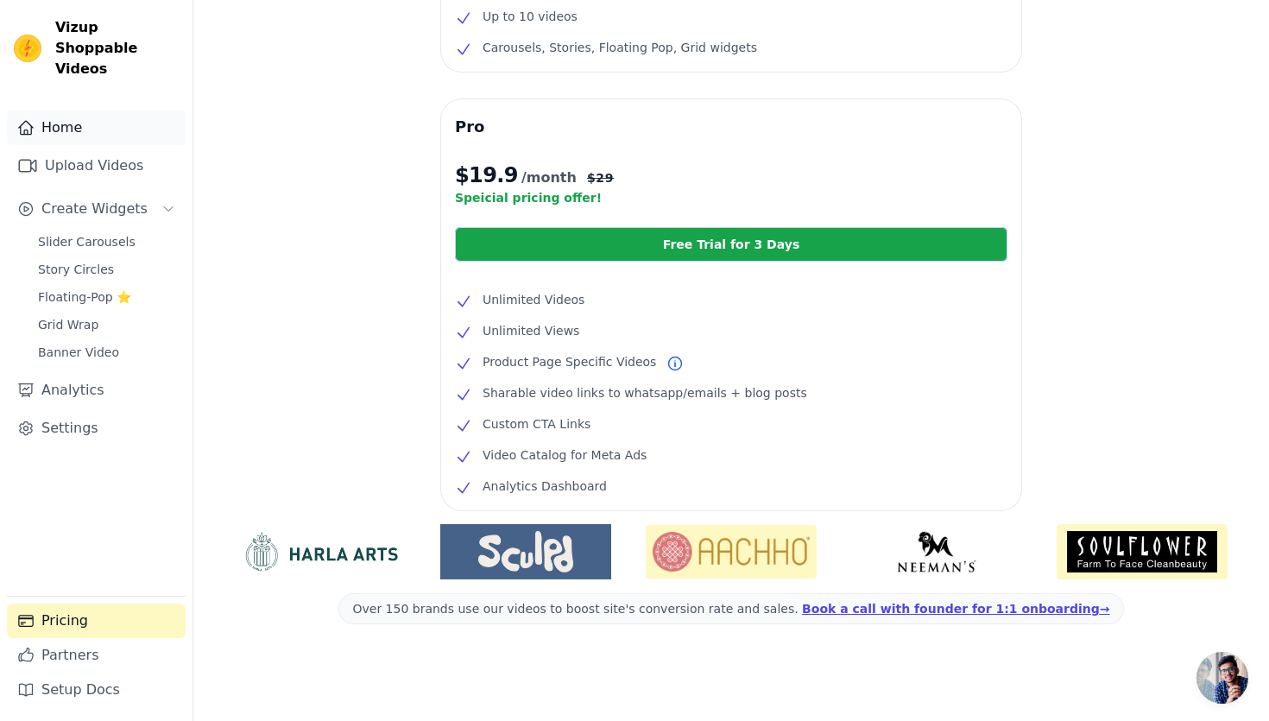
click at [74, 110] on link "Home" at bounding box center [96, 127] width 179 height 35
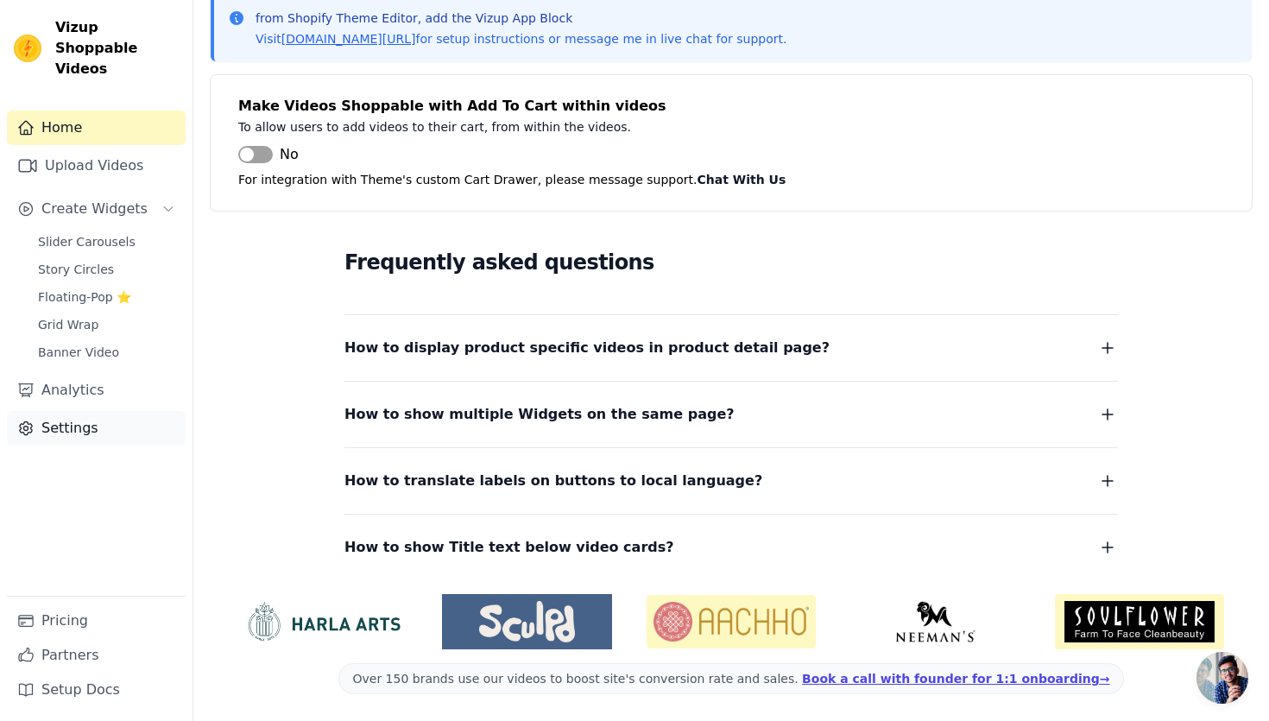
click at [73, 411] on link "Settings" at bounding box center [96, 428] width 179 height 35
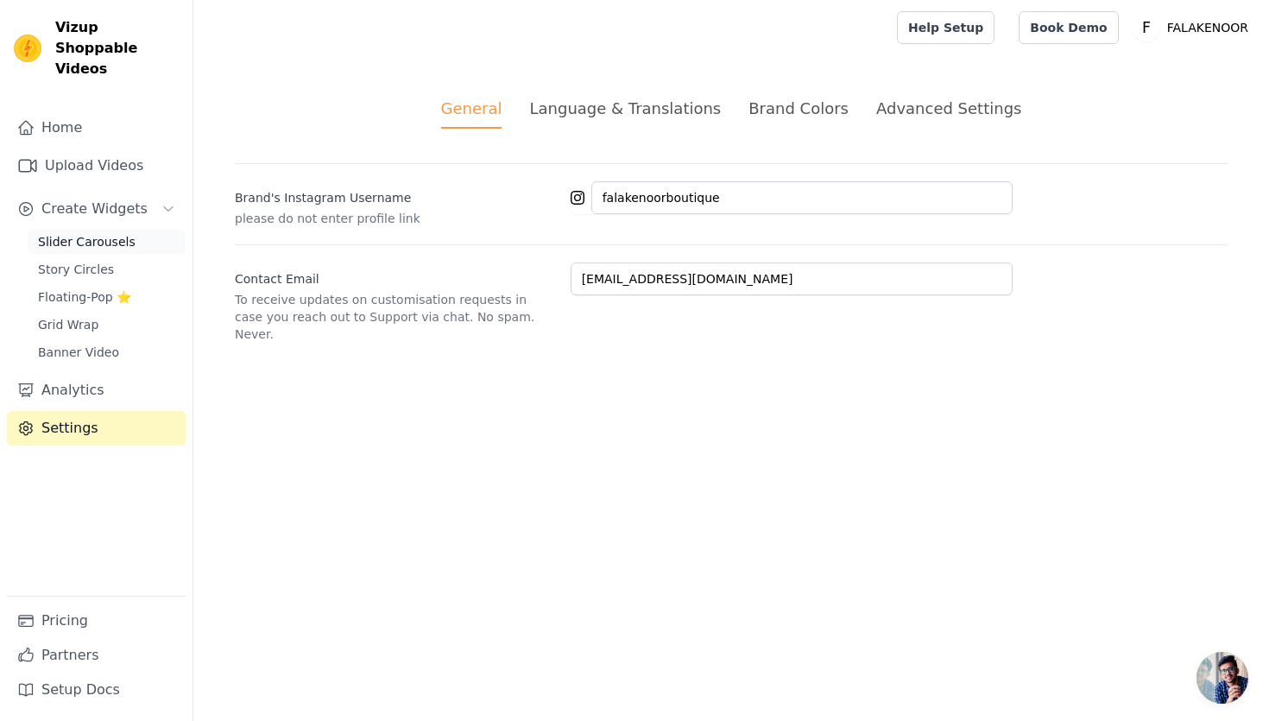
click at [119, 233] on span "Slider Carousels" at bounding box center [87, 241] width 98 height 17
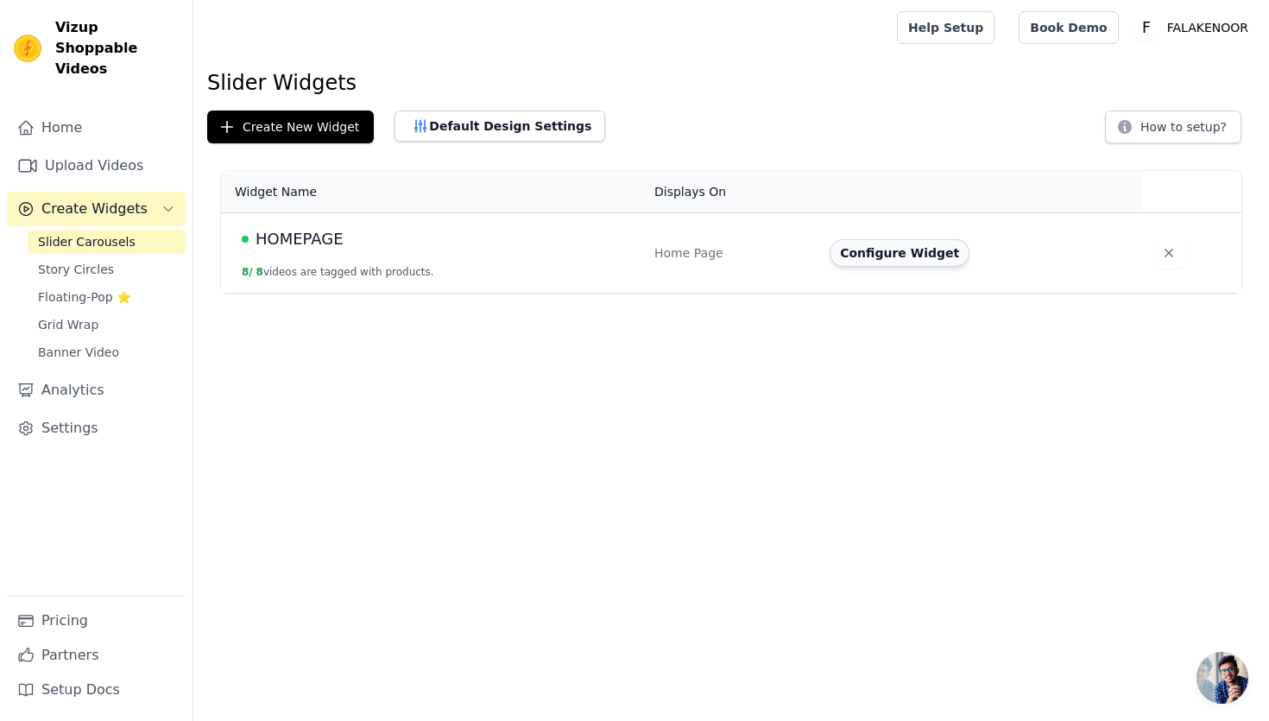
click at [887, 262] on button "Configure Widget" at bounding box center [900, 253] width 140 height 28
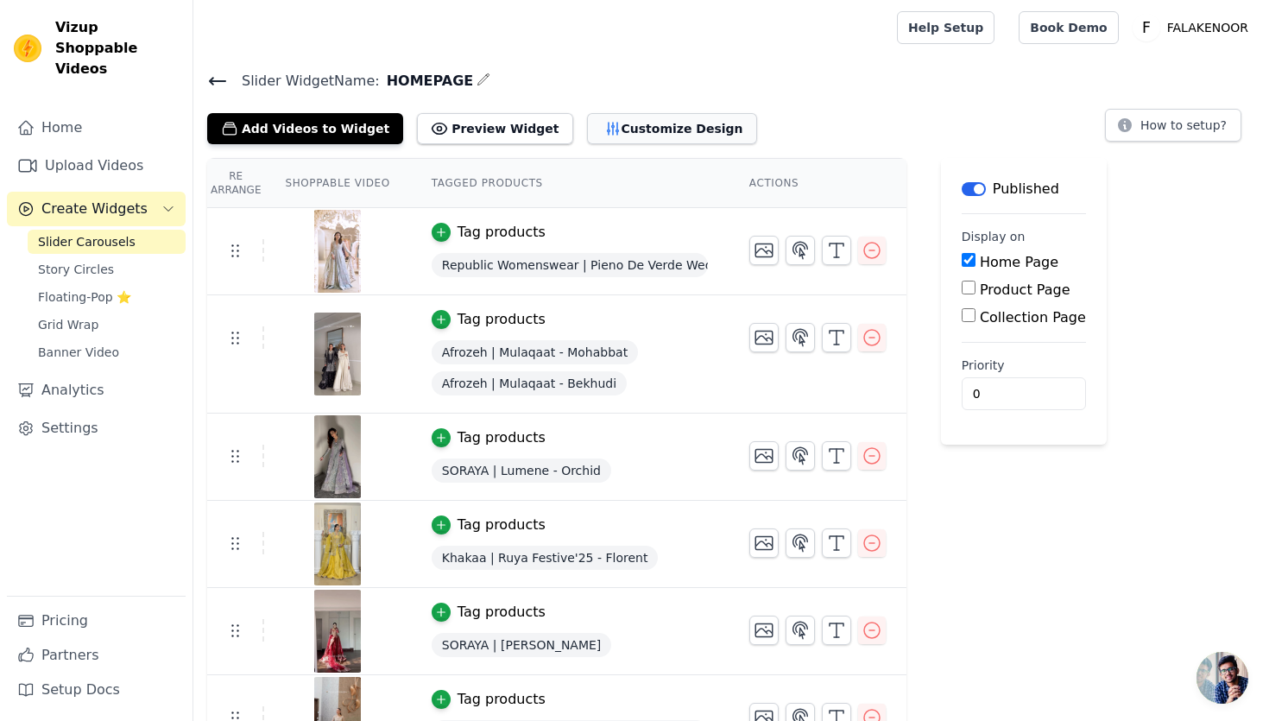
click at [613, 122] on button "Customize Design" at bounding box center [672, 128] width 170 height 31
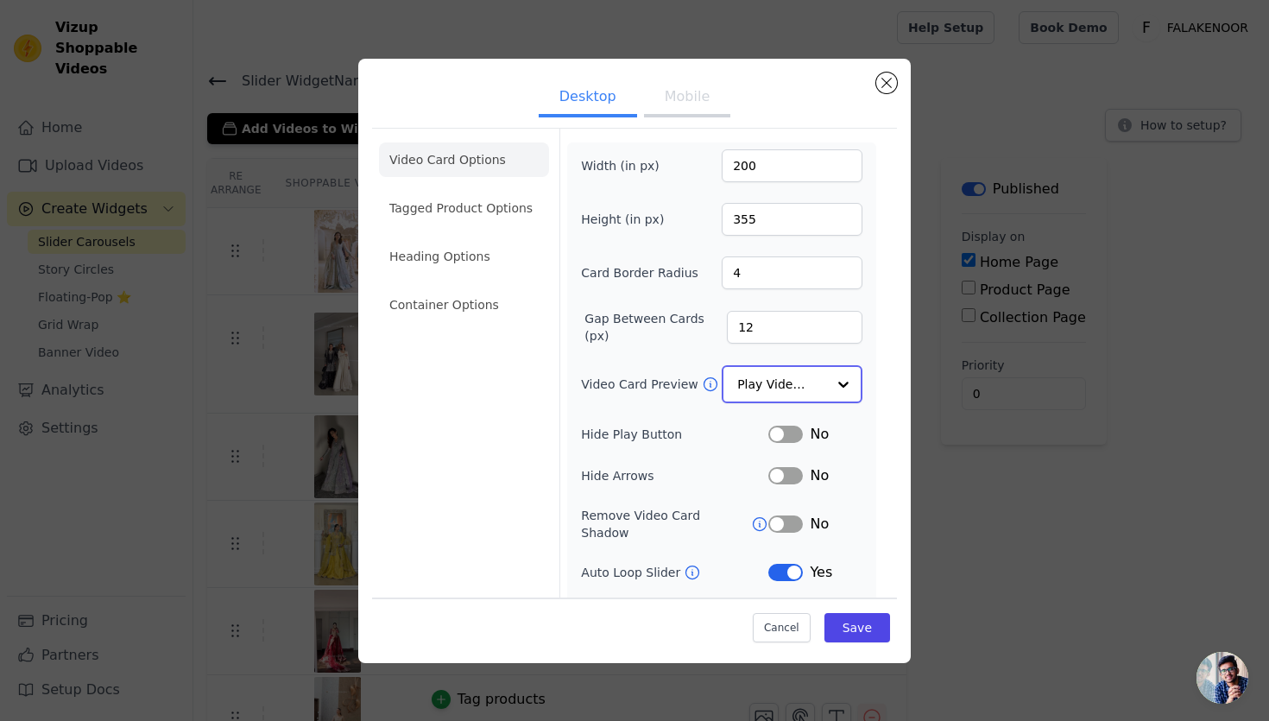
click at [786, 375] on input "Video Card Preview" at bounding box center [781, 384] width 89 height 35
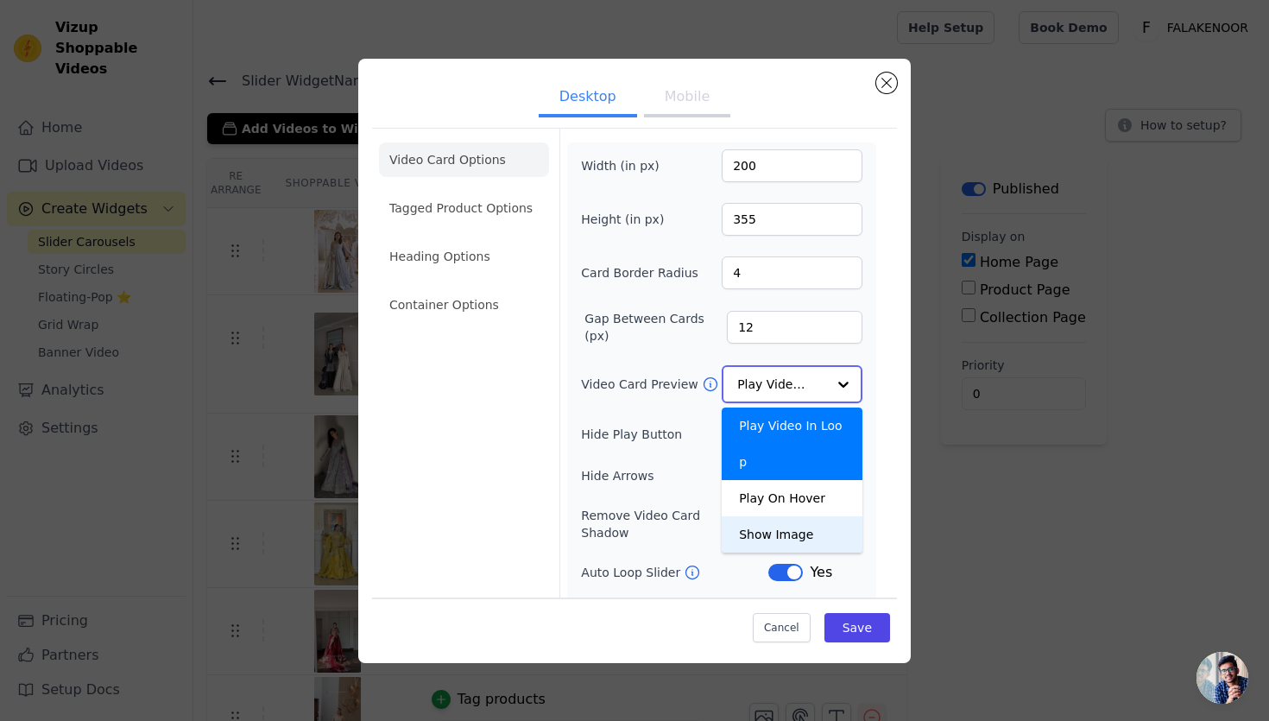
click at [800, 516] on div "Show Image" at bounding box center [792, 534] width 141 height 36
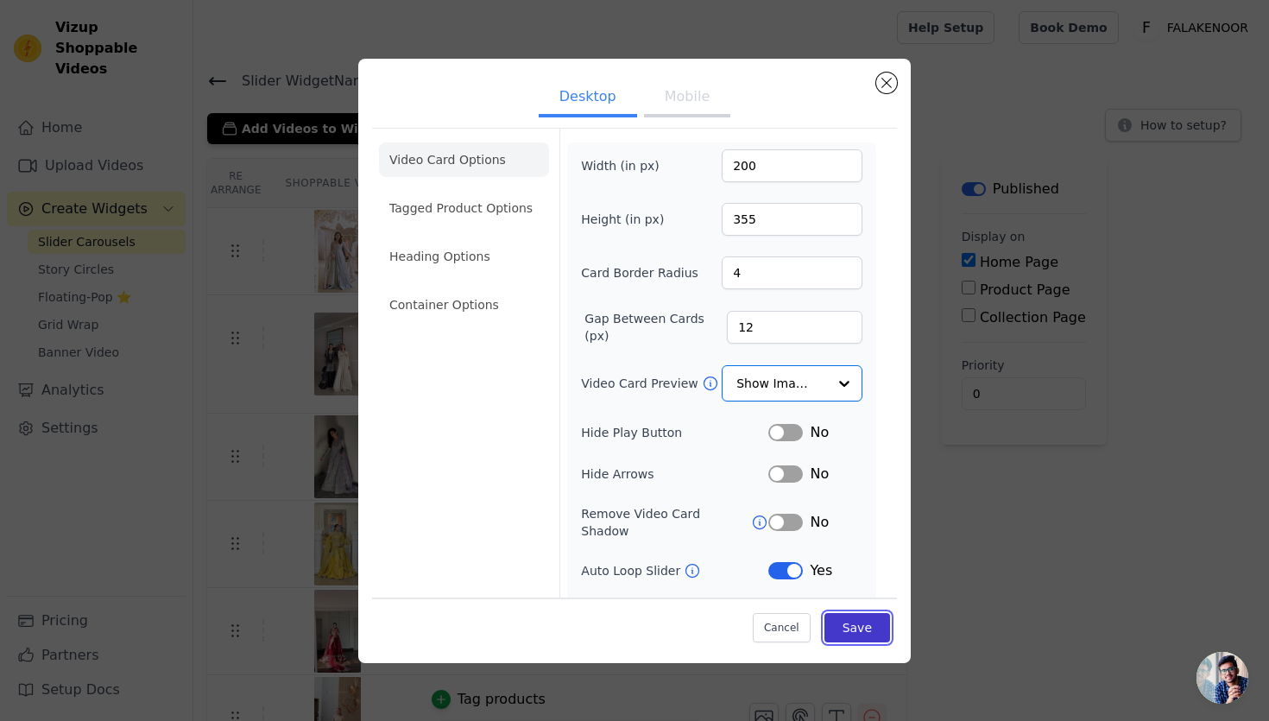
click at [868, 622] on button "Save" at bounding box center [857, 627] width 66 height 29
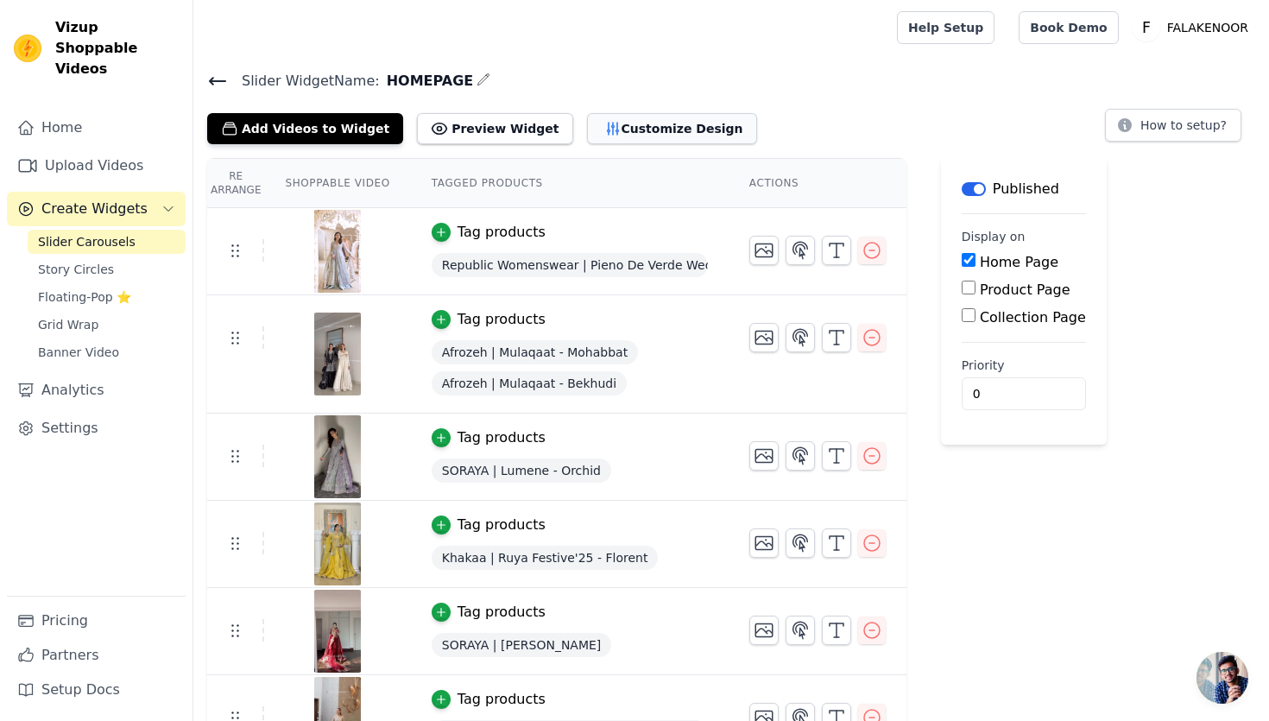
click at [612, 132] on button "Customize Design" at bounding box center [672, 128] width 170 height 31
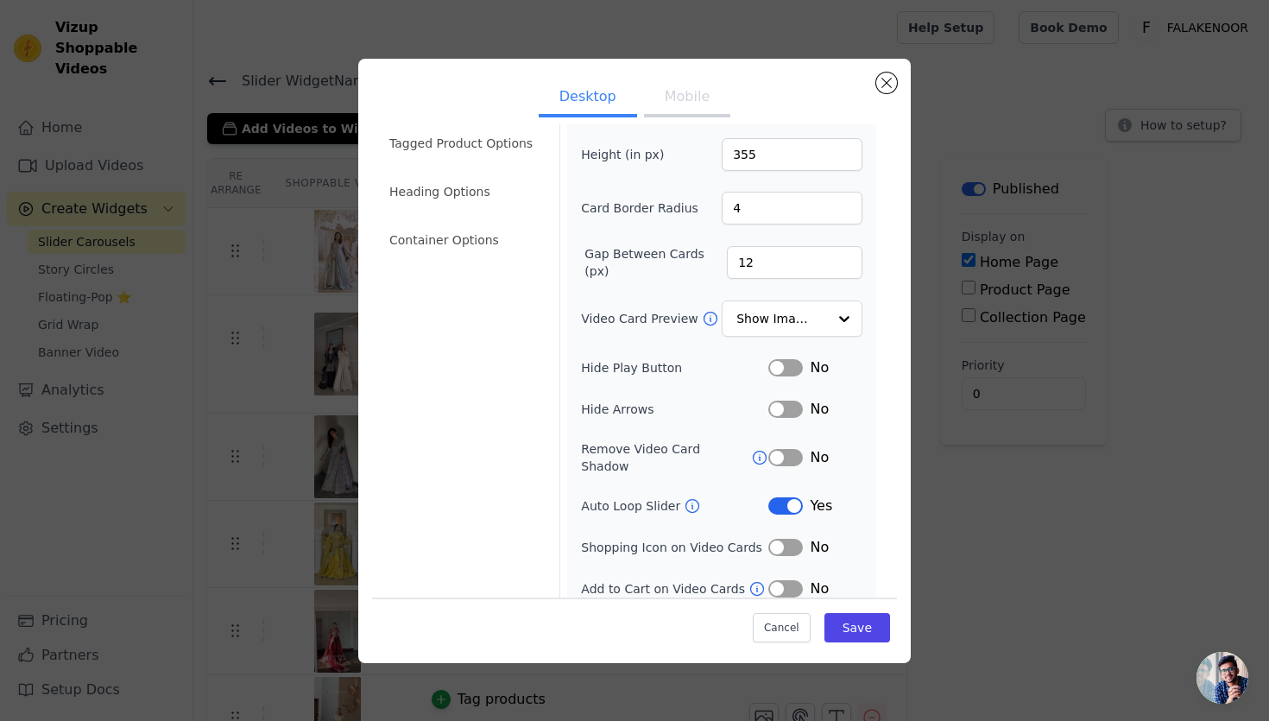
scroll to position [66, 0]
click at [690, 495] on icon at bounding box center [692, 503] width 17 height 17
click at [517, 142] on li "Tagged Product Options" at bounding box center [464, 141] width 170 height 35
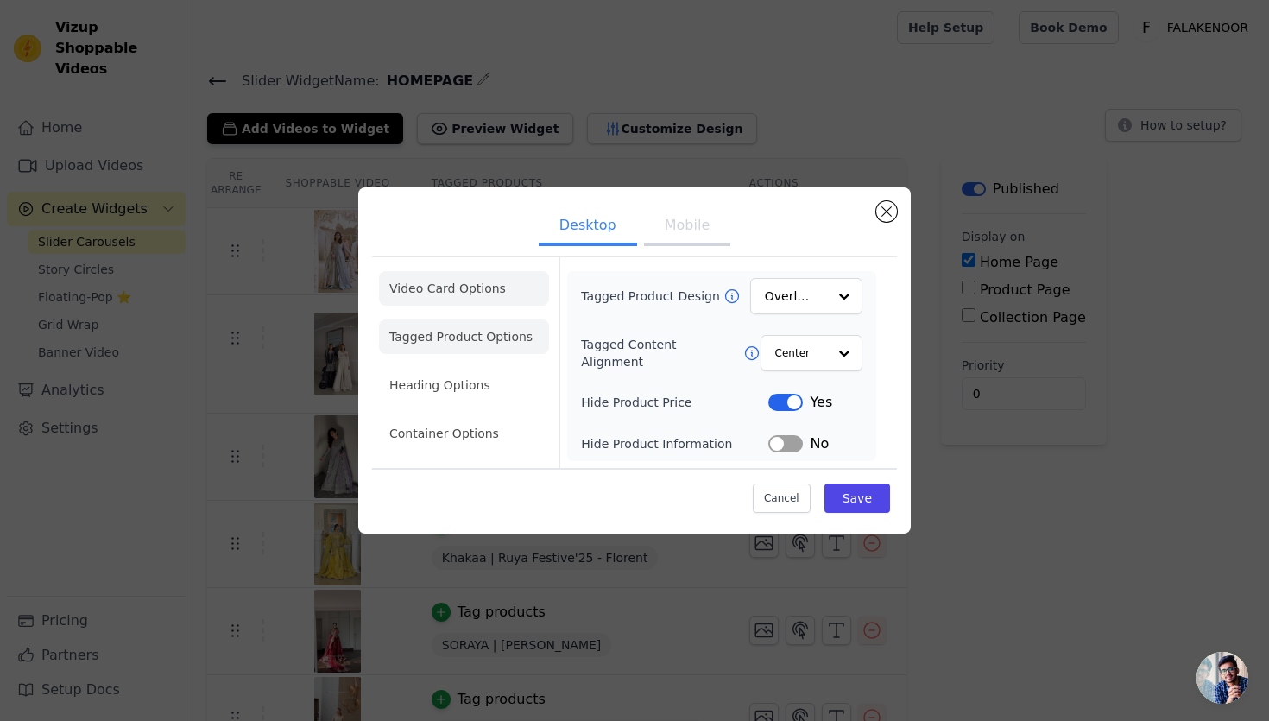
click at [458, 294] on li "Video Card Options" at bounding box center [464, 288] width 170 height 35
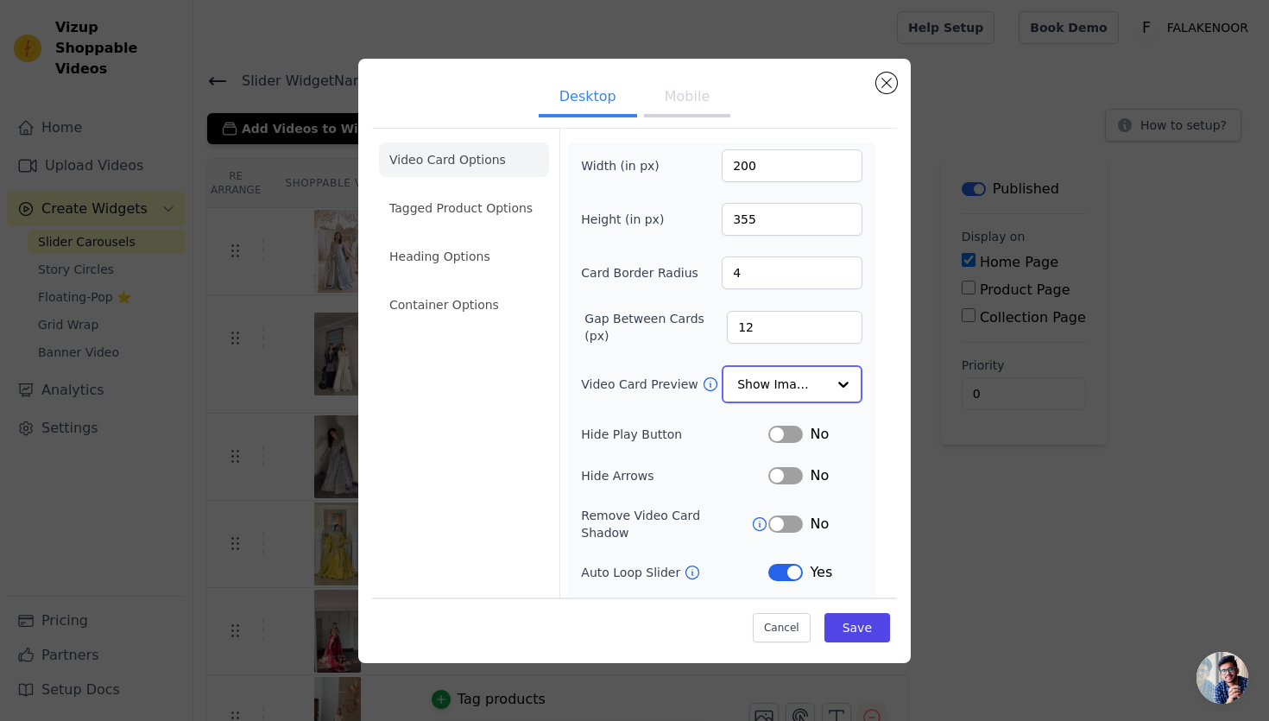
click at [762, 395] on input "Video Card Preview" at bounding box center [781, 384] width 89 height 35
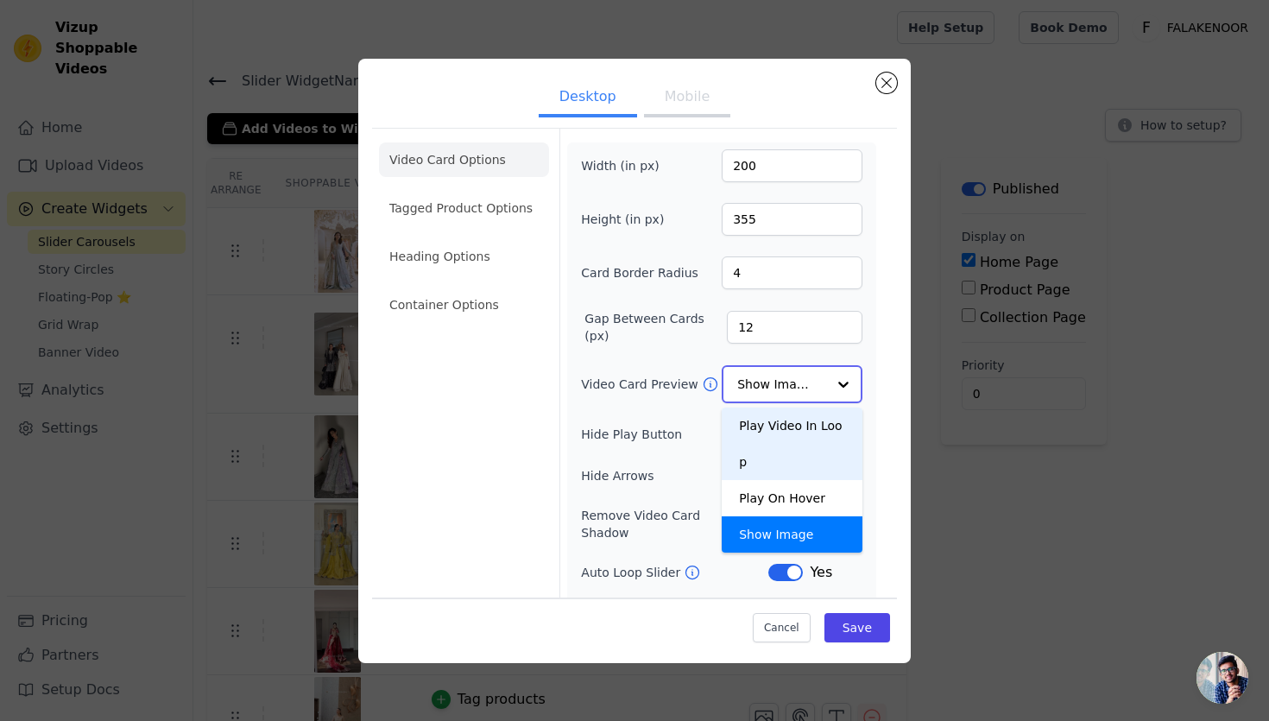
click at [760, 429] on div "Play Video In Loop" at bounding box center [792, 443] width 141 height 73
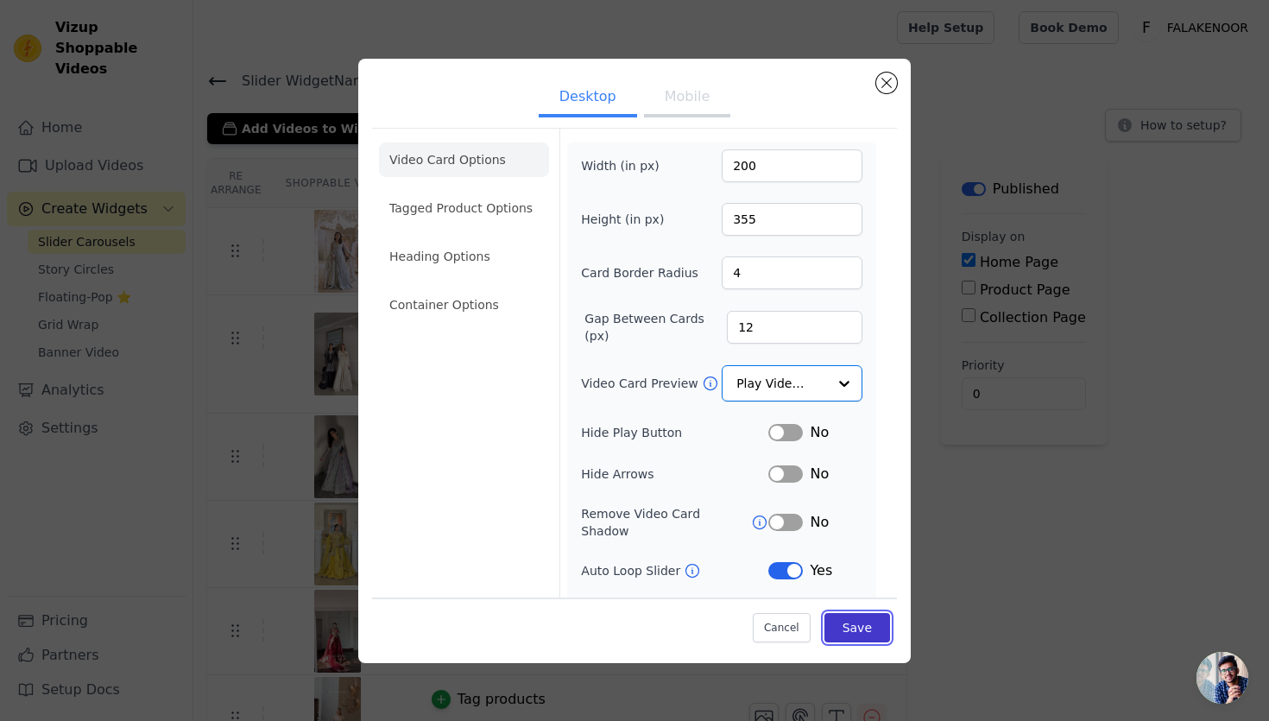
click at [861, 620] on button "Save" at bounding box center [857, 627] width 66 height 29
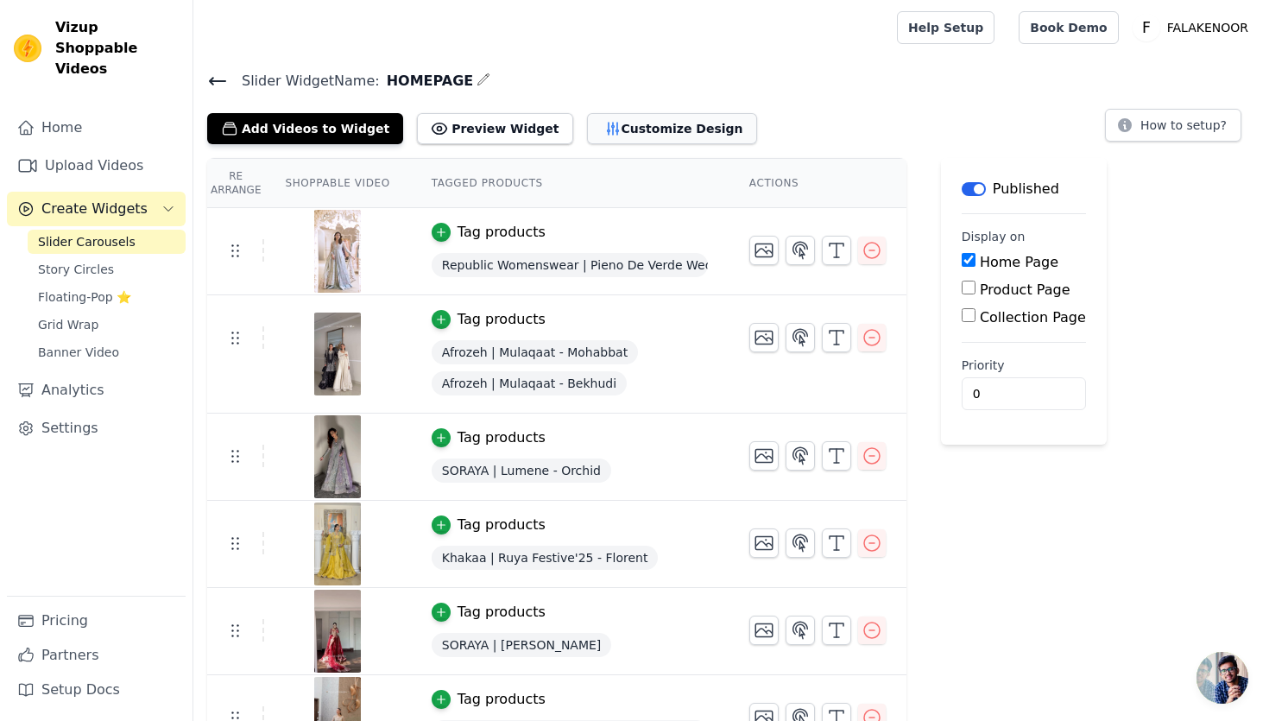
click at [591, 142] on button "Customize Design" at bounding box center [672, 128] width 170 height 31
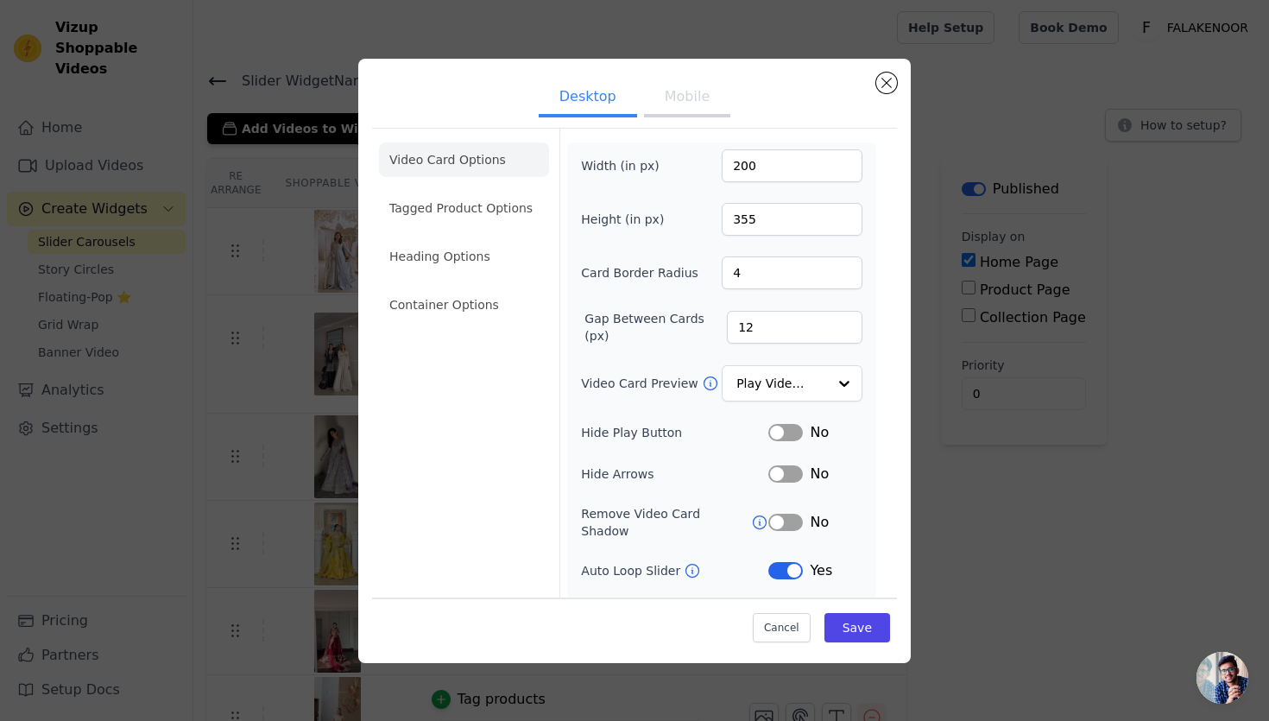
scroll to position [61, 0]
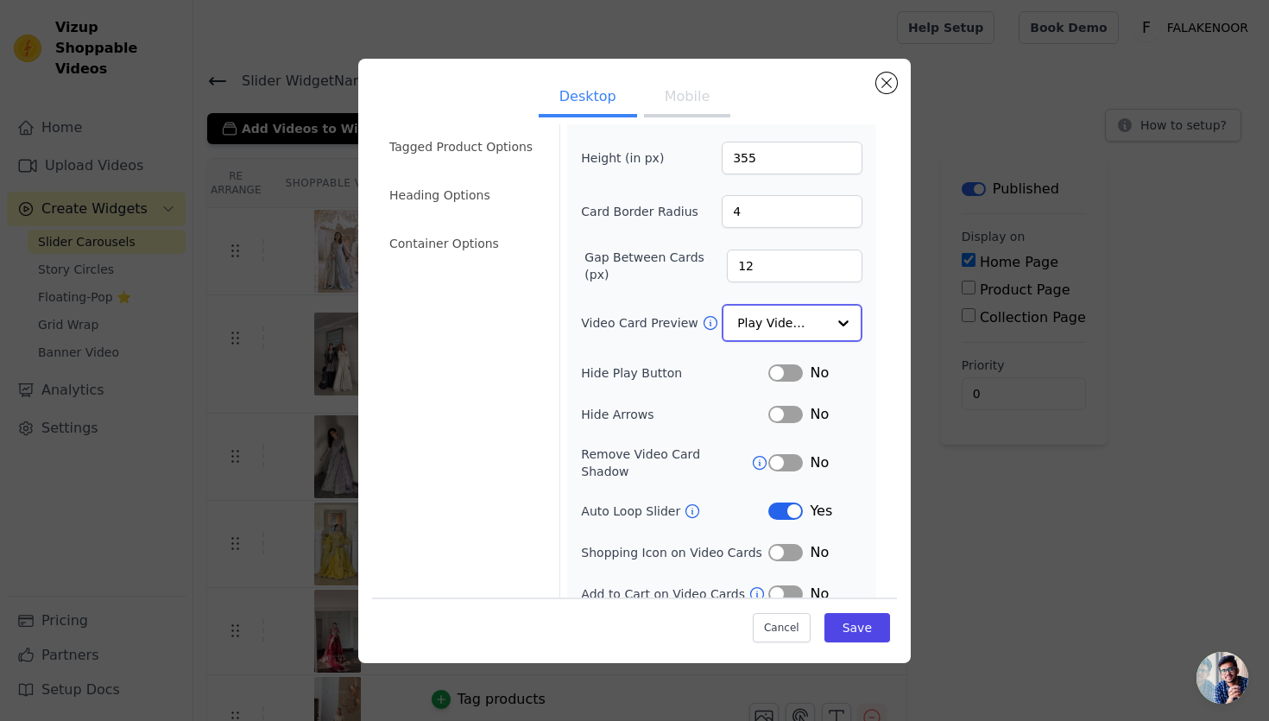
click at [792, 331] on input "Video Card Preview" at bounding box center [781, 323] width 89 height 35
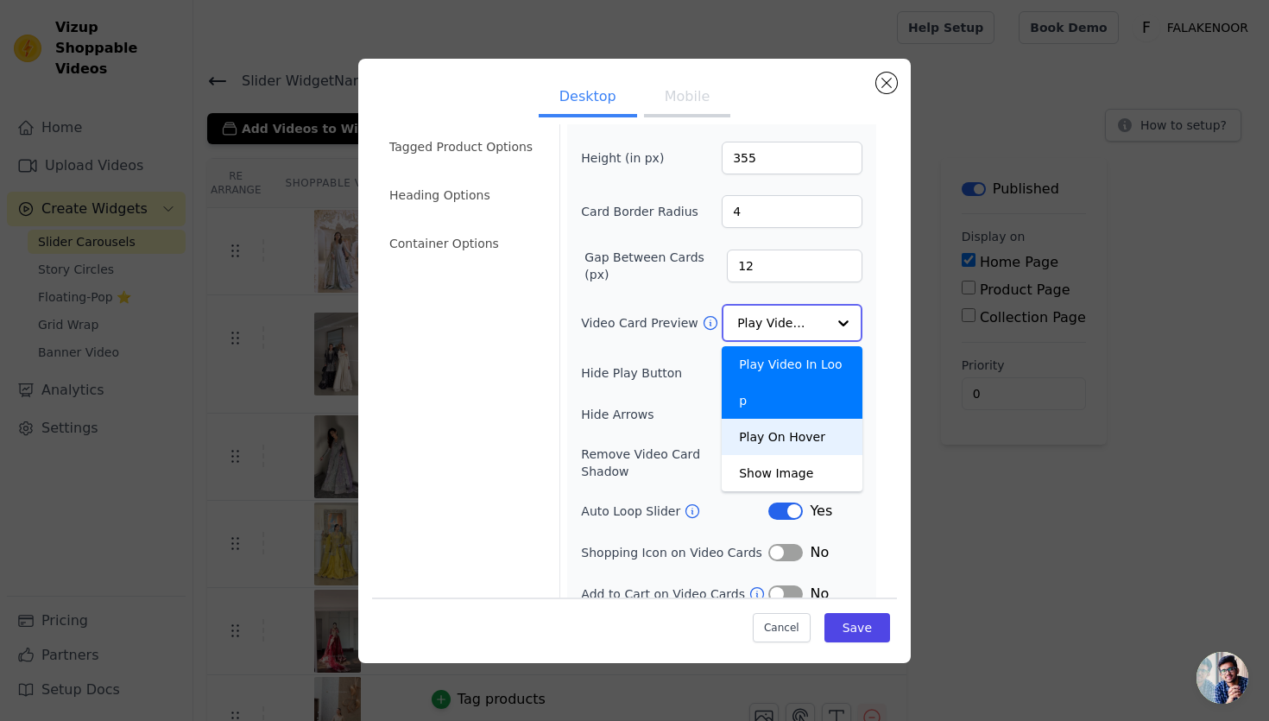
click at [795, 419] on div "Play On Hover" at bounding box center [792, 437] width 141 height 36
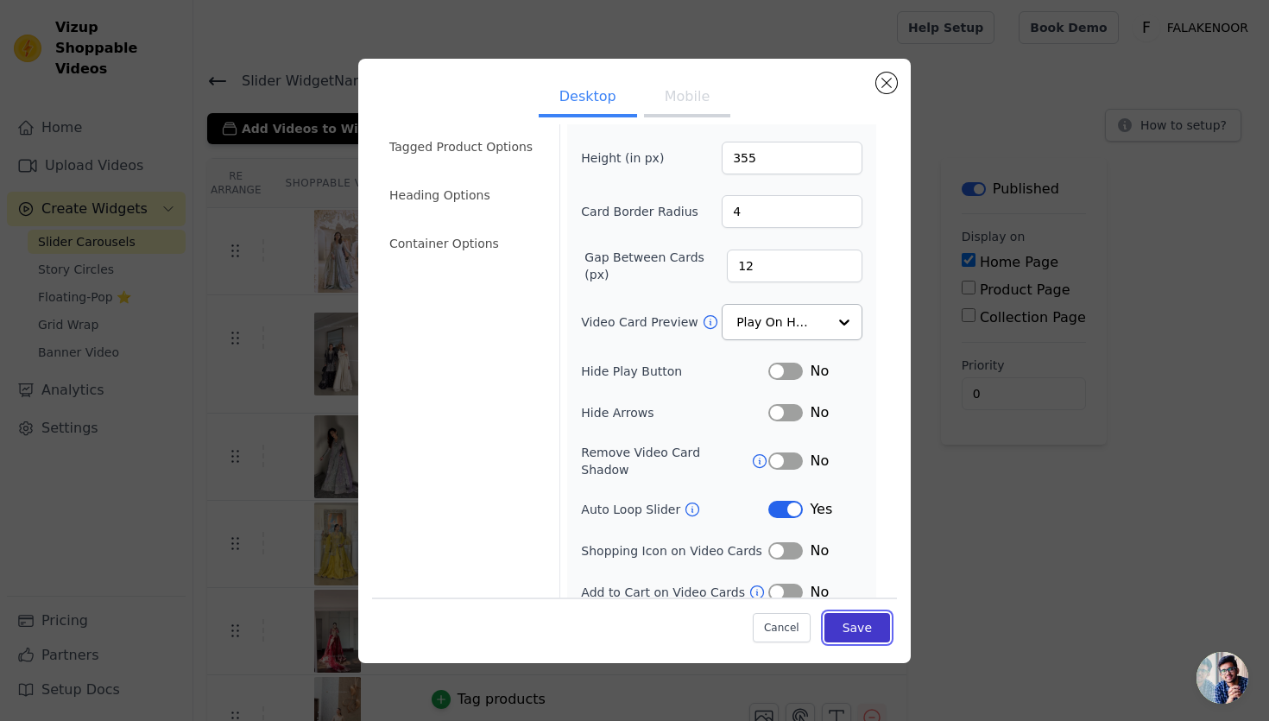
click at [864, 627] on button "Save" at bounding box center [857, 627] width 66 height 29
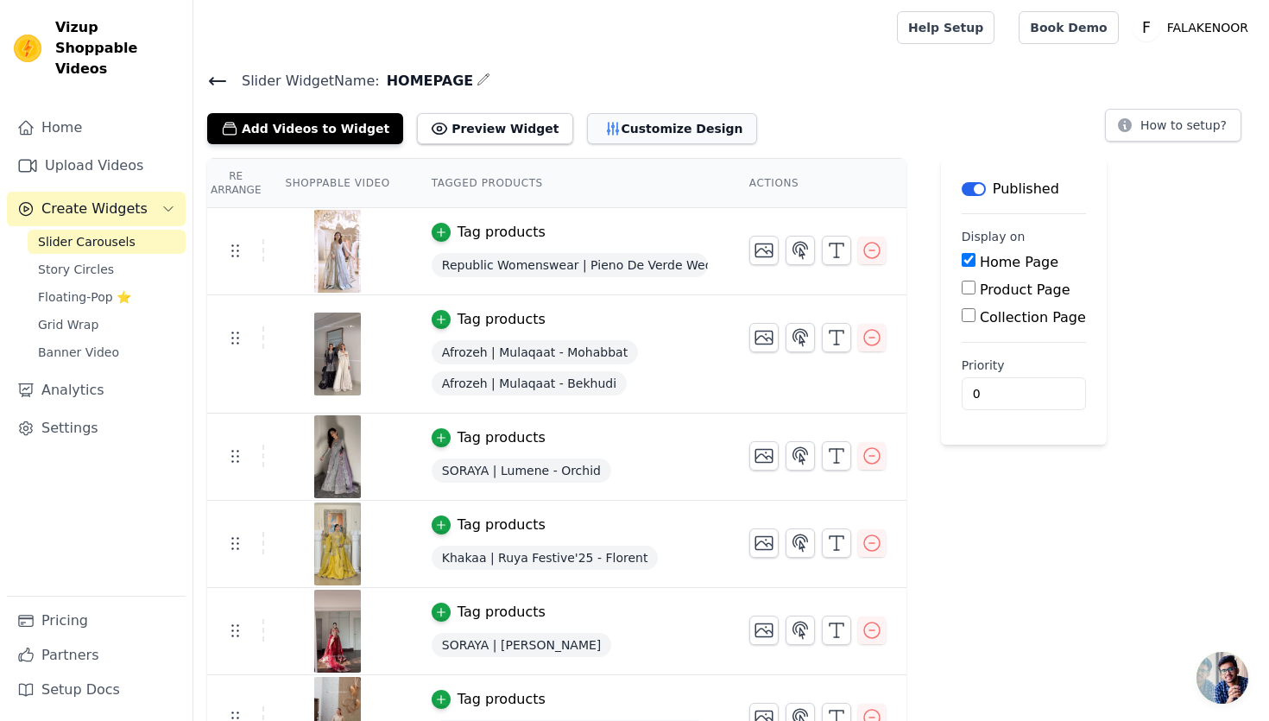
click at [621, 128] on button "Customize Design" at bounding box center [672, 128] width 170 height 31
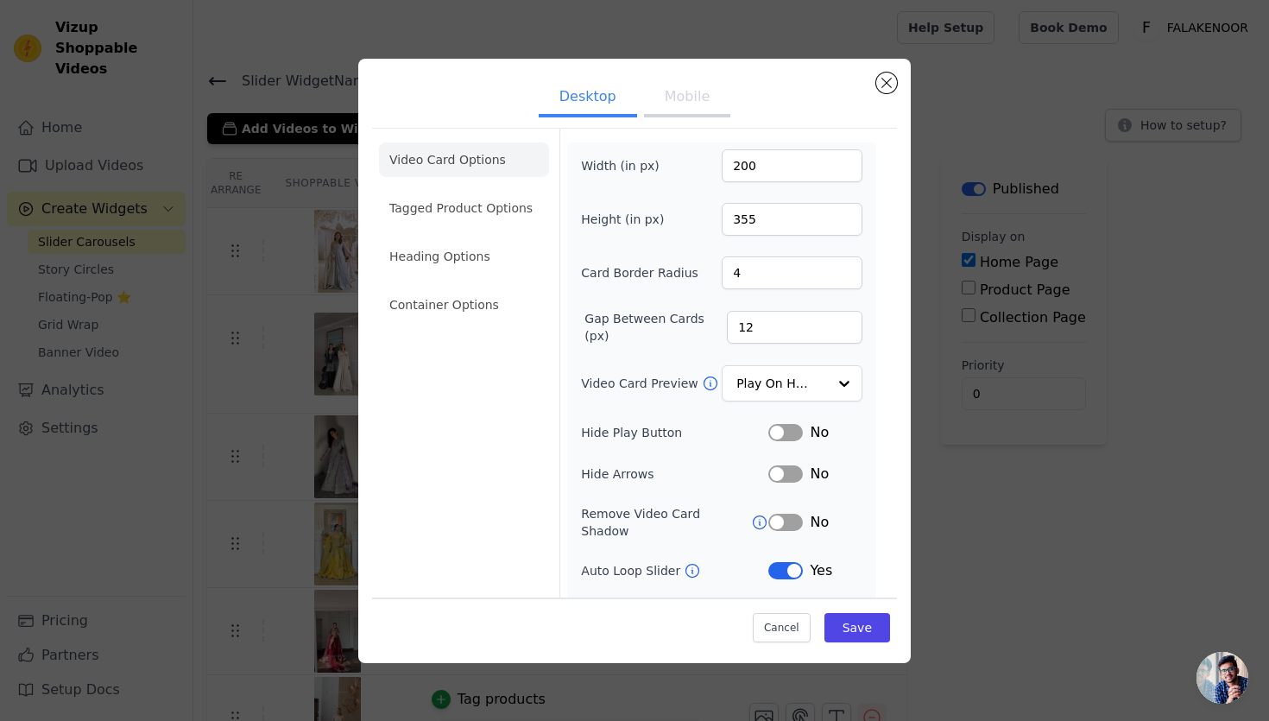
click at [787, 562] on button "Label" at bounding box center [785, 570] width 35 height 17
click at [786, 379] on input "Video Card Preview" at bounding box center [781, 384] width 89 height 35
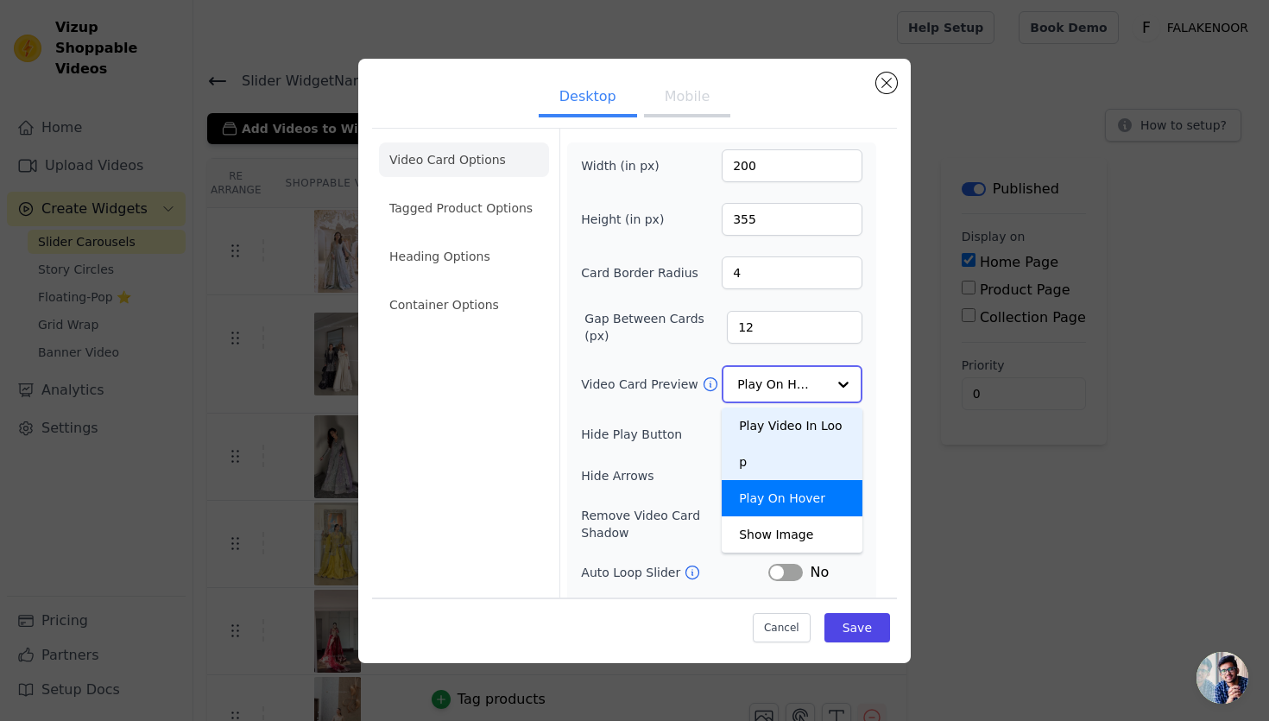
click at [785, 419] on div "Play Video In Loop" at bounding box center [792, 443] width 141 height 73
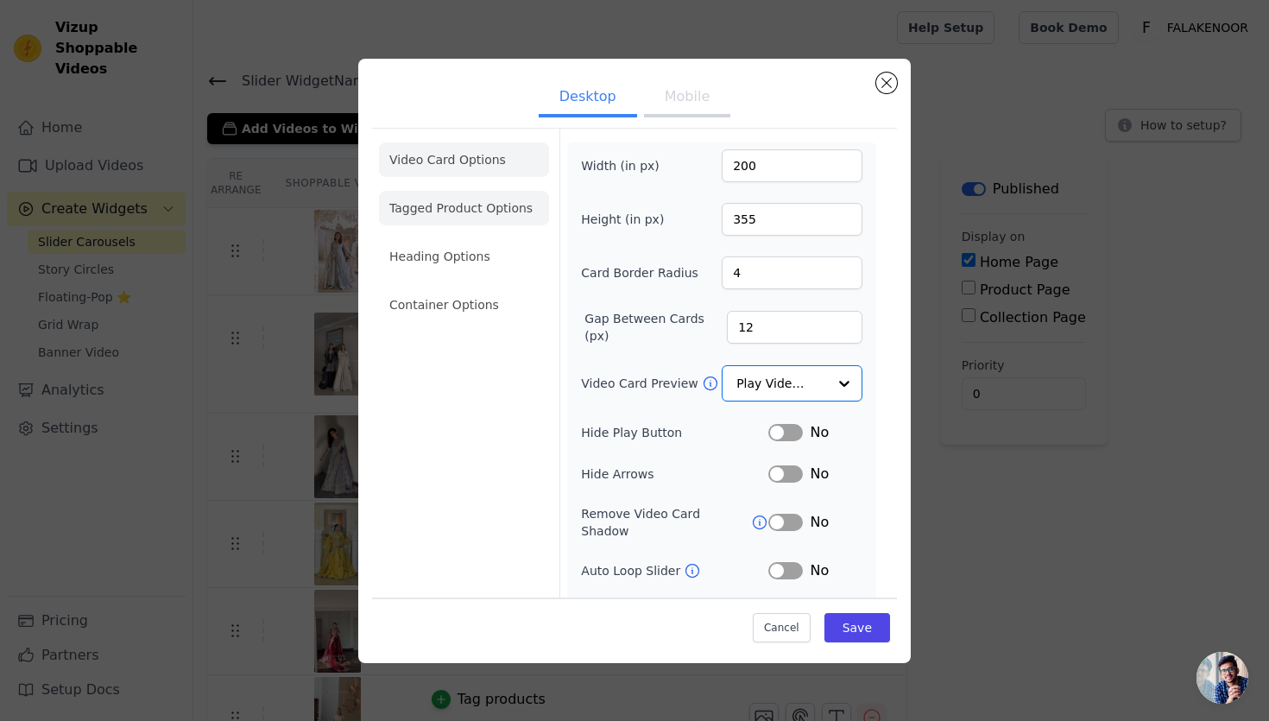
click at [495, 210] on li "Tagged Product Options" at bounding box center [464, 208] width 170 height 35
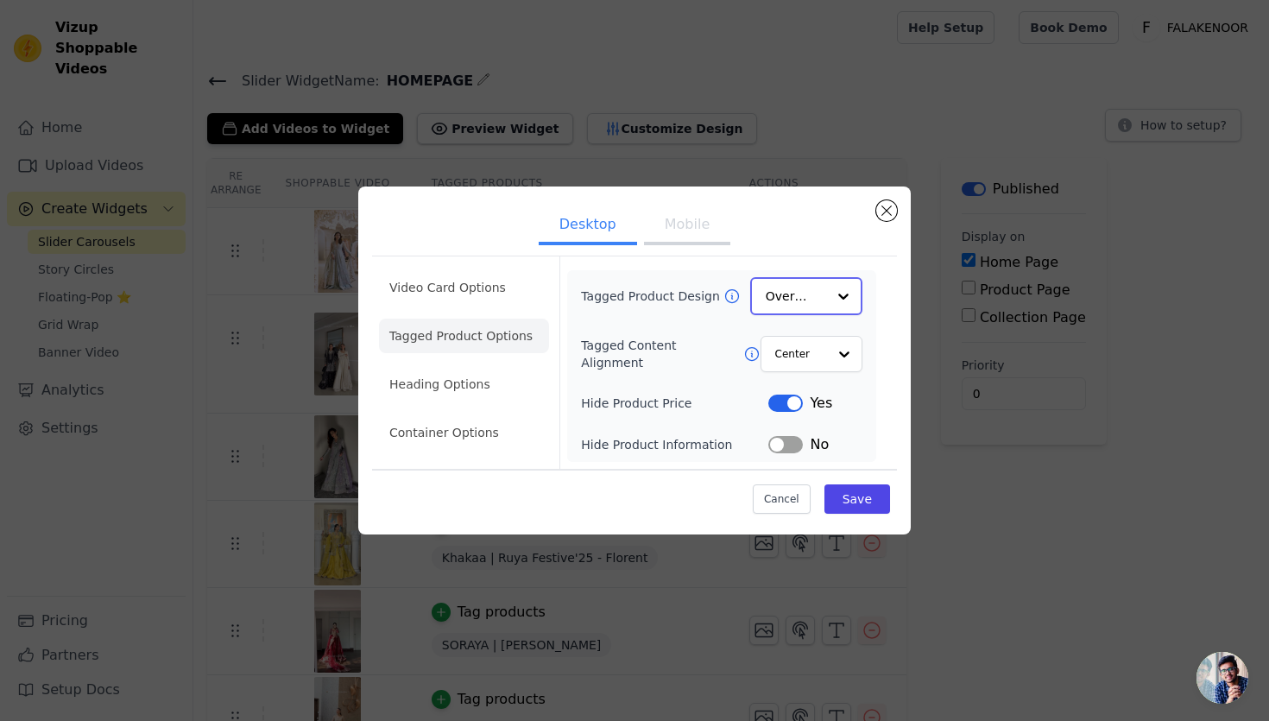
click at [813, 300] on input "Tagged Product Design" at bounding box center [796, 296] width 60 height 35
click at [434, 386] on li "Heading Options" at bounding box center [464, 385] width 170 height 35
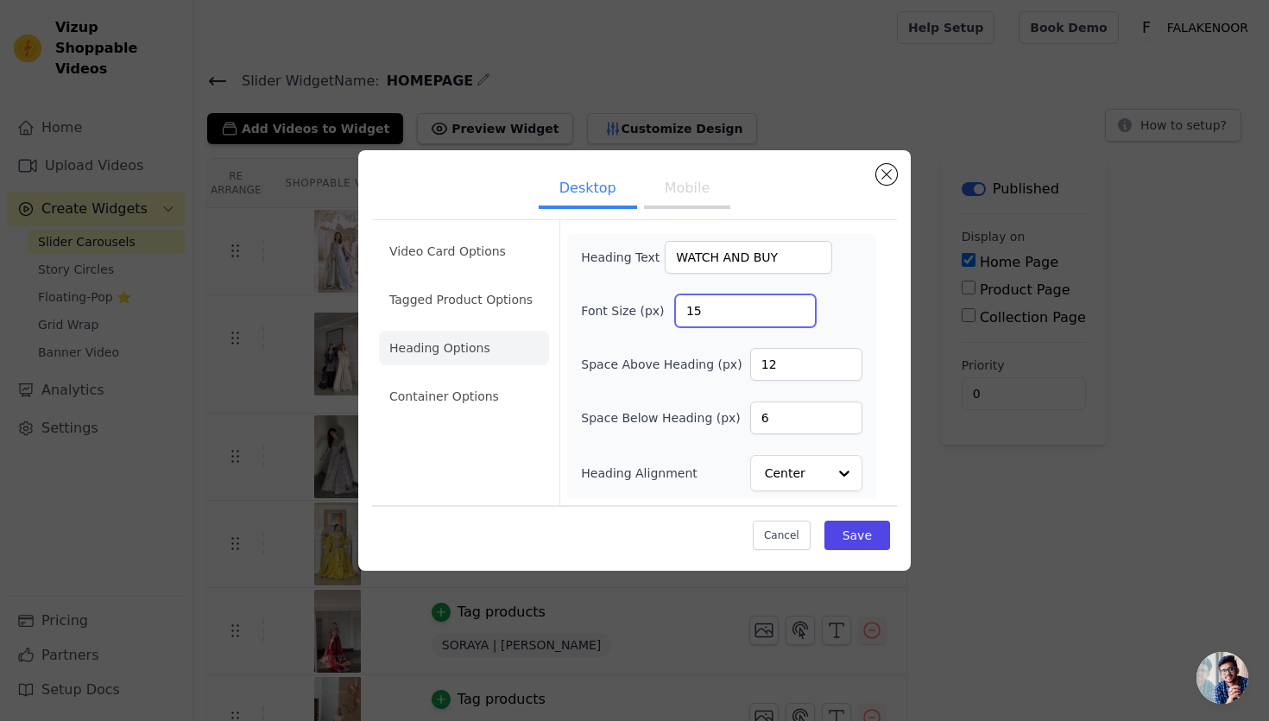
click at [798, 303] on input "15" at bounding box center [745, 310] width 141 height 33
type input "16"
click at [798, 303] on input "16" at bounding box center [745, 310] width 141 height 33
click at [387, 403] on li "Container Options" at bounding box center [464, 396] width 170 height 35
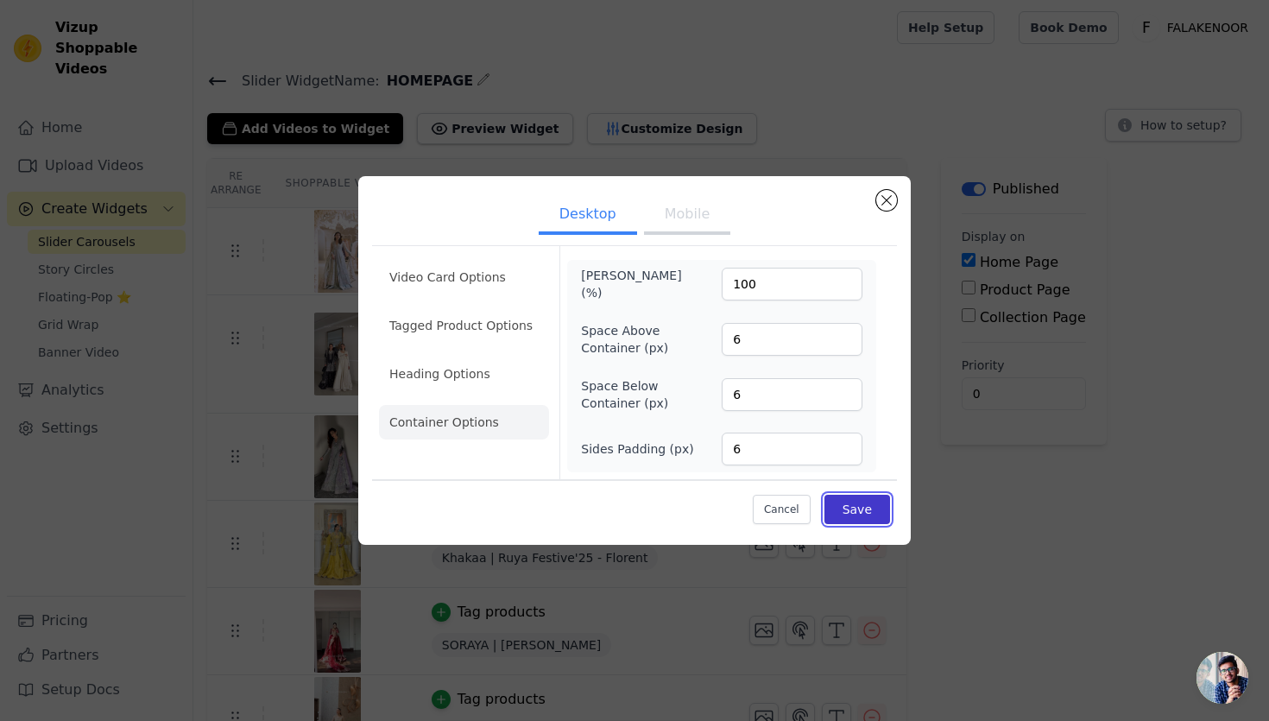
click at [872, 513] on button "Save" at bounding box center [857, 509] width 66 height 29
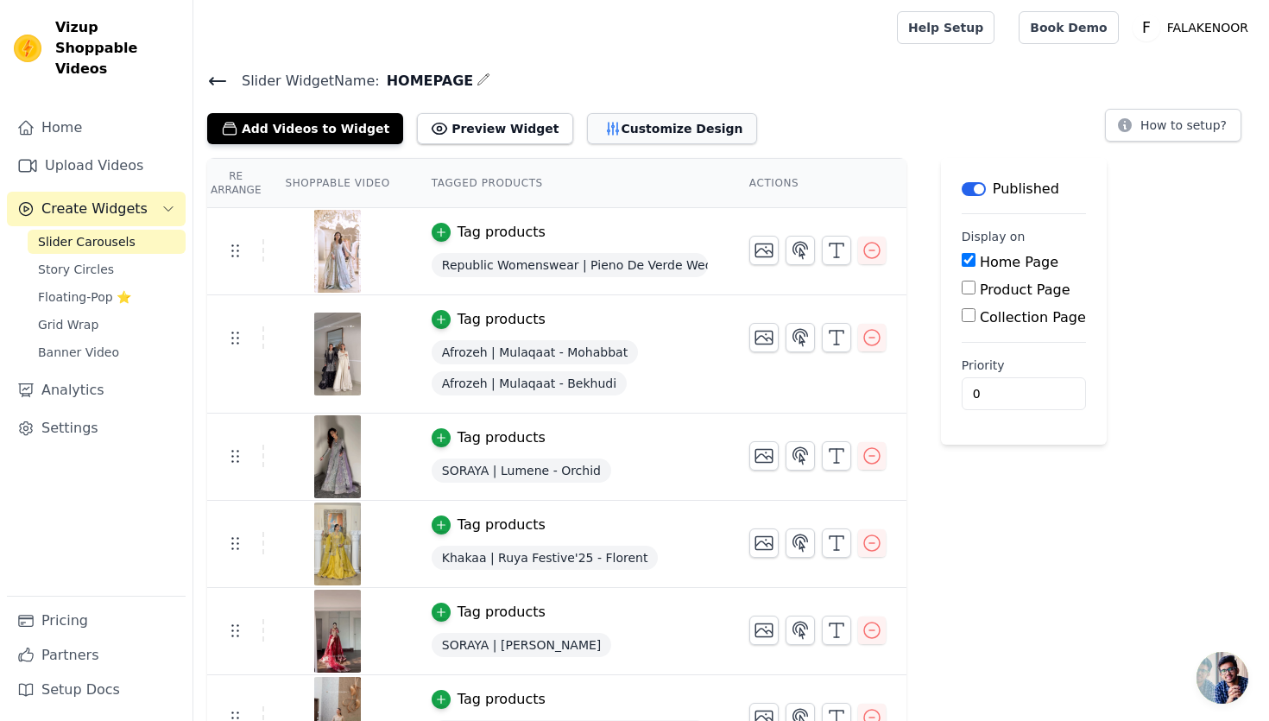
click at [640, 127] on button "Customize Design" at bounding box center [672, 128] width 170 height 31
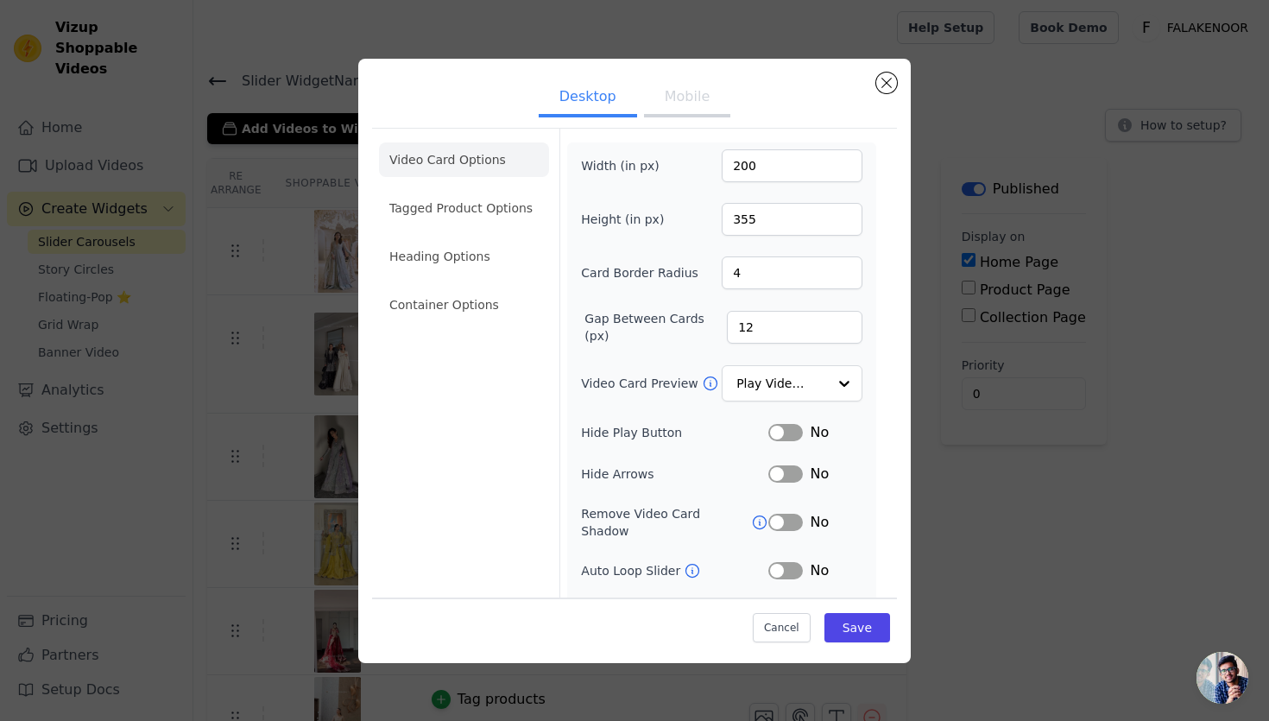
click at [798, 436] on button "Label" at bounding box center [785, 432] width 35 height 17
click at [864, 626] on button "Save" at bounding box center [857, 627] width 66 height 29
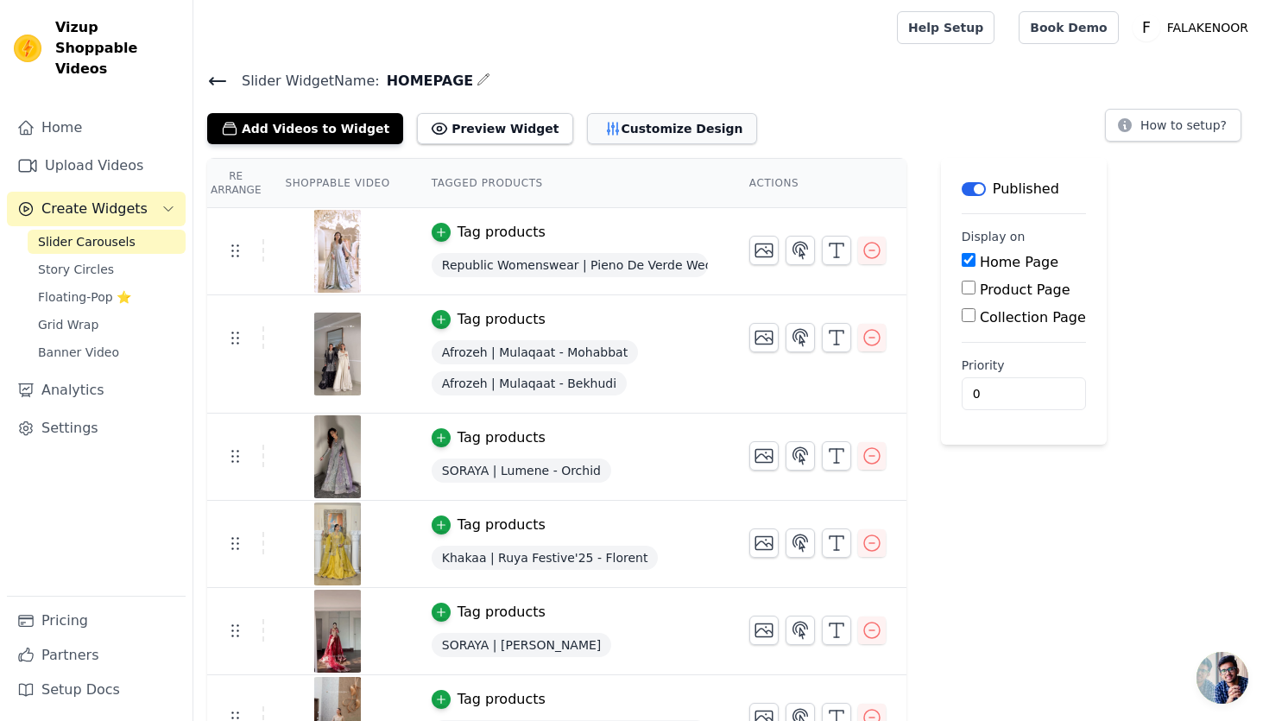
click at [617, 115] on button "Customize Design" at bounding box center [672, 128] width 170 height 31
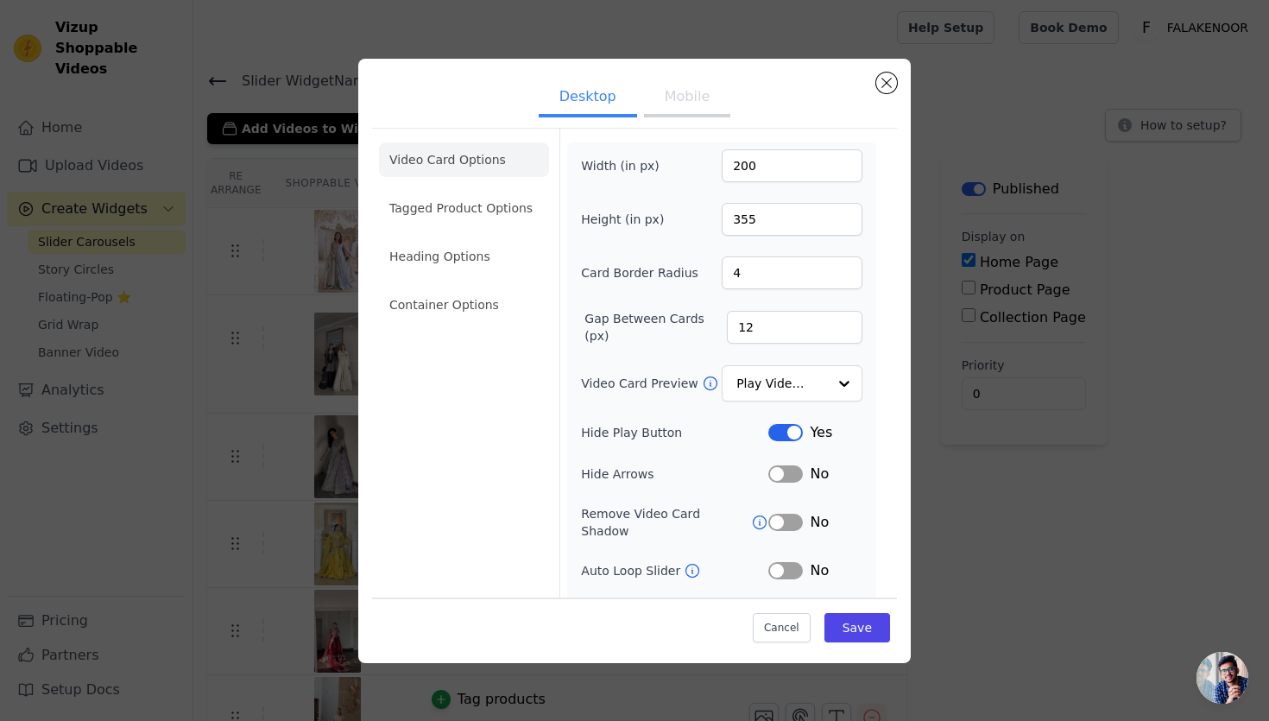
click at [780, 429] on button "Label" at bounding box center [785, 432] width 35 height 17
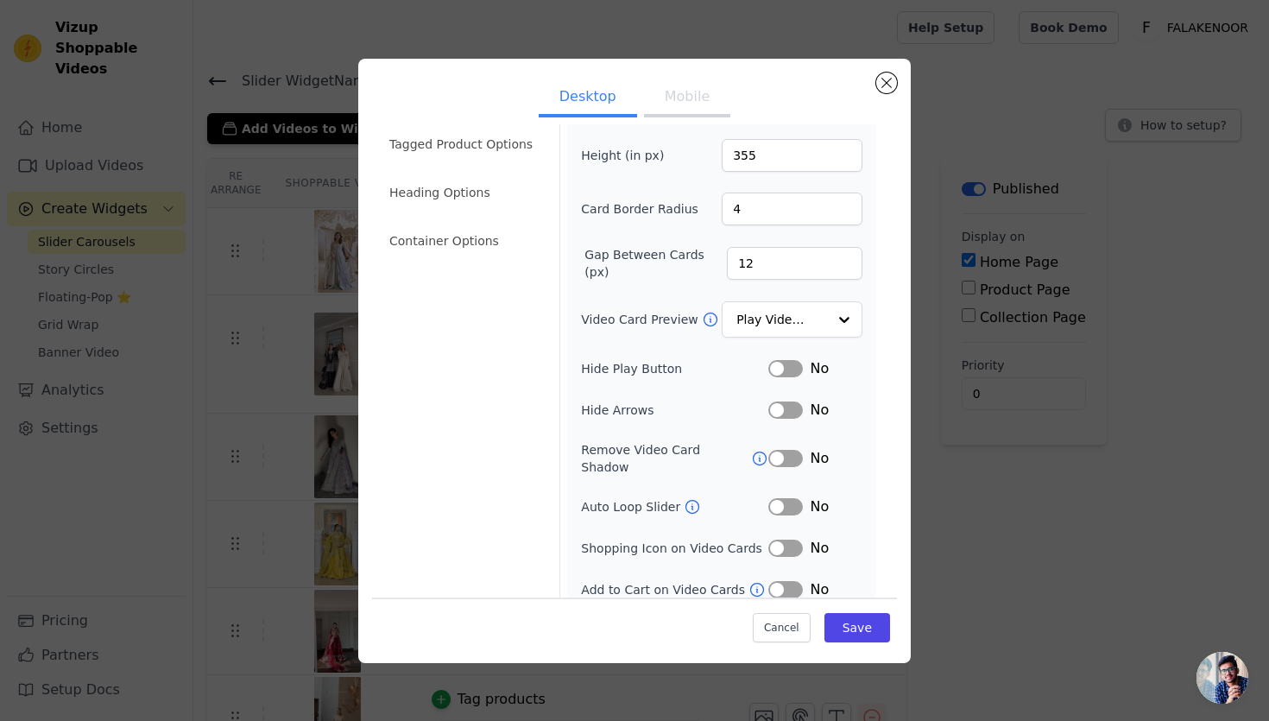
scroll to position [66, 0]
click at [796, 537] on button "Label" at bounding box center [785, 545] width 35 height 17
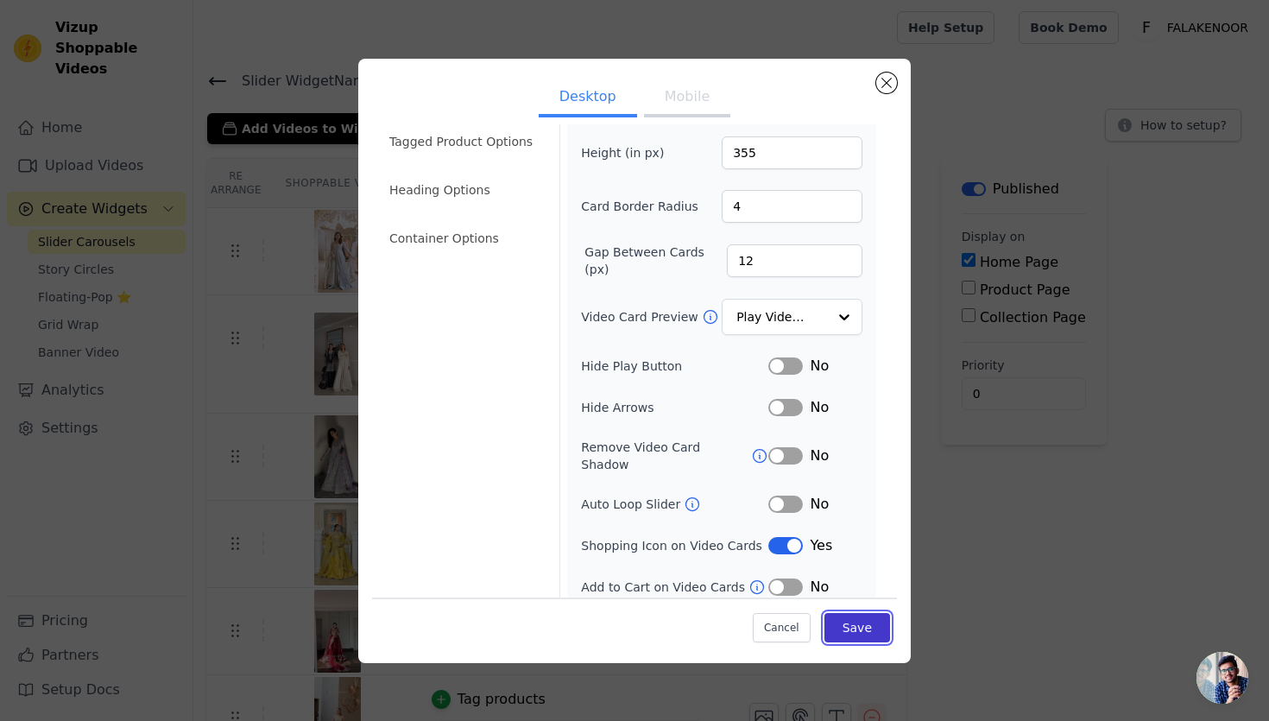
click at [847, 629] on button "Save" at bounding box center [857, 627] width 66 height 29
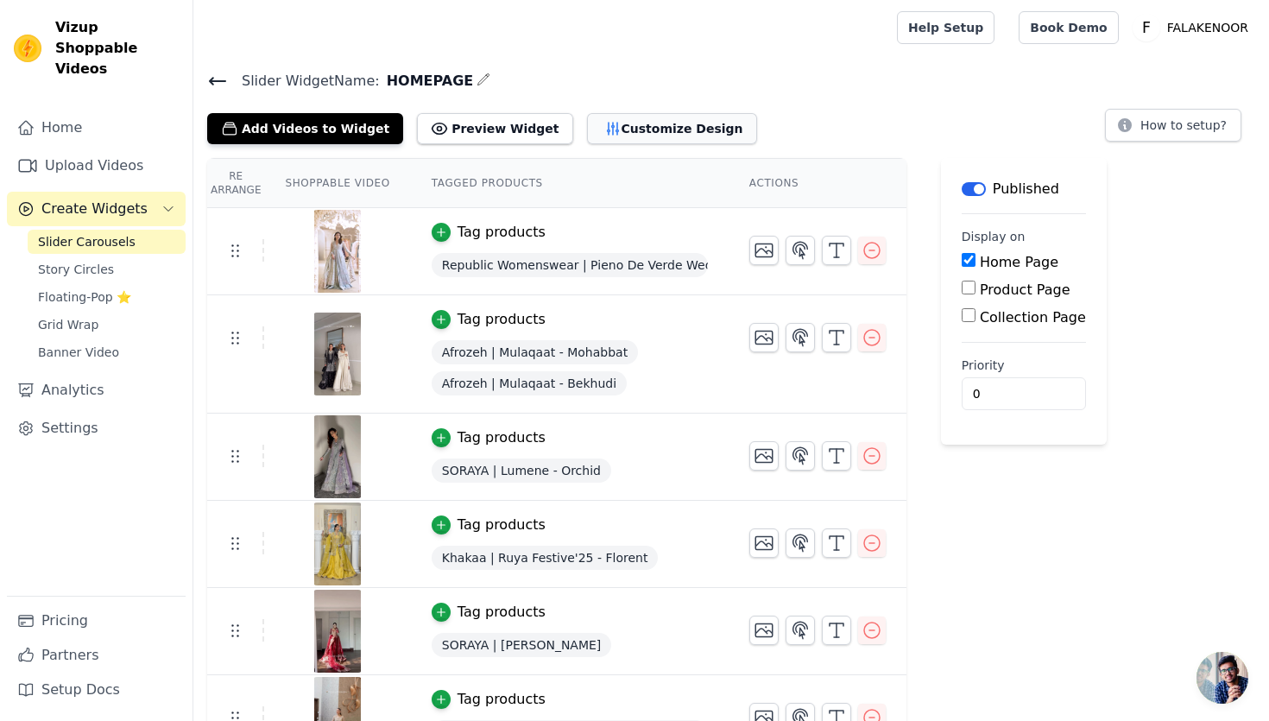
click at [637, 135] on button "Customize Design" at bounding box center [672, 128] width 170 height 31
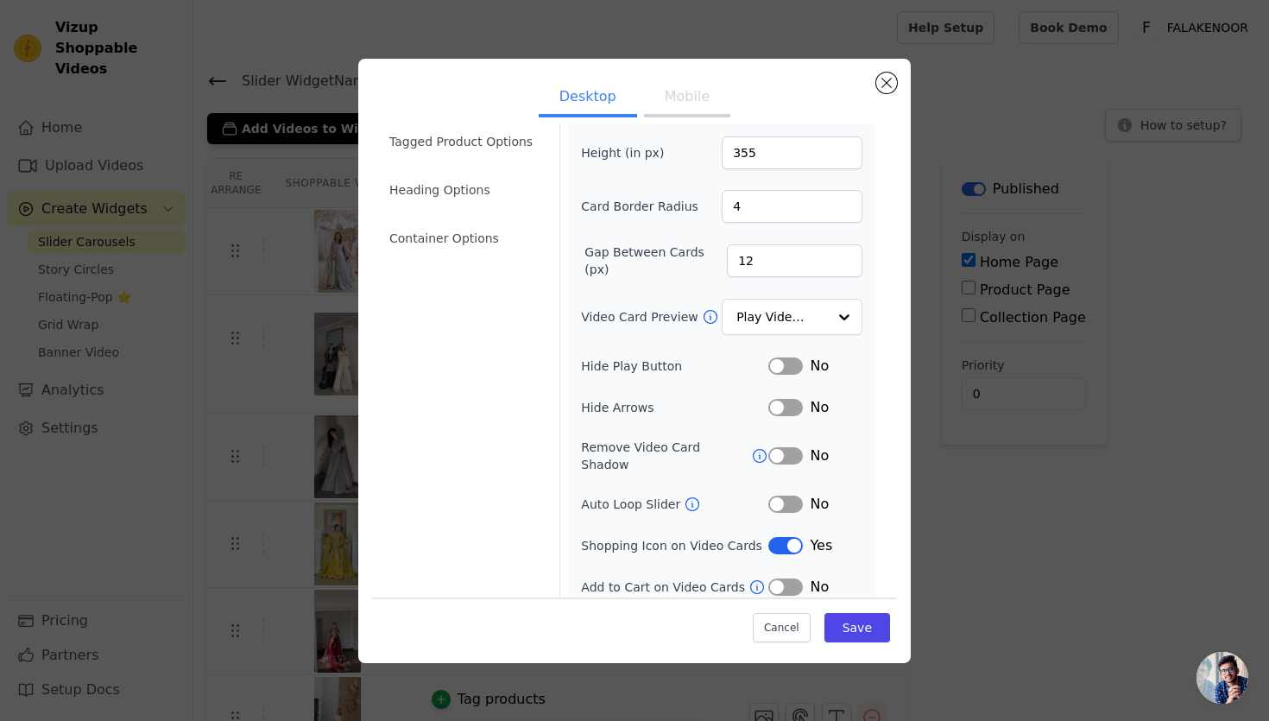
click at [784, 537] on button "Label" at bounding box center [785, 545] width 35 height 17
click at [792, 578] on button "Label" at bounding box center [785, 586] width 35 height 17
click at [868, 619] on button "Save" at bounding box center [857, 627] width 66 height 29
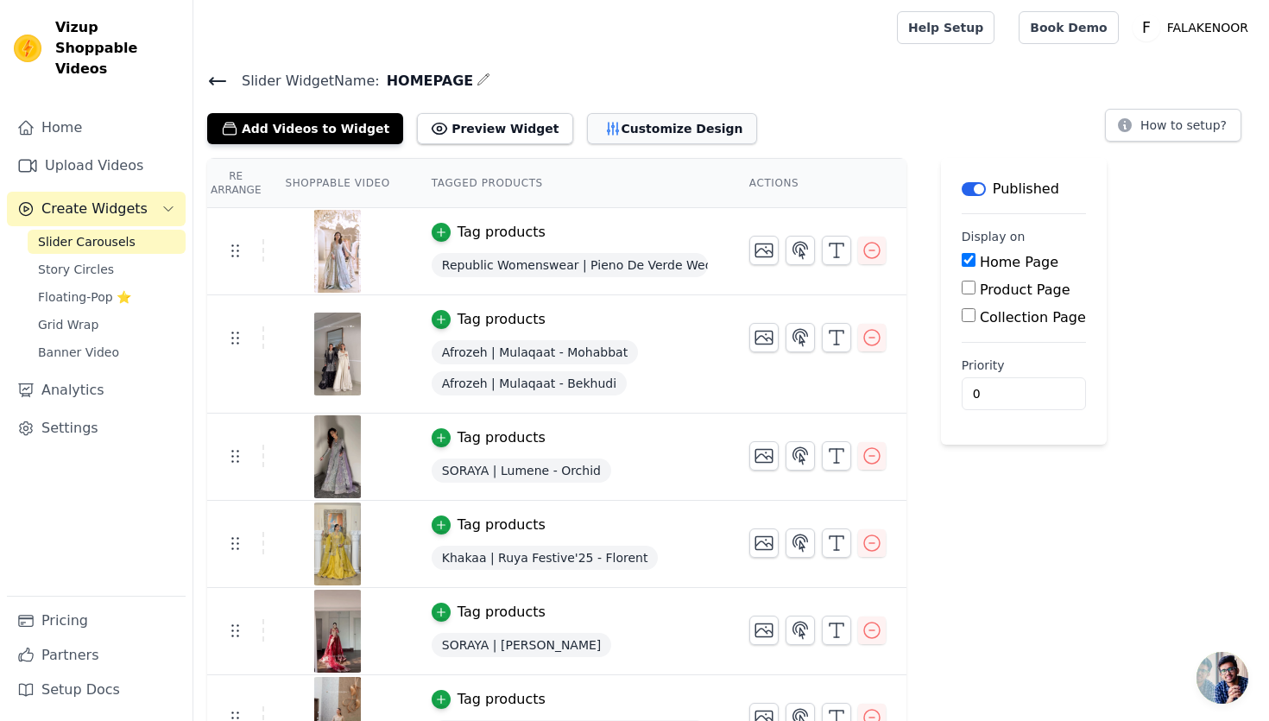
click at [625, 117] on button "Customize Design" at bounding box center [672, 128] width 170 height 31
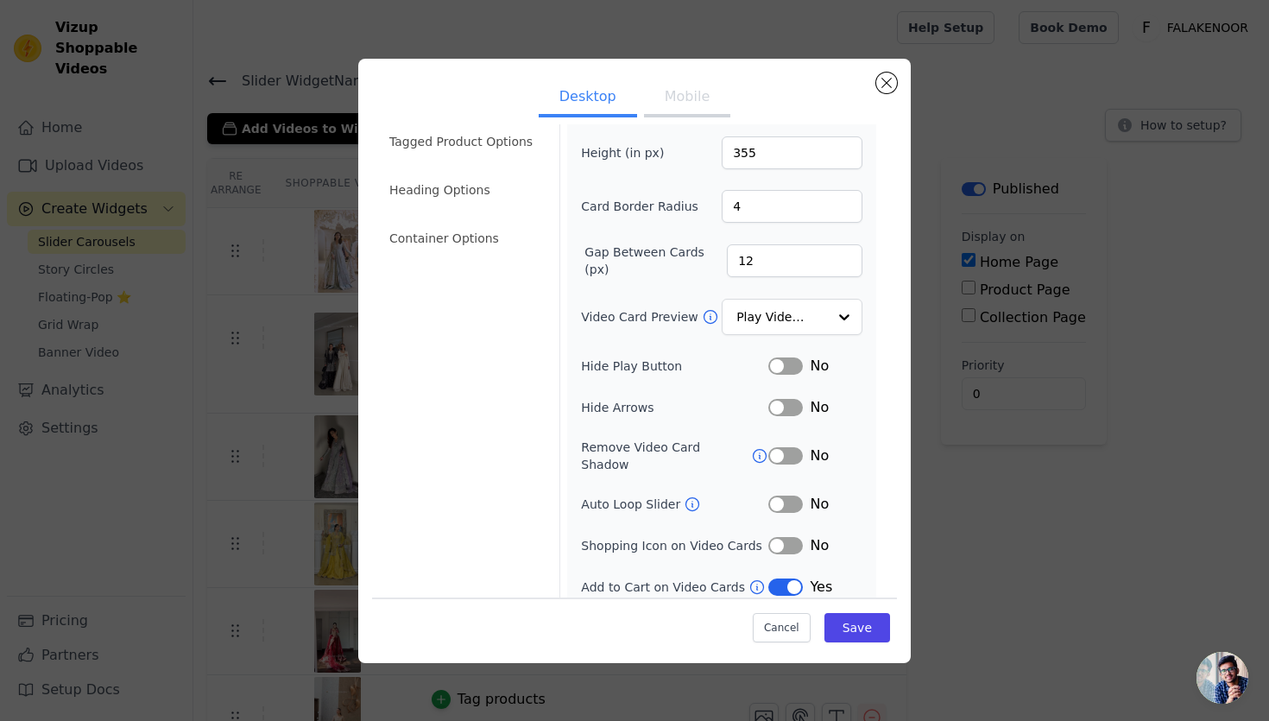
click at [752, 578] on icon at bounding box center [756, 586] width 17 height 17
click at [767, 317] on input "Video Card Preview" at bounding box center [781, 317] width 89 height 35
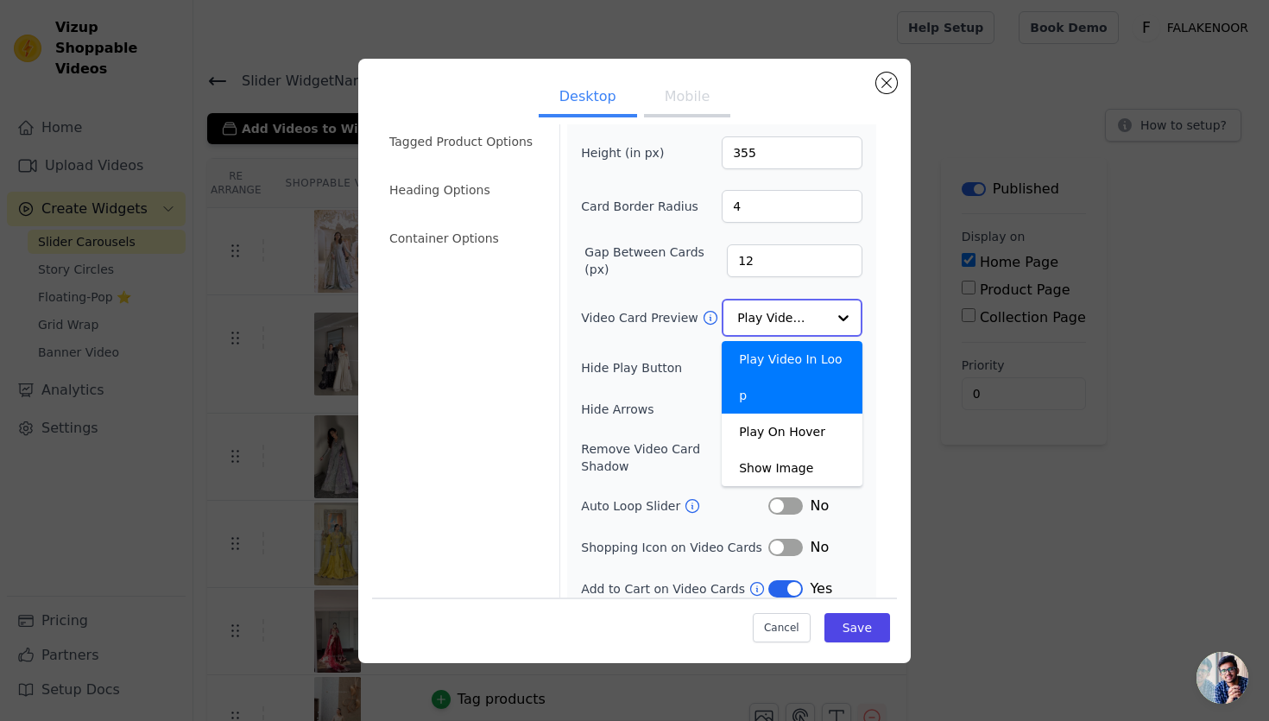
click at [767, 317] on input "Video Card Preview" at bounding box center [781, 317] width 89 height 35
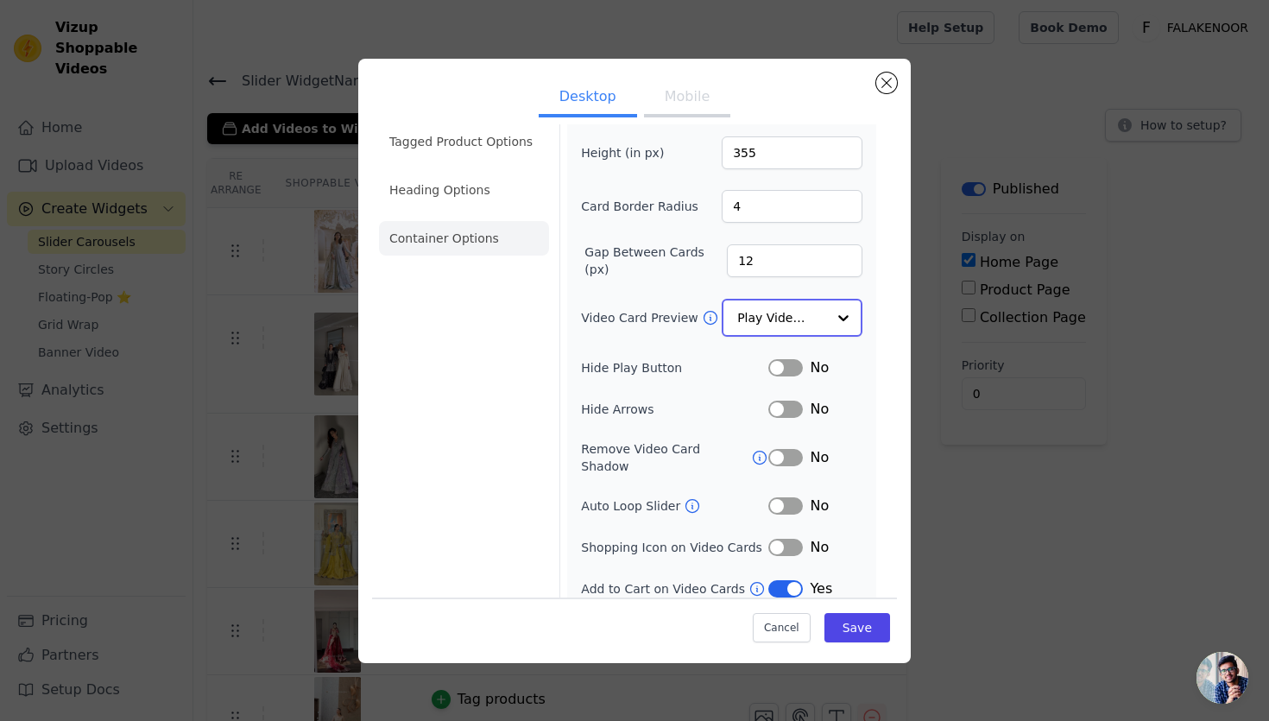
scroll to position [0, 0]
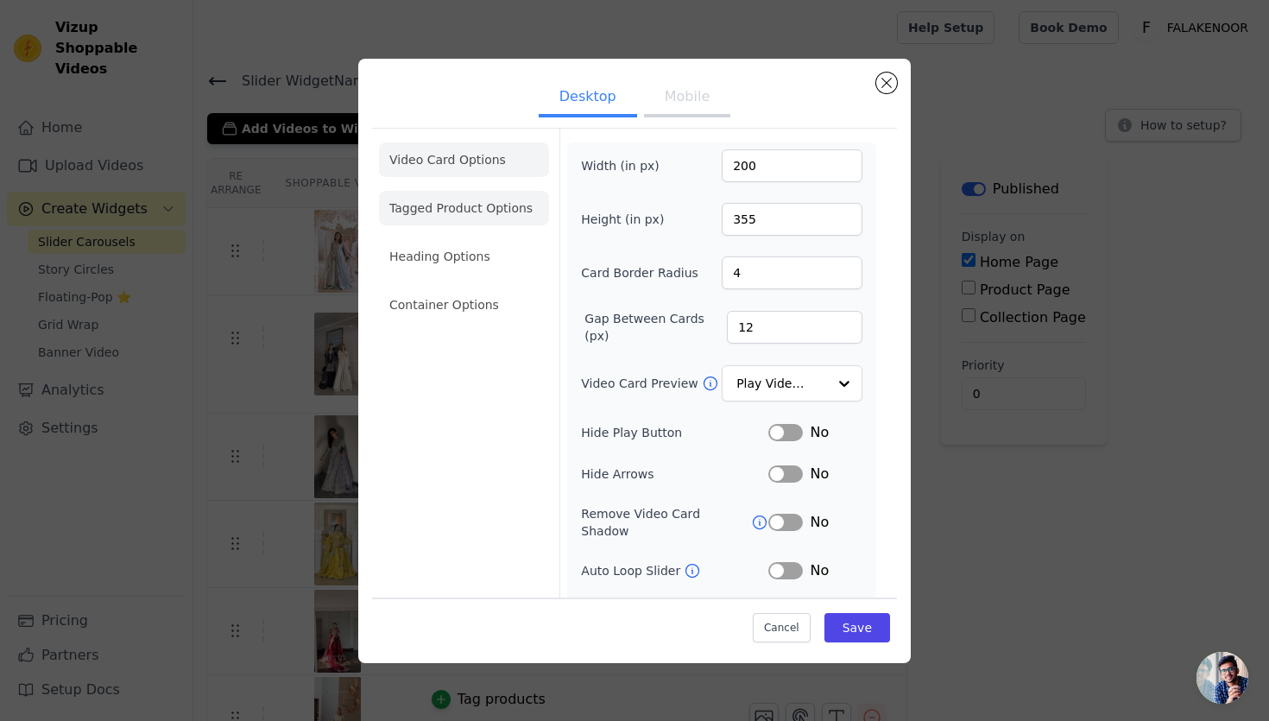
click at [475, 211] on li "Tagged Product Options" at bounding box center [464, 208] width 170 height 35
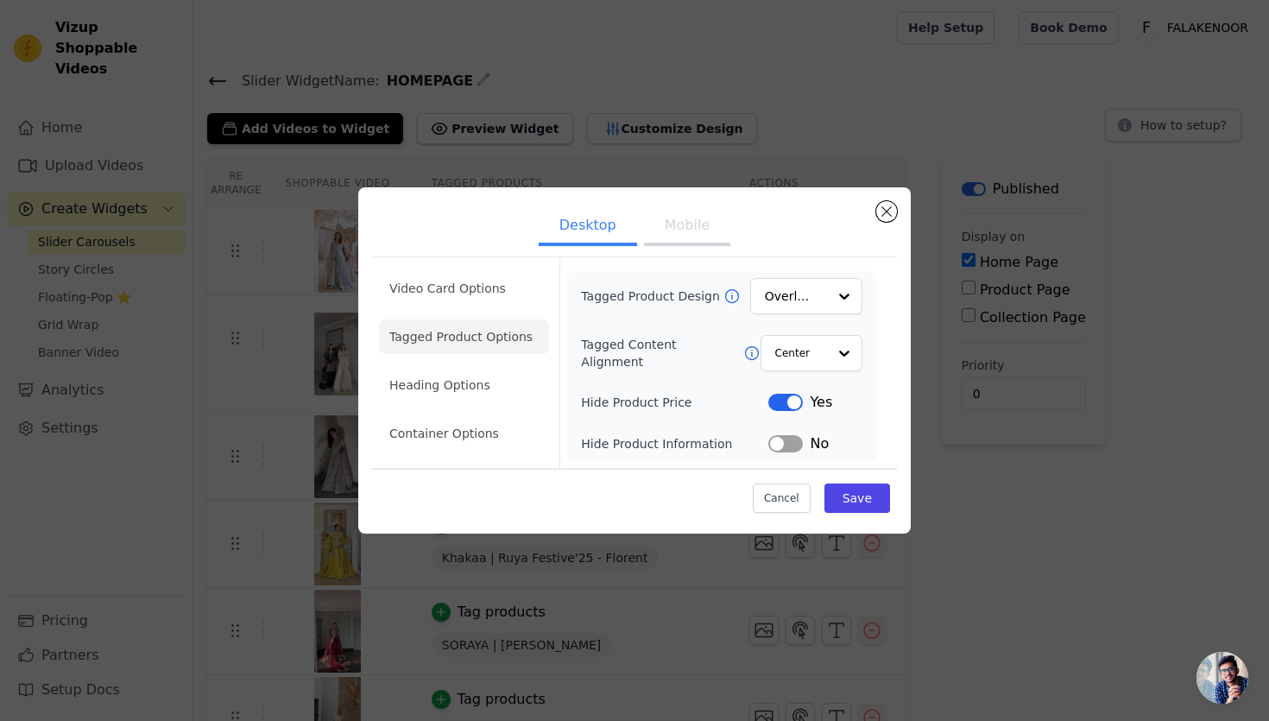
click at [785, 407] on button "Label" at bounding box center [785, 402] width 35 height 17
click at [851, 489] on button "Save" at bounding box center [857, 497] width 66 height 29
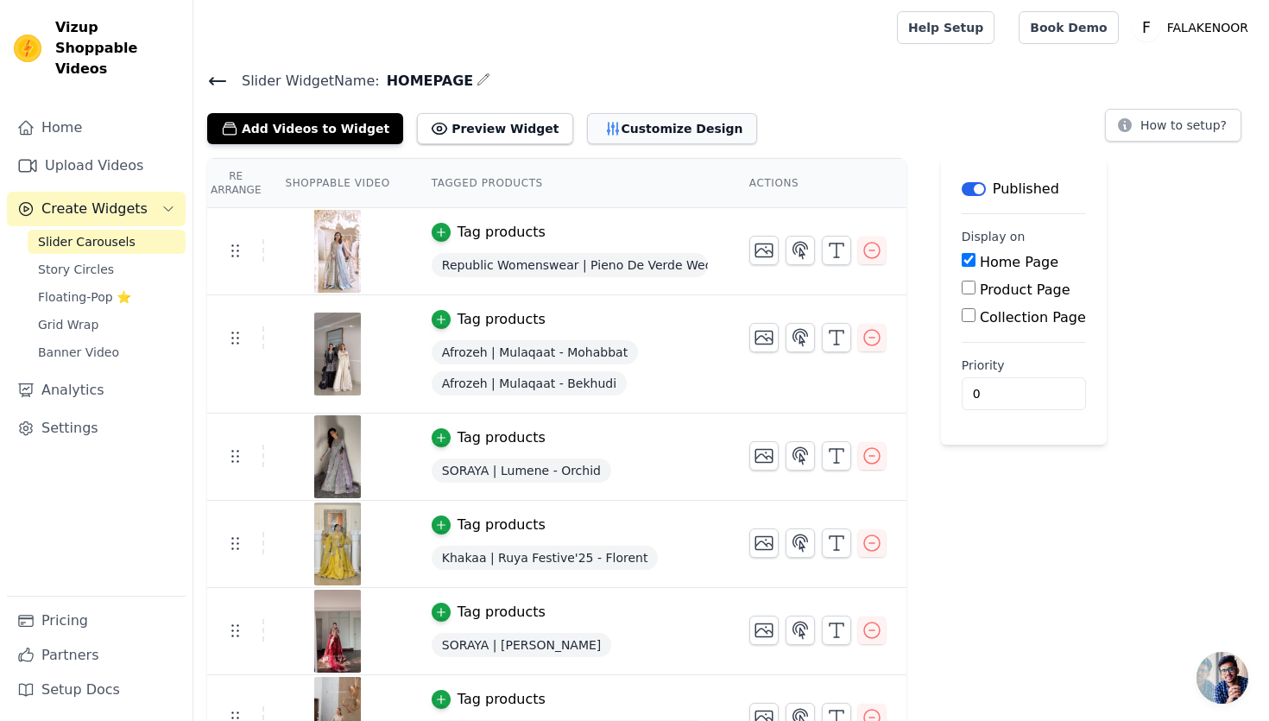
click at [615, 123] on button "Customize Design" at bounding box center [672, 128] width 170 height 31
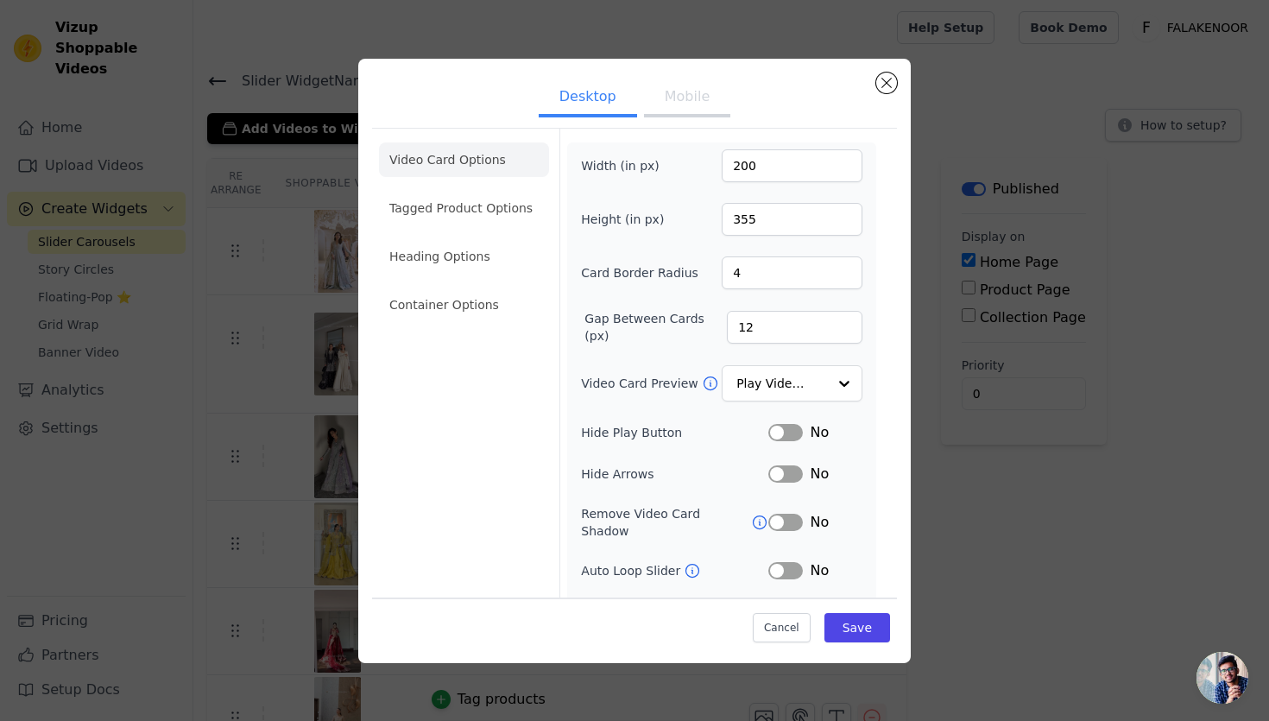
scroll to position [66, 0]
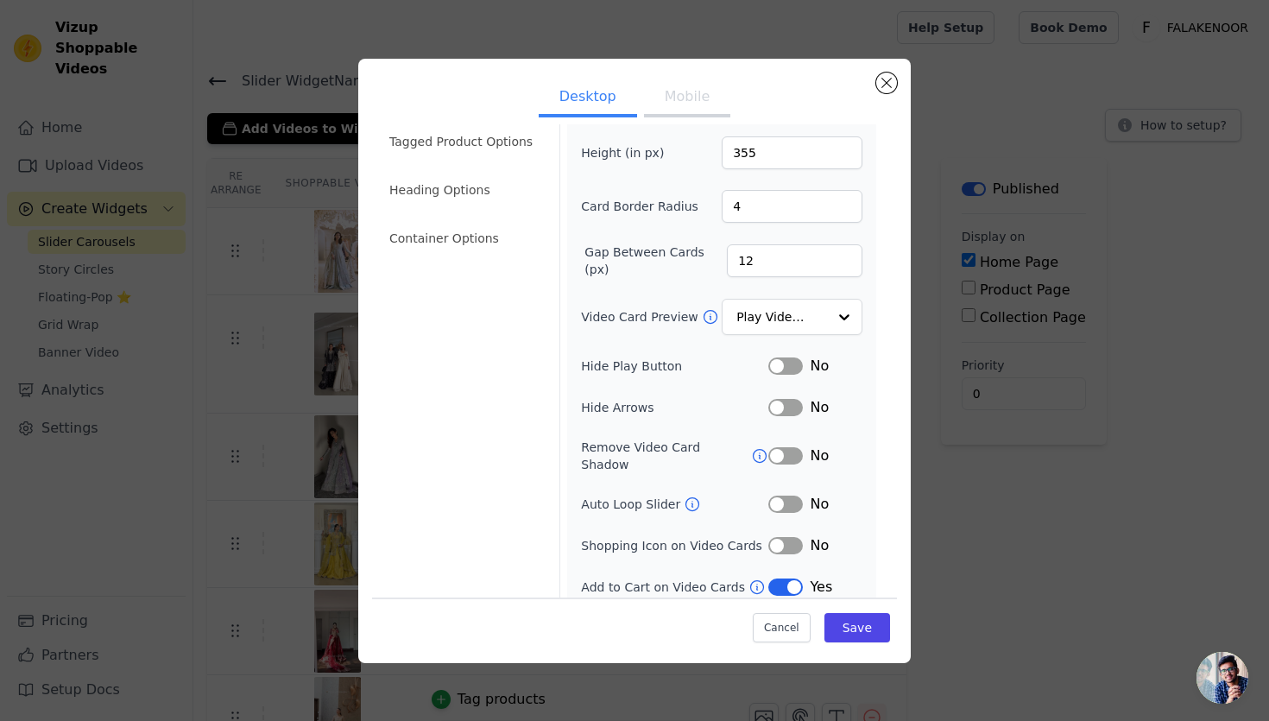
click at [784, 578] on button "Label" at bounding box center [785, 586] width 35 height 17
click at [849, 622] on button "Save" at bounding box center [857, 627] width 66 height 29
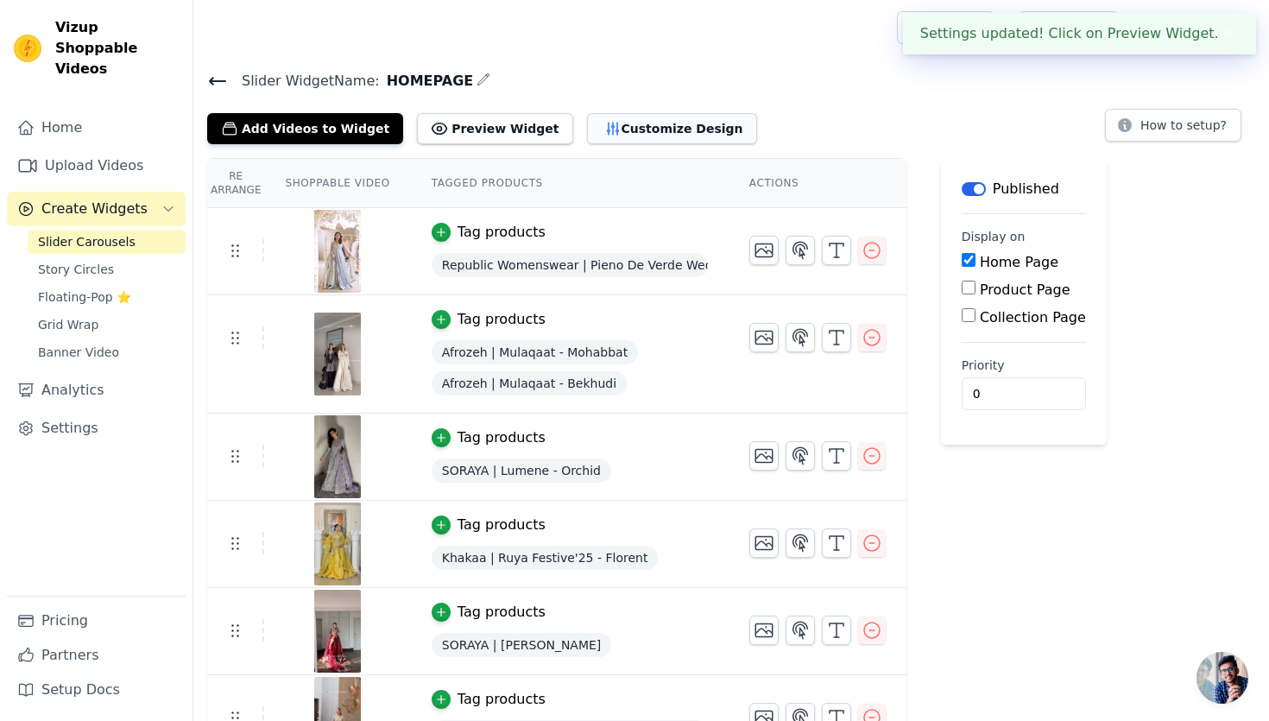
click at [617, 131] on button "Customize Design" at bounding box center [672, 128] width 170 height 31
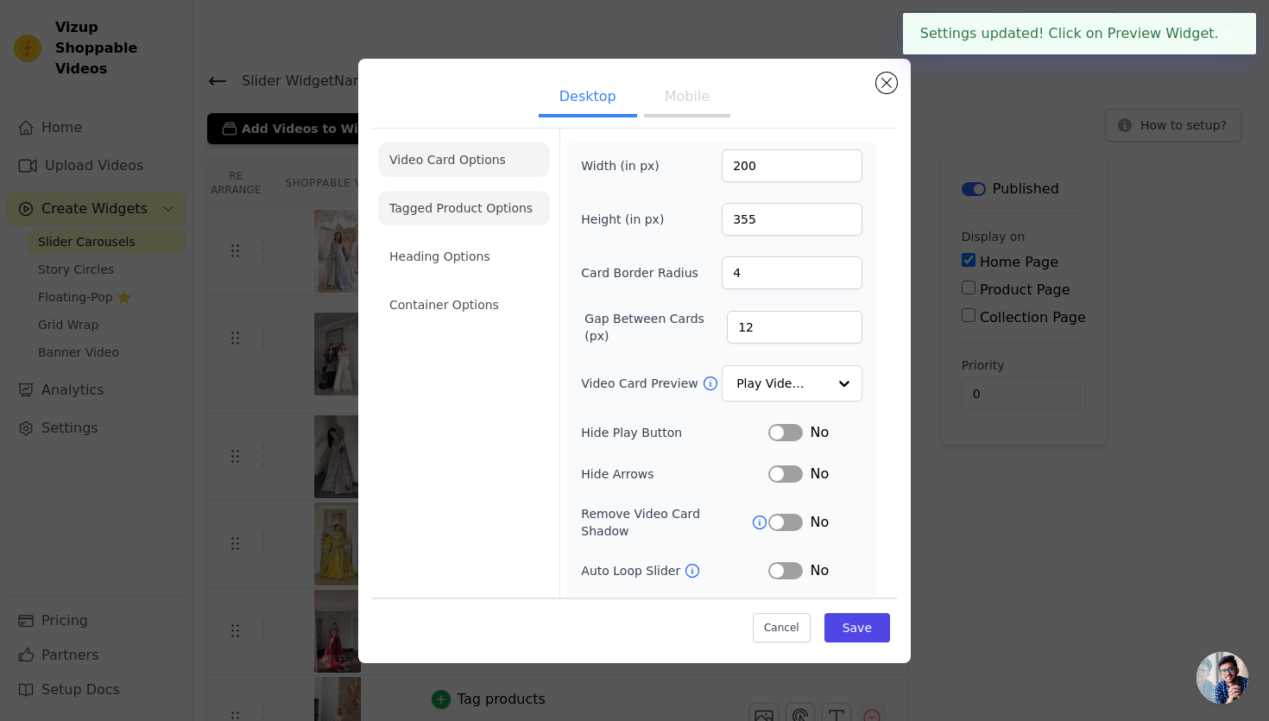
click at [467, 204] on li "Tagged Product Options" at bounding box center [464, 208] width 170 height 35
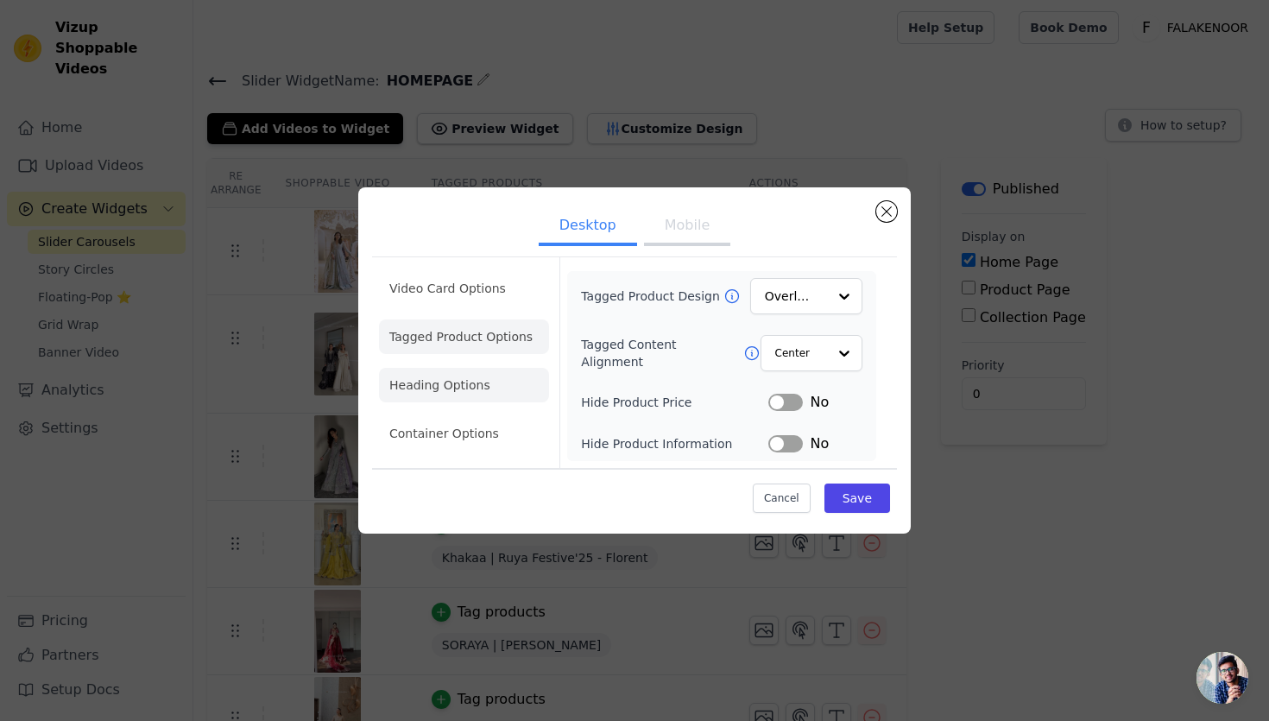
click at [480, 369] on li "Heading Options" at bounding box center [464, 385] width 170 height 35
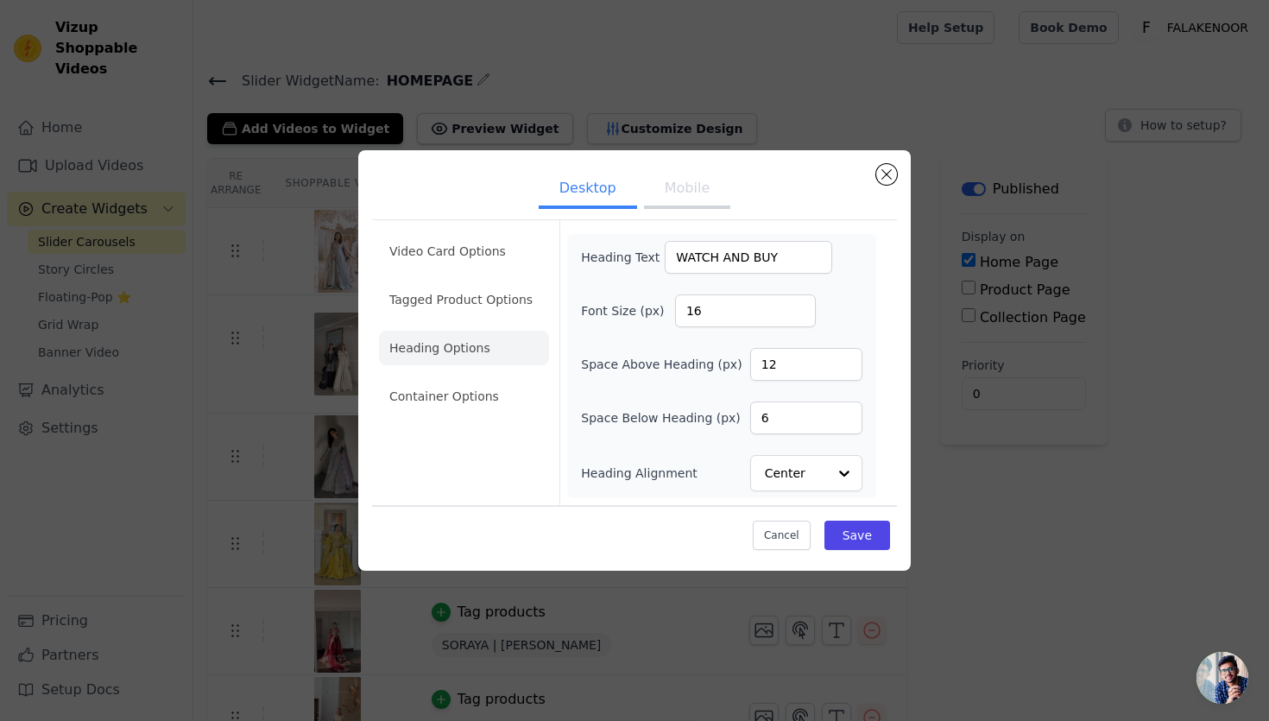
click at [683, 199] on button "Mobile" at bounding box center [687, 190] width 86 height 38
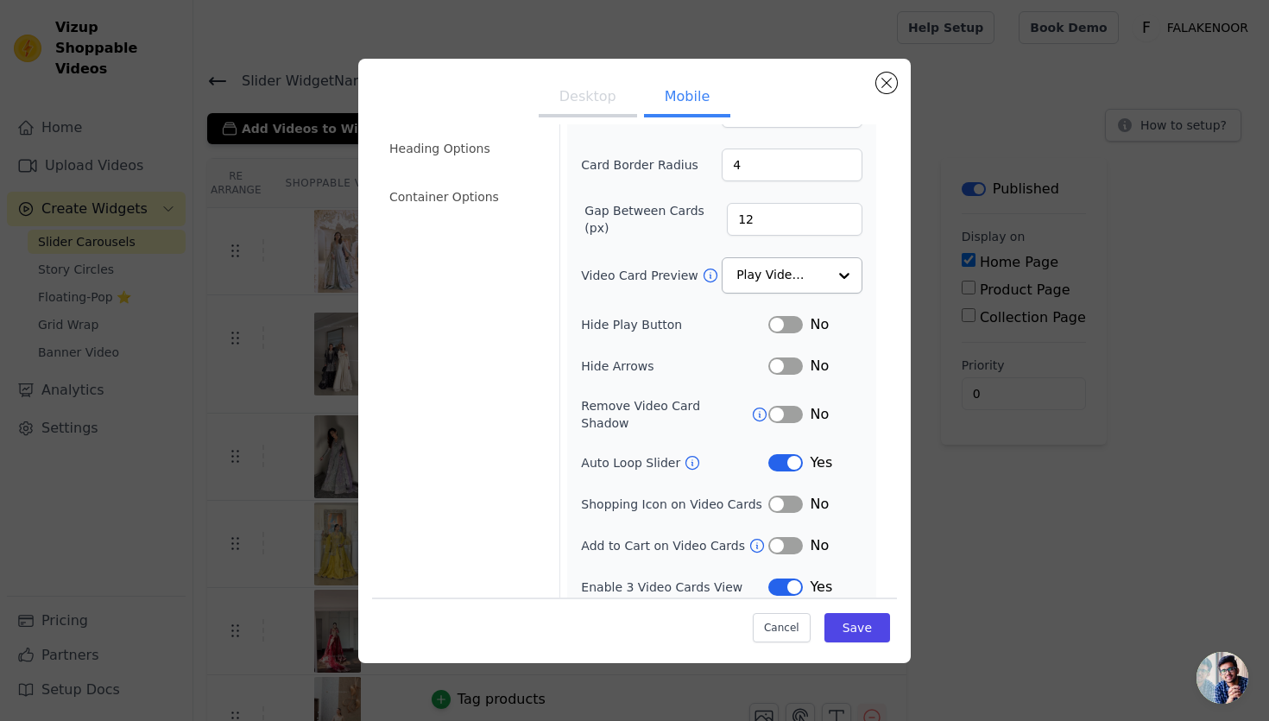
scroll to position [0, 0]
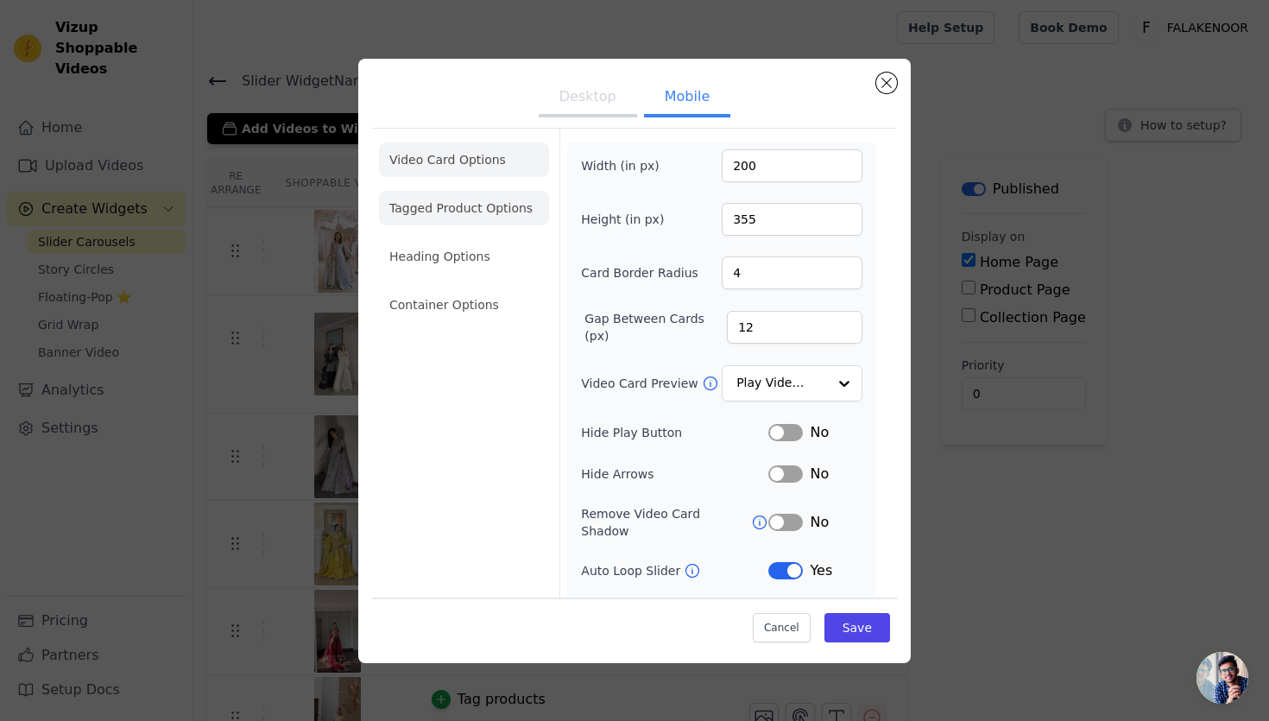
click at [485, 215] on li "Tagged Product Options" at bounding box center [464, 208] width 170 height 35
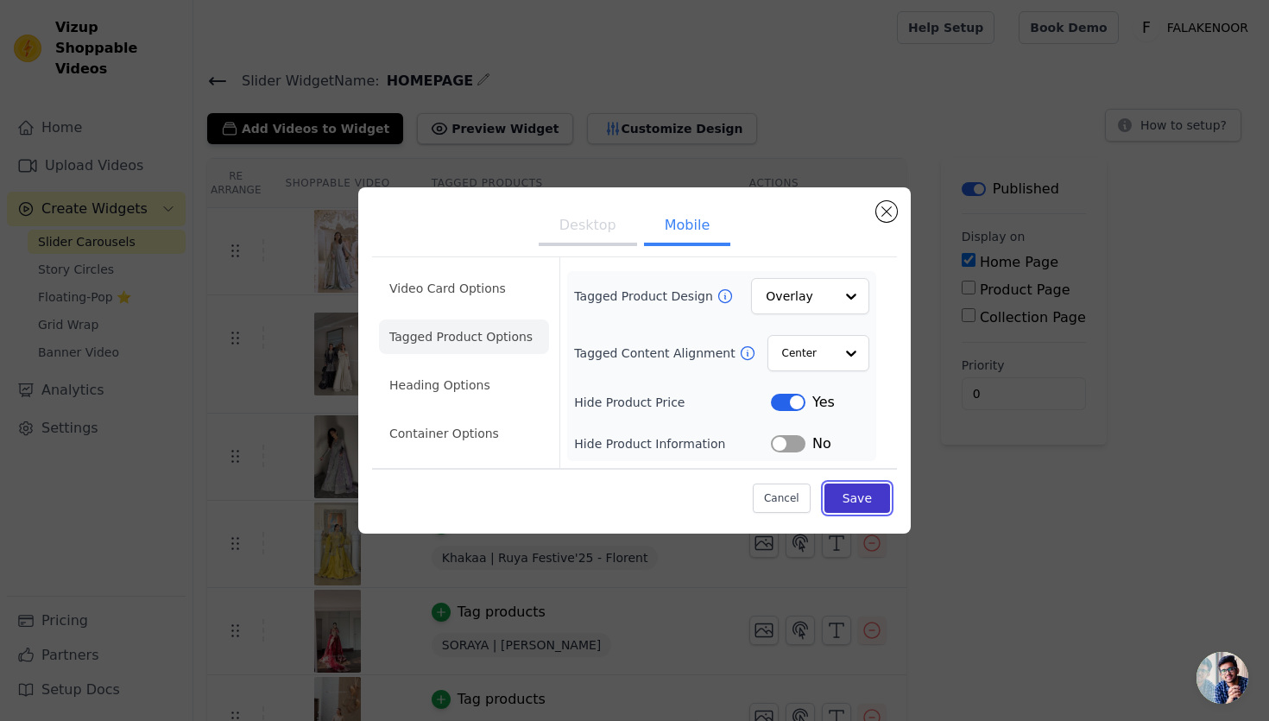
click at [859, 502] on button "Save" at bounding box center [857, 497] width 66 height 29
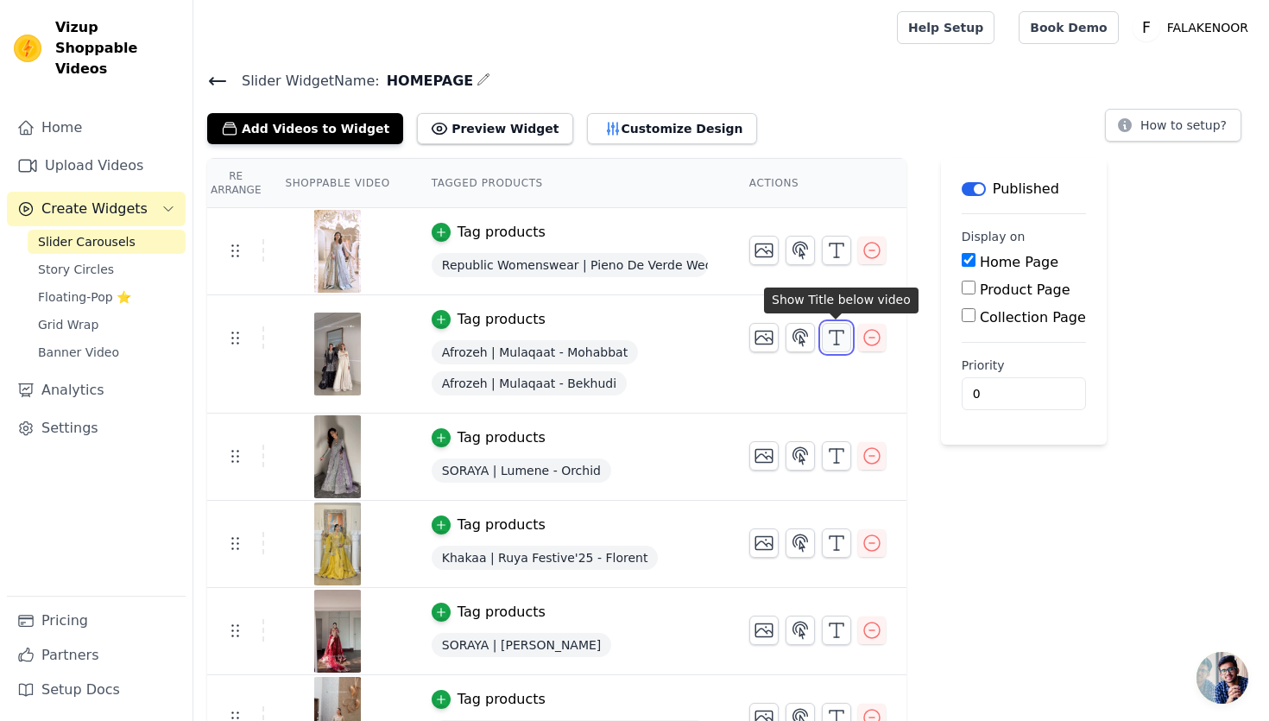
click at [836, 338] on icon "button" at bounding box center [836, 337] width 21 height 21
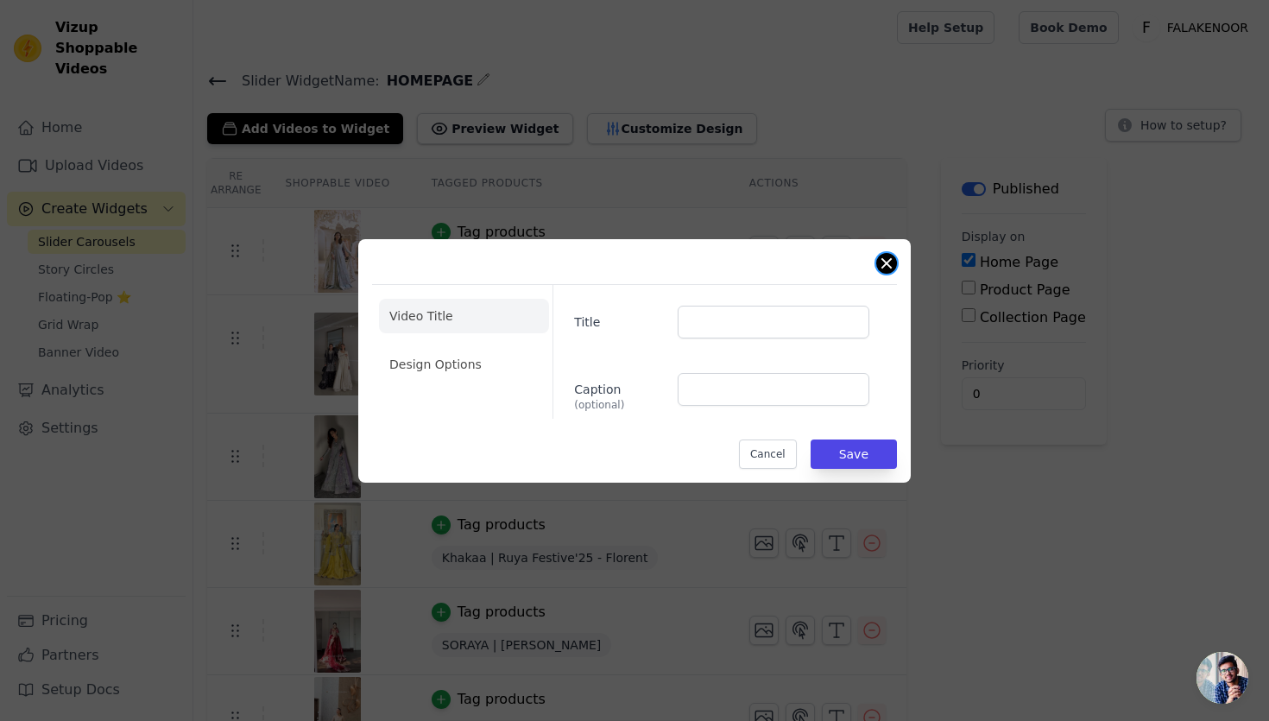
click at [888, 268] on button "Close modal" at bounding box center [886, 263] width 21 height 21
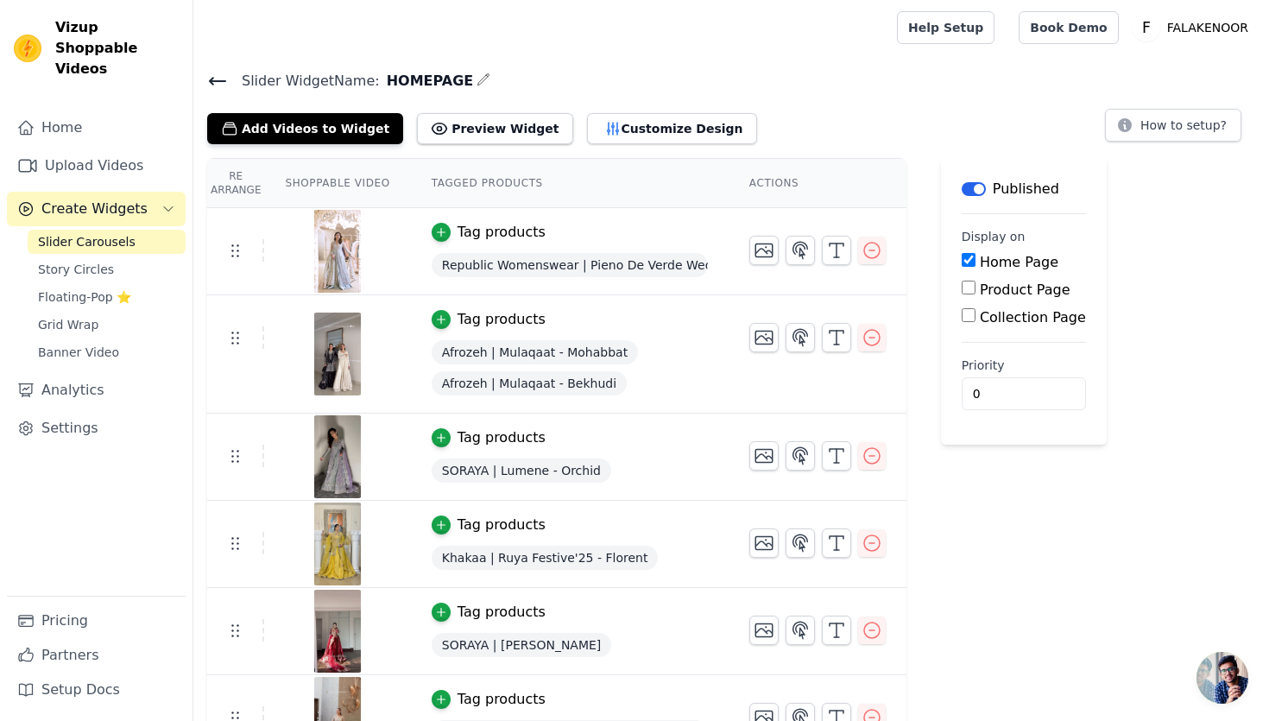
click at [1239, 679] on span "Open chat" at bounding box center [1222, 678] width 52 height 52
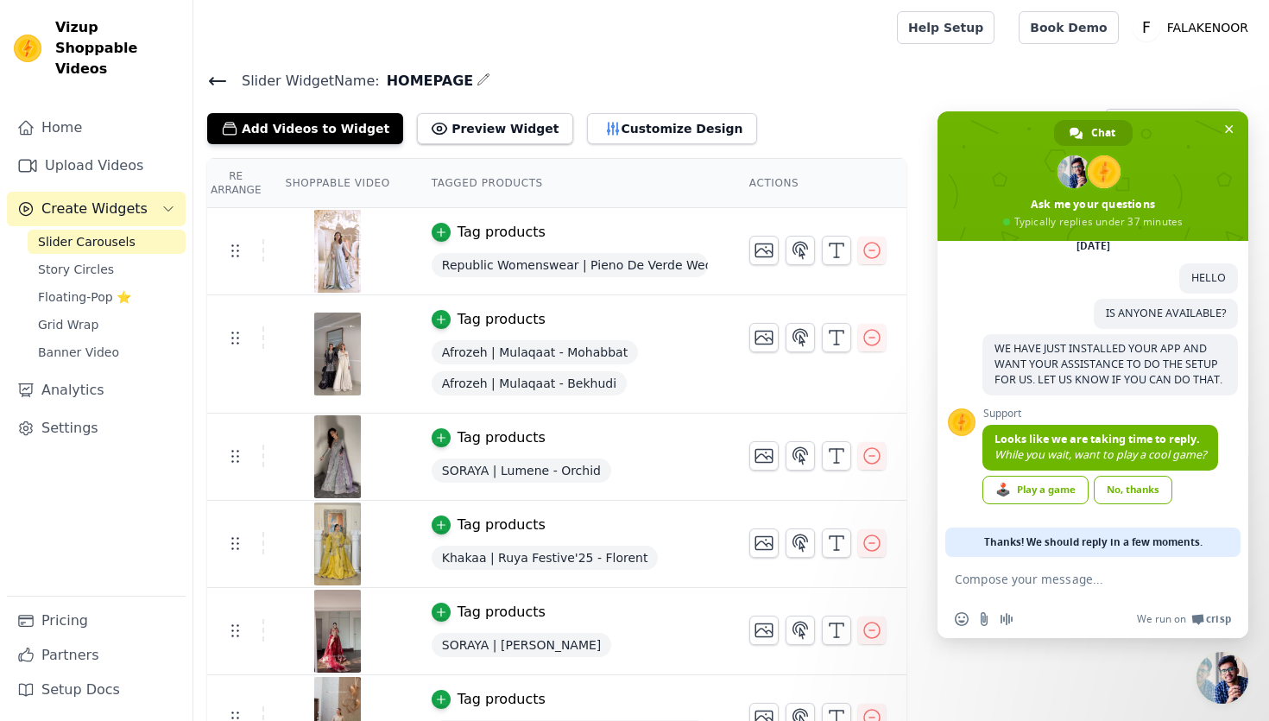
click at [1239, 679] on span "Close chat" at bounding box center [1222, 678] width 52 height 52
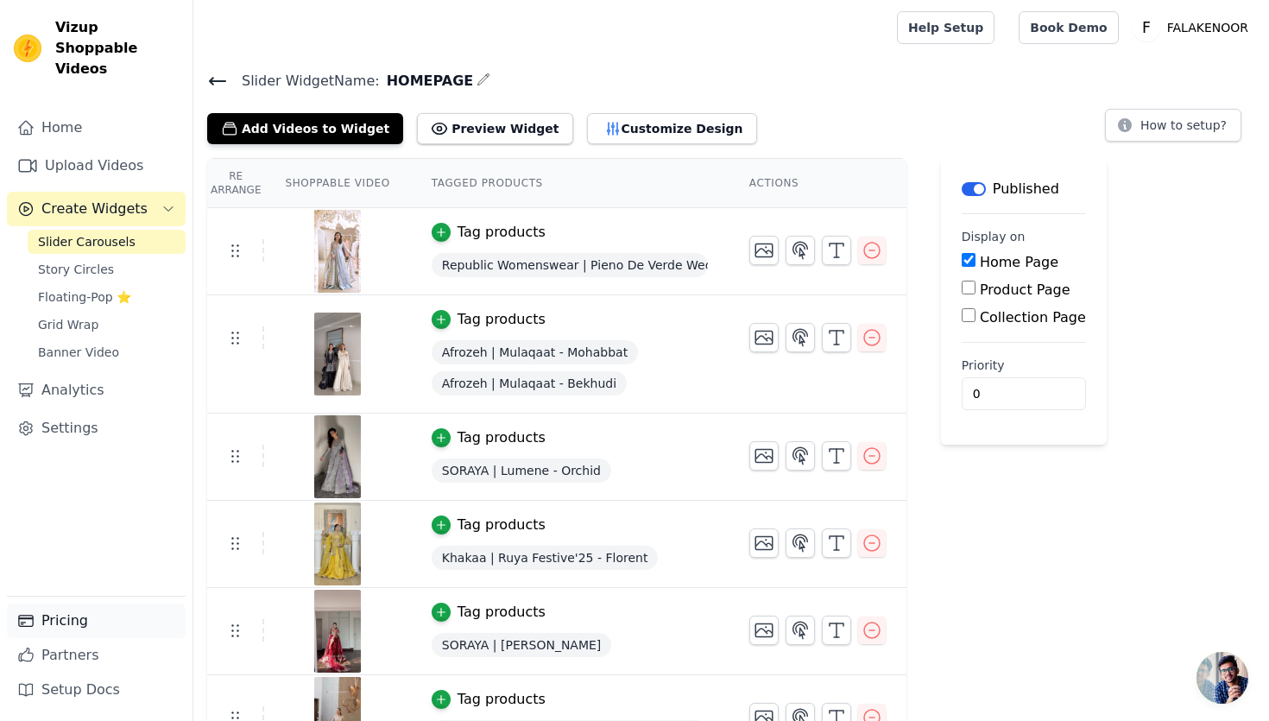
click at [76, 628] on link "Pricing" at bounding box center [96, 620] width 179 height 35
